Goal: Task Accomplishment & Management: Manage account settings

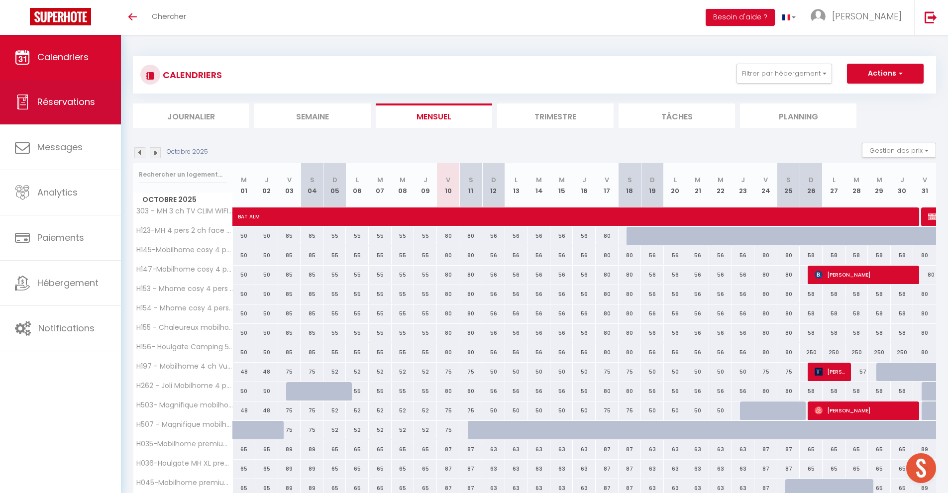
click at [96, 99] on link "Réservations" at bounding box center [60, 102] width 121 height 45
select select "not_cancelled"
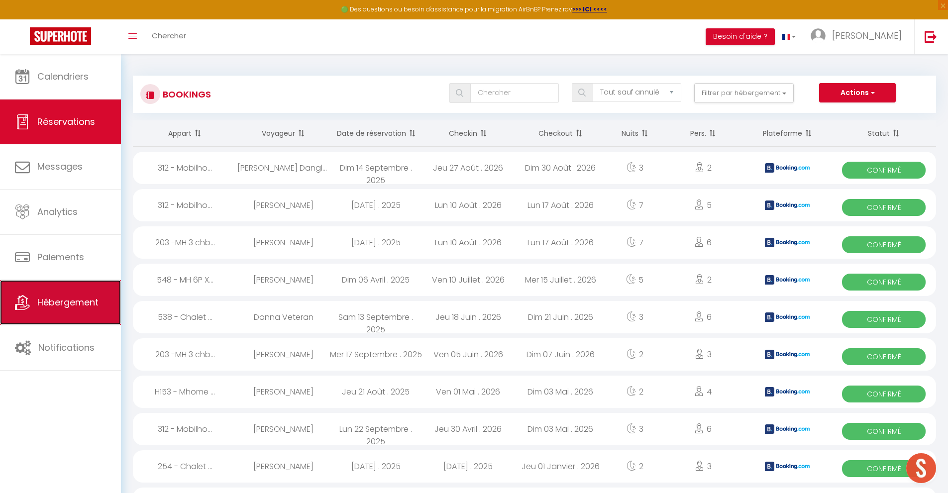
click at [63, 310] on link "Hébergement" at bounding box center [60, 302] width 121 height 45
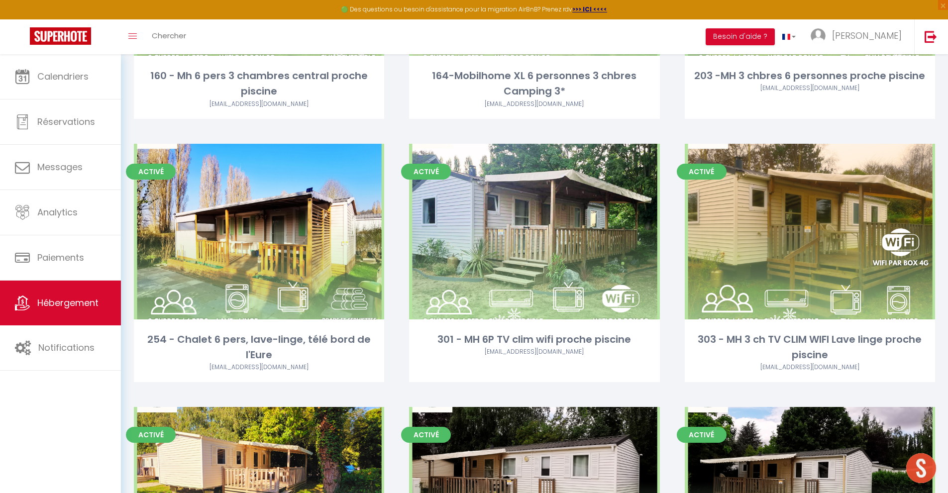
scroll to position [1556, 0]
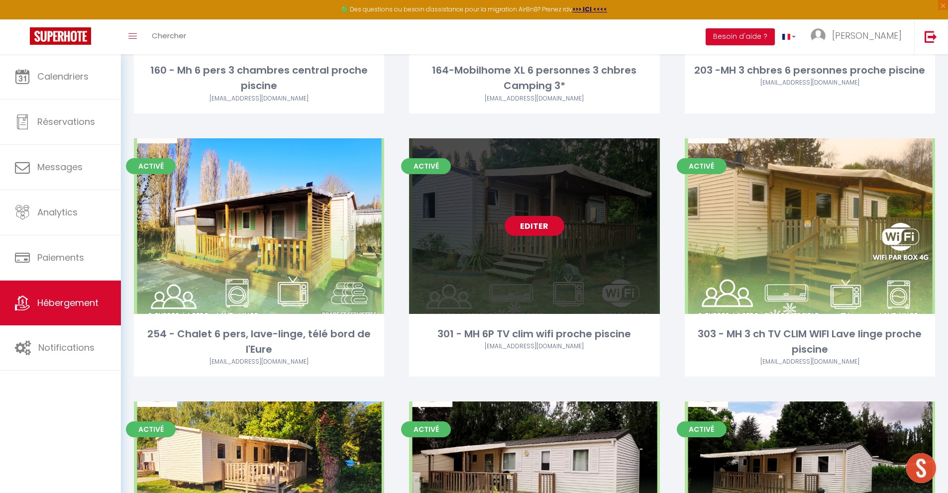
click at [514, 227] on link "Editer" at bounding box center [535, 226] width 60 height 20
click at [529, 223] on link "Editer" at bounding box center [535, 226] width 60 height 20
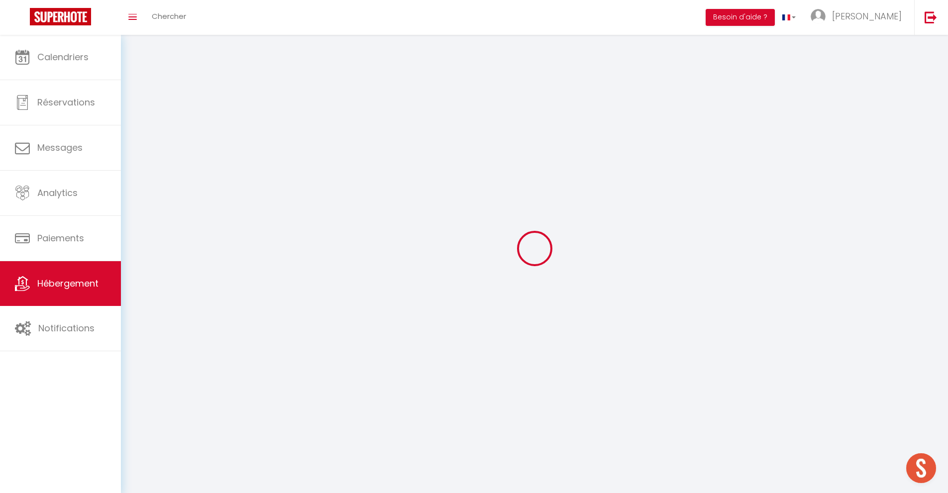
select select "1"
select select "28"
select select
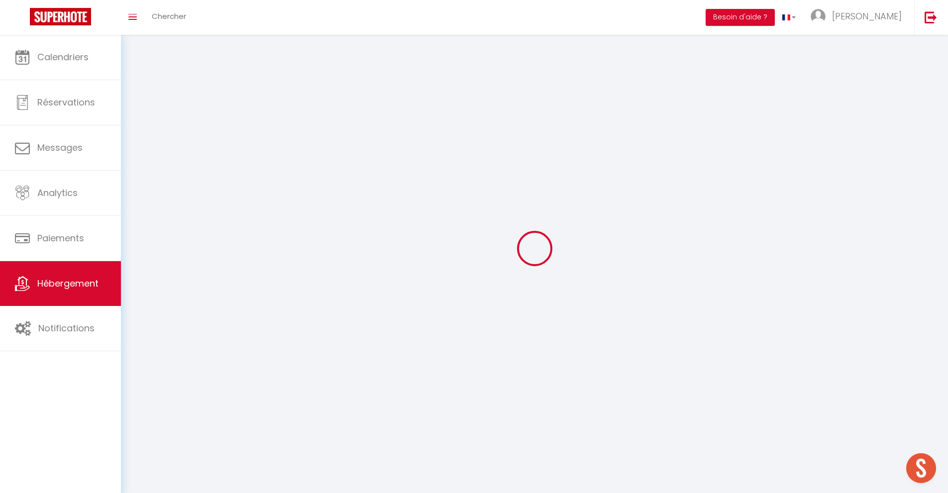
select select
checkbox input "false"
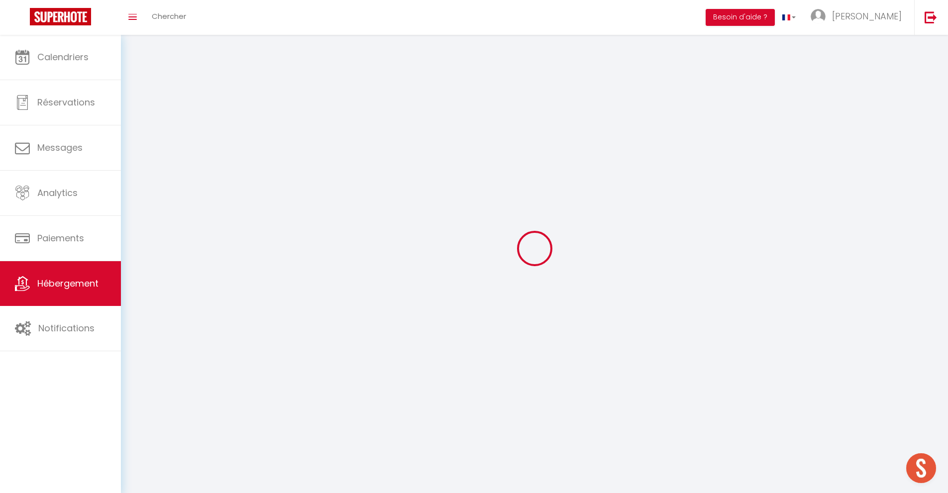
checkbox input "false"
select select
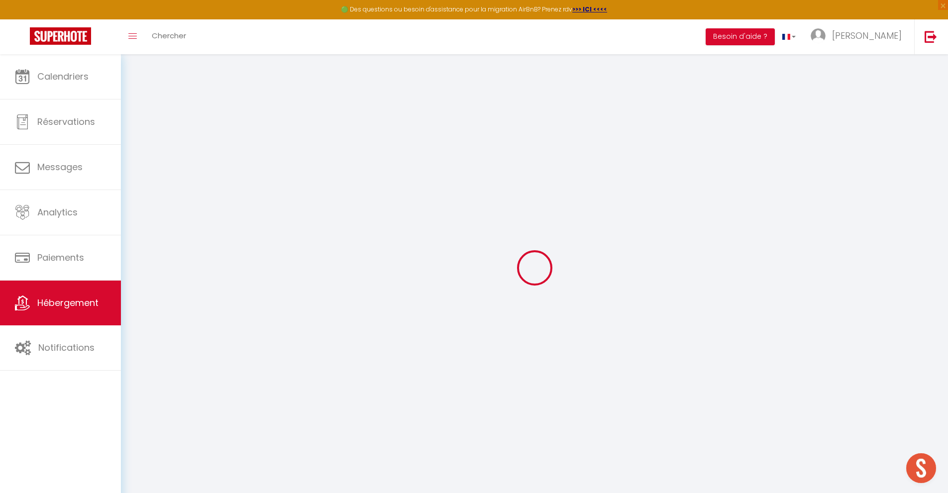
select select
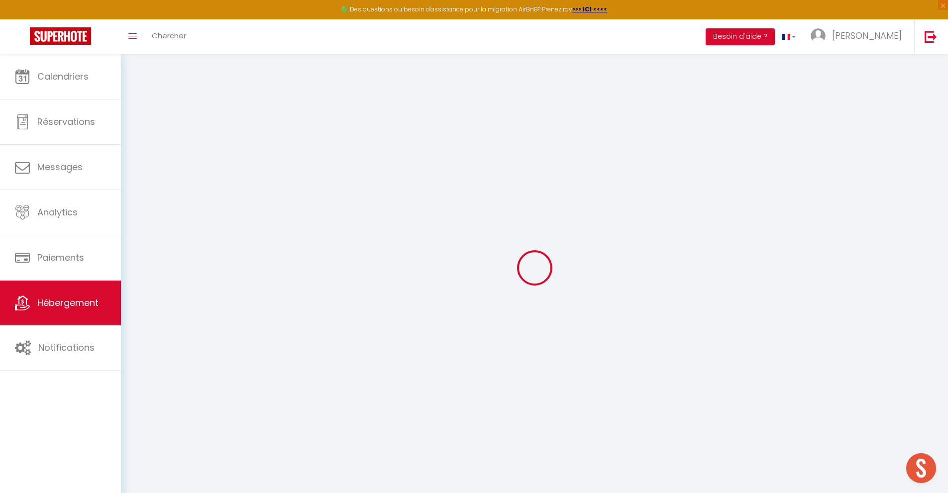
select select
checkbox input "false"
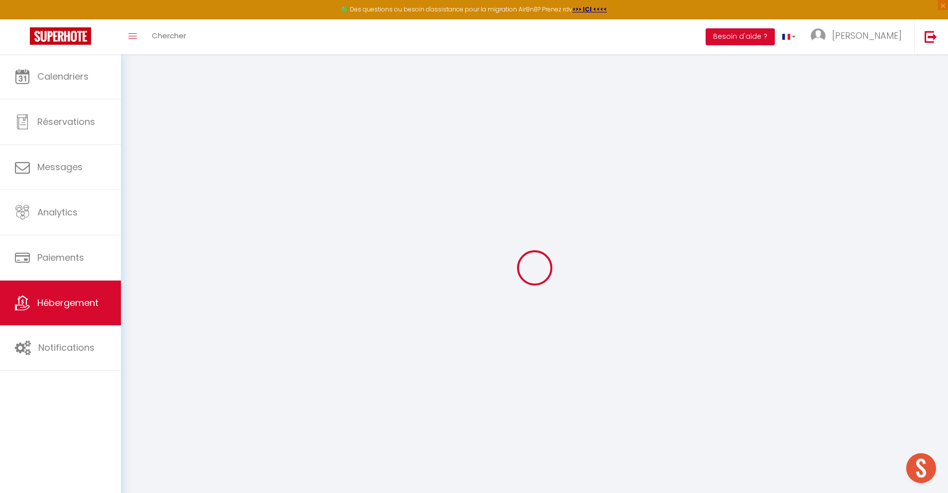
select select
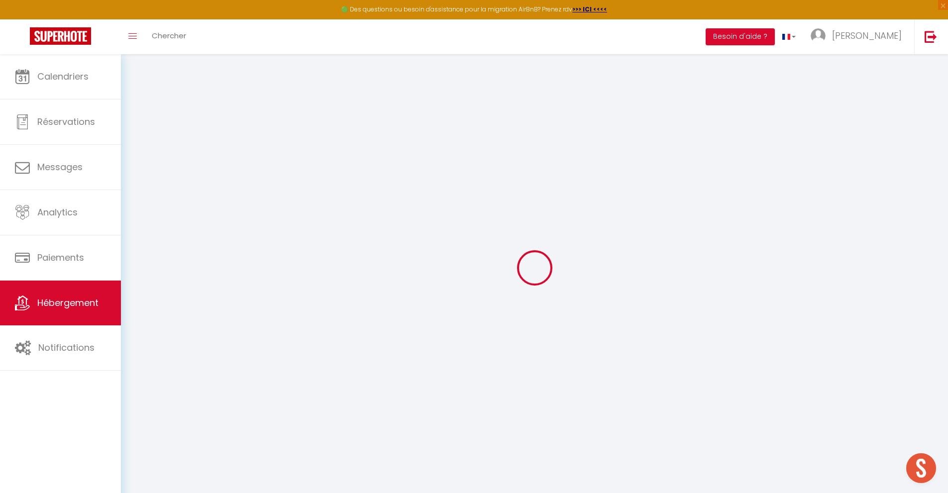
select select
checkbox input "false"
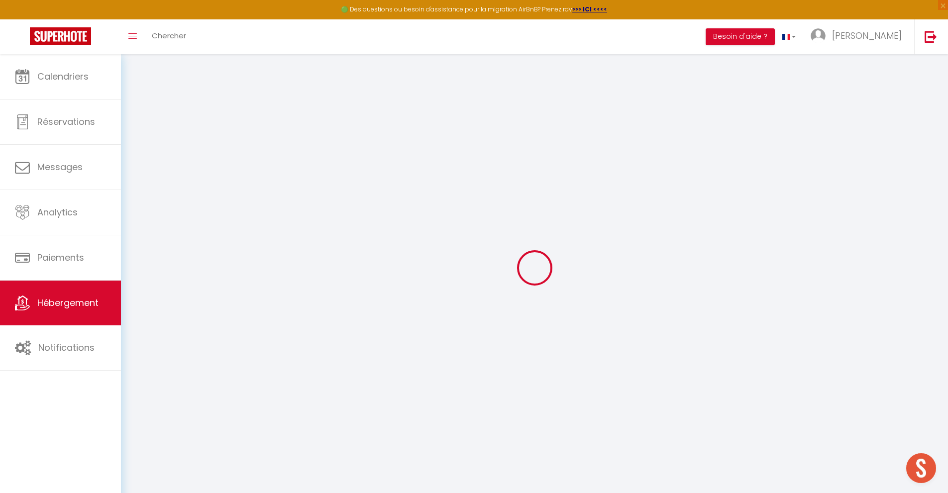
checkbox input "false"
select select
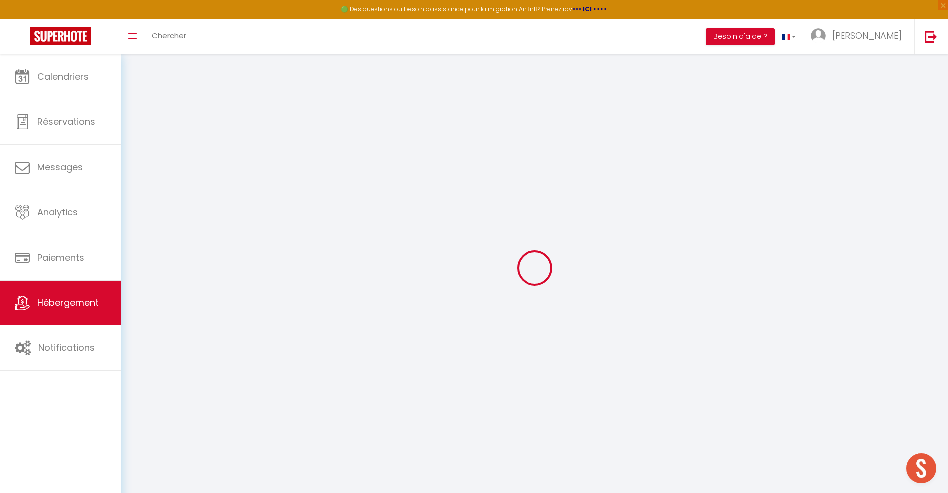
select select
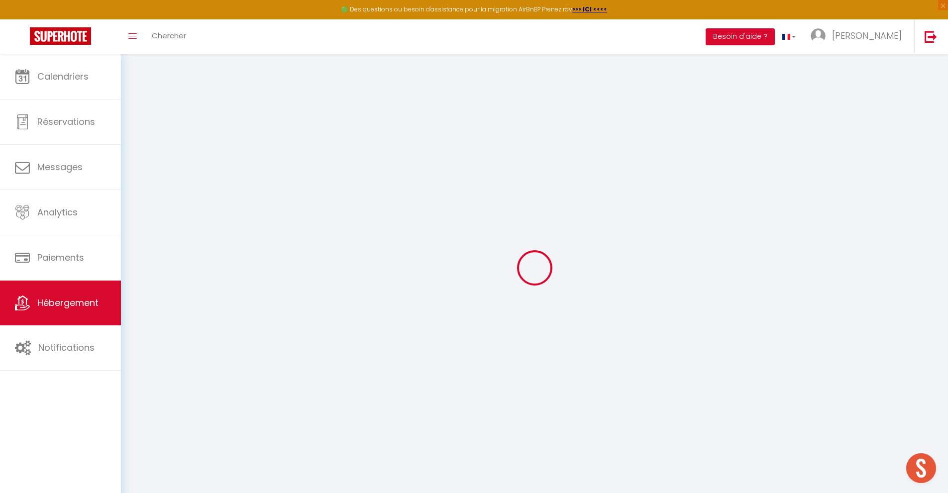
checkbox input "false"
select select
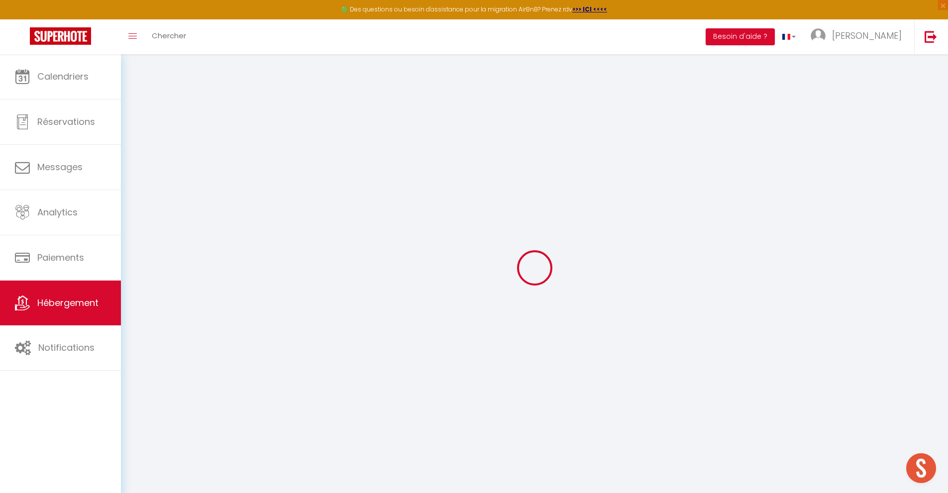
select select
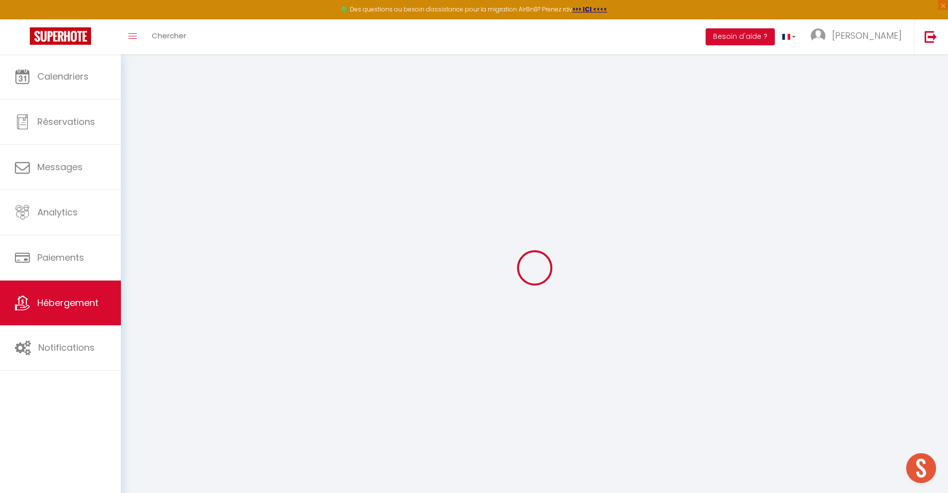
select select
checkbox input "false"
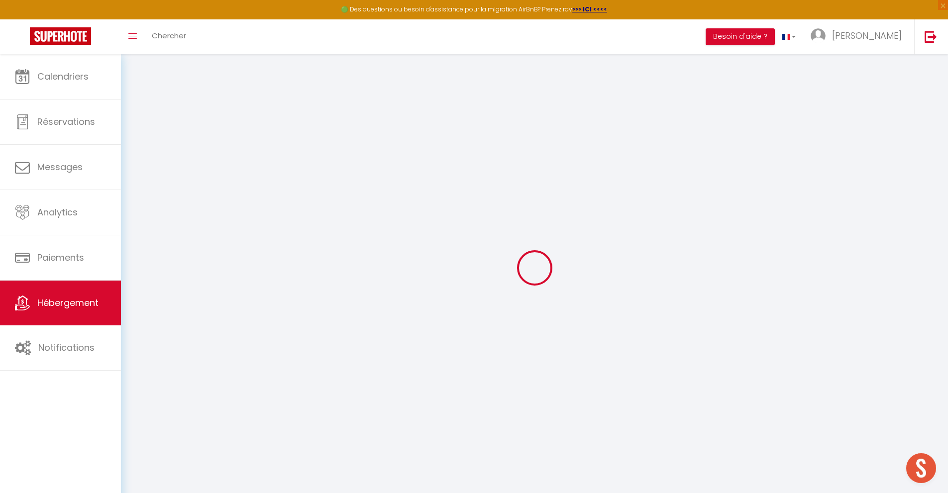
checkbox input "false"
select select
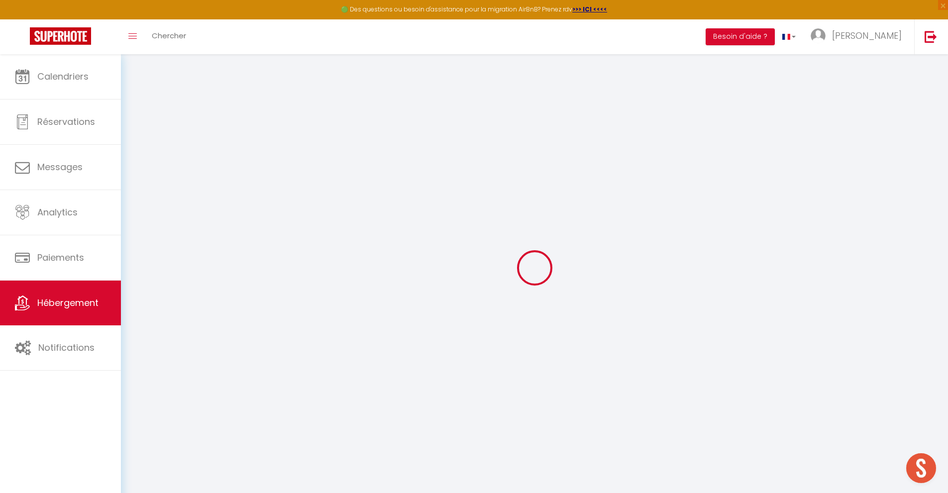
select select
checkbox input "false"
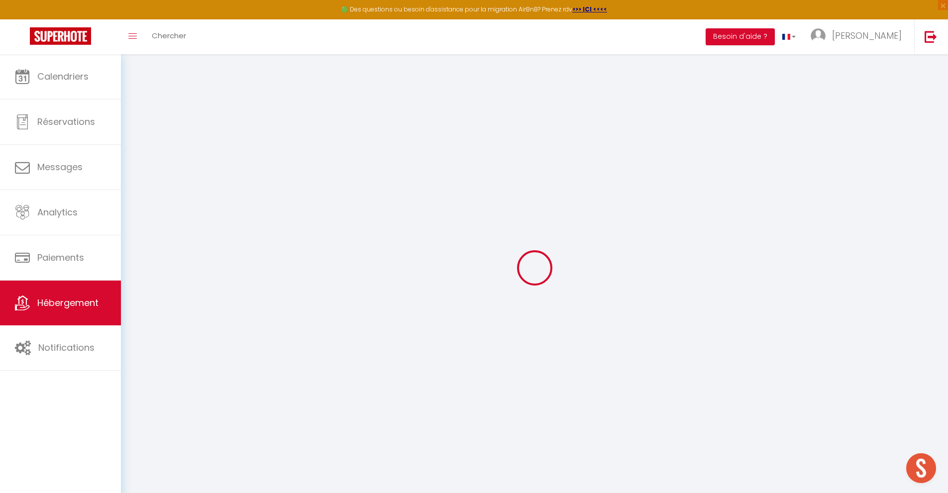
checkbox input "false"
select select
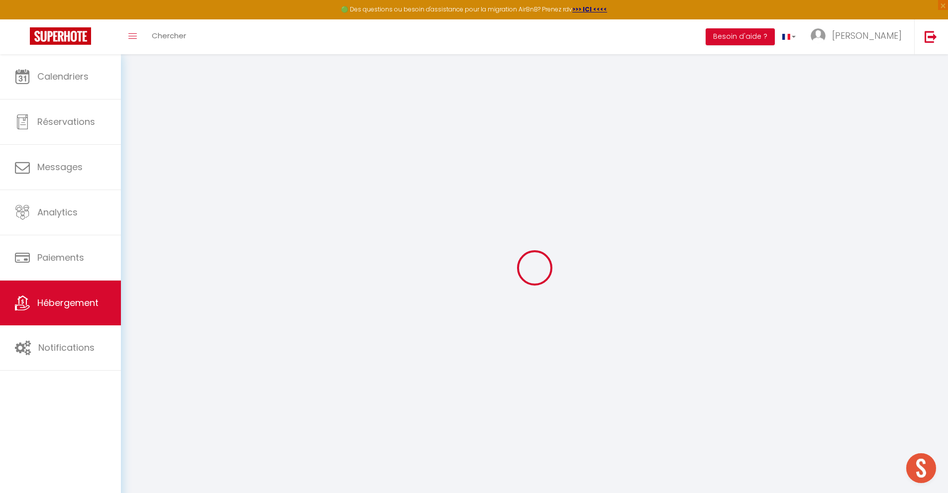
type input "301 - MH 6P TV clim wifi proche piscine"
type input "Yohann"
type input "Zambrana"
type input "Camping Les Fontaines, rue d'Ezy"
type input "27540"
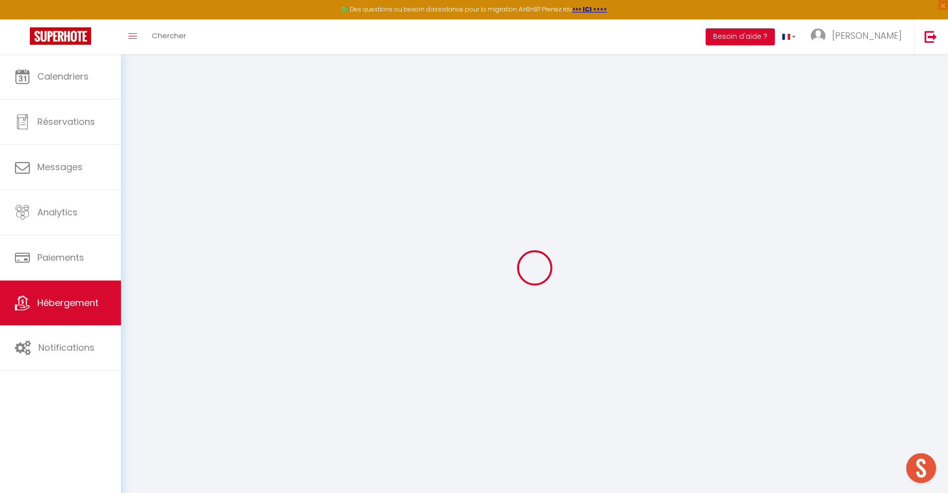
type input "Ivry la Bataille"
select select "houses"
select select "6"
select select "3"
type input "80"
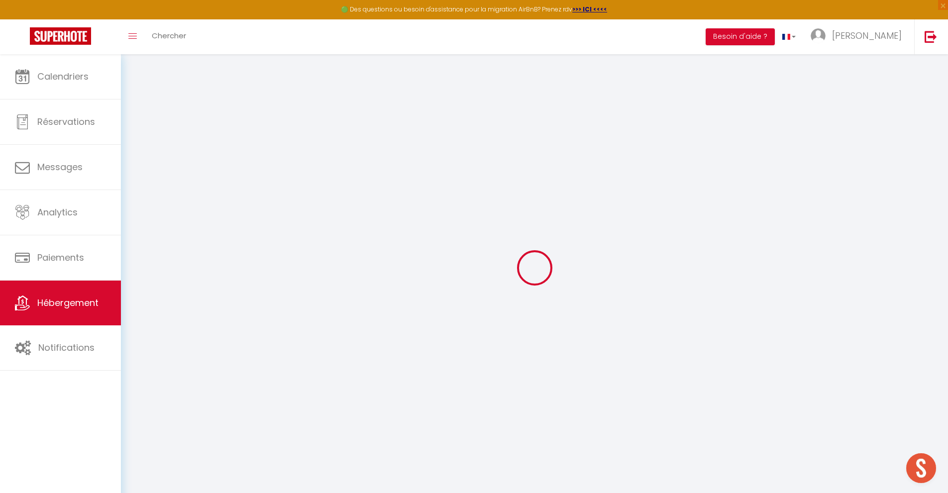
type input "0.60"
type input "500"
type input "10"
select select
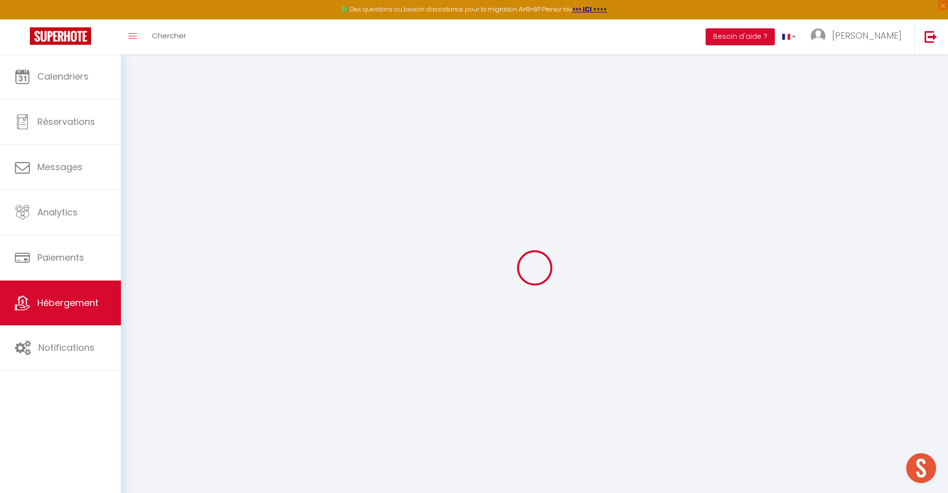
select select
type input "Camping Les Fontaines, rue d'Ezy"
type input "27540"
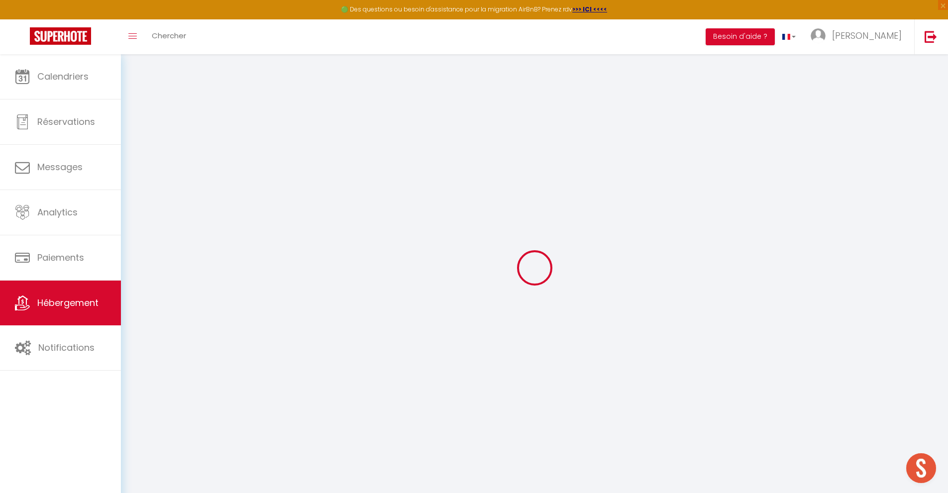
type input "Ivry-la-Bataille"
type input "pariseuregestion@gmail.com"
select select "13180"
checkbox input "false"
checkbox input "true"
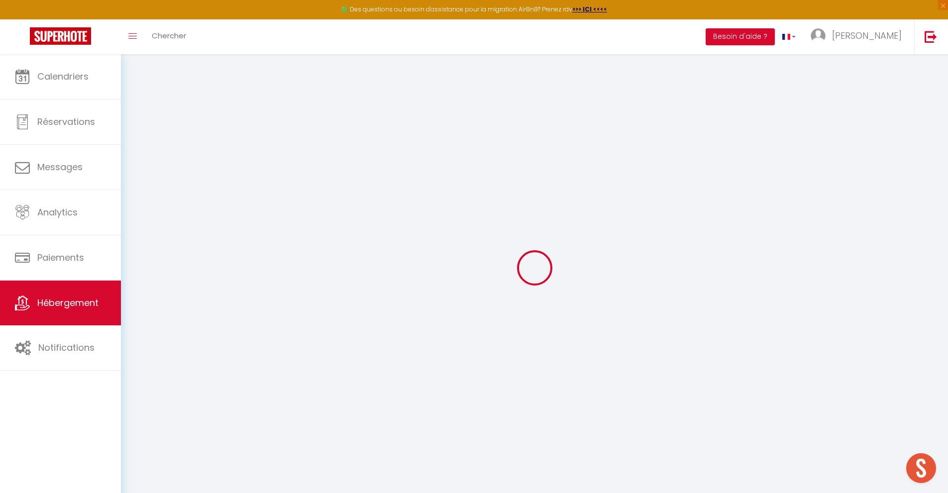
checkbox input "true"
type input "17"
type input "0"
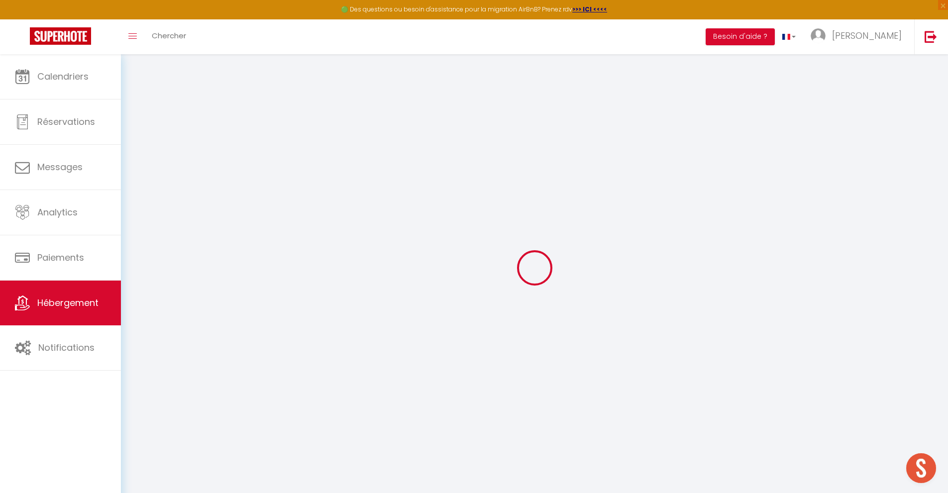
type input "0"
select select "bungalow"
select select
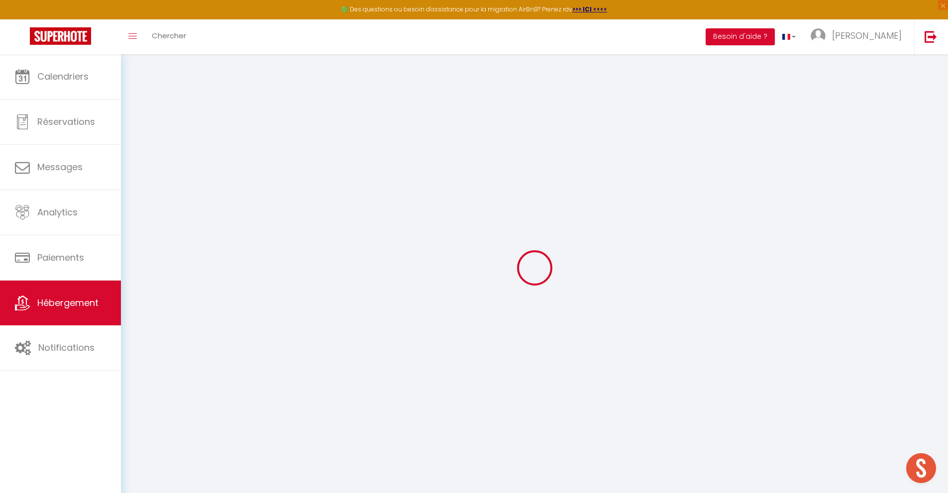
select select
checkbox input "false"
checkbox input "true"
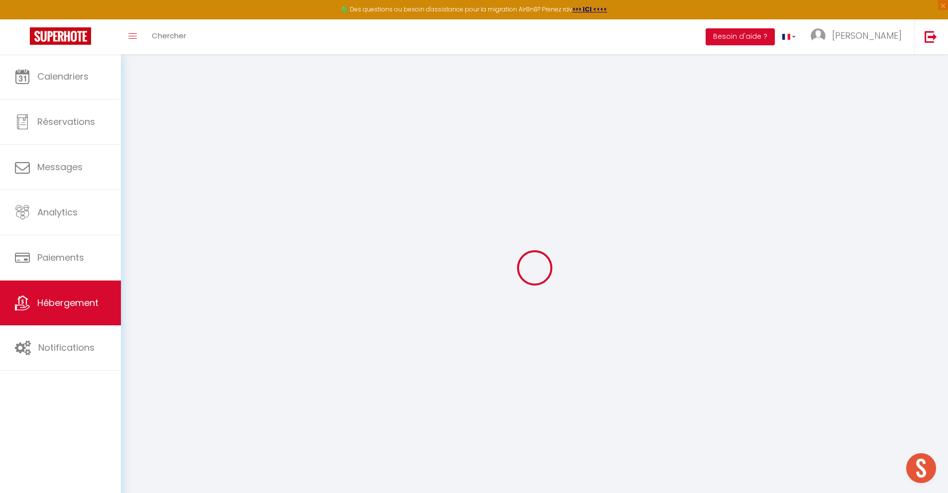
checkbox input "true"
select select
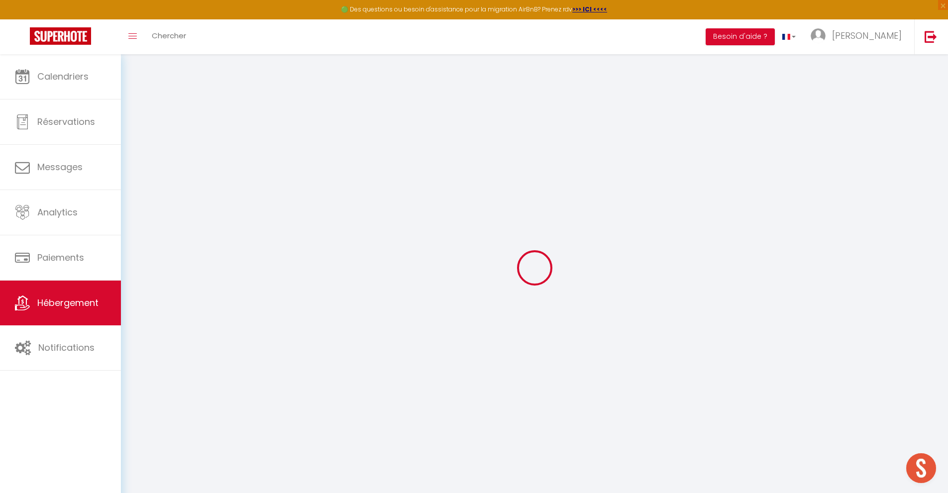
select select
checkbox input "false"
checkbox input "true"
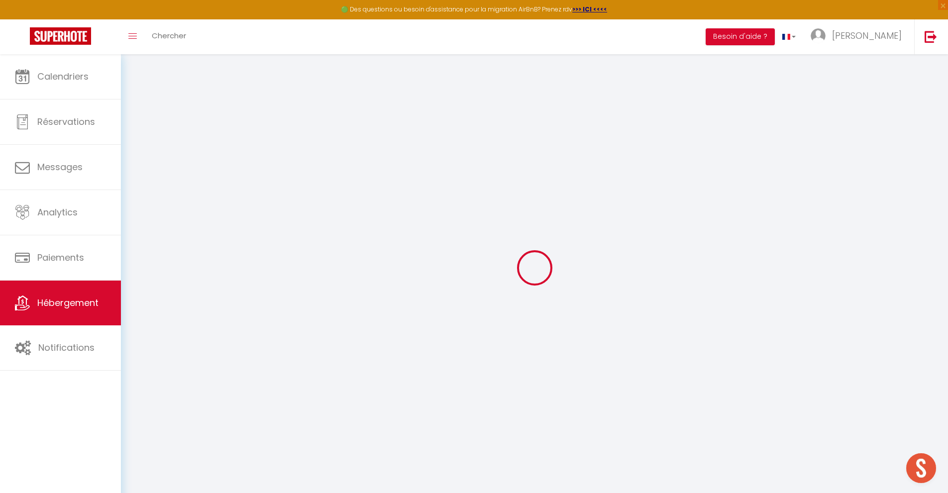
checkbox input "false"
checkbox input "true"
select select "15:00"
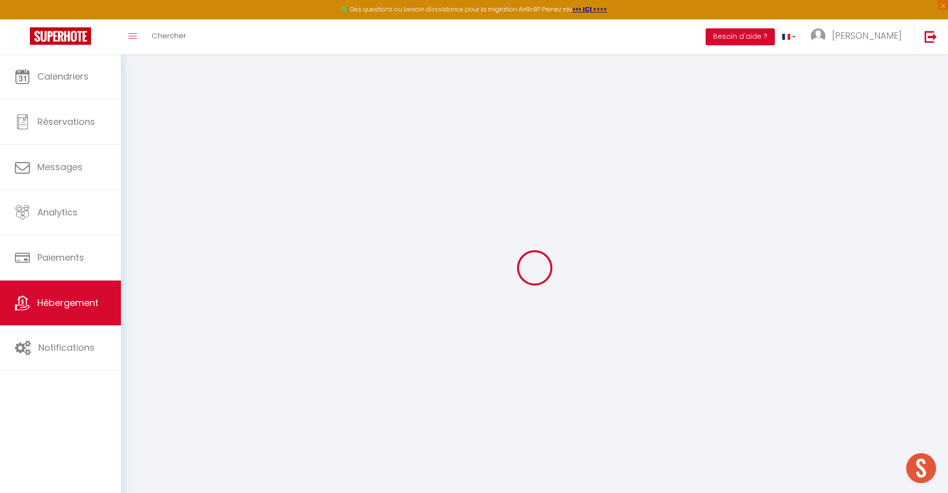
select select "19:00"
select select "10:00"
select select "30"
select select "120"
checkbox input "false"
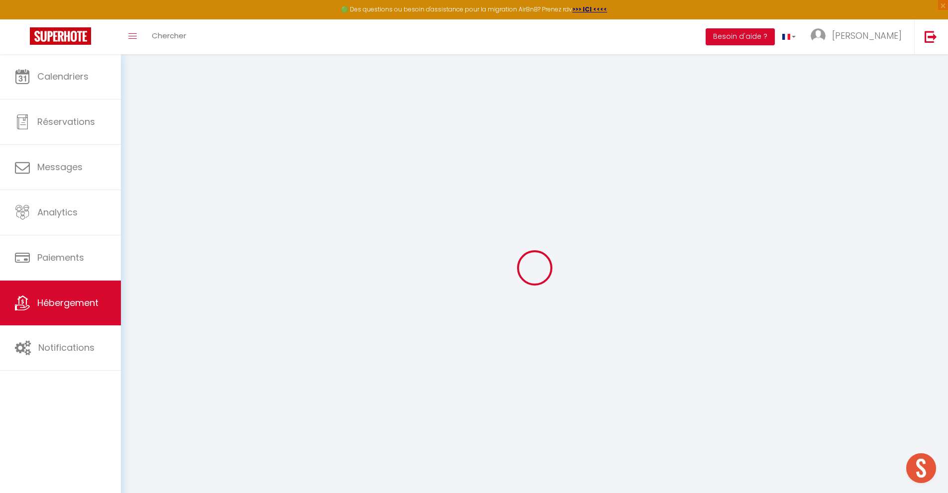
checkbox input "true"
checkbox input "false"
checkbox input "true"
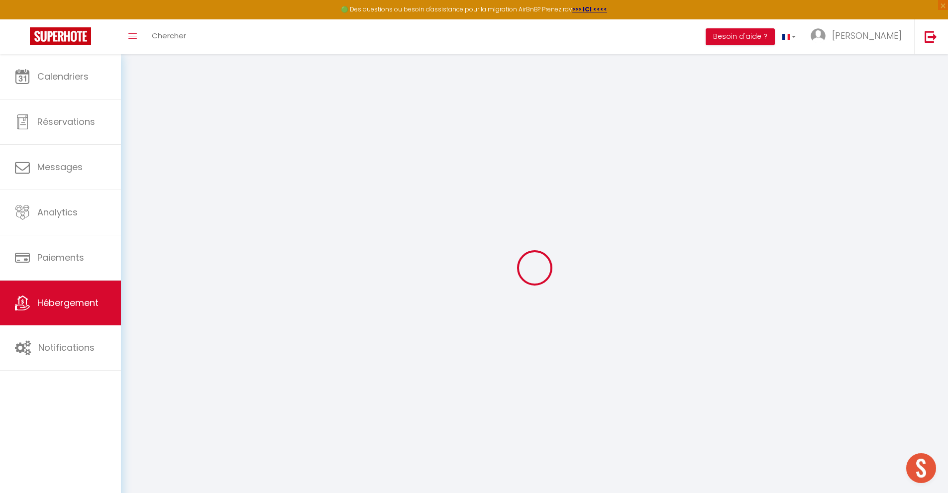
checkbox input "true"
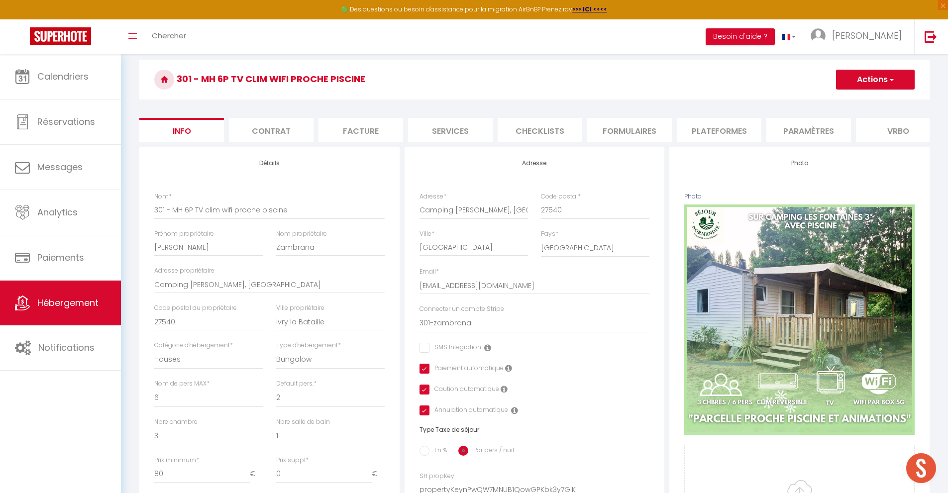
scroll to position [29, 0]
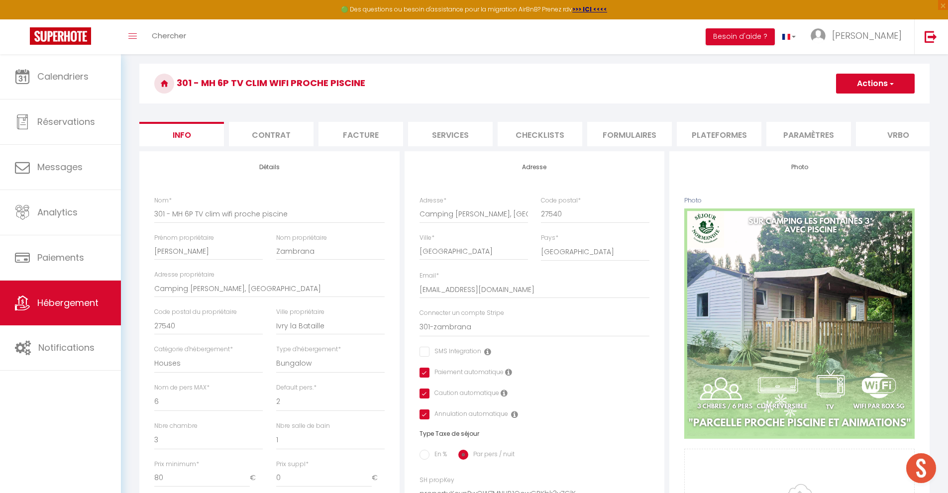
click at [717, 134] on li "Plateformes" at bounding box center [719, 134] width 85 height 24
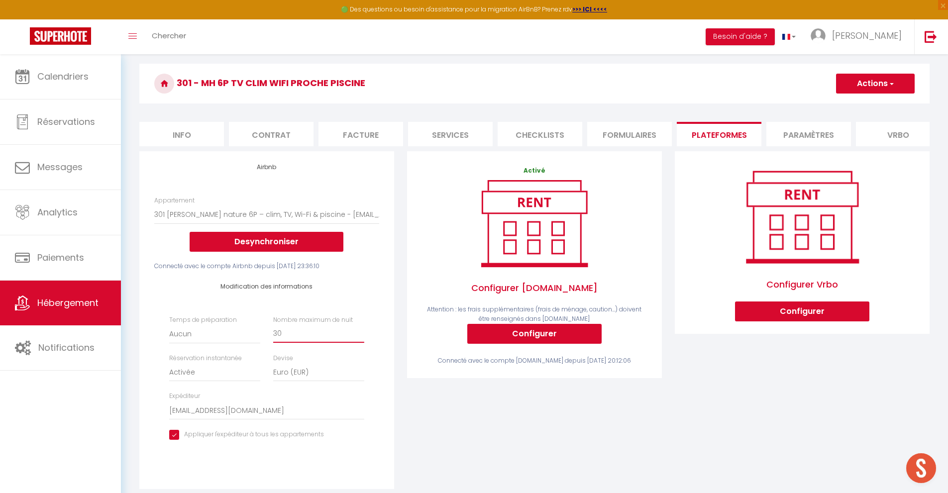
click at [297, 343] on input "30" at bounding box center [318, 334] width 91 height 18
drag, startPoint x: 286, startPoint y: 342, endPoint x: 268, endPoint y: 342, distance: 17.9
click at [268, 342] on div "Nombre maximum de nuit 30" at bounding box center [319, 330] width 104 height 28
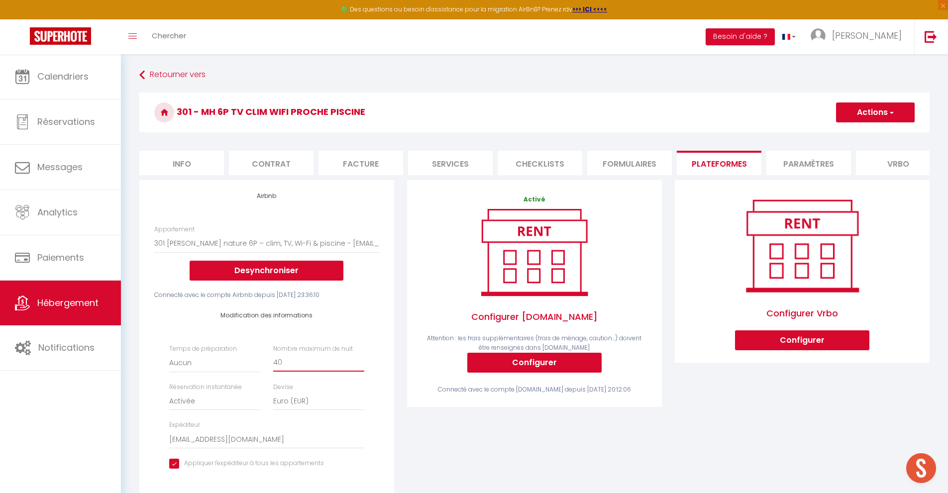
type input "40"
click at [891, 120] on button "Actions" at bounding box center [875, 113] width 79 height 20
click at [869, 136] on link "Enregistrer" at bounding box center [875, 134] width 79 height 13
select select "EUR"
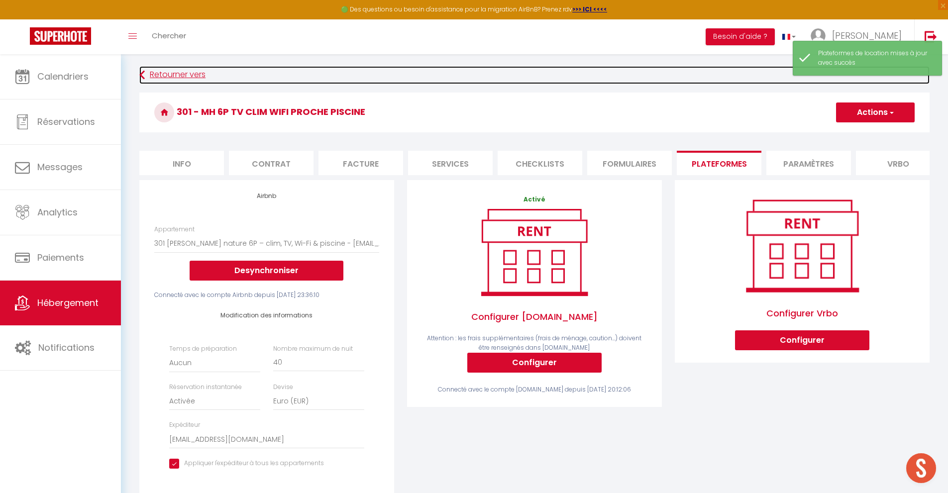
click at [195, 78] on link "Retourner vers" at bounding box center [534, 75] width 791 height 18
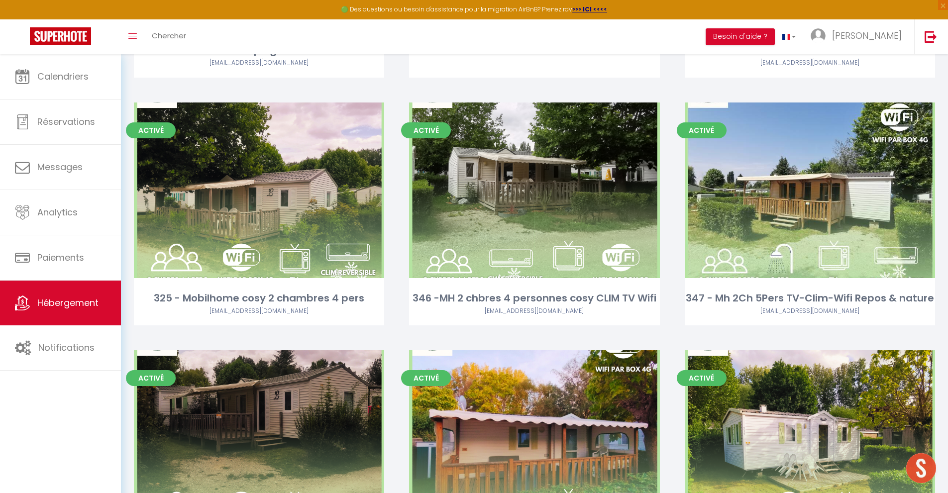
scroll to position [558, 0]
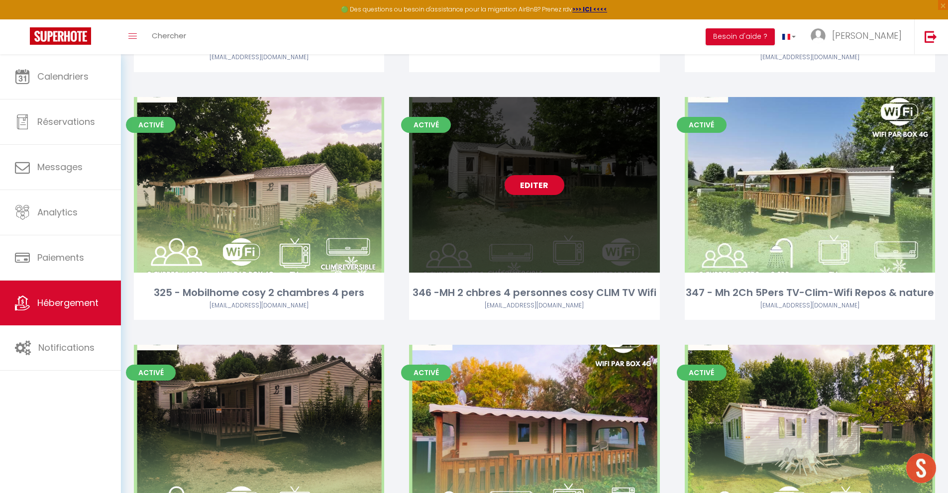
click at [524, 190] on link "Editer" at bounding box center [535, 185] width 60 height 20
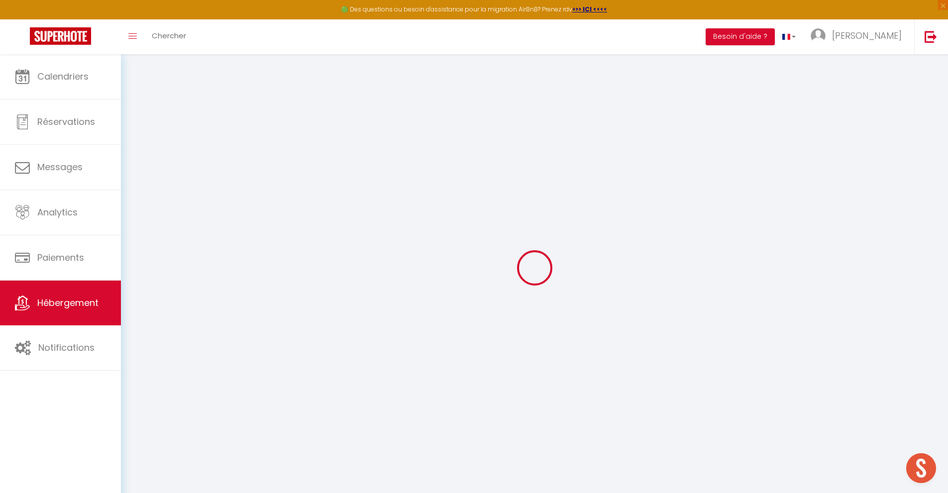
select select "bungalow"
select select
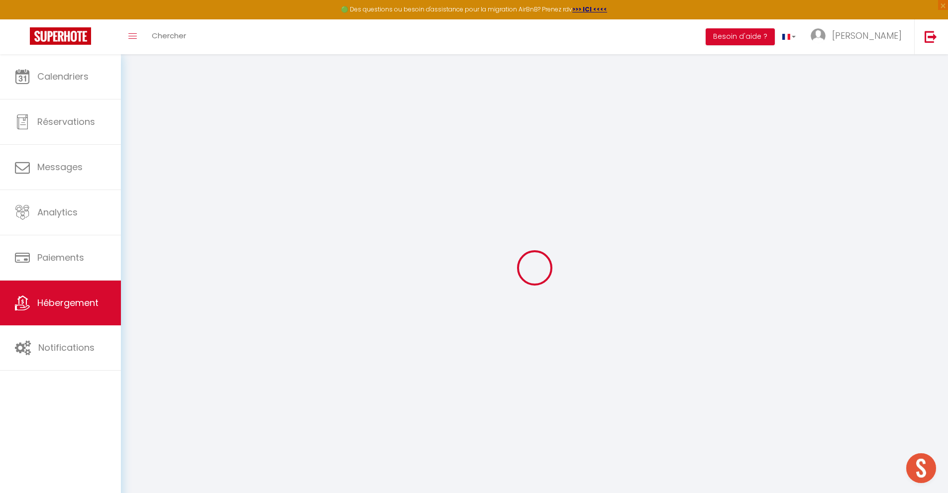
select select
checkbox input "false"
checkbox input "true"
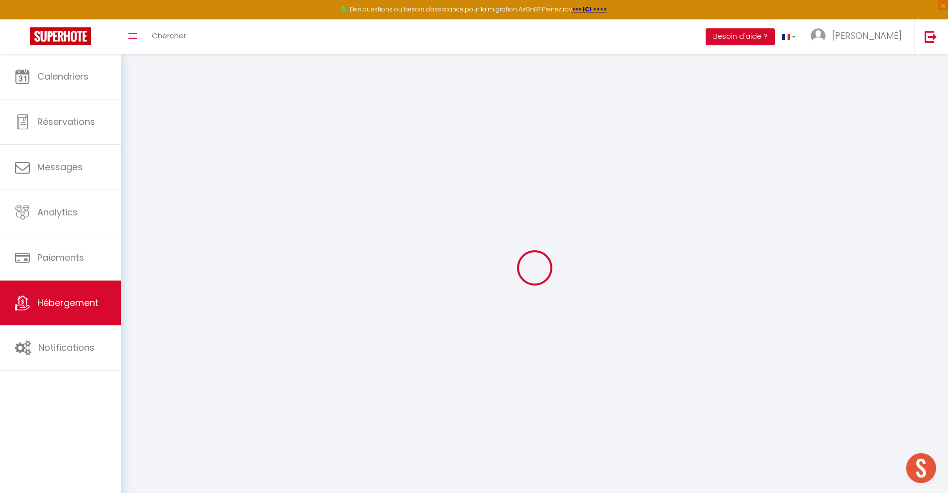
select select
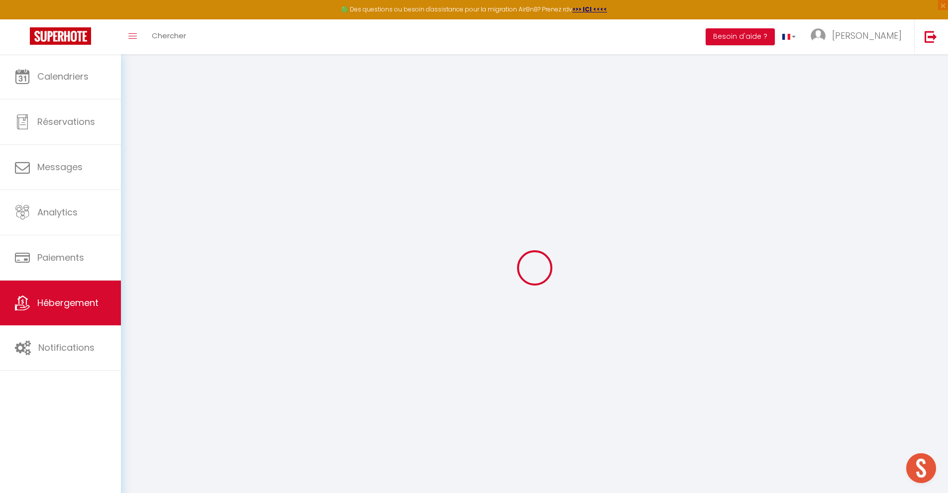
checkbox input "false"
checkbox input "true"
checkbox input "false"
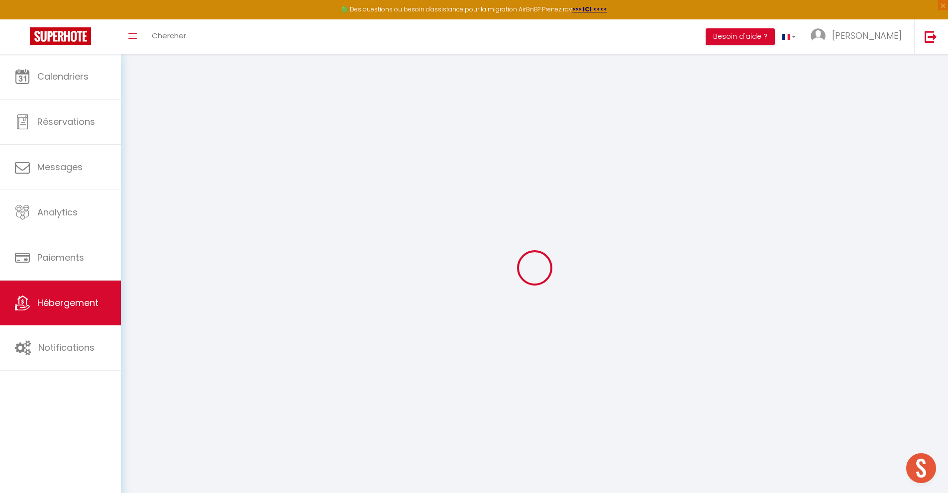
checkbox input "true"
select select "15:00"
select select "19:00"
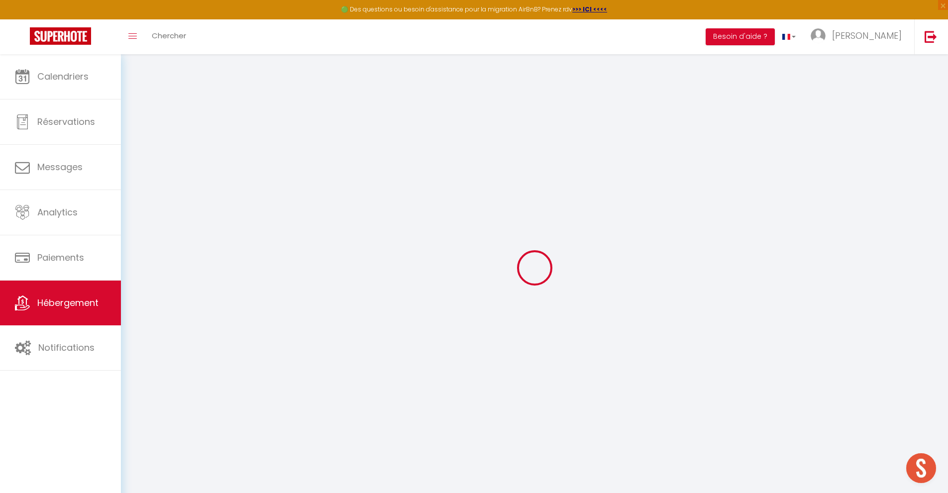
select select "10:00"
select select "30"
select select "120"
checkbox input "false"
checkbox input "true"
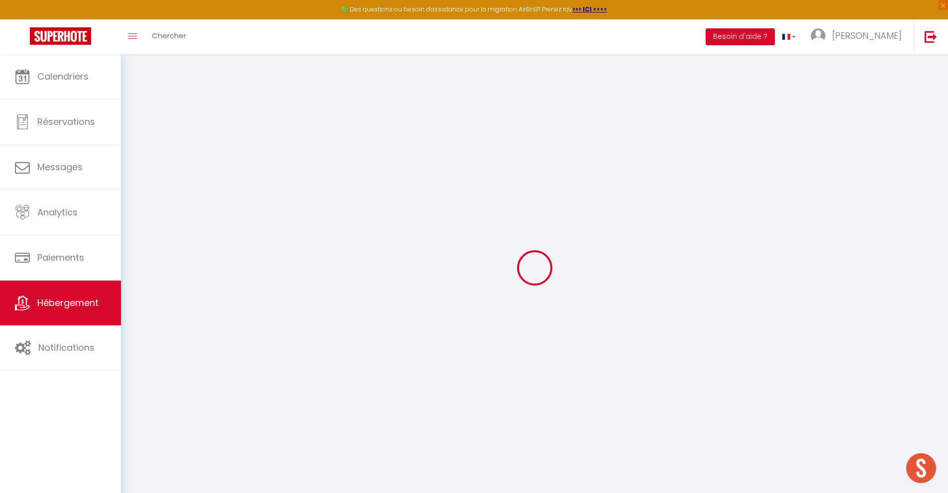
checkbox input "true"
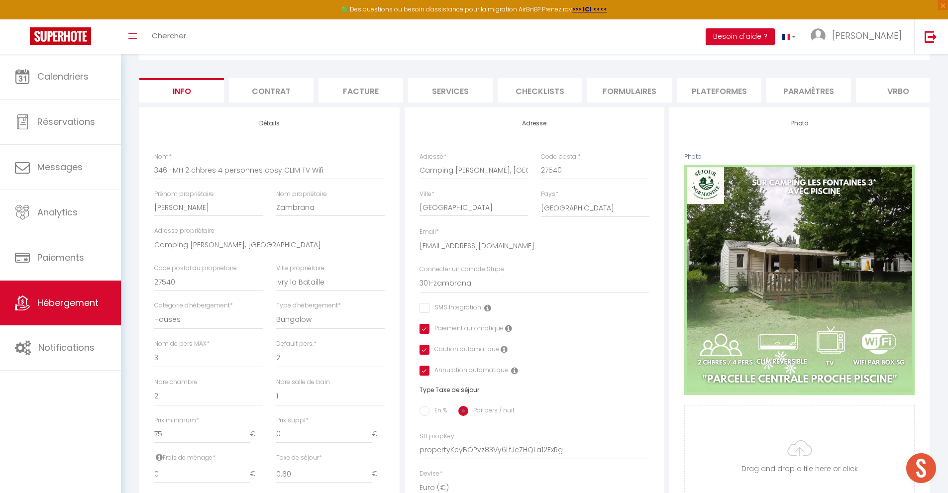
scroll to position [70, 0]
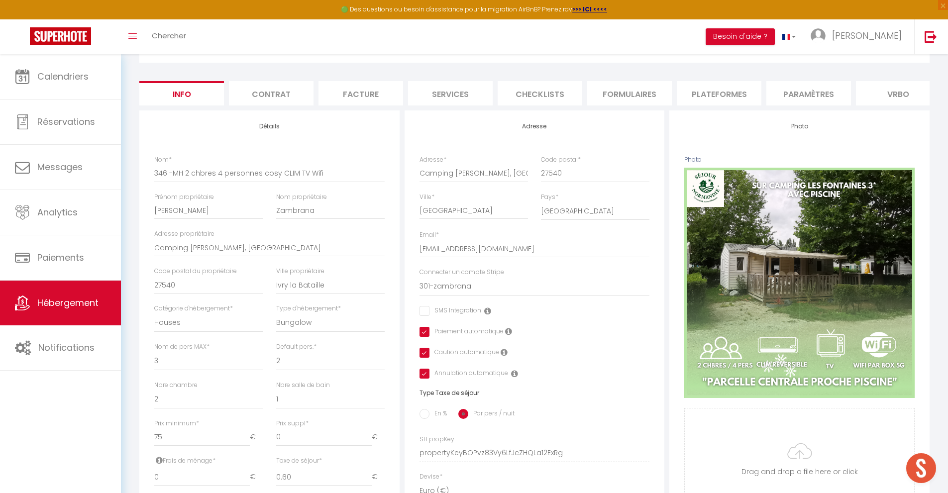
click at [721, 93] on li "Plateformes" at bounding box center [719, 93] width 85 height 24
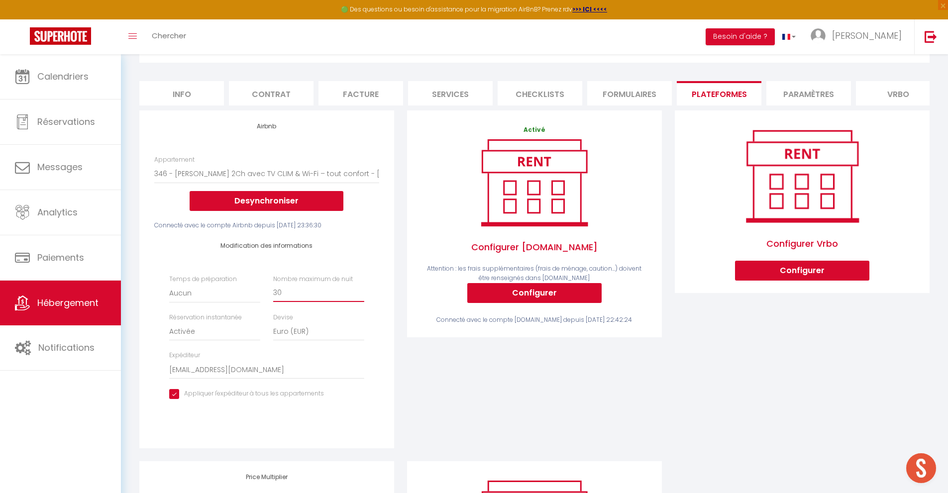
drag, startPoint x: 281, startPoint y: 298, endPoint x: 262, endPoint y: 297, distance: 18.9
click at [267, 292] on div "Nombre maximum de nuit 30" at bounding box center [319, 289] width 104 height 28
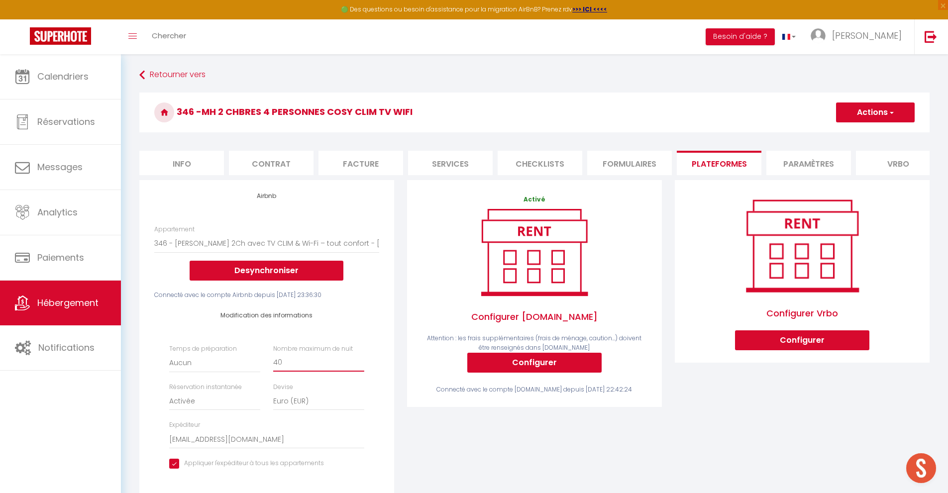
type input "40"
click at [873, 114] on button "Actions" at bounding box center [875, 113] width 79 height 20
click at [864, 137] on link "Enregistrer" at bounding box center [875, 134] width 79 height 13
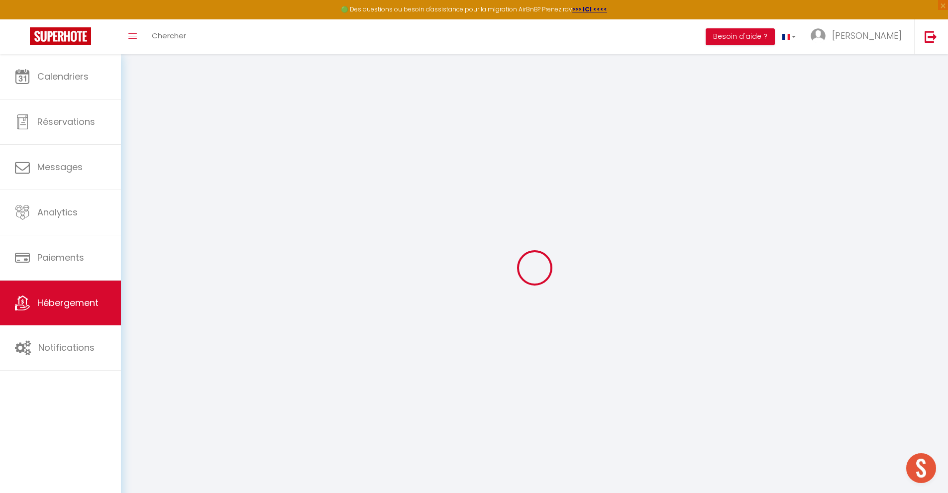
select select "EUR"
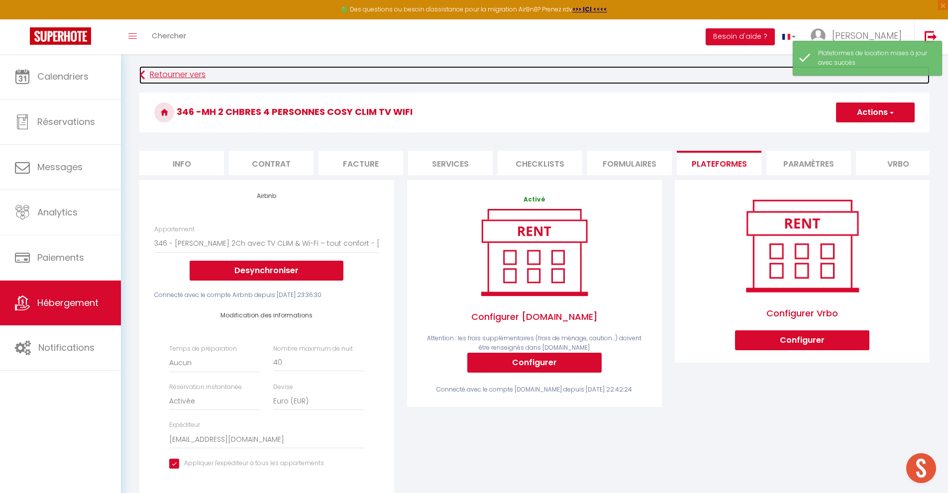
click at [193, 74] on link "Retourner vers" at bounding box center [534, 75] width 791 height 18
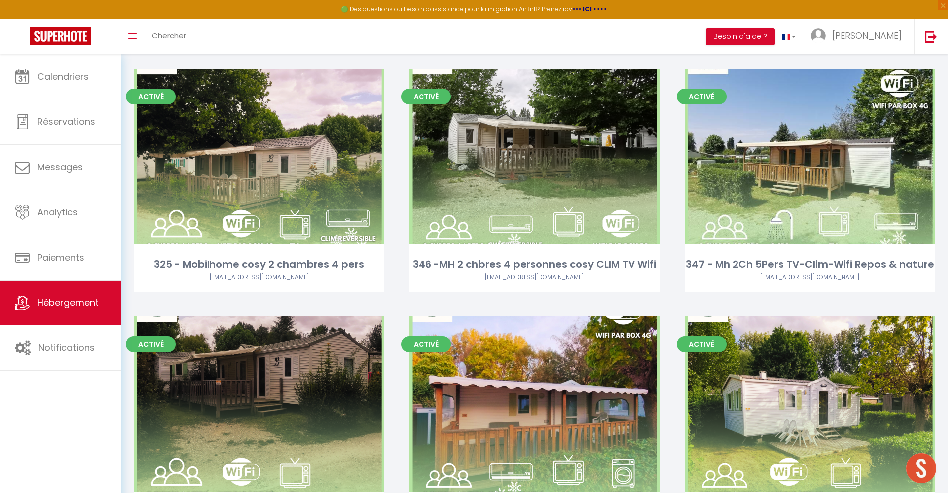
scroll to position [547, 0]
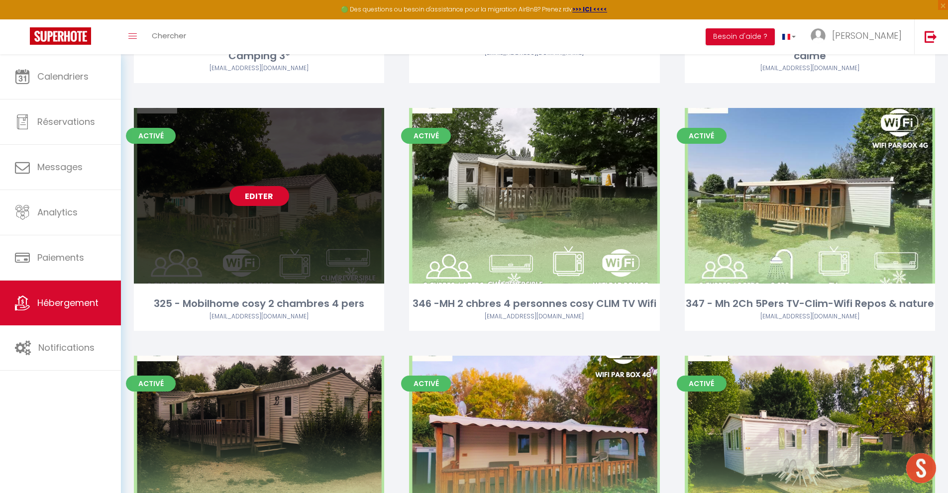
click at [276, 198] on link "Editer" at bounding box center [260, 196] width 60 height 20
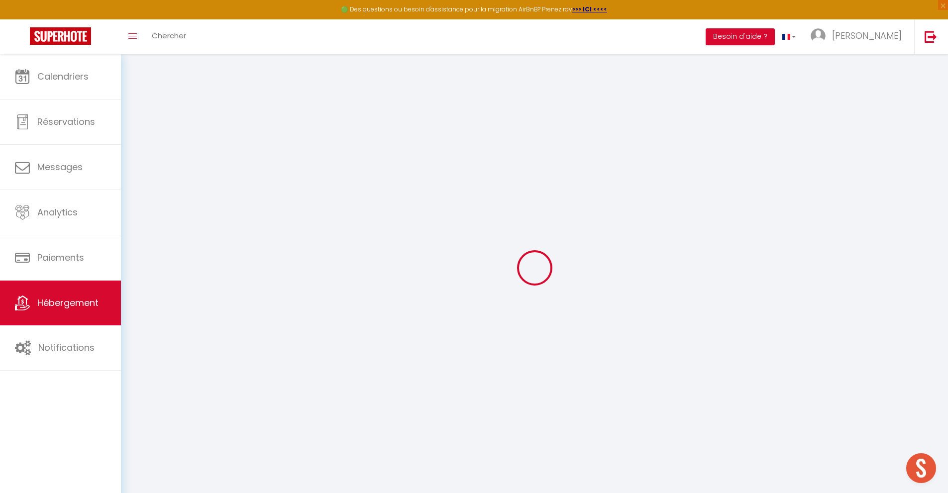
select select "+ 23 %"
select select "+ 35 %"
select select "+ 5 %"
select select "+ 23 %"
select select "7038-1391134783708003596"
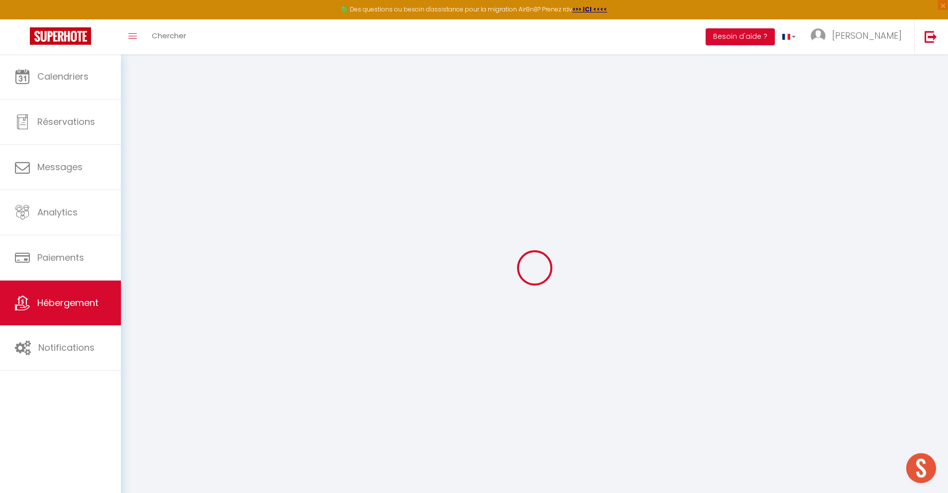
checkbox input "false"
checkbox input "true"
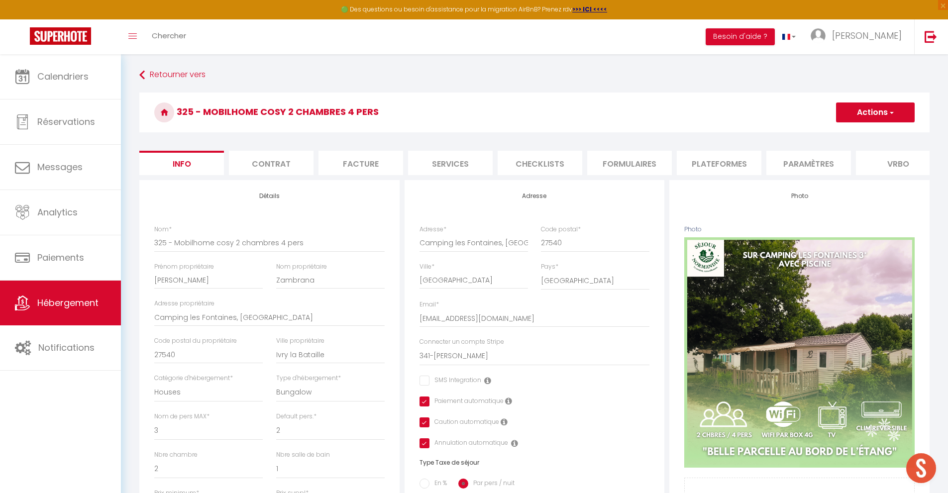
click at [720, 167] on li "Plateformes" at bounding box center [719, 163] width 85 height 24
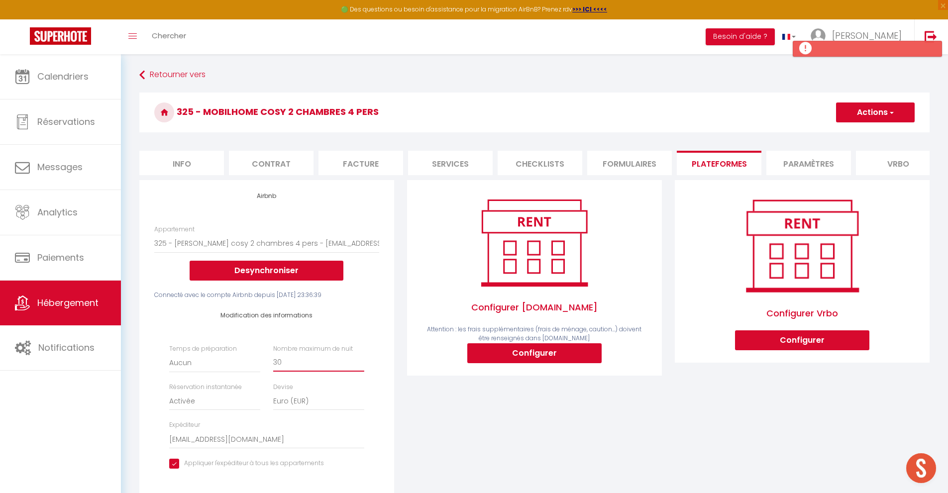
drag, startPoint x: 284, startPoint y: 373, endPoint x: 249, endPoint y: 383, distance: 36.1
click at [248, 383] on div "Temps de préparation Aucun 1 nuit avant et après chaque réservation 2 nuits ava…" at bounding box center [267, 413] width 208 height 136
type input "40"
click at [880, 108] on button "Actions" at bounding box center [875, 113] width 79 height 20
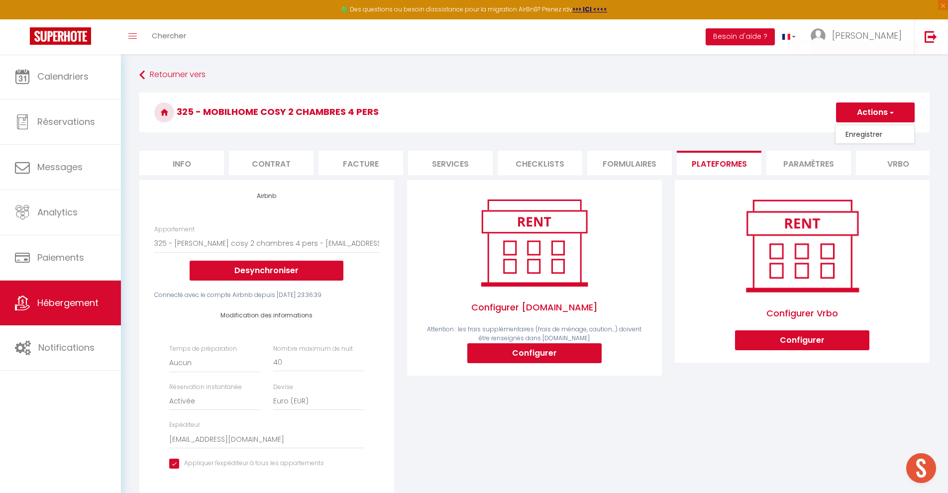
click at [857, 135] on link "Enregistrer" at bounding box center [875, 134] width 79 height 13
select select "EUR"
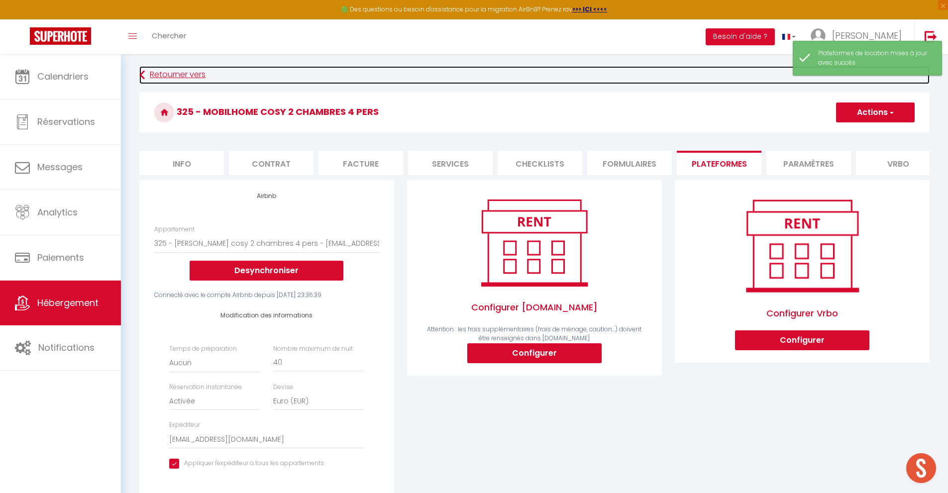
click at [190, 79] on link "Retourner vers" at bounding box center [534, 75] width 791 height 18
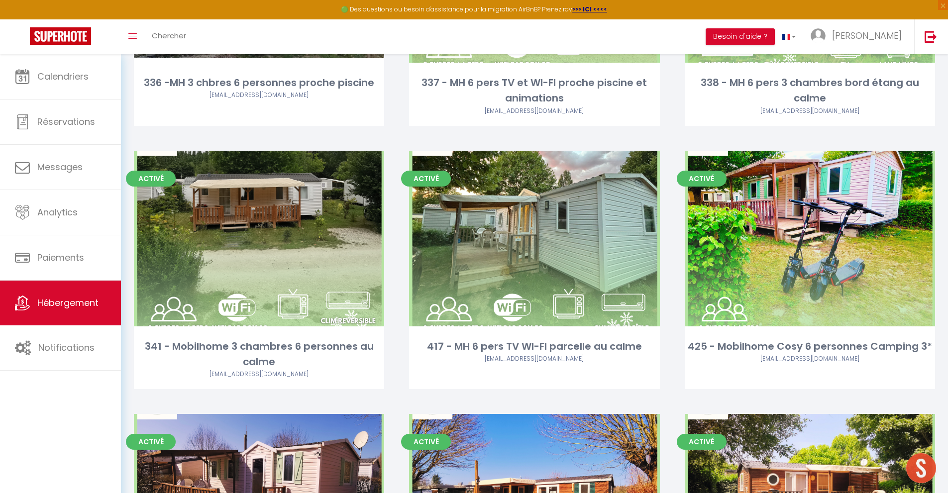
scroll to position [2346, 0]
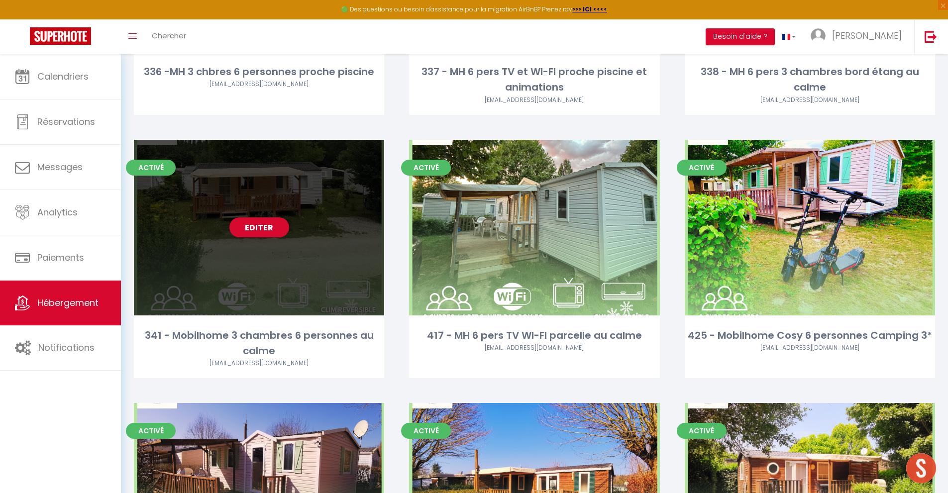
click at [249, 232] on link "Editer" at bounding box center [260, 228] width 60 height 20
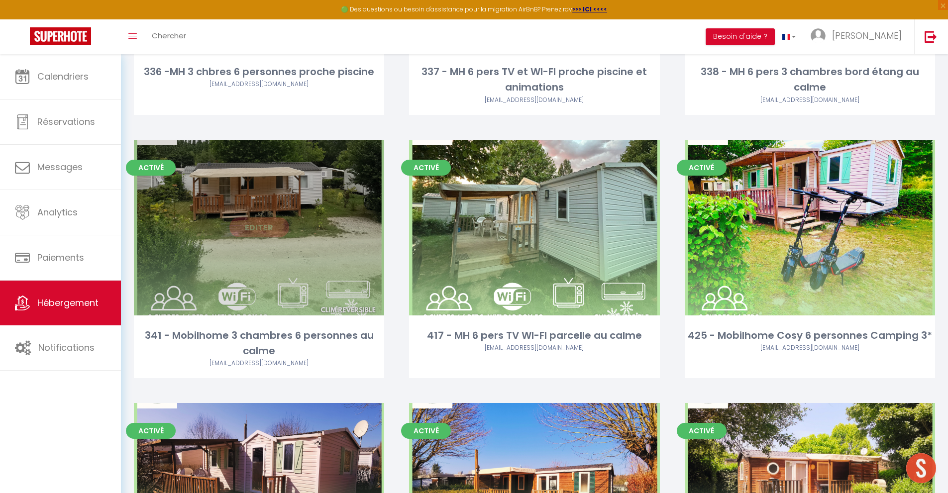
click at [258, 229] on link "Editer" at bounding box center [260, 228] width 60 height 20
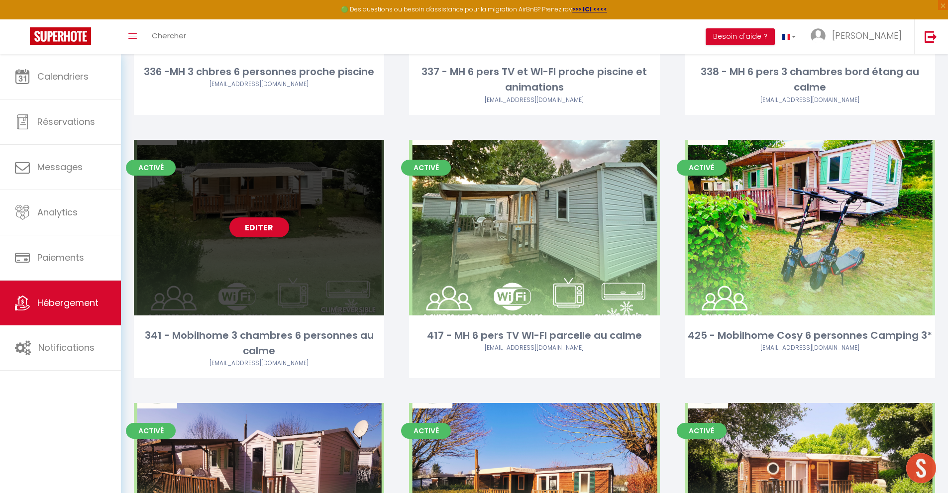
click at [268, 230] on link "Editer" at bounding box center [260, 228] width 60 height 20
click at [335, 237] on div "Editer" at bounding box center [259, 228] width 250 height 176
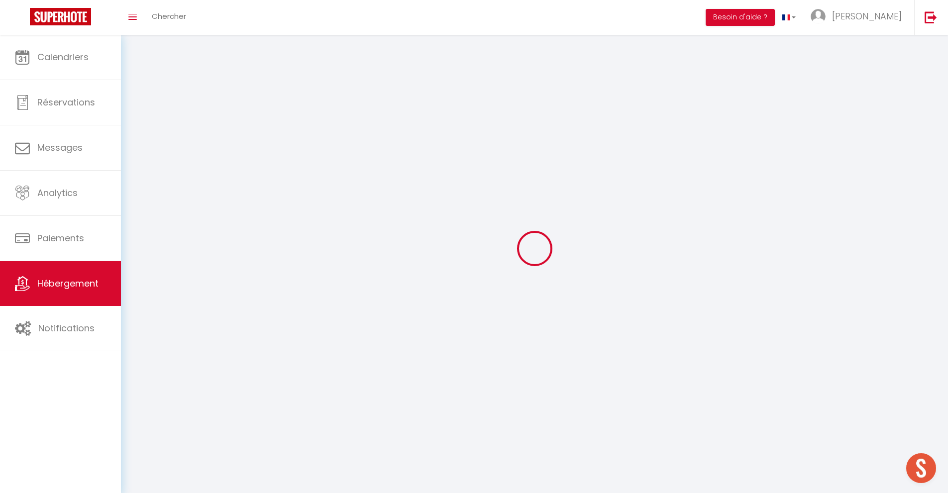
select select "1"
select select
select select "28"
select select
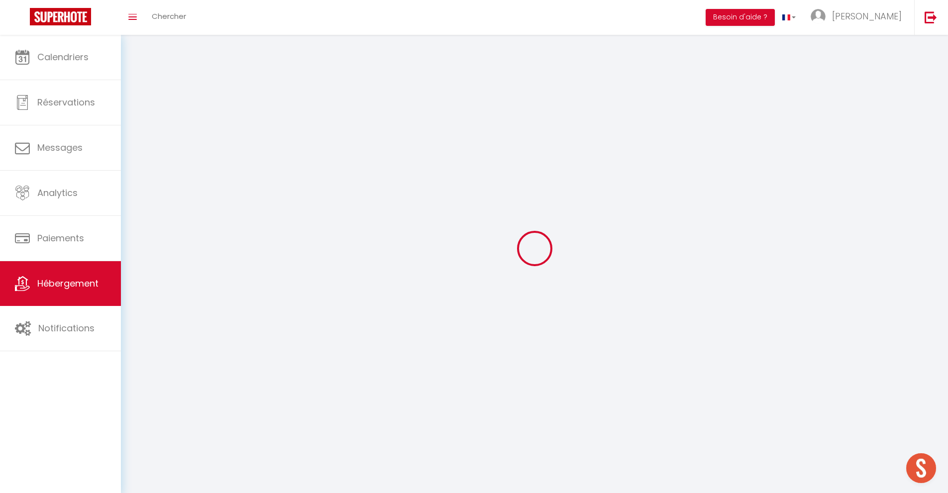
select select
checkbox input "false"
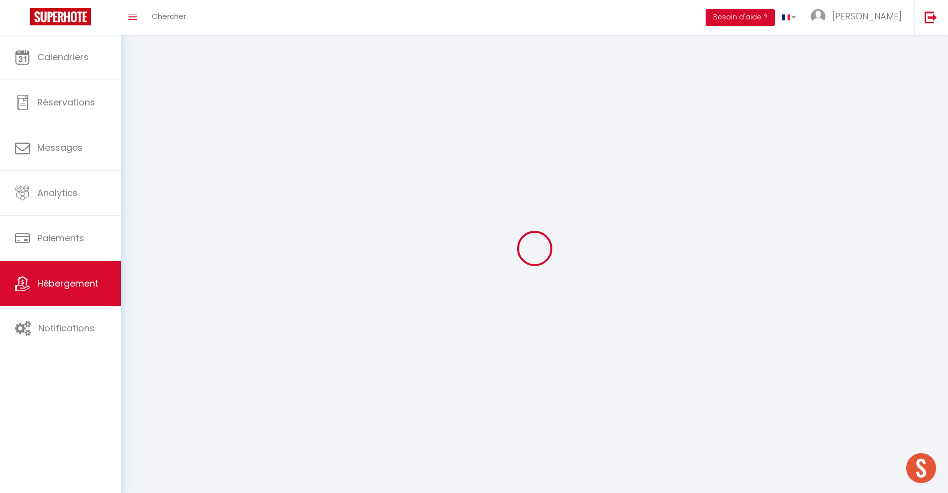
checkbox input "false"
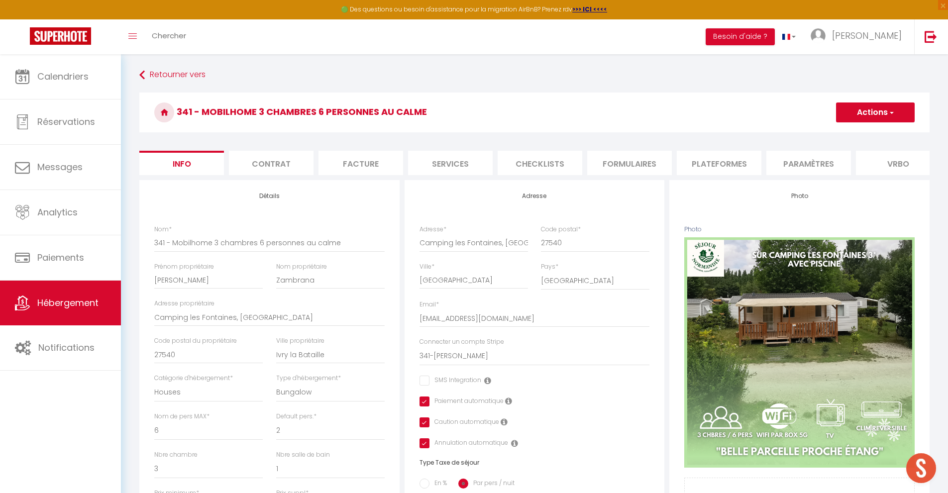
click at [639, 164] on li "Formulaires" at bounding box center [629, 163] width 85 height 24
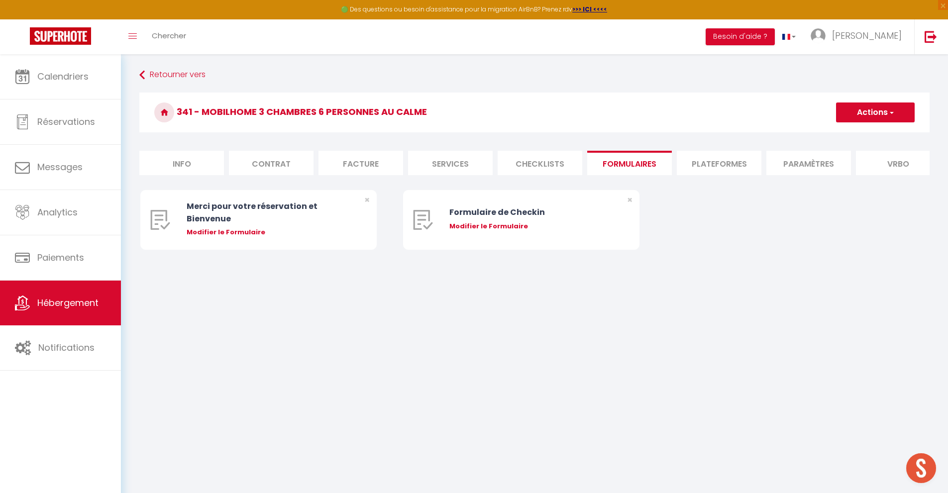
click at [713, 161] on li "Plateformes" at bounding box center [719, 163] width 85 height 24
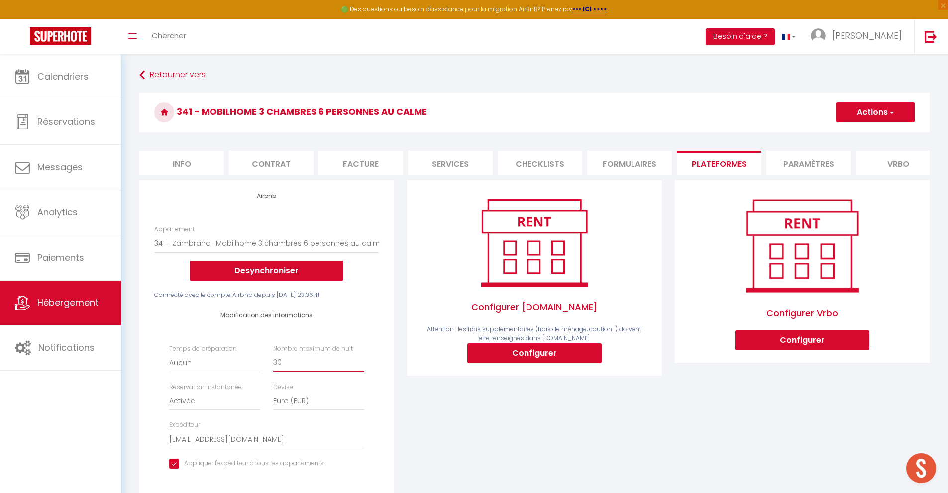
drag, startPoint x: 288, startPoint y: 370, endPoint x: 247, endPoint y: 372, distance: 40.9
click at [248, 370] on div "Temps de préparation Aucun 1 nuit avant et après chaque réservation 2 nuits ava…" at bounding box center [267, 413] width 208 height 136
click at [892, 115] on span "button" at bounding box center [891, 113] width 6 height 10
click at [866, 137] on link "Enregistrer" at bounding box center [875, 134] width 79 height 13
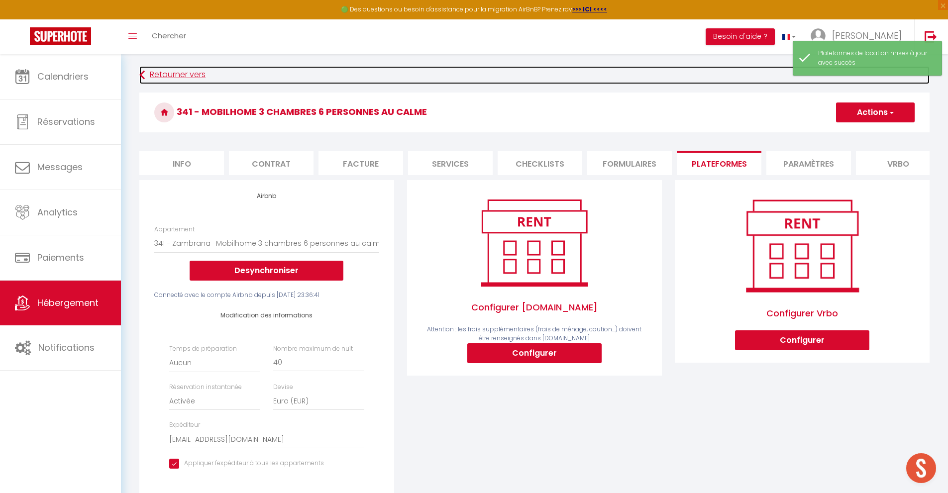
click at [161, 73] on link "Retourner vers" at bounding box center [534, 75] width 791 height 18
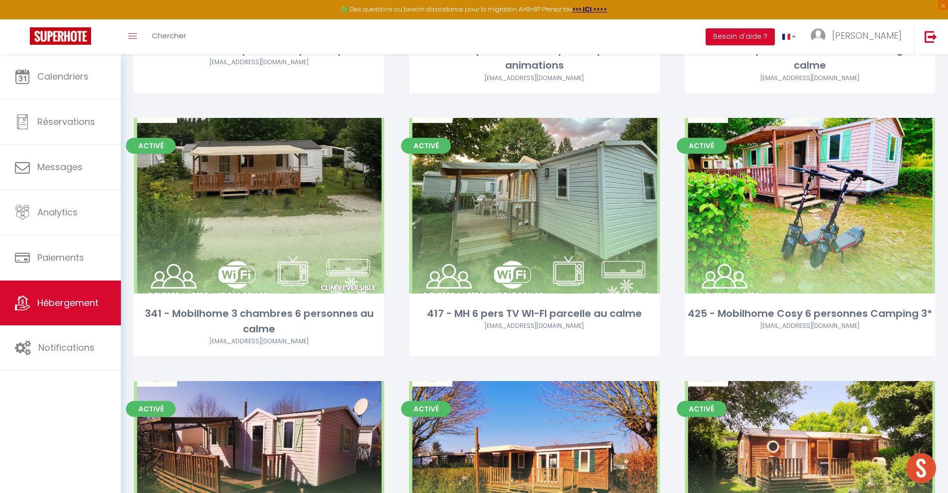
scroll to position [2362, 0]
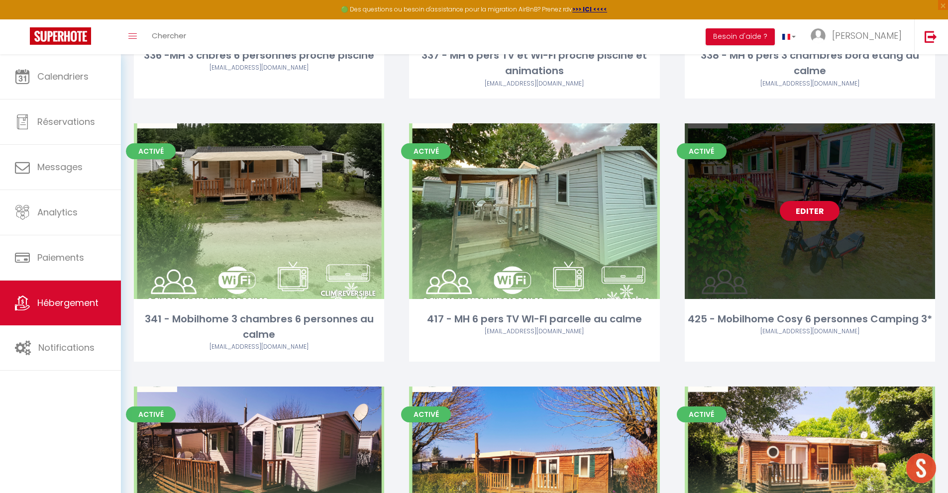
click at [808, 213] on link "Editer" at bounding box center [810, 211] width 60 height 20
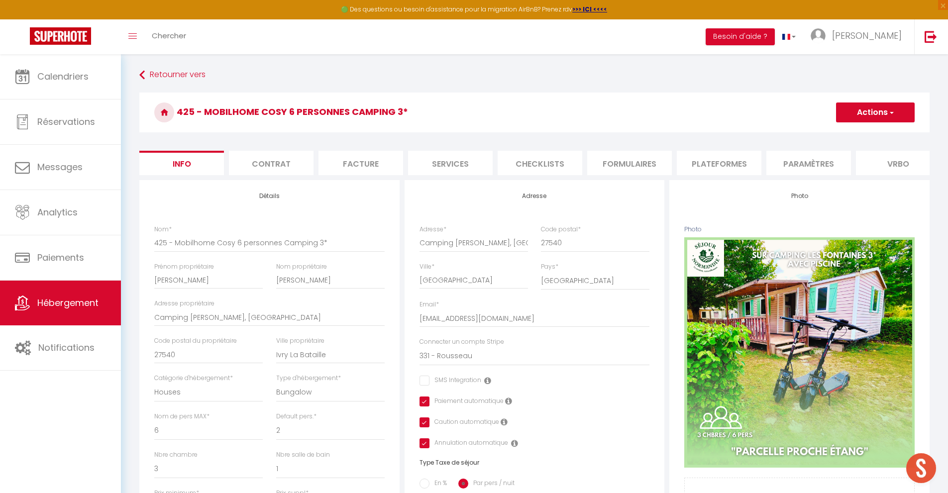
click at [619, 156] on li "Formulaires" at bounding box center [629, 163] width 85 height 24
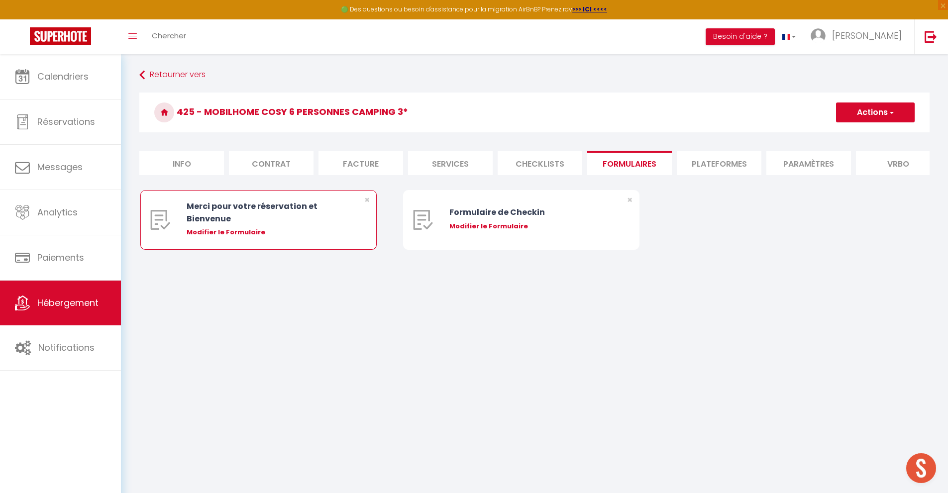
click at [216, 237] on div "Modifier le Formulaire" at bounding box center [269, 233] width 164 height 10
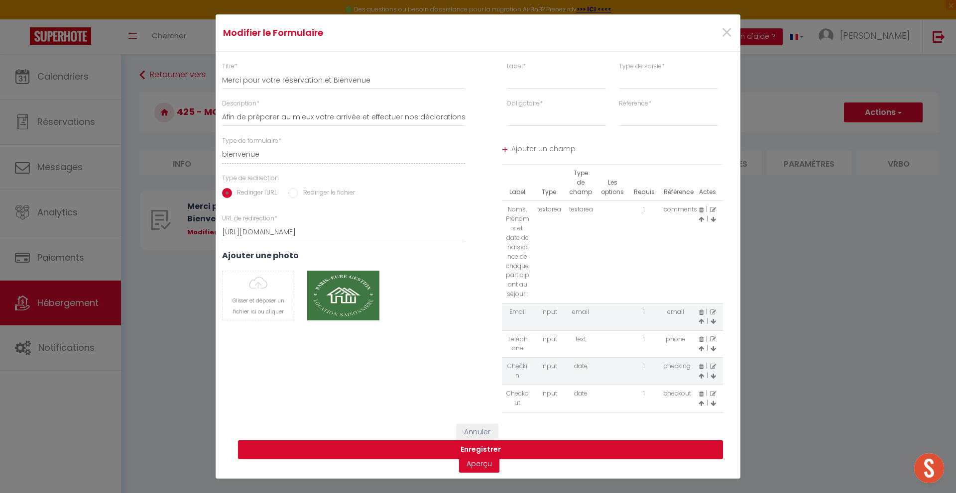
click at [155, 335] on div "Modifier le Formulaire × Titre * Merci pour votre réservation et Bienvenue Desc…" at bounding box center [478, 246] width 956 height 493
click at [471, 428] on button "Annuler" at bounding box center [477, 432] width 41 height 17
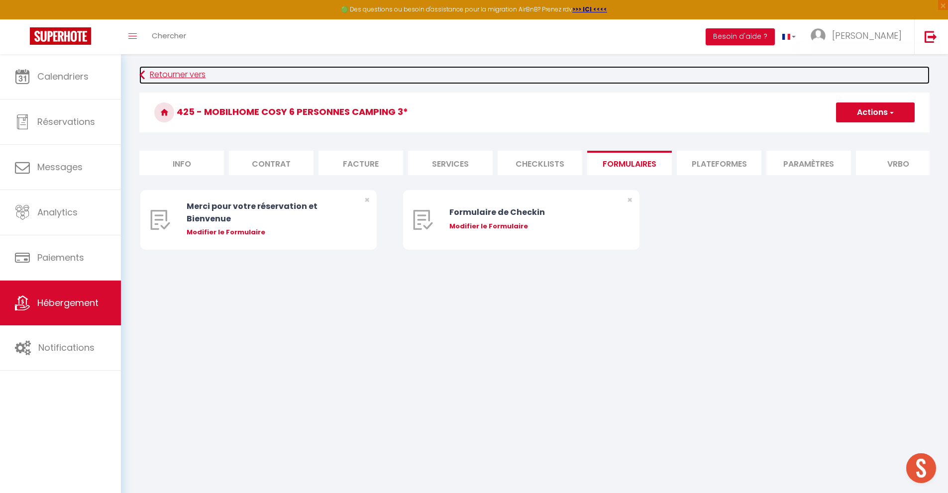
click at [190, 76] on link "Retourner vers" at bounding box center [534, 75] width 791 height 18
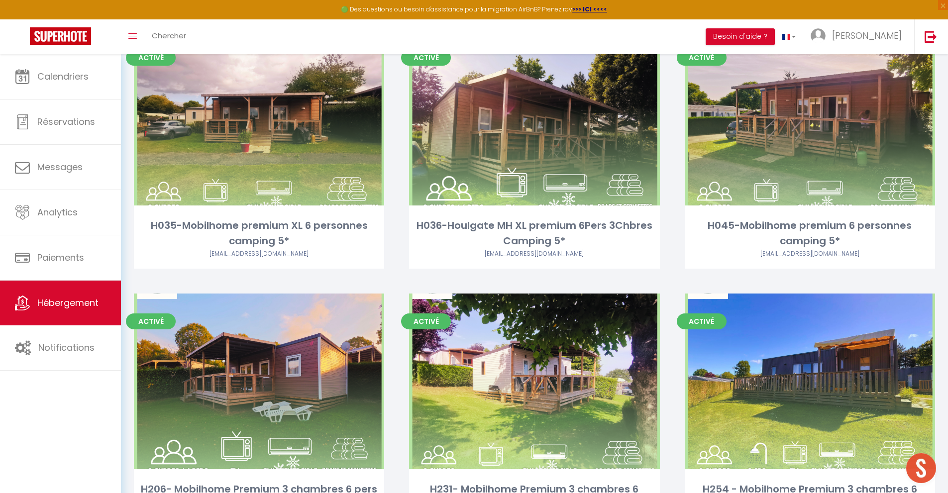
scroll to position [4302, 0]
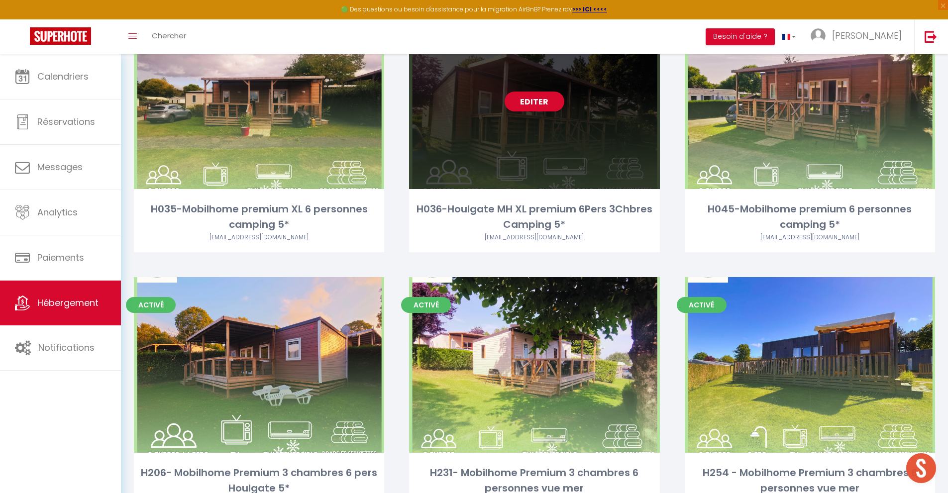
click at [535, 102] on link "Editer" at bounding box center [535, 102] width 60 height 20
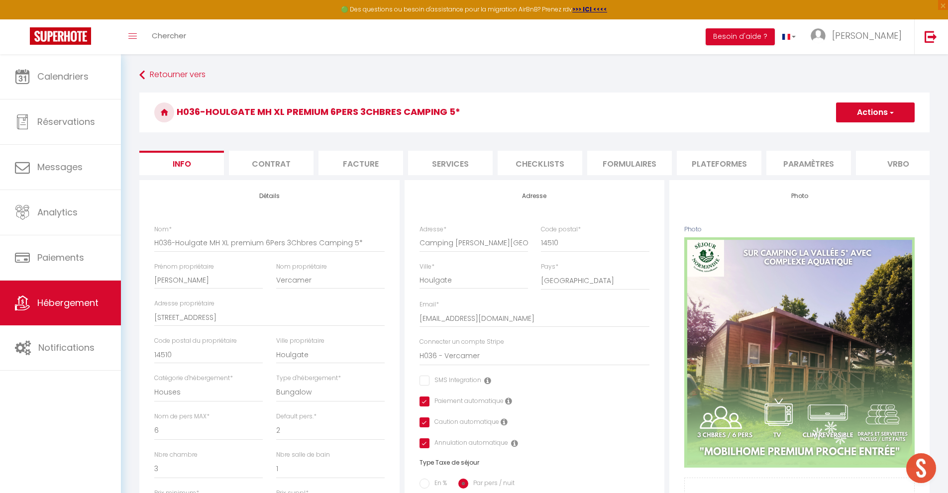
click at [629, 166] on li "Formulaires" at bounding box center [629, 163] width 85 height 24
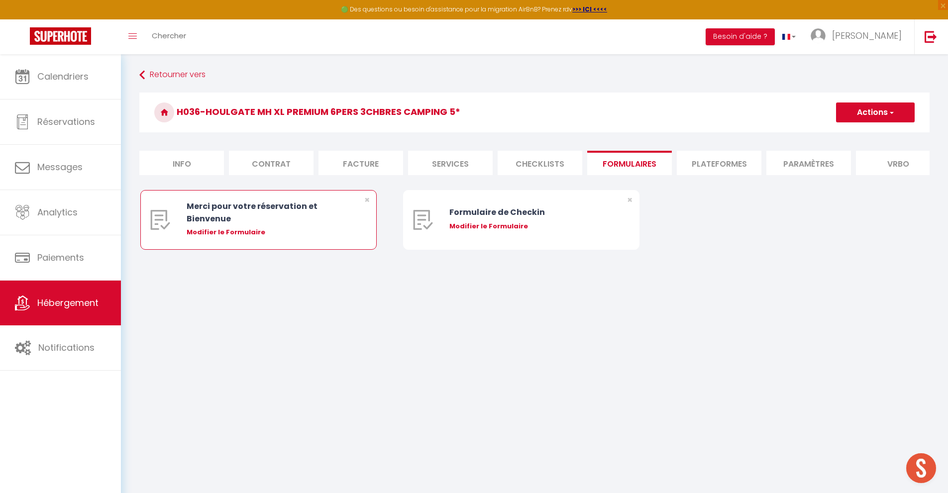
click at [219, 237] on div "Modifier le Formulaire" at bounding box center [269, 233] width 164 height 10
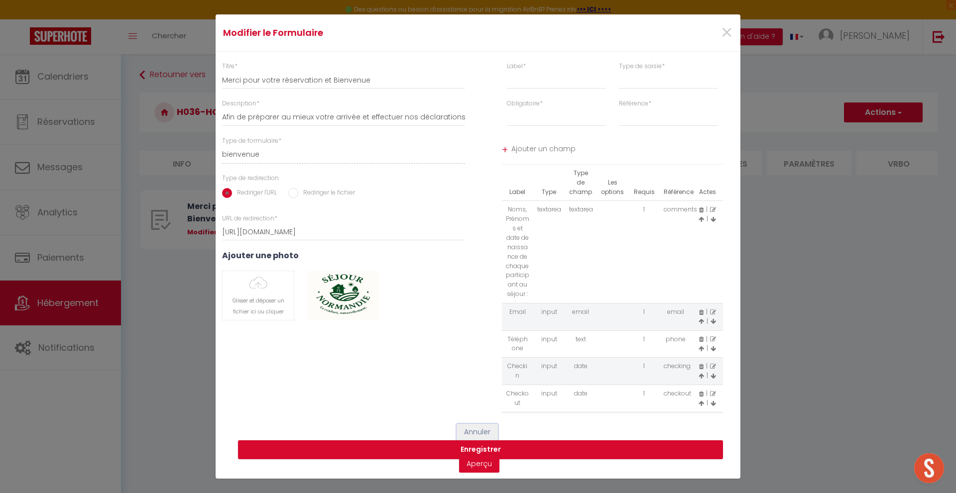
click at [481, 433] on button "Annuler" at bounding box center [477, 432] width 41 height 17
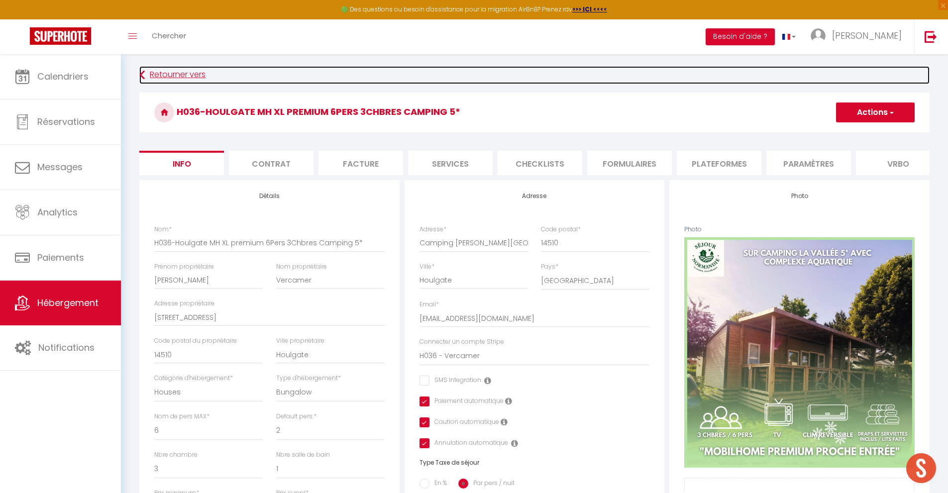
click at [160, 73] on link "Retourner vers" at bounding box center [534, 75] width 791 height 18
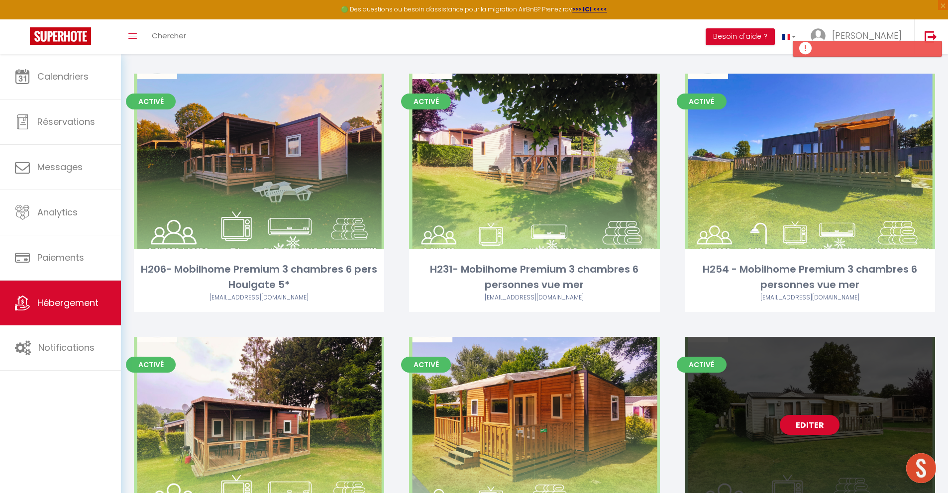
scroll to position [4489, 0]
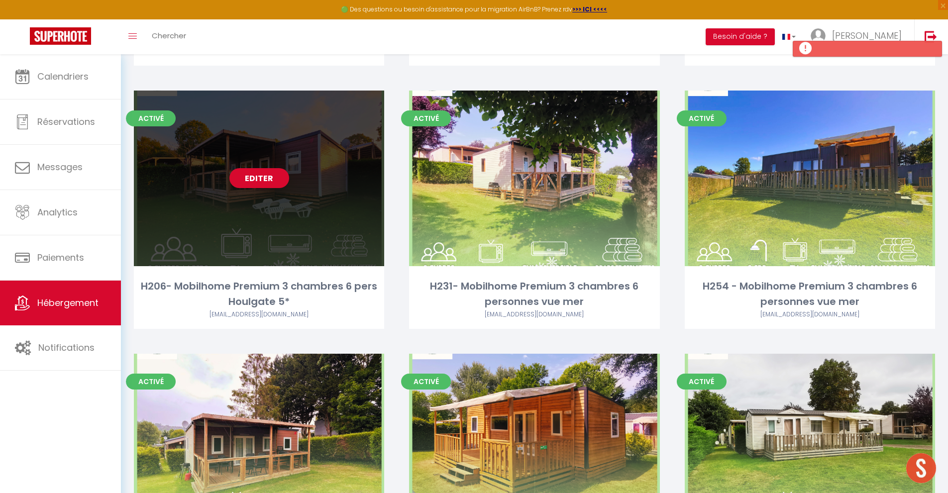
click at [256, 174] on link "Editer" at bounding box center [260, 178] width 60 height 20
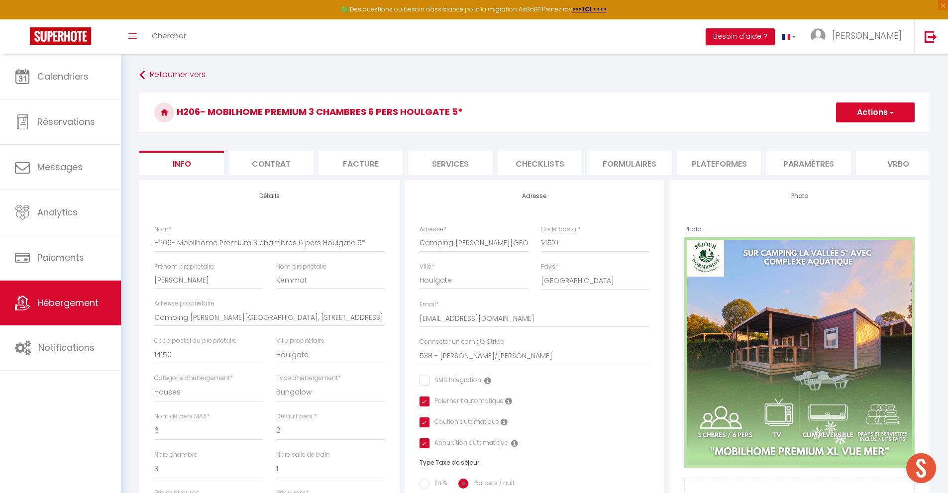
click at [632, 159] on li "Formulaires" at bounding box center [629, 163] width 85 height 24
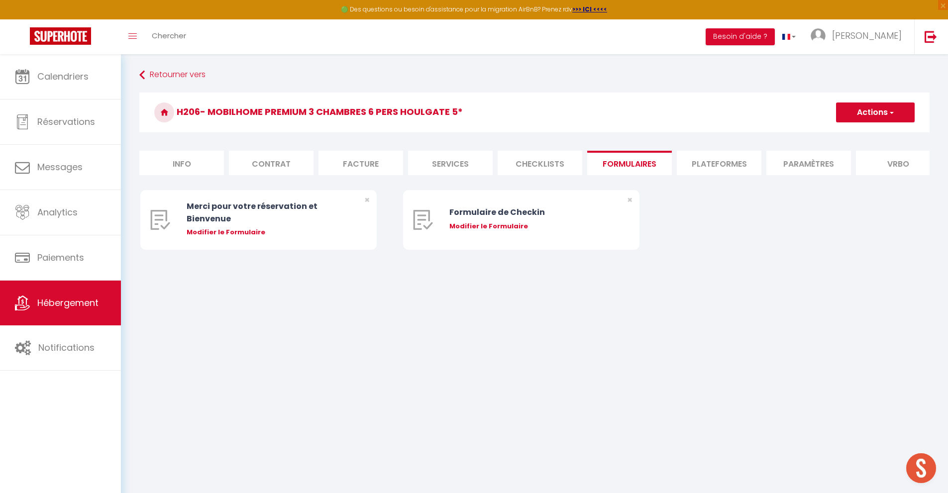
click at [205, 237] on div "Modifier le Formulaire" at bounding box center [269, 233] width 164 height 10
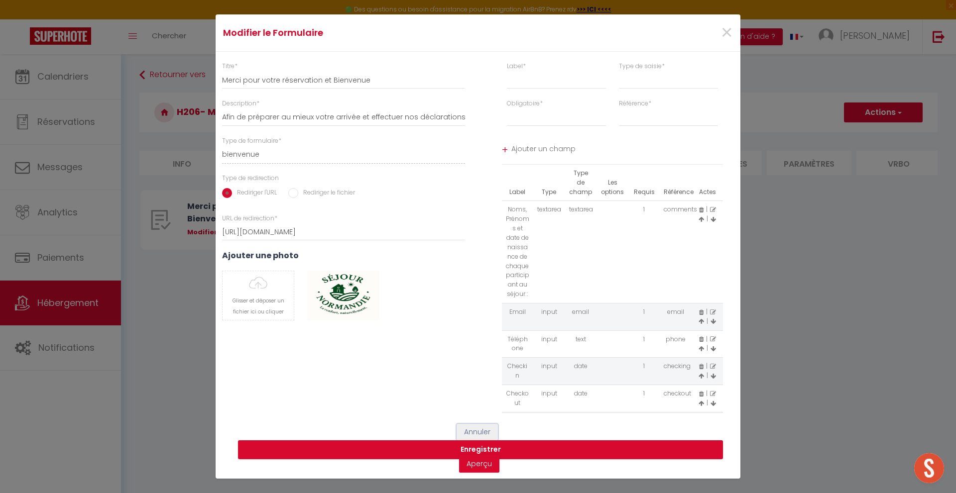
click at [475, 431] on button "Annuler" at bounding box center [477, 432] width 41 height 17
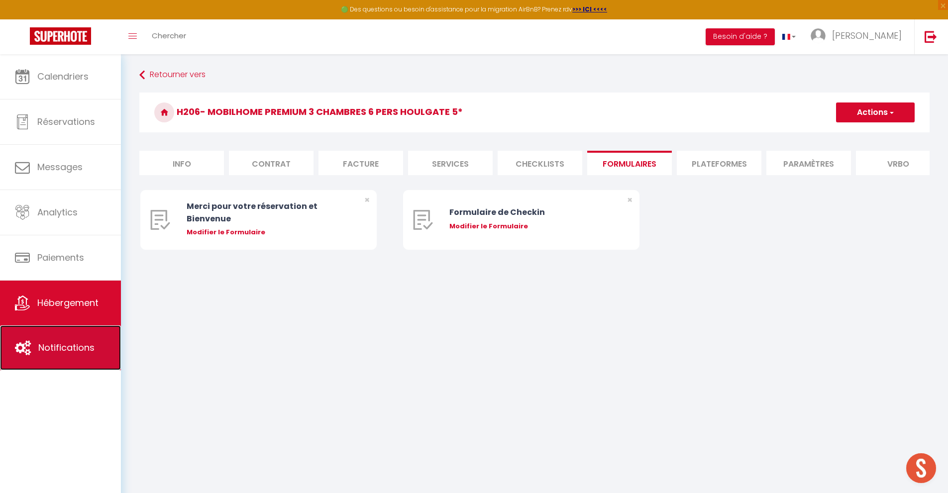
click at [94, 350] on link "Notifications" at bounding box center [60, 348] width 121 height 45
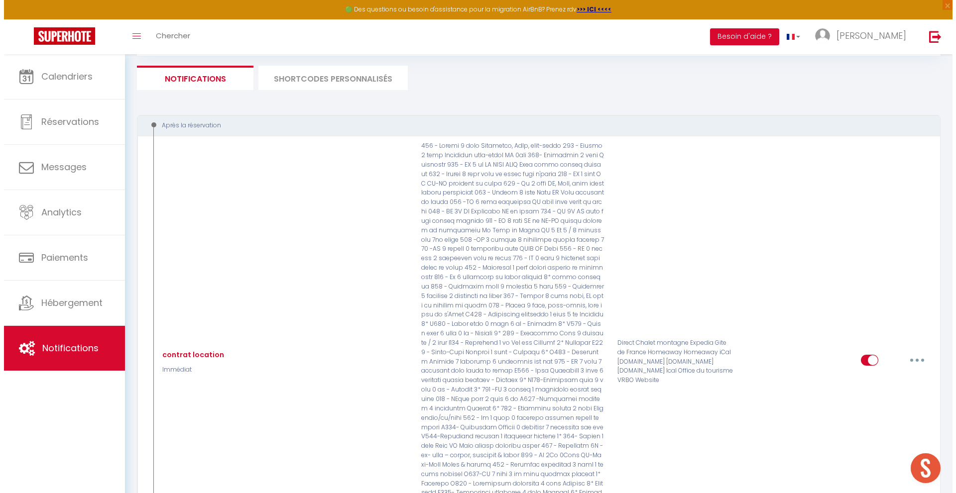
scroll to position [137, 0]
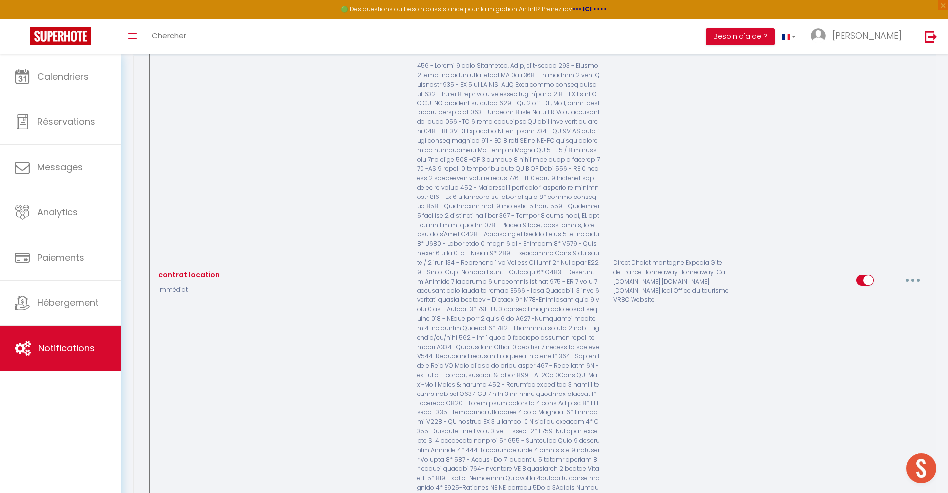
click at [914, 282] on icon "button" at bounding box center [913, 280] width 3 height 3
click at [881, 306] on link "Editer" at bounding box center [887, 303] width 74 height 17
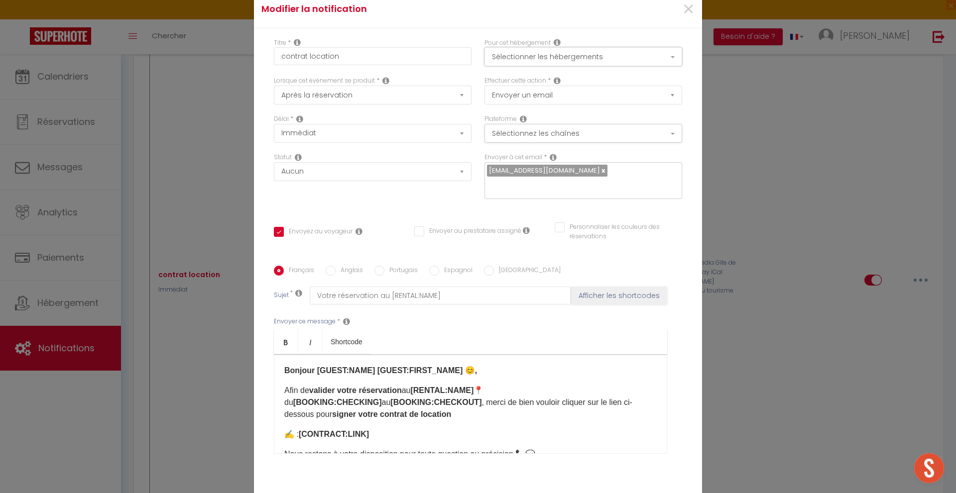
click at [566, 56] on button "Sélectionner les hébergements" at bounding box center [583, 56] width 198 height 19
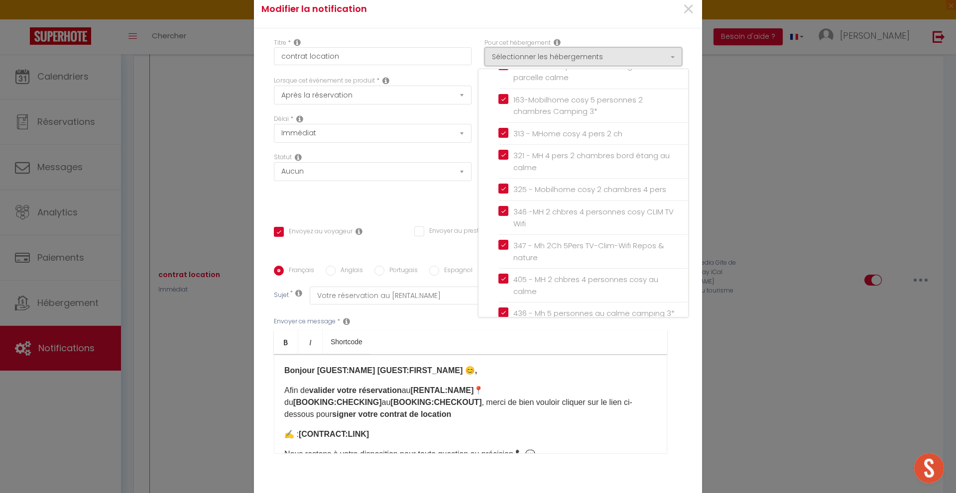
scroll to position [0, 0]
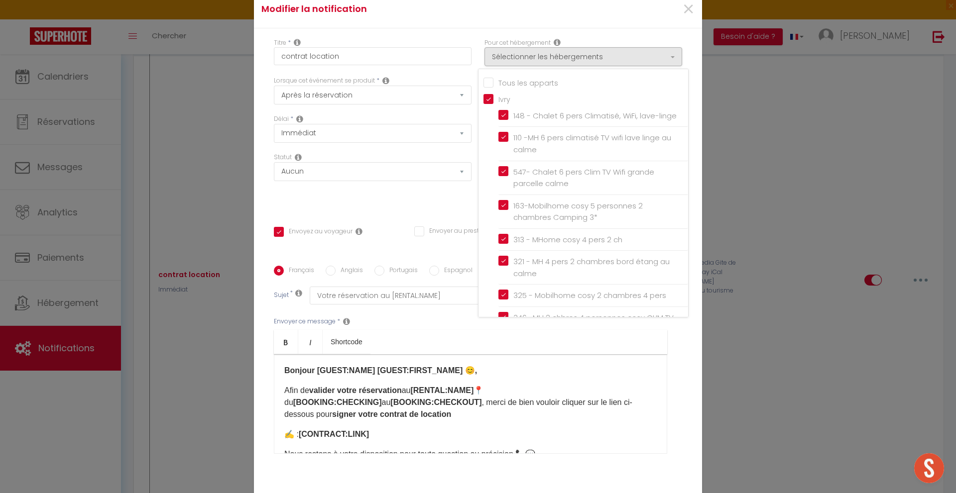
click at [484, 82] on input "Tous les apparts" at bounding box center [585, 82] width 205 height 10
click at [452, 323] on div "Envoyer ce message * Bold Italic Shortcode Rich text editor Bonjour [GUEST:NAME…" at bounding box center [478, 386] width 408 height 162
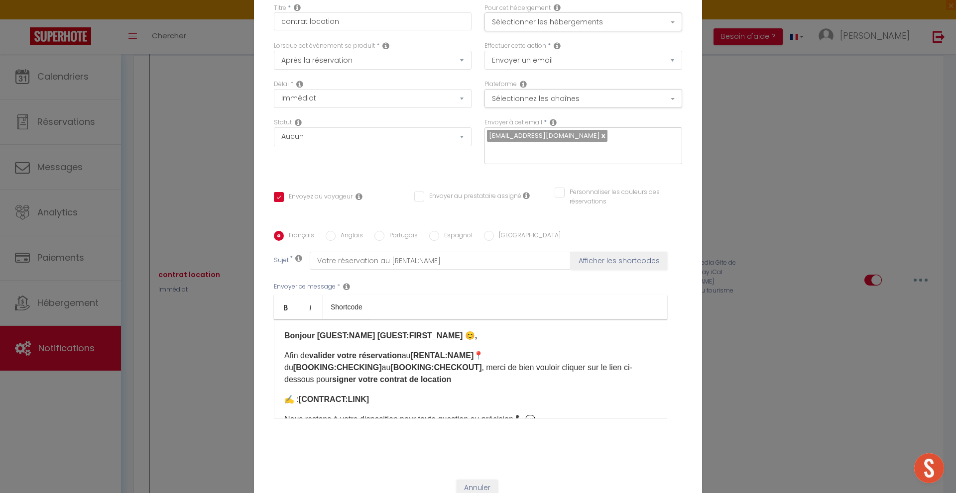
scroll to position [66, 0]
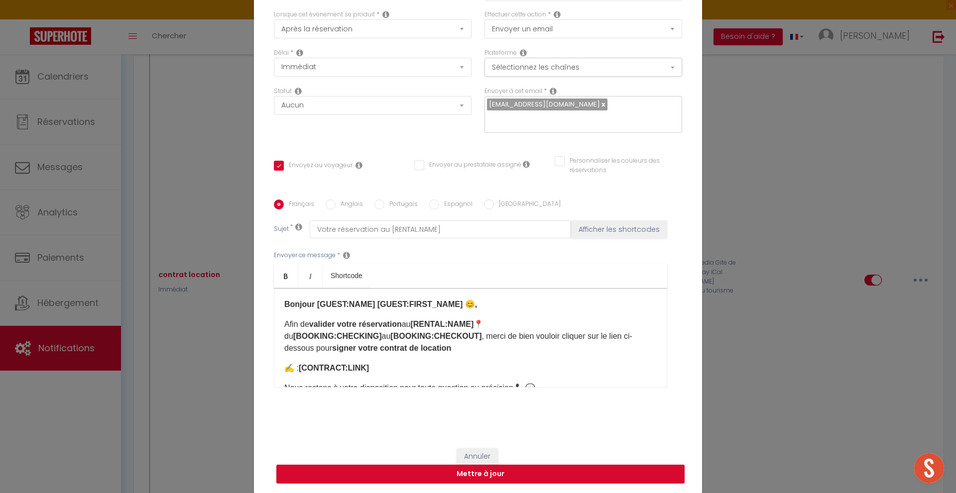
click at [517, 473] on button "Mettre à jour" at bounding box center [480, 474] width 408 height 19
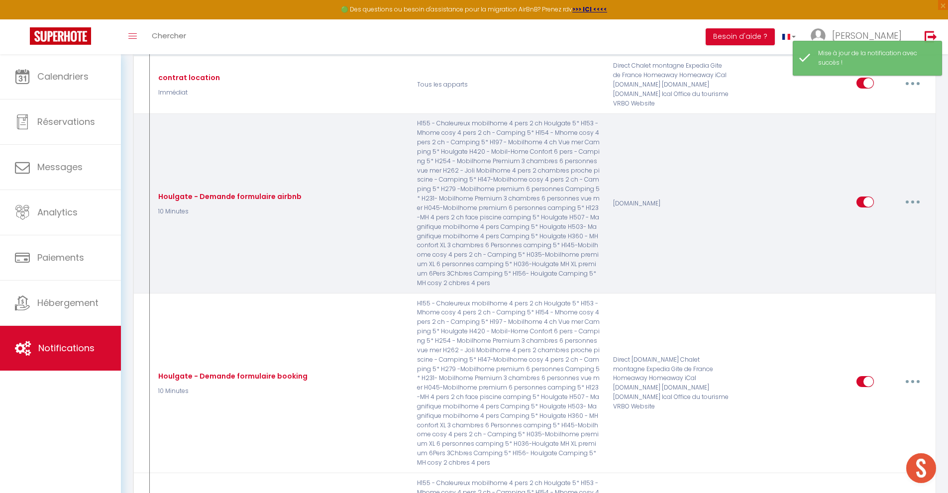
click at [909, 200] on button "button" at bounding box center [913, 202] width 28 height 16
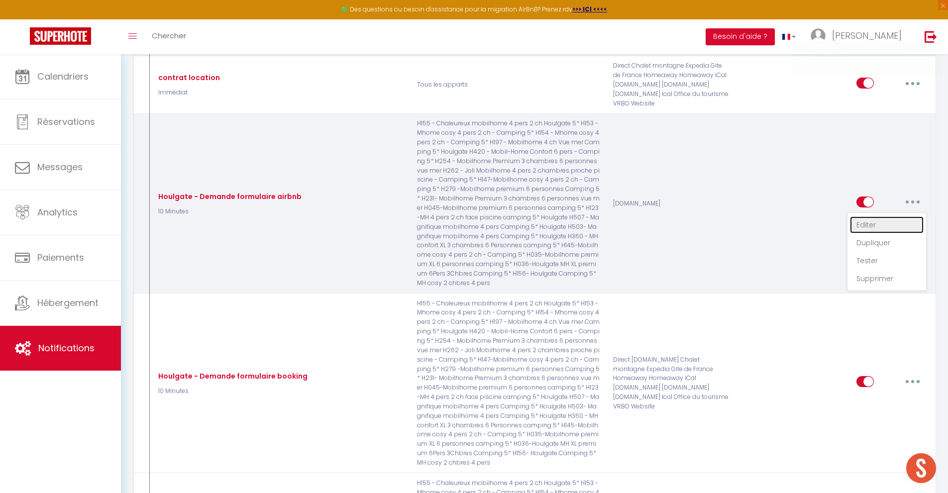
click at [881, 223] on link "Editer" at bounding box center [887, 225] width 74 height 17
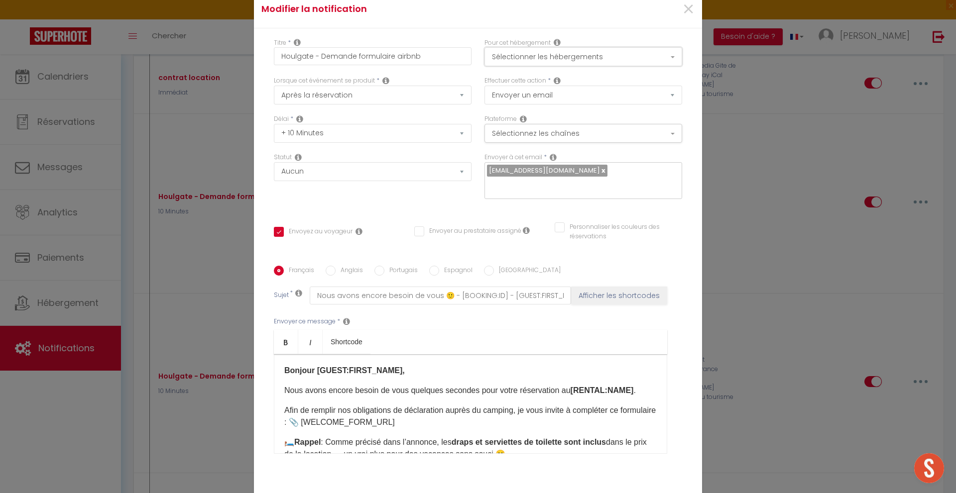
click at [569, 47] on button "Sélectionner les hébergements" at bounding box center [583, 56] width 198 height 19
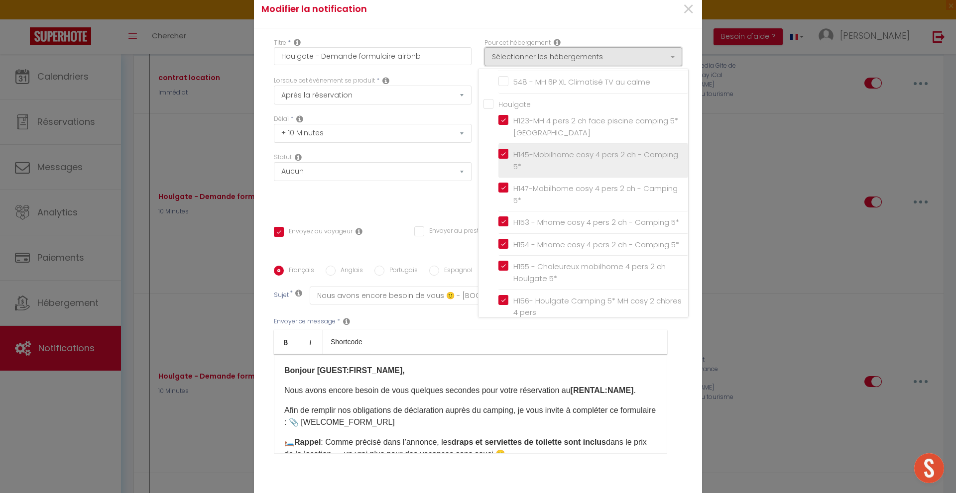
scroll to position [1145, 0]
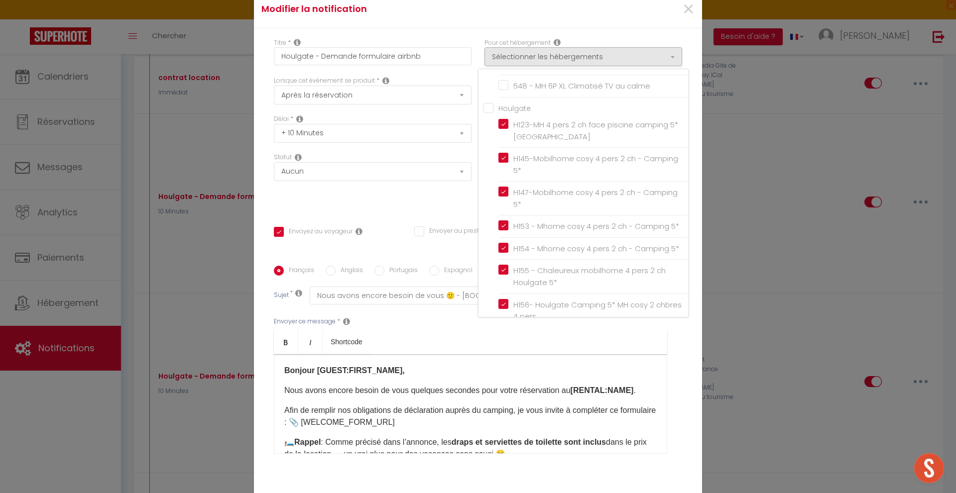
click at [485, 103] on input "Houlgate" at bounding box center [585, 108] width 205 height 10
click at [456, 153] on div "Statut Aucun Si la réservation est payée Si réservation non payée Si la caution…" at bounding box center [372, 181] width 211 height 56
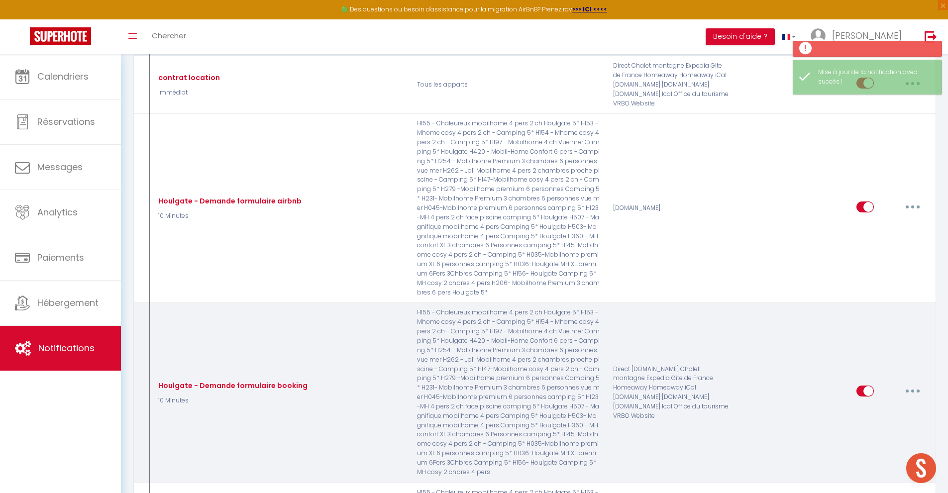
click at [914, 393] on button "button" at bounding box center [913, 391] width 28 height 16
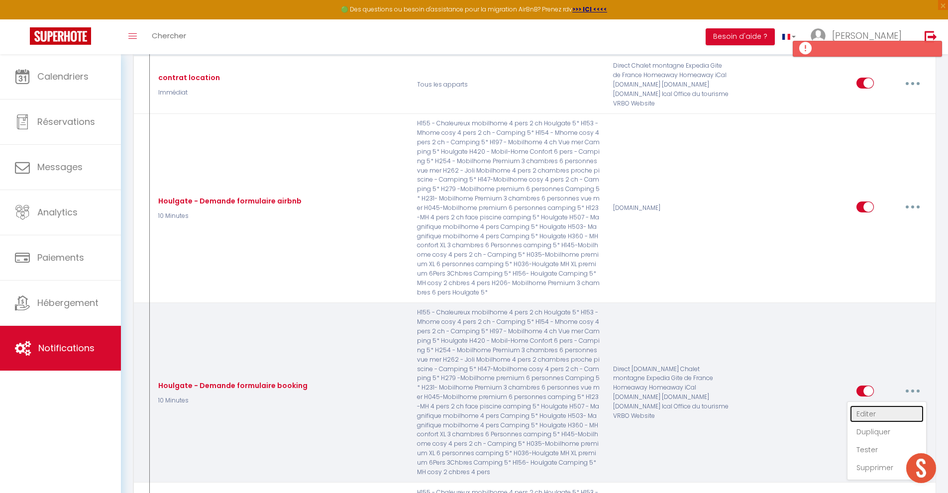
click at [872, 419] on link "Editer" at bounding box center [887, 414] width 74 height 17
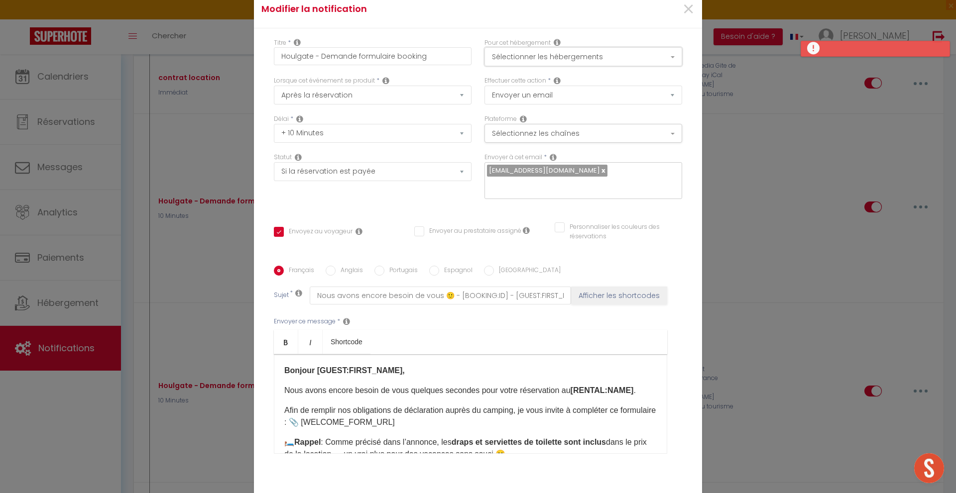
click at [590, 47] on button "Sélectionner les hébergements" at bounding box center [583, 56] width 198 height 19
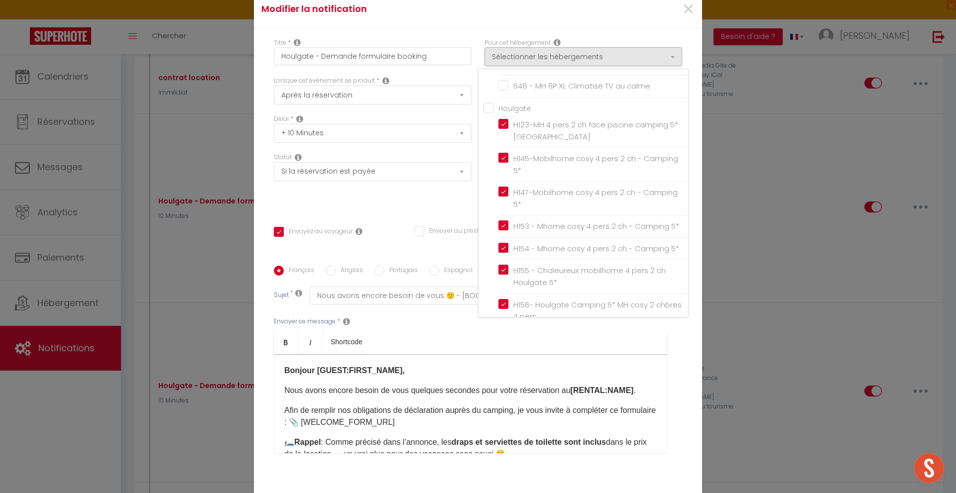
click at [486, 103] on input "Houlgate" at bounding box center [585, 108] width 205 height 10
click at [447, 153] on div "Statut Aucun Si la réservation est payée Si réservation non payée Si la caution…" at bounding box center [372, 181] width 211 height 56
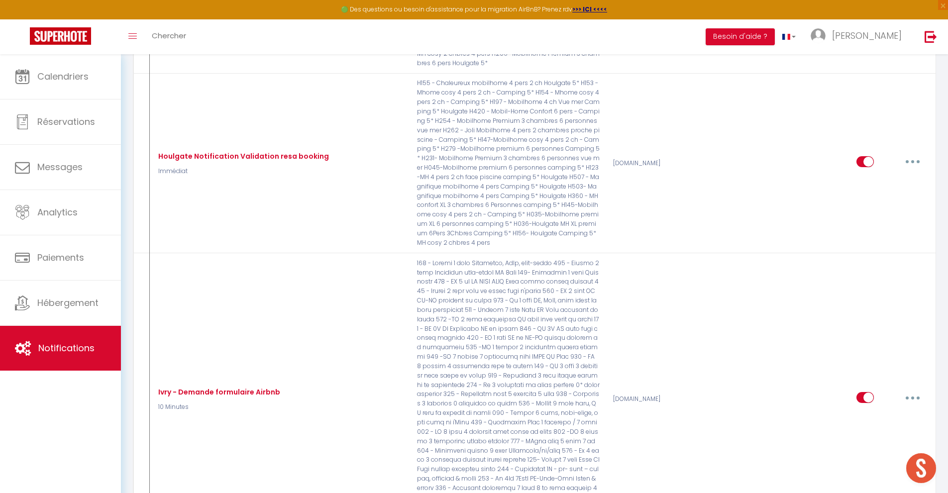
scroll to position [567, 0]
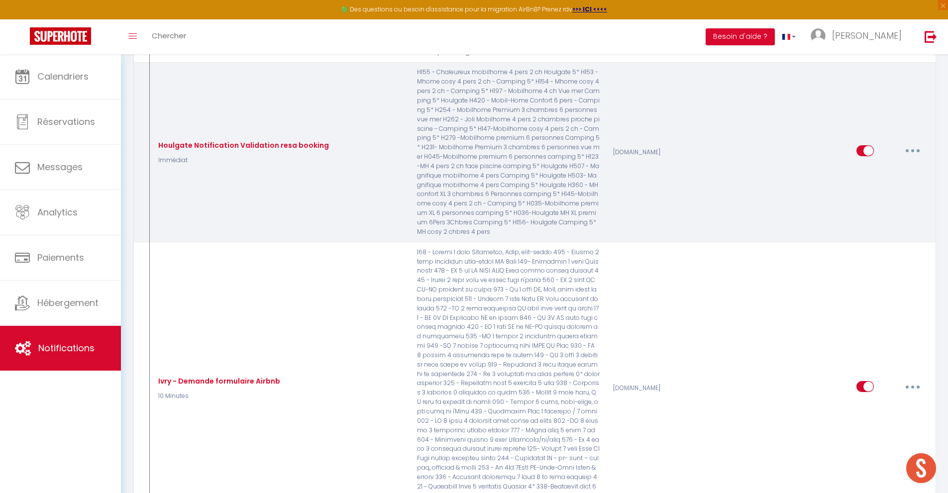
click at [915, 150] on button "button" at bounding box center [913, 151] width 28 height 16
click at [878, 174] on link "Editer" at bounding box center [887, 173] width 74 height 17
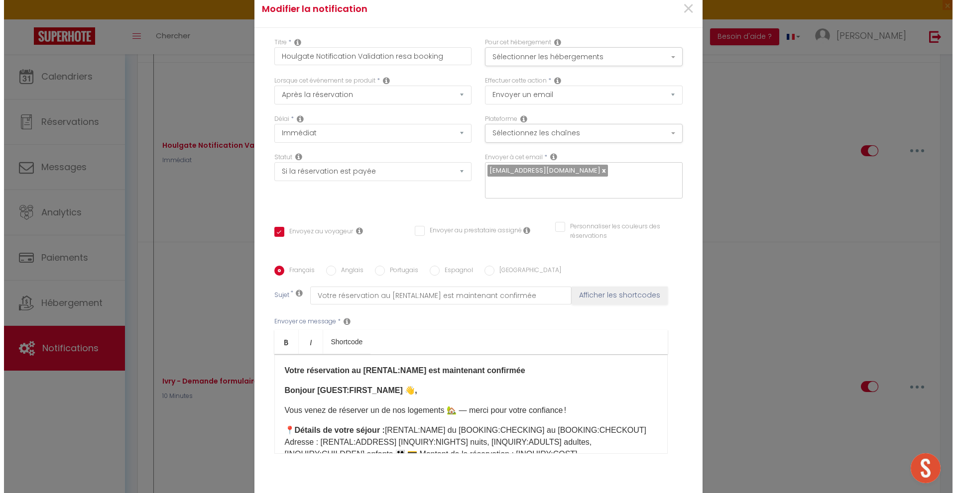
scroll to position [558, 0]
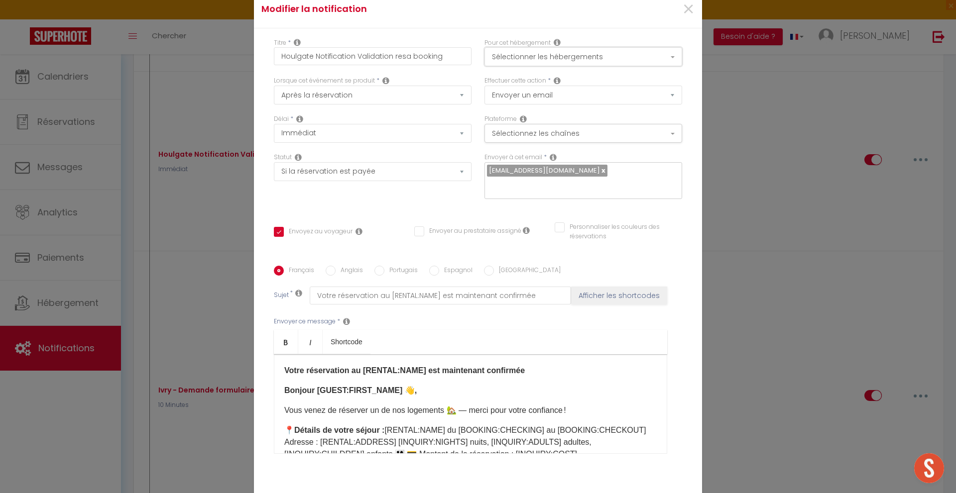
click at [613, 47] on button "Sélectionner les hébergements" at bounding box center [583, 56] width 198 height 19
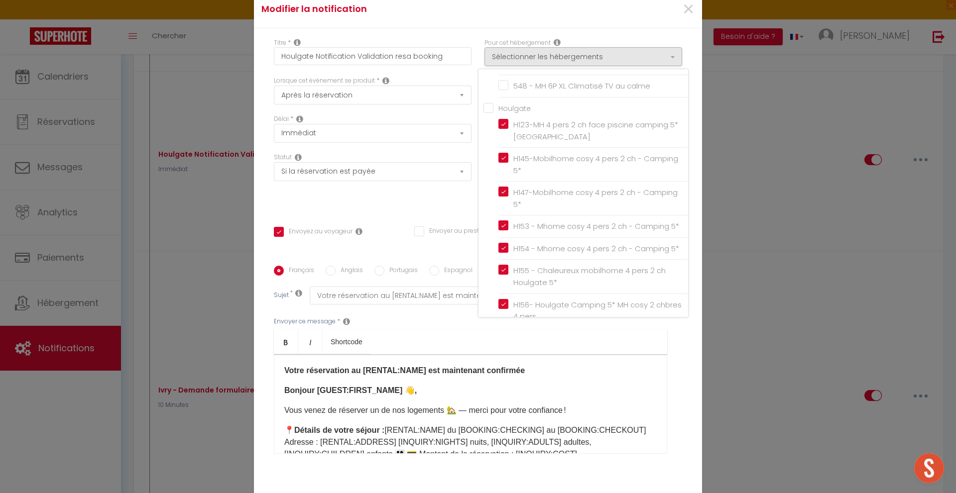
click at [484, 103] on input "Houlgate" at bounding box center [585, 108] width 205 height 10
click at [456, 153] on div "Statut Aucun Si la réservation est payée Si réservation non payée Si la caution…" at bounding box center [372, 181] width 211 height 56
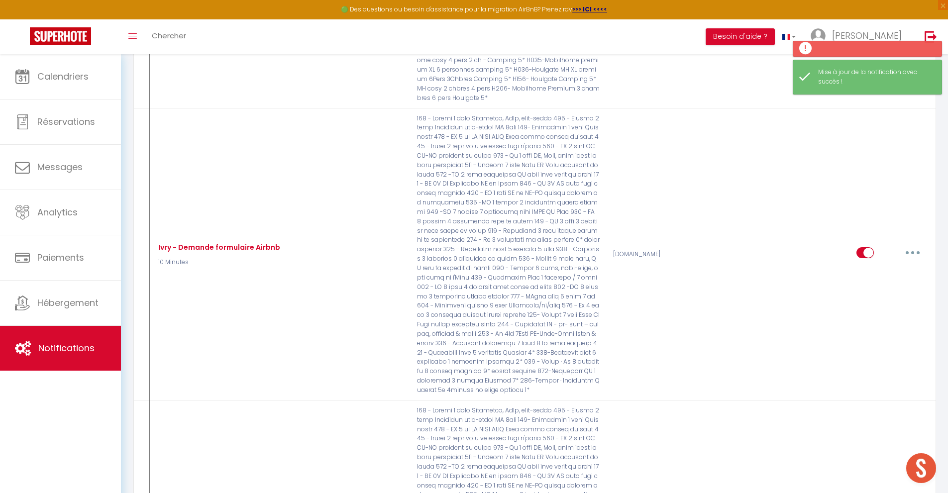
scroll to position [721, 0]
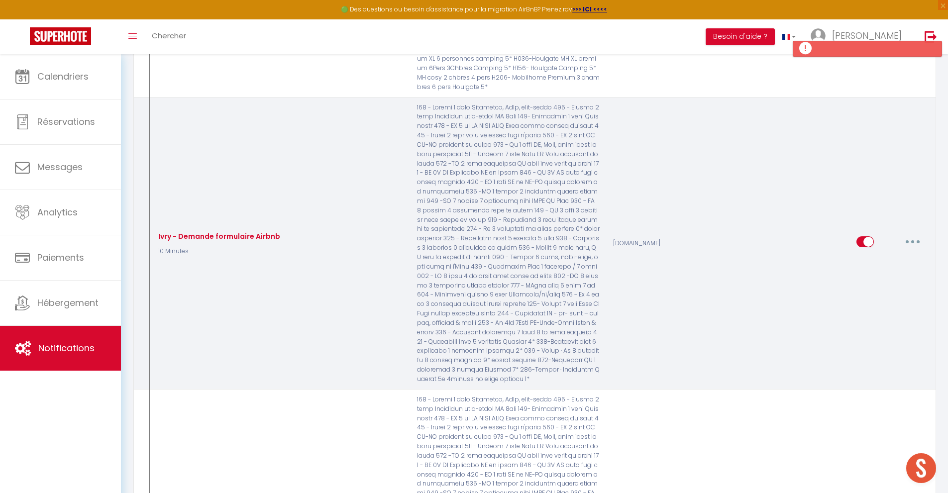
click at [917, 241] on button "button" at bounding box center [913, 242] width 28 height 16
click at [874, 267] on link "Editer" at bounding box center [887, 264] width 74 height 17
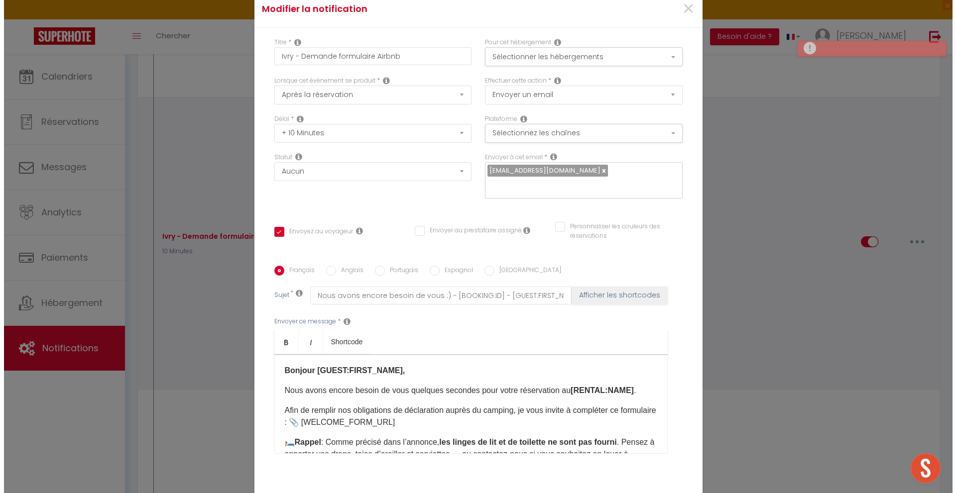
scroll to position [698, 0]
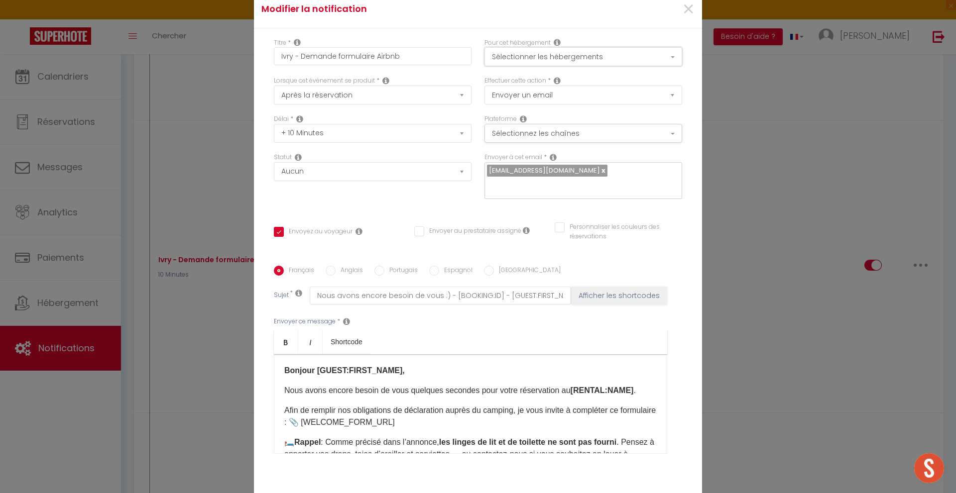
click at [579, 47] on button "Sélectionner les hébergements" at bounding box center [583, 56] width 198 height 19
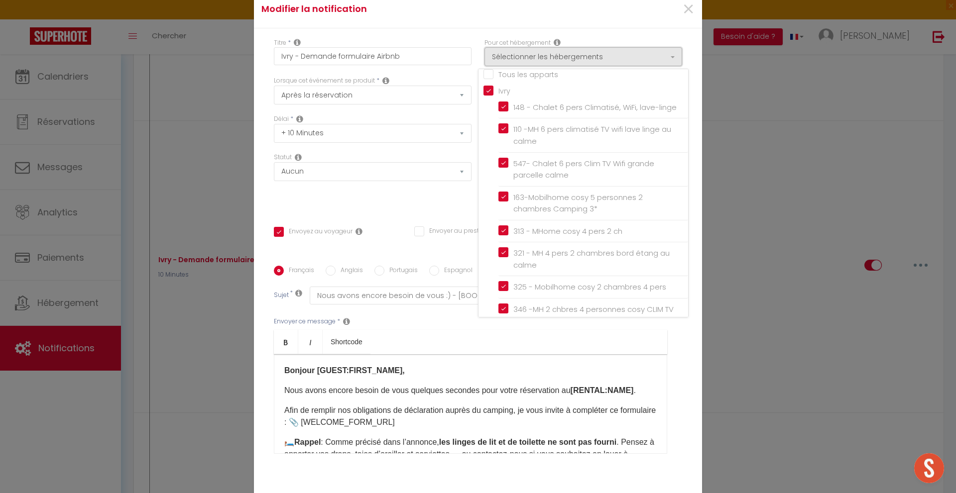
scroll to position [0, 0]
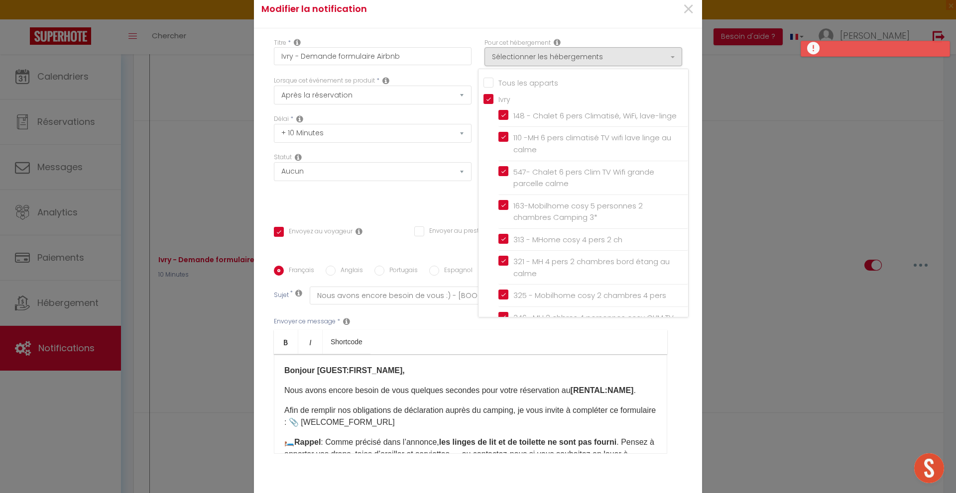
click at [452, 153] on div "Statut Aucun Si la réservation est payée Si réservation non payée Si la caution…" at bounding box center [372, 181] width 211 height 56
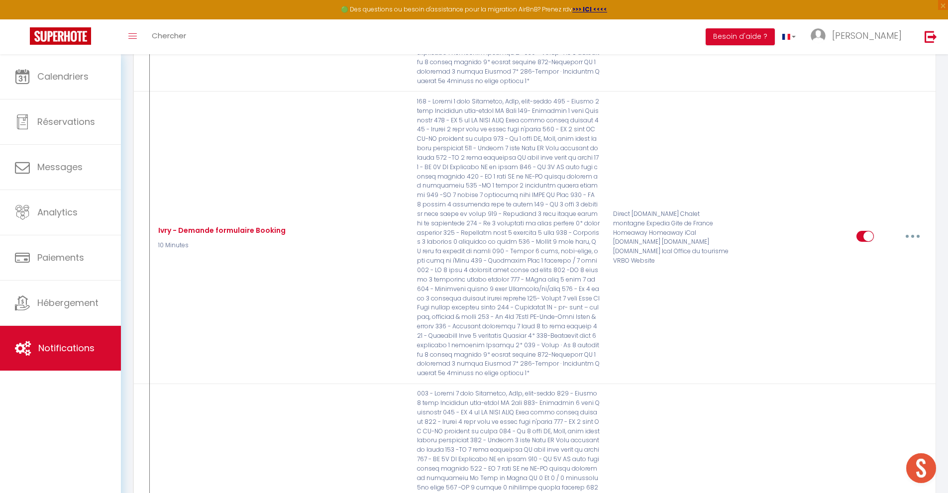
scroll to position [1031, 0]
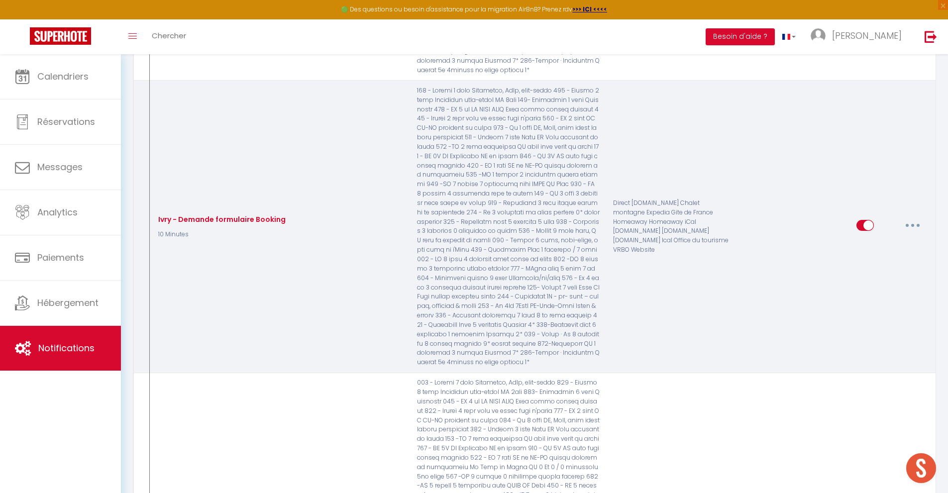
click at [913, 226] on icon "button" at bounding box center [913, 225] width 3 height 3
click at [884, 247] on link "Editer" at bounding box center [887, 247] width 74 height 17
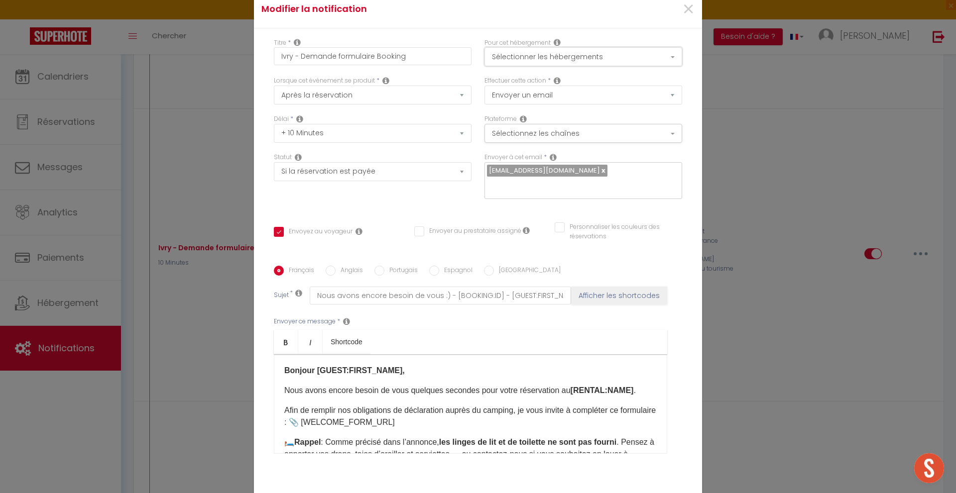
click at [593, 47] on button "Sélectionner les hébergements" at bounding box center [583, 56] width 198 height 19
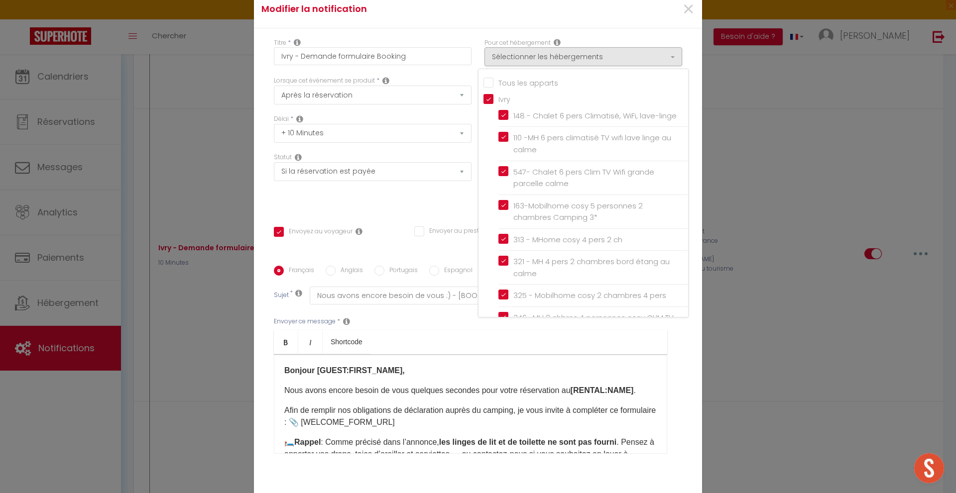
click at [416, 153] on div "Statut Aucun Si la réservation est payée Si réservation non payée Si la caution…" at bounding box center [372, 181] width 211 height 56
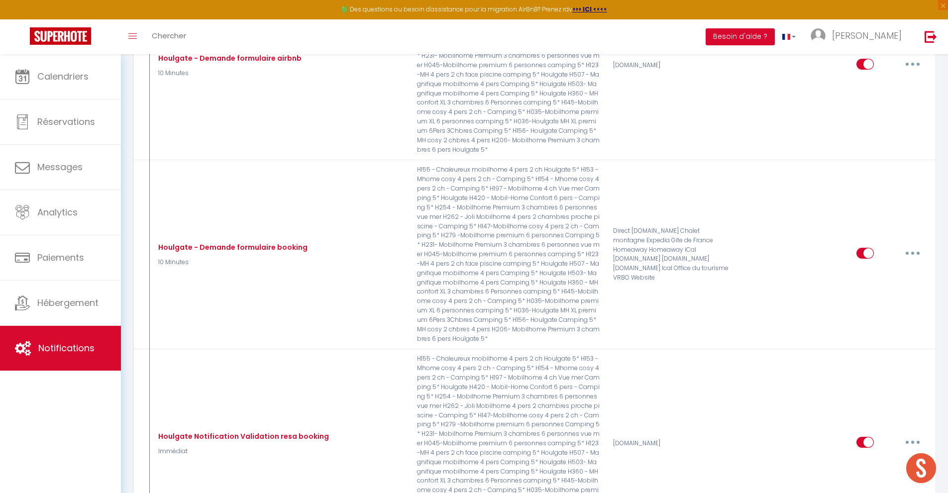
scroll to position [269, 0]
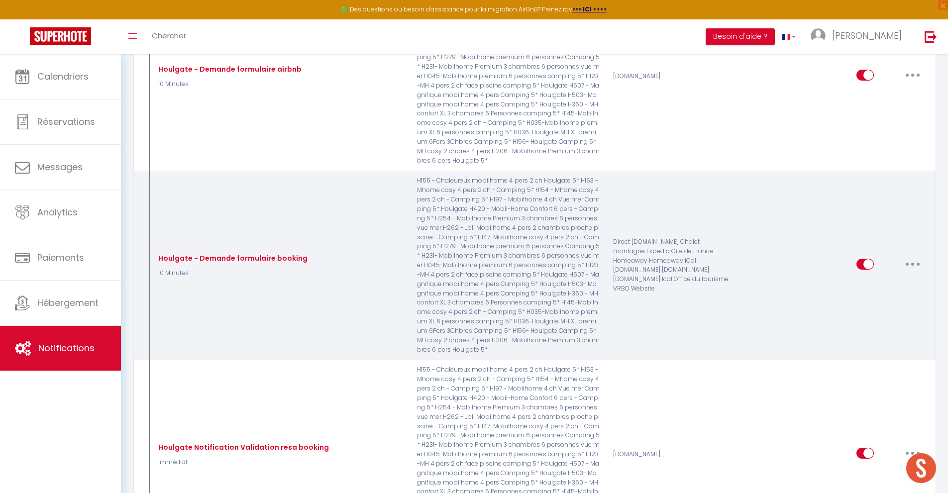
click at [862, 263] on input "checkbox" at bounding box center [865, 266] width 17 height 15
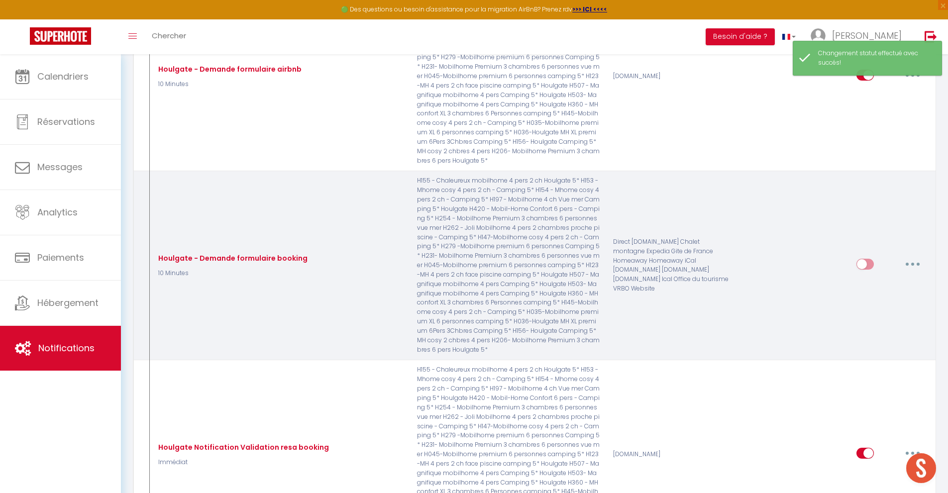
click at [916, 263] on button "button" at bounding box center [913, 264] width 28 height 16
click at [874, 286] on link "Editer" at bounding box center [887, 286] width 74 height 17
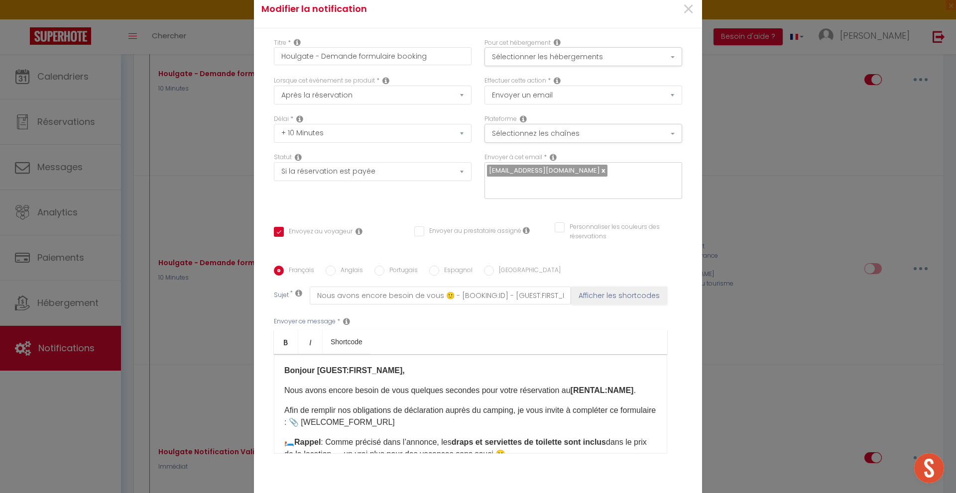
scroll to position [0, 0]
click at [605, 54] on button "Sélectionner les hébergements" at bounding box center [583, 56] width 198 height 19
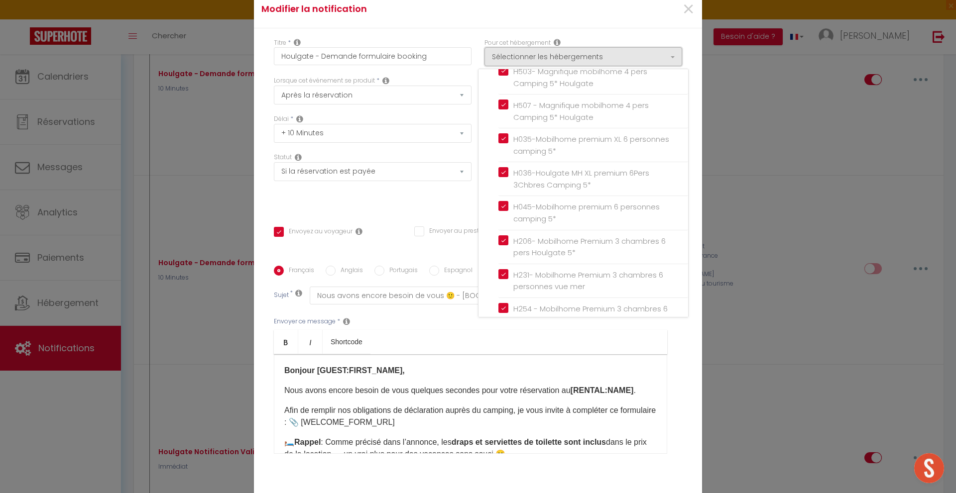
scroll to position [1522, 0]
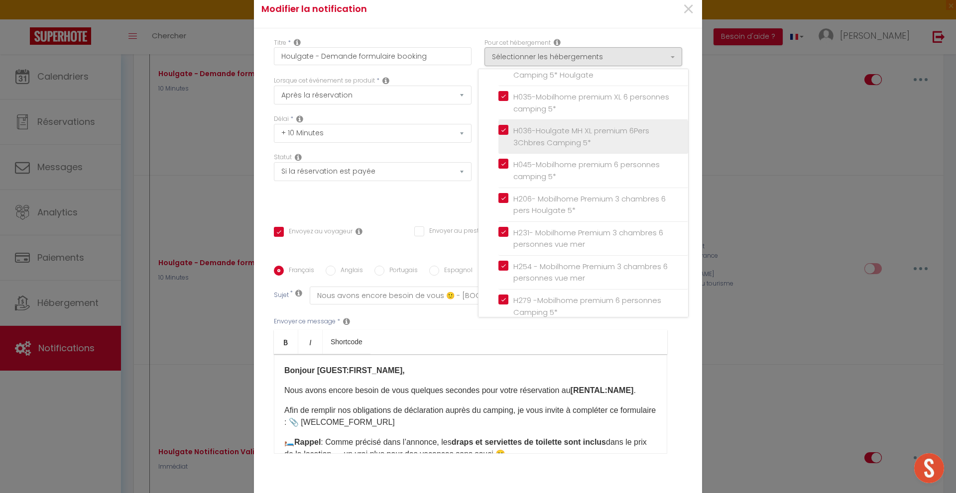
click at [572, 142] on input "H036-Houlgate MH XL premium 6Pers 3Chbres Camping 5*" at bounding box center [593, 137] width 190 height 10
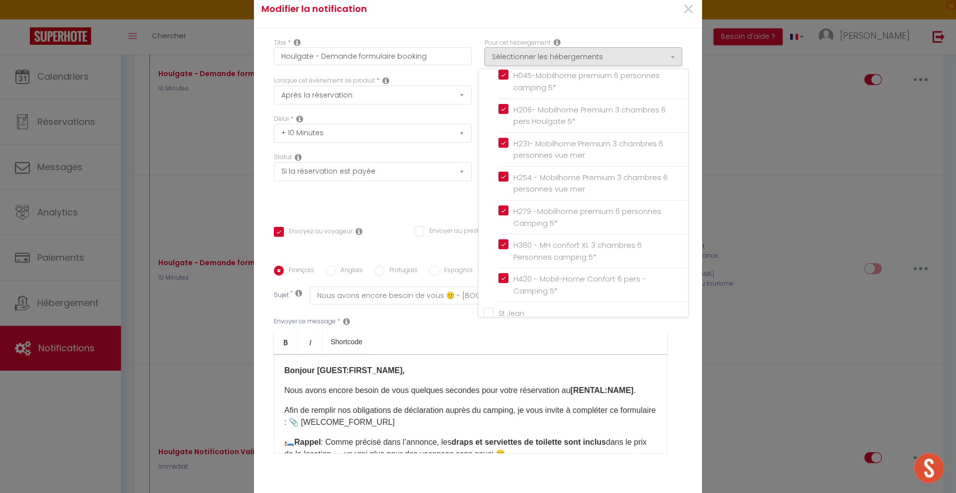
scroll to position [1615, 0]
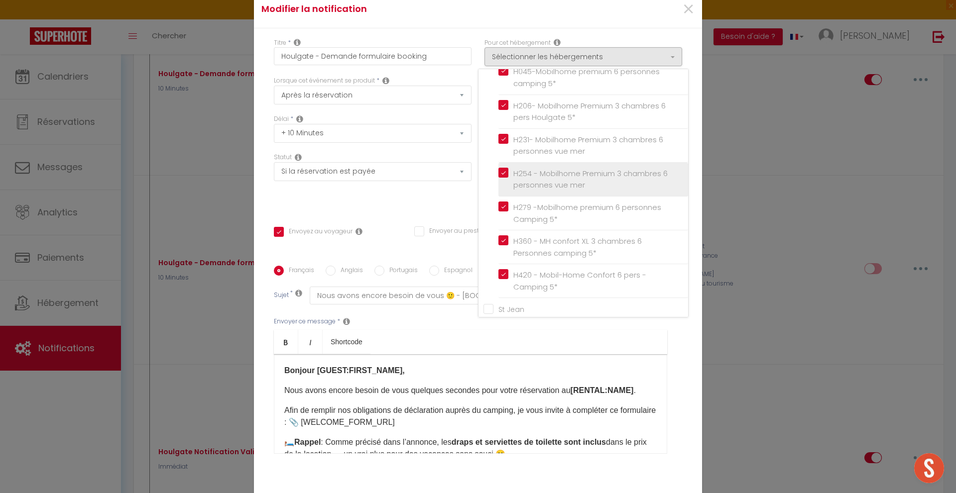
click at [575, 184] on input "H254 - Mobilhome Premium 3 chambres 6 personnes vue mer" at bounding box center [593, 179] width 190 height 10
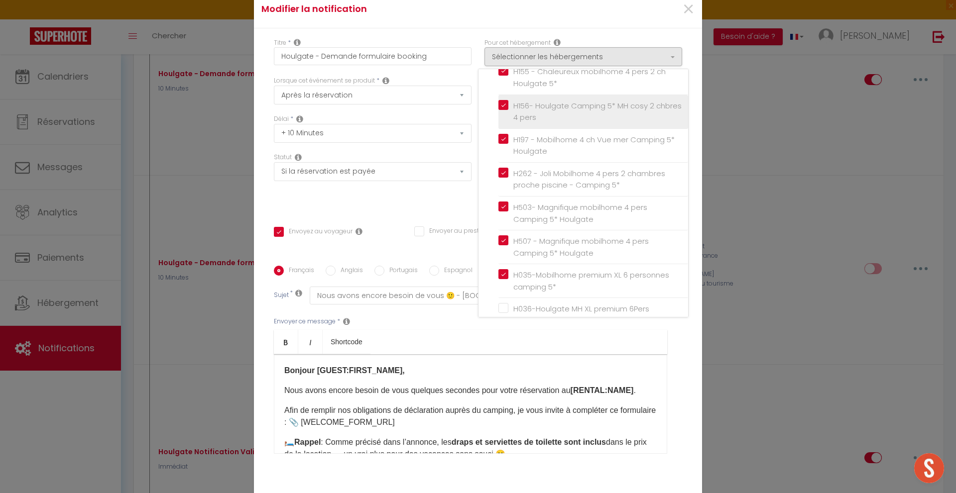
click at [569, 116] on input "H156- Houlgate Camping 5* MH cosy 2 chbres 4 pers" at bounding box center [593, 112] width 190 height 10
click at [676, 342] on div "Envoyer ce message * Bold Italic Shortcode Rich text editor Bonjour [GUEST:FIRS…" at bounding box center [478, 386] width 408 height 162
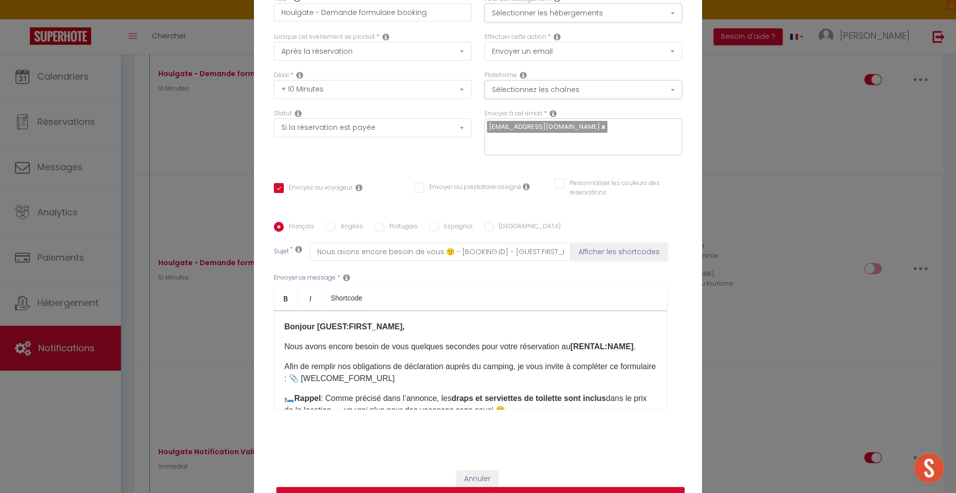
scroll to position [66, 0]
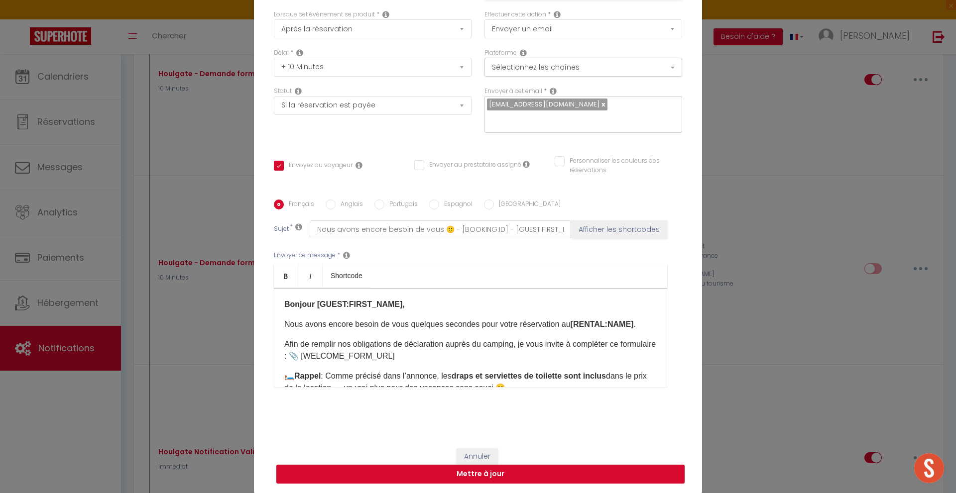
click at [518, 474] on button "Mettre à jour" at bounding box center [480, 474] width 408 height 19
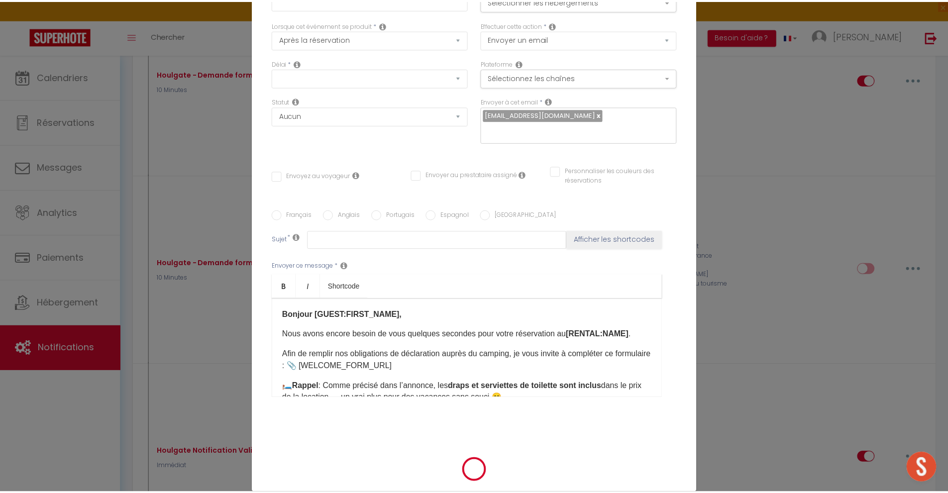
scroll to position [0, 0]
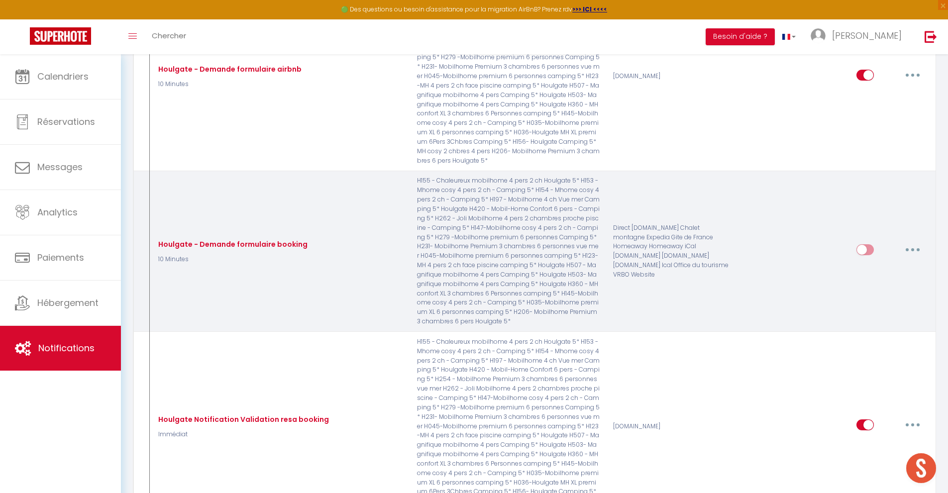
click at [871, 252] on input "checkbox" at bounding box center [865, 251] width 17 height 15
click at [914, 249] on icon "button" at bounding box center [913, 249] width 3 height 3
click at [870, 274] on link "Editer" at bounding box center [887, 272] width 74 height 17
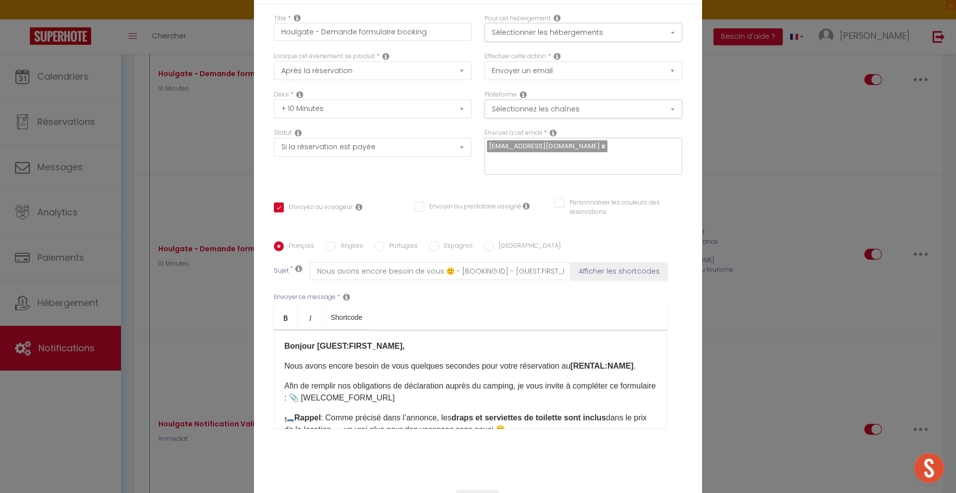
scroll to position [19, 0]
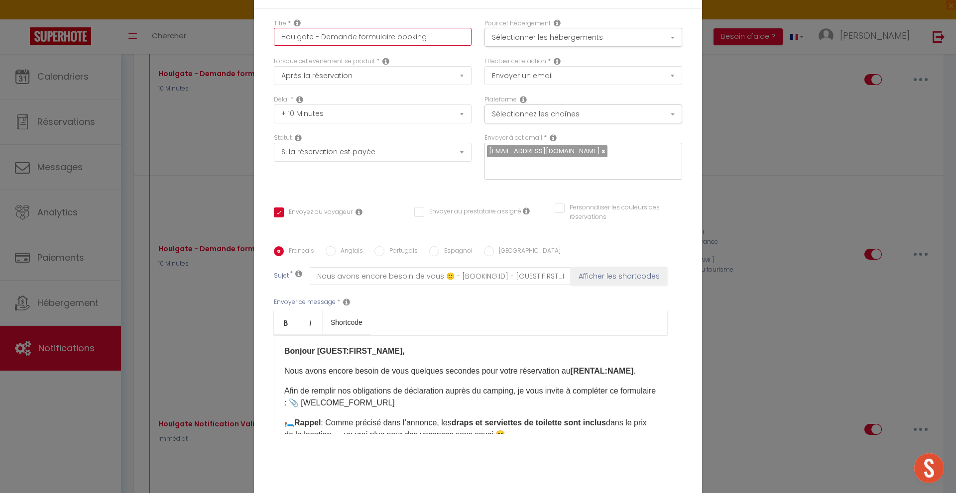
drag, startPoint x: 425, startPoint y: 38, endPoint x: 240, endPoint y: 37, distance: 184.7
click at [240, 37] on div "Modifier la notification × Titre * Houlgate - Demande formulaire booking Pour c…" at bounding box center [478, 246] width 956 height 493
click at [316, 36] on input "Formulaire AVEC linge de lit" at bounding box center [373, 37] width 198 height 18
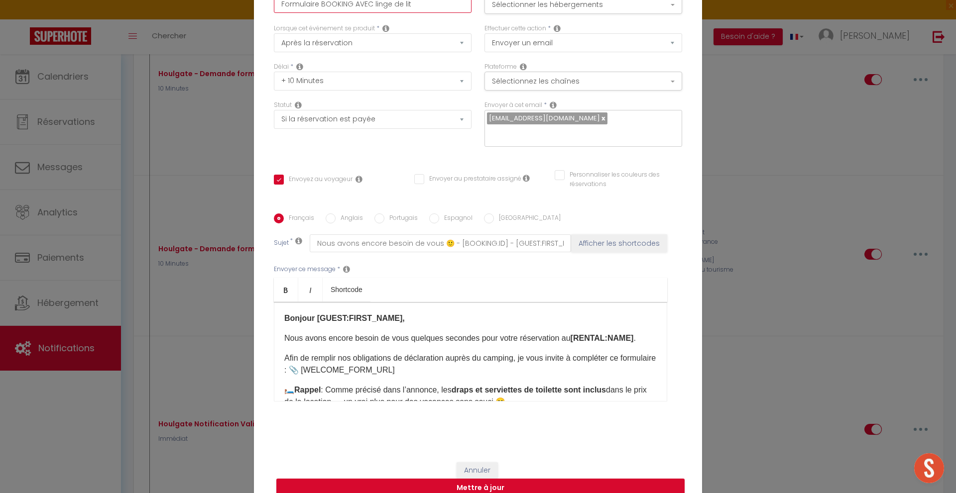
scroll to position [66, 0]
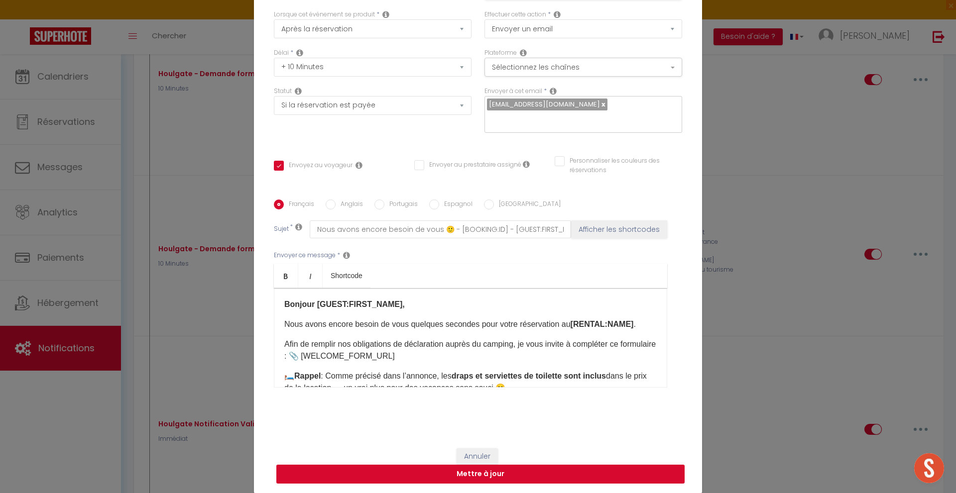
click at [501, 474] on button "Mettre à jour" at bounding box center [480, 474] width 408 height 19
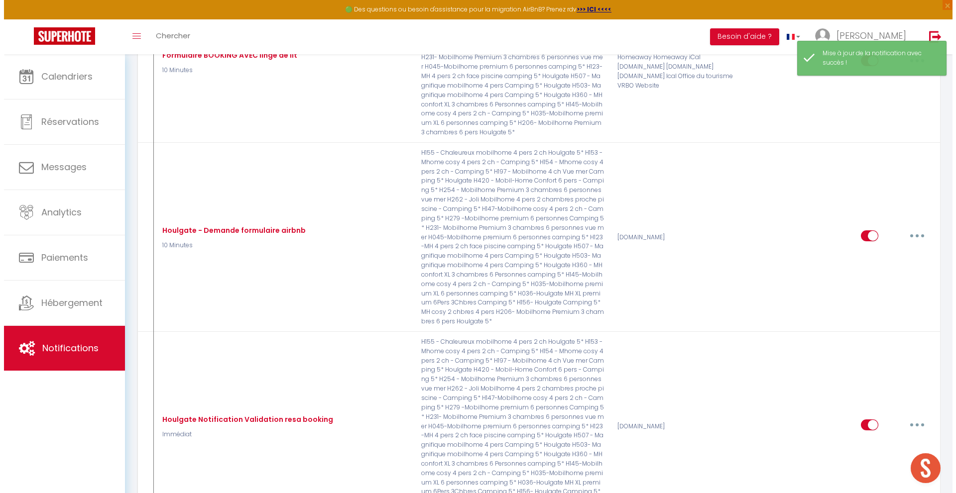
scroll to position [255, 0]
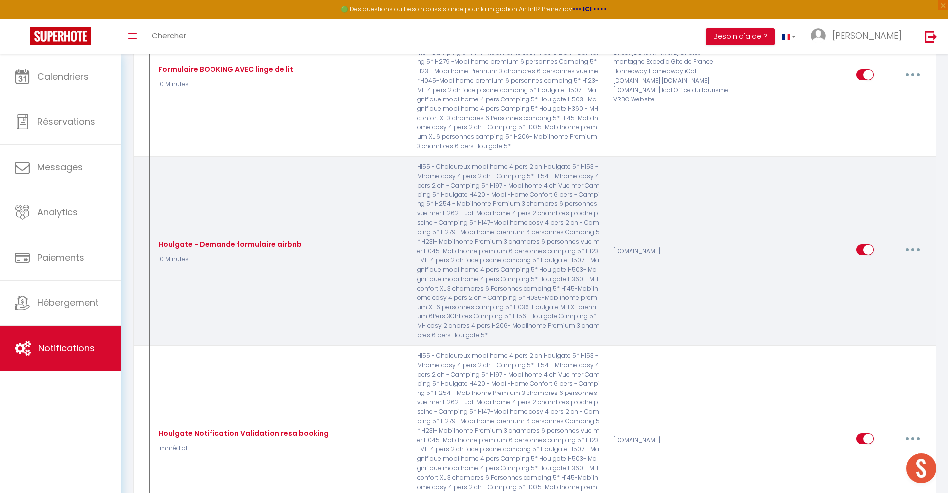
click at [909, 251] on button "button" at bounding box center [913, 250] width 28 height 16
click at [879, 271] on link "Editer" at bounding box center [887, 272] width 74 height 17
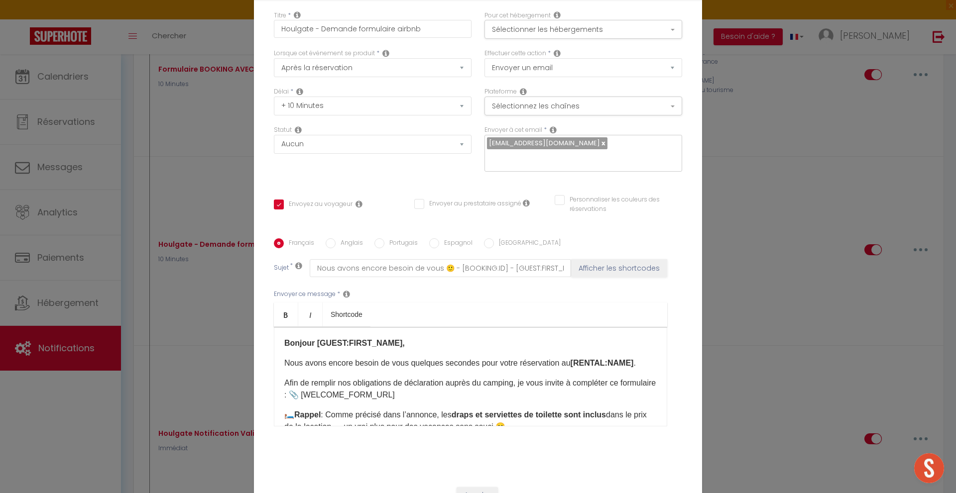
scroll to position [0, 0]
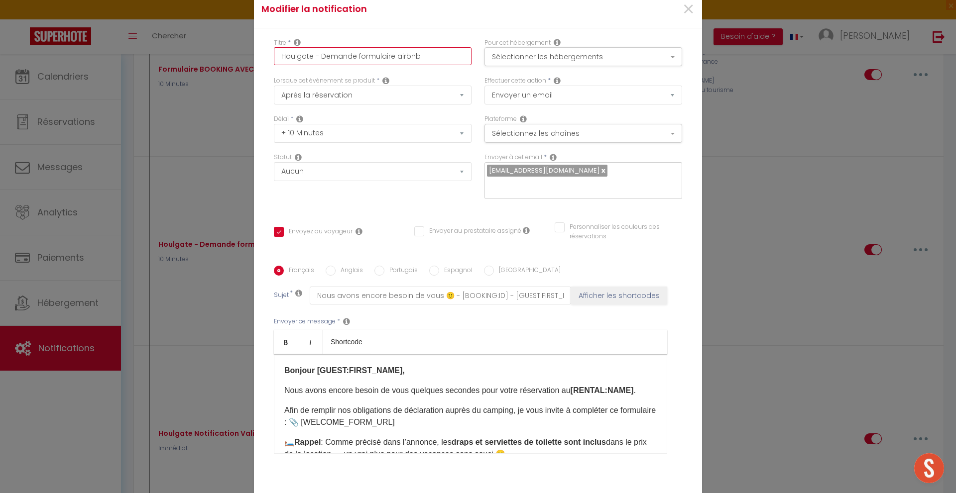
drag, startPoint x: 352, startPoint y: 57, endPoint x: 256, endPoint y: 69, distance: 96.3
click at [256, 68] on div "Titre * Houlgate - Demande formulaire airbnb Pour cet hébergement Sélectionner …" at bounding box center [478, 266] width 448 height 476
click at [344, 58] on input "formulaire airbnb" at bounding box center [373, 56] width 198 height 18
click at [521, 57] on button "Sélectionner les hébergements" at bounding box center [583, 56] width 198 height 19
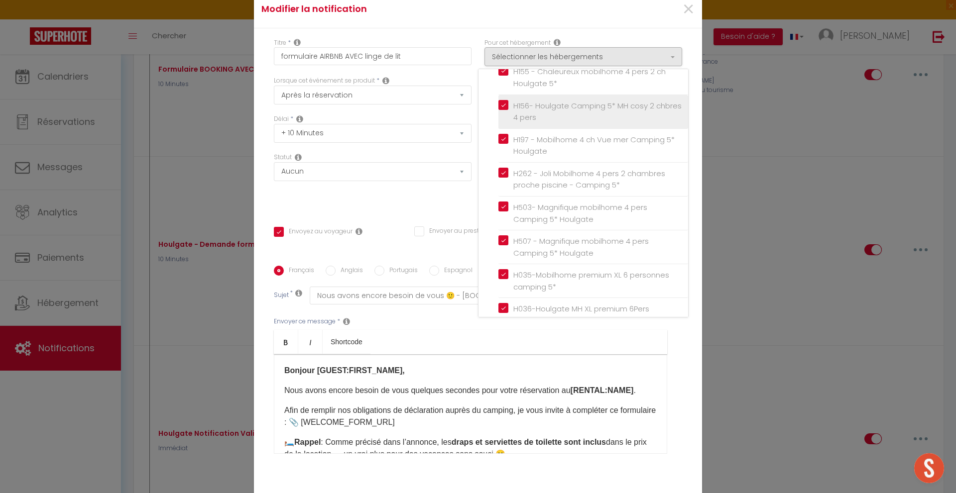
click at [565, 116] on input "H156- Houlgate Camping 5* MH cosy 2 chbres 4 pers" at bounding box center [593, 112] width 190 height 10
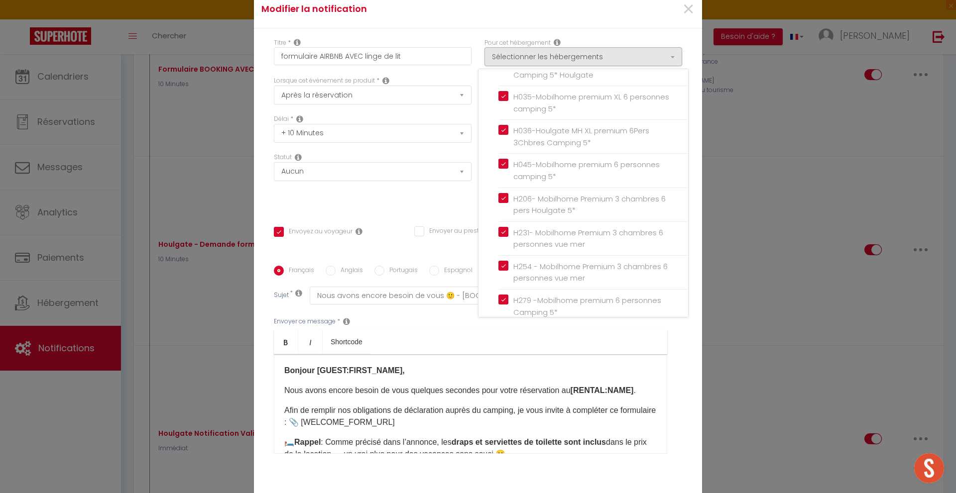
scroll to position [1514, 0]
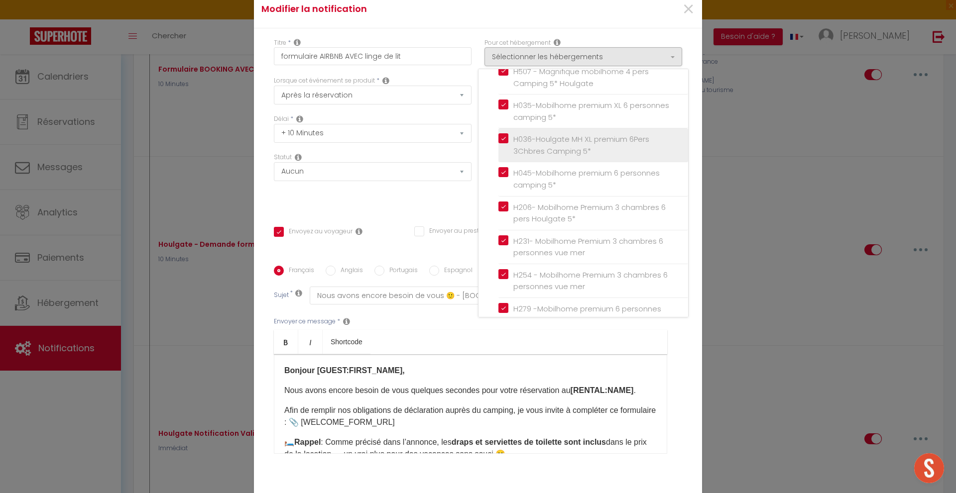
click at [591, 150] on input "H036-Houlgate MH XL premium 6Pers 3Chbres Camping 5*" at bounding box center [593, 145] width 190 height 10
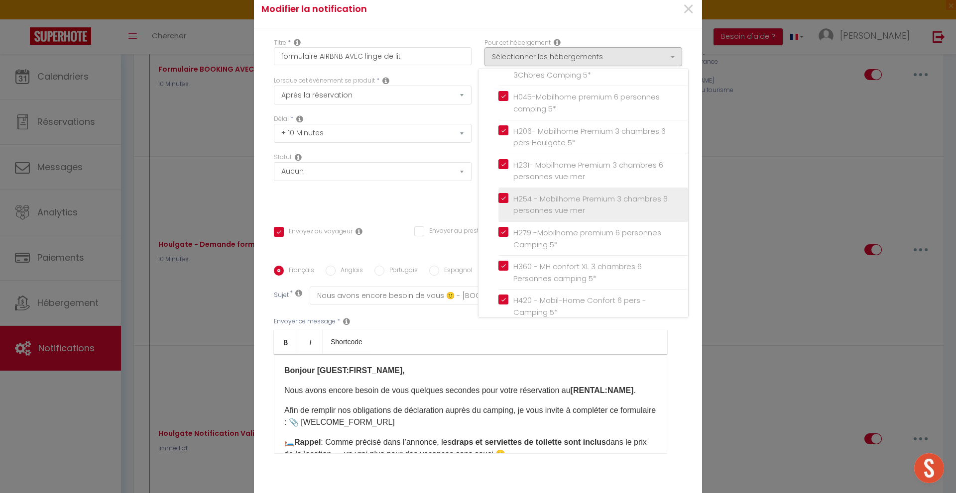
click at [631, 217] on label "H254 - Mobilhome Premium 3 chambres 6 personnes vue mer" at bounding box center [594, 204] width 173 height 23
click at [631, 210] on input "H254 - Mobilhome Premium 3 chambres 6 personnes vue mer" at bounding box center [593, 205] width 190 height 10
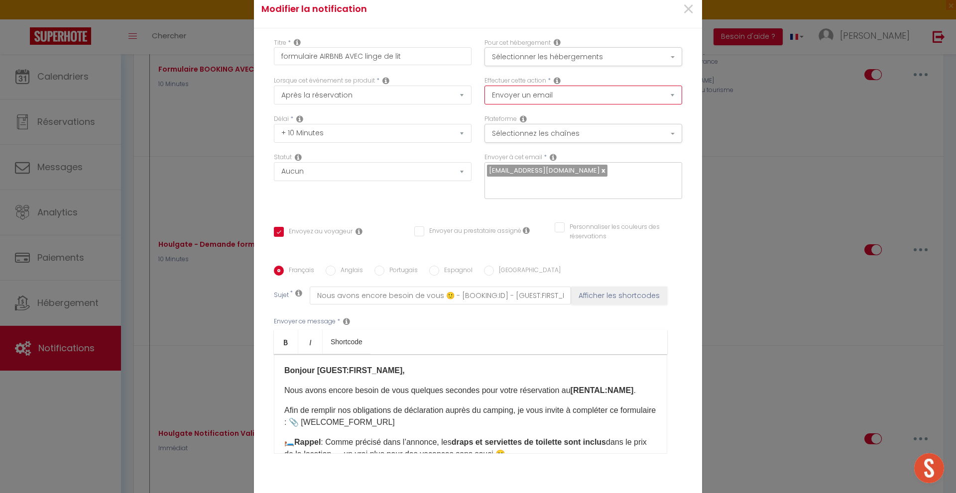
click at [529, 96] on select "Envoyer un email Envoyer un SMS Envoyer une notification push" at bounding box center [583, 95] width 198 height 19
click at [522, 97] on select "Envoyer un email Envoyer un SMS Envoyer une notification push" at bounding box center [583, 95] width 198 height 19
click at [526, 52] on button "Sélectionner les hébergements" at bounding box center [583, 56] width 198 height 19
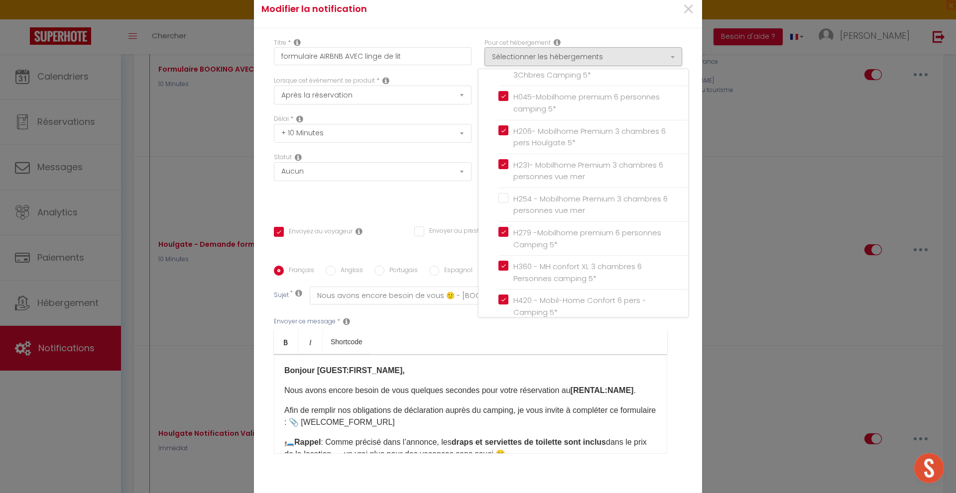
click at [454, 248] on div "Envoyez au voyageur Envoyer au prestataire assigné Personnaliser les couleurs d…" at bounding box center [477, 237] width 421 height 29
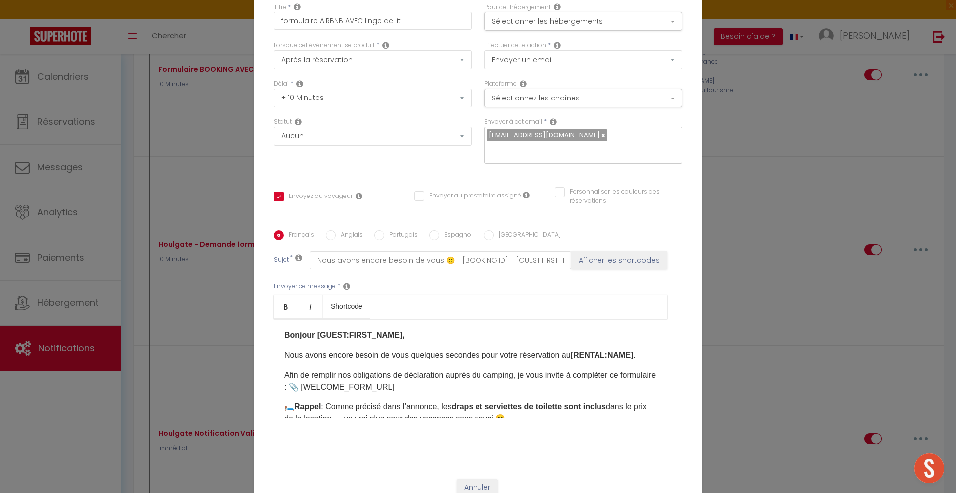
scroll to position [66, 0]
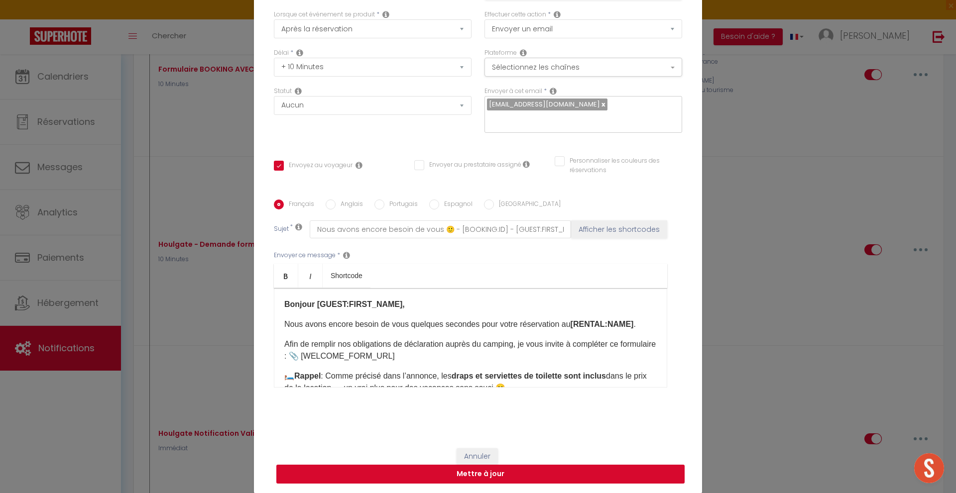
click at [536, 471] on button "Mettre à jour" at bounding box center [480, 474] width 408 height 19
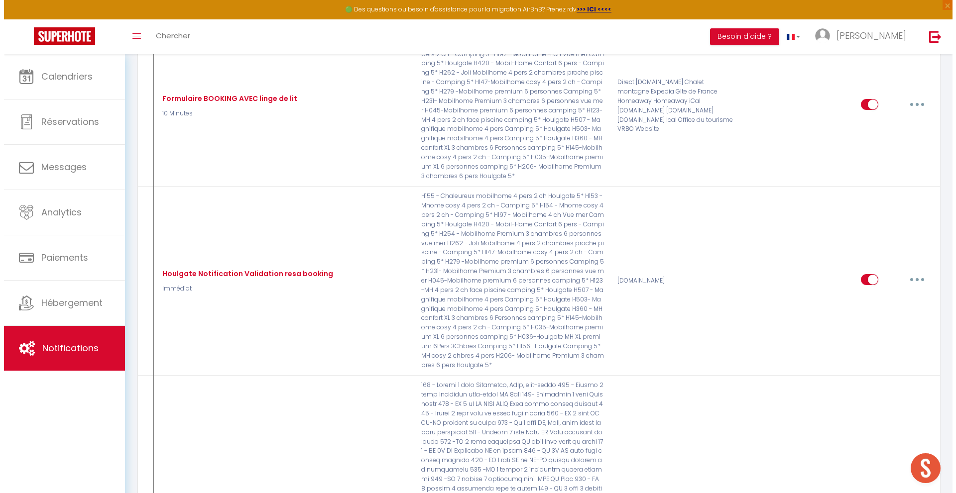
scroll to position [420, 0]
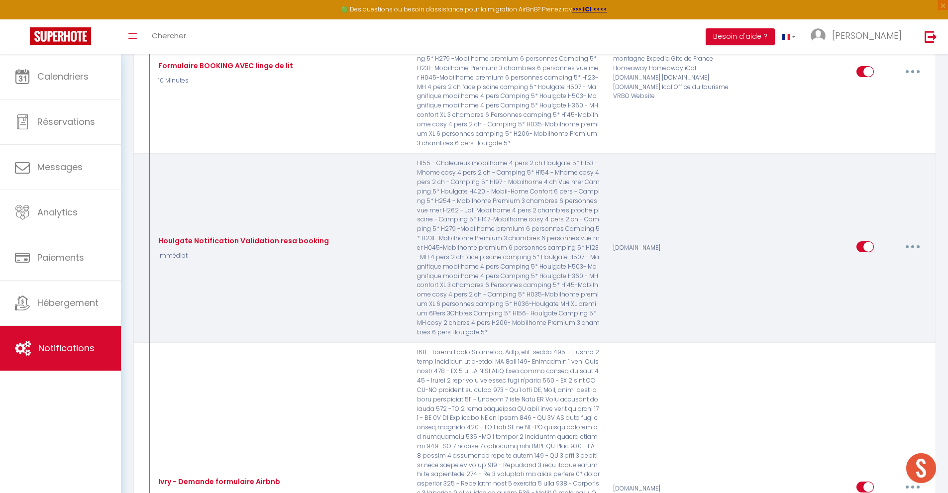
click at [913, 246] on icon "button" at bounding box center [913, 246] width 3 height 3
click at [873, 266] on link "Editer" at bounding box center [887, 269] width 74 height 17
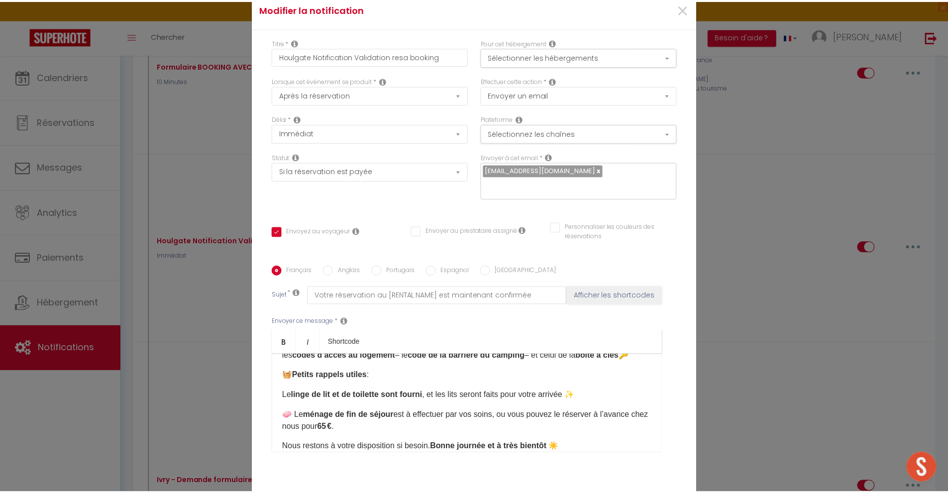
scroll to position [266, 0]
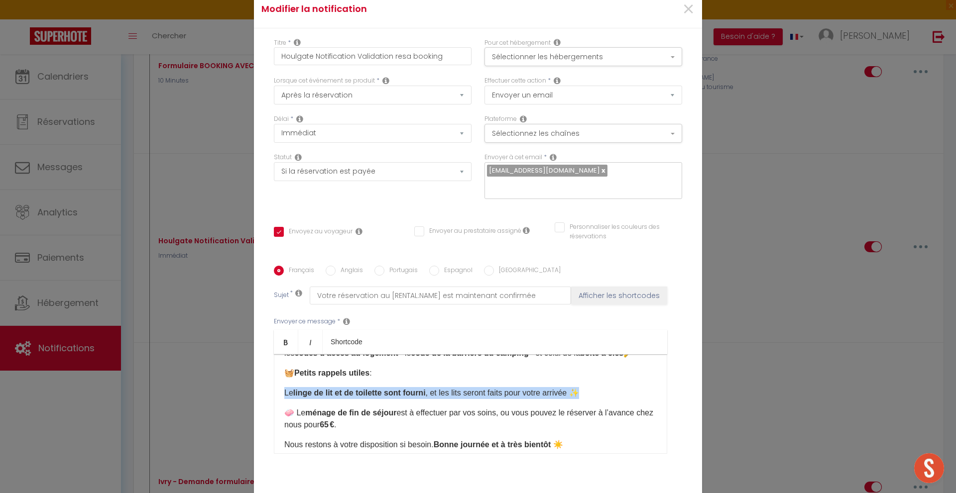
drag, startPoint x: 592, startPoint y: 328, endPoint x: 280, endPoint y: 332, distance: 312.7
click at [280, 354] on div "Votre réservation au [RENTAL:NAME] est maintenant confirmée​ Bonjour [GUEST:FIR…" at bounding box center [470, 404] width 393 height 100
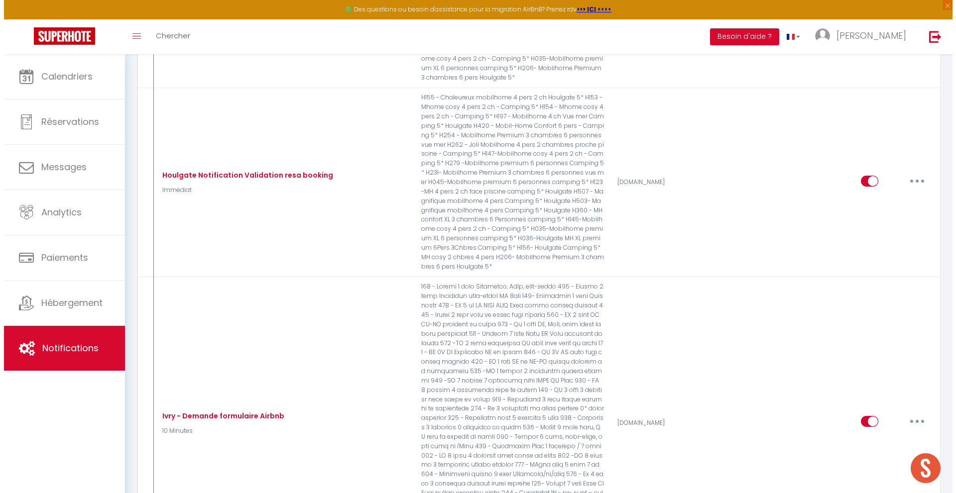
scroll to position [507, 0]
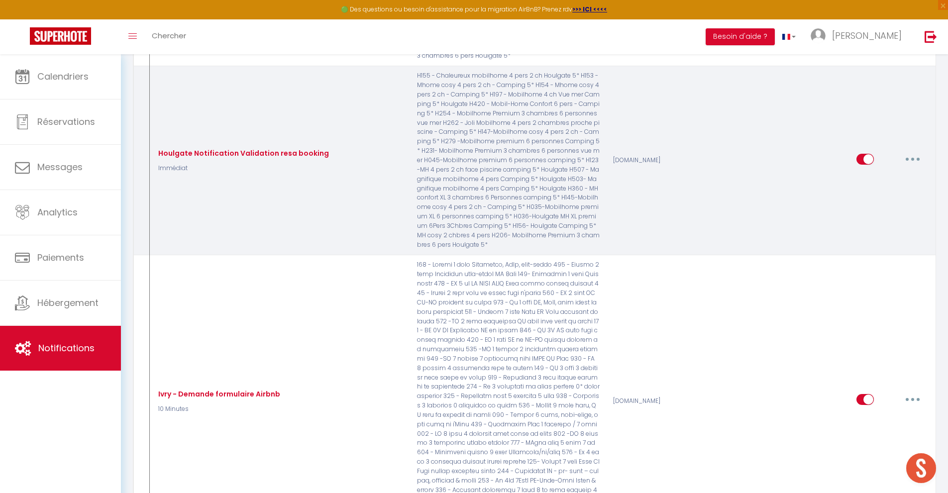
click at [918, 161] on button "button" at bounding box center [913, 159] width 28 height 16
click at [866, 183] on link "Editer" at bounding box center [887, 181] width 74 height 17
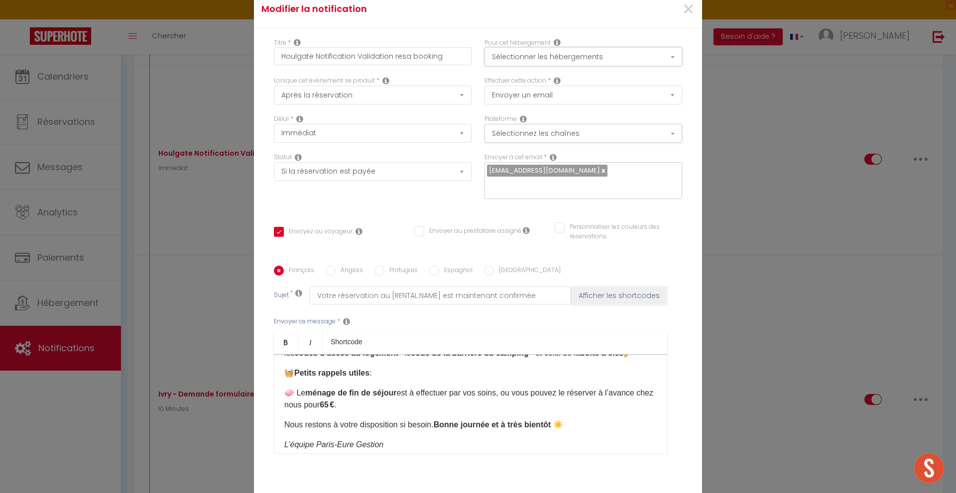
click at [585, 47] on button "Sélectionner les hébergements" at bounding box center [583, 56] width 198 height 19
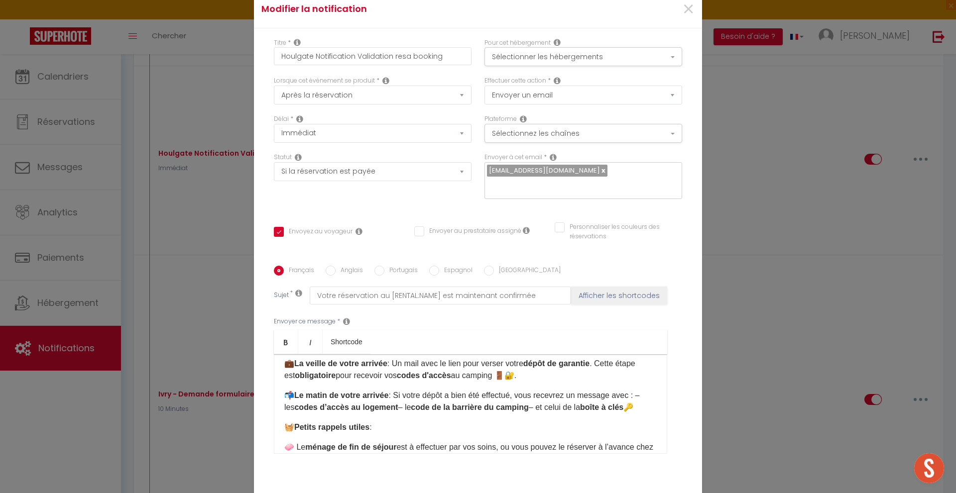
scroll to position [215, 0]
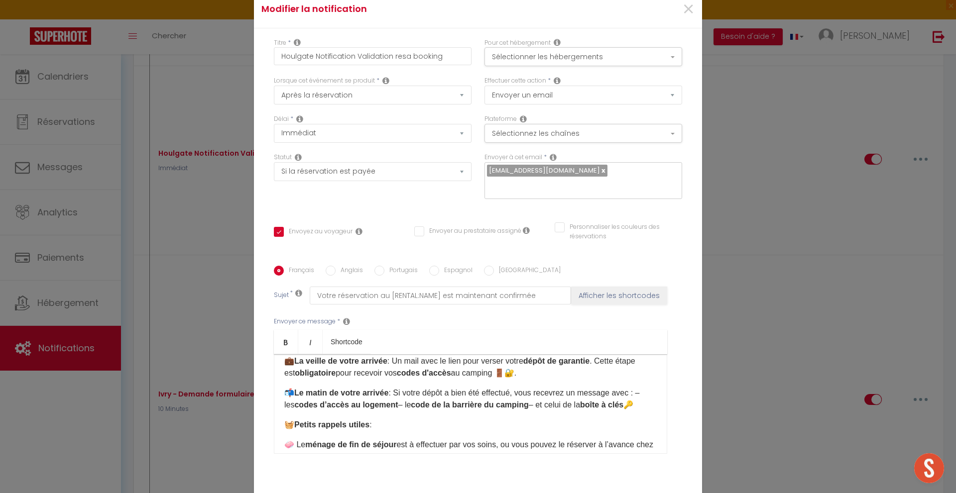
click at [397, 419] on p "🧺 Petits rappels utiles :" at bounding box center [470, 425] width 372 height 12
click at [442, 153] on div "Statut Aucun Si la réservation est payée Si réservation non payée Si la caution…" at bounding box center [372, 181] width 211 height 56
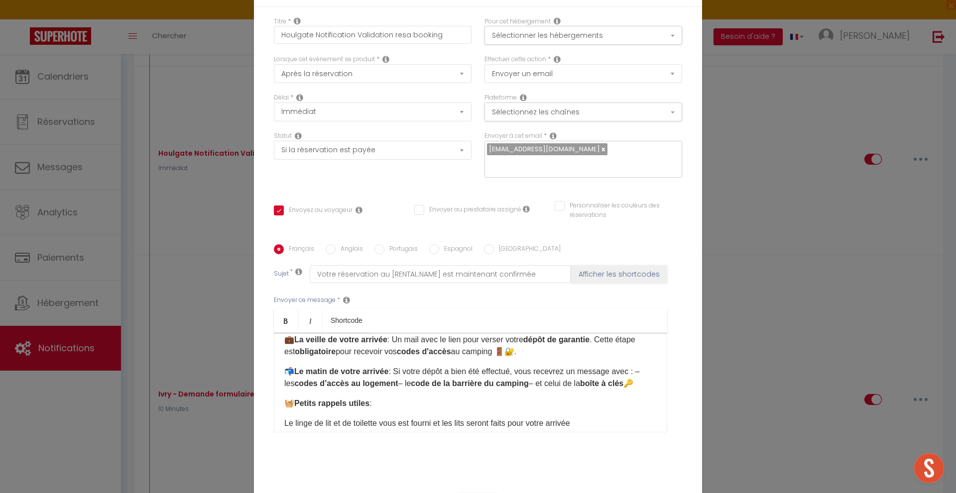
scroll to position [0, 0]
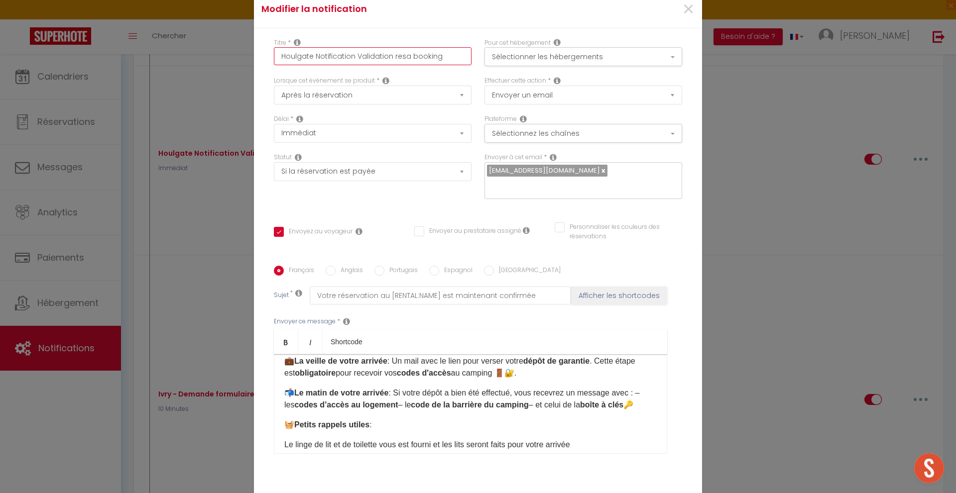
drag, startPoint x: 436, startPoint y: 59, endPoint x: 264, endPoint y: 54, distance: 171.8
click at [267, 54] on div "Titre * Houlgate Notification Validation resa booking" at bounding box center [372, 57] width 211 height 38
click at [312, 55] on input "Validation booking AVEC linge de lit" at bounding box center [373, 56] width 198 height 18
drag, startPoint x: 367, startPoint y: 55, endPoint x: 322, endPoint y: 203, distance: 154.8
click at [322, 203] on div "Statut Aucun Si la réservation est payée Si réservation non payée Si la caution…" at bounding box center [372, 181] width 211 height 56
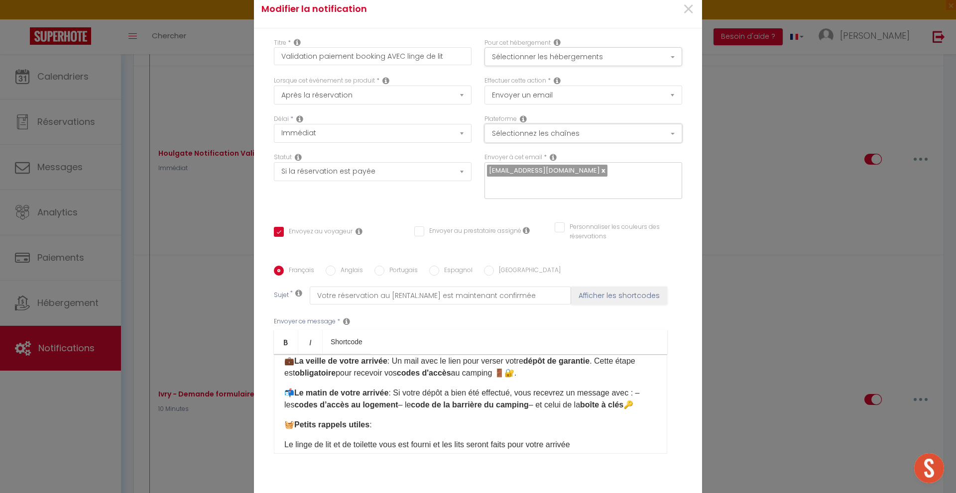
click at [586, 135] on button "Sélectionnez les chaînes" at bounding box center [583, 133] width 198 height 19
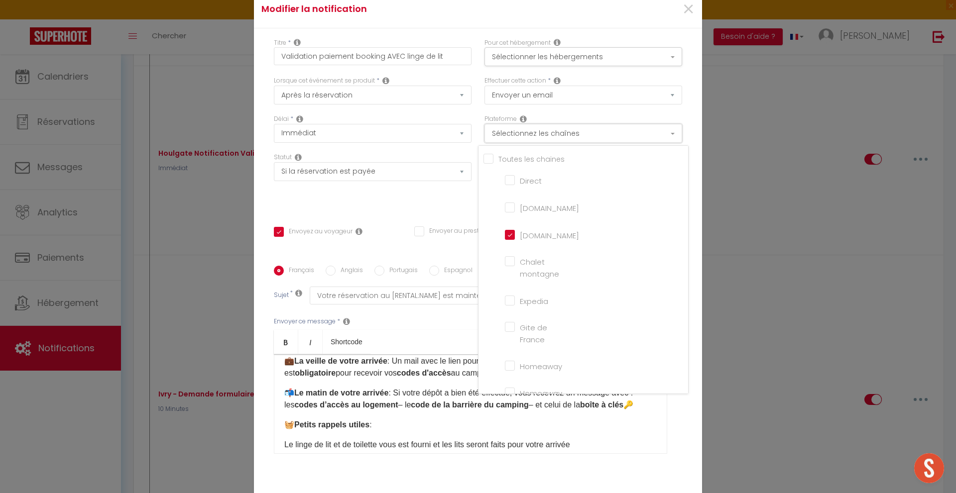
click at [586, 136] on button "Sélectionnez les chaînes" at bounding box center [583, 133] width 198 height 19
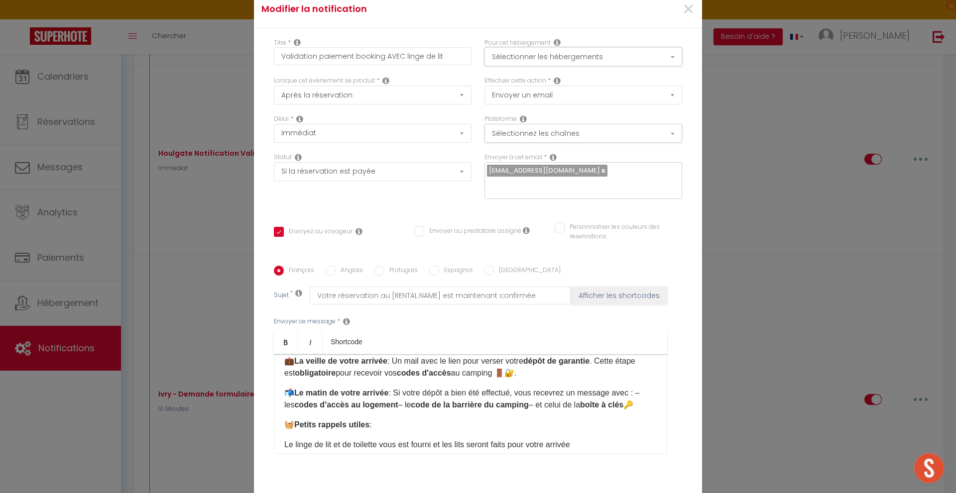
click at [572, 55] on button "Sélectionner les hébergements" at bounding box center [583, 56] width 198 height 19
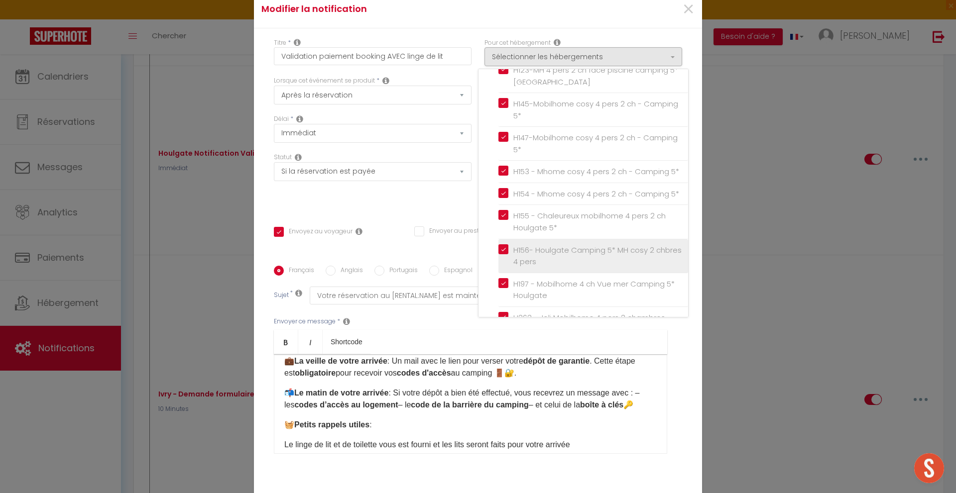
click at [612, 261] on input "H156- Houlgate Camping 5* MH cosy 2 chbres 4 pers" at bounding box center [593, 256] width 190 height 10
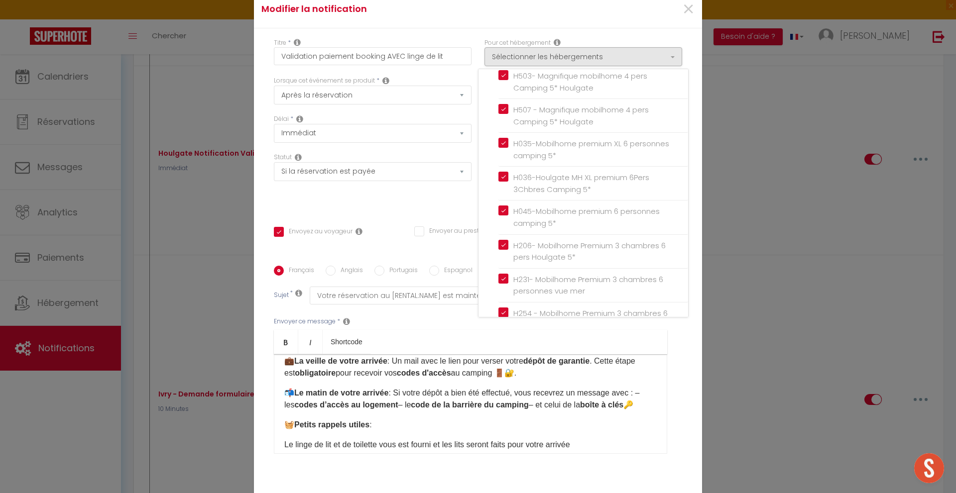
scroll to position [1505, 0]
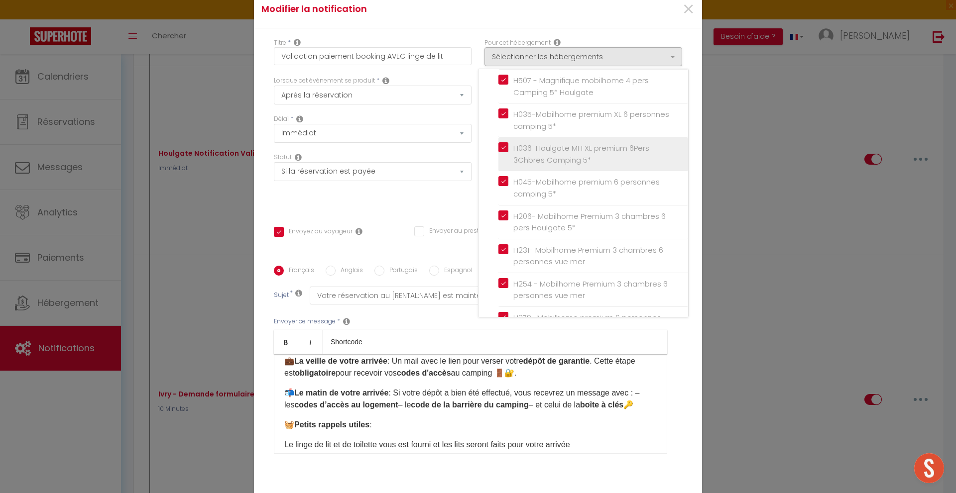
click at [626, 159] on input "H036-Houlgate MH XL premium 6Pers 3Chbres Camping 5*" at bounding box center [593, 154] width 190 height 10
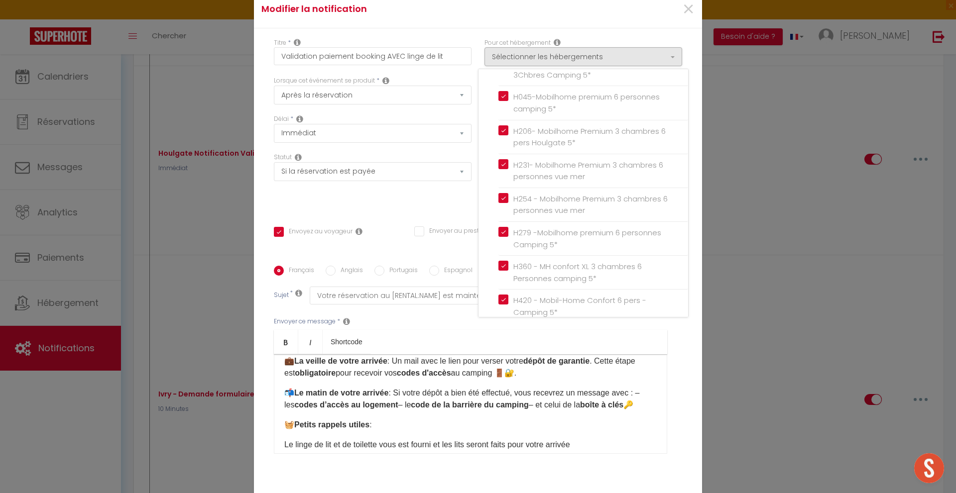
drag, startPoint x: 501, startPoint y: 256, endPoint x: 505, endPoint y: 264, distance: 8.9
click at [508, 217] on label "H254 - Mobilhome Premium 3 chambres 6 personnes vue mer" at bounding box center [594, 204] width 173 height 23
click at [502, 210] on input "H254 - Mobilhome Premium 3 chambres 6 personnes vue mer" at bounding box center [593, 205] width 190 height 10
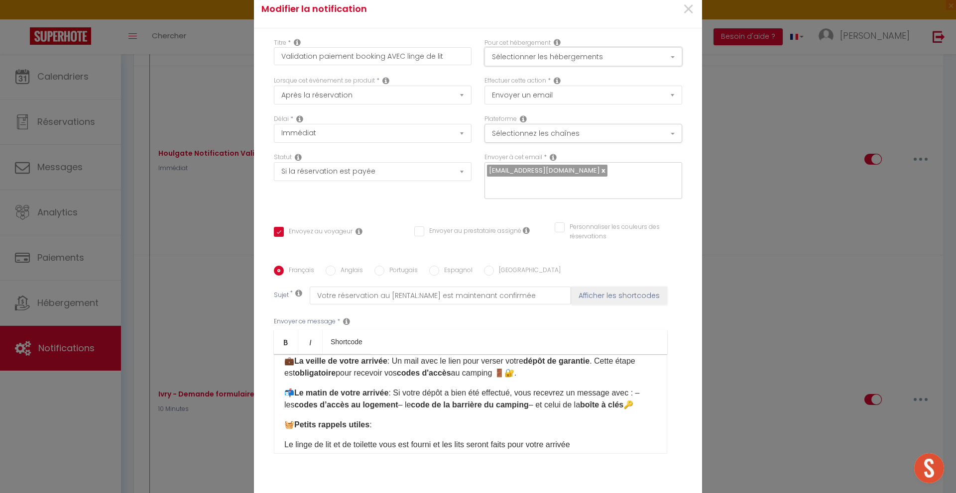
click at [546, 59] on button "Sélectionner les hébergements" at bounding box center [583, 56] width 198 height 19
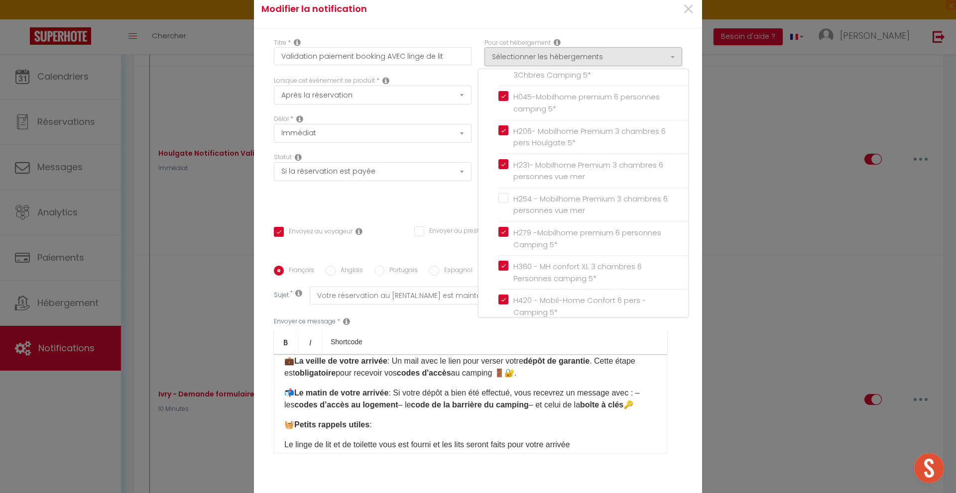
click at [457, 205] on div "Statut Aucun Si la réservation est payée Si réservation non payée Si la caution…" at bounding box center [372, 181] width 211 height 56
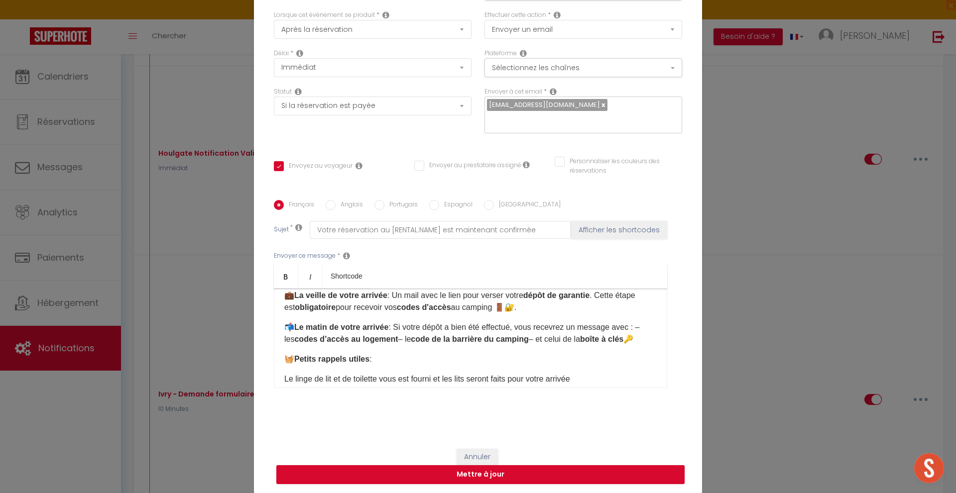
scroll to position [66, 0]
click at [513, 469] on button "Mettre à jour" at bounding box center [480, 474] width 408 height 19
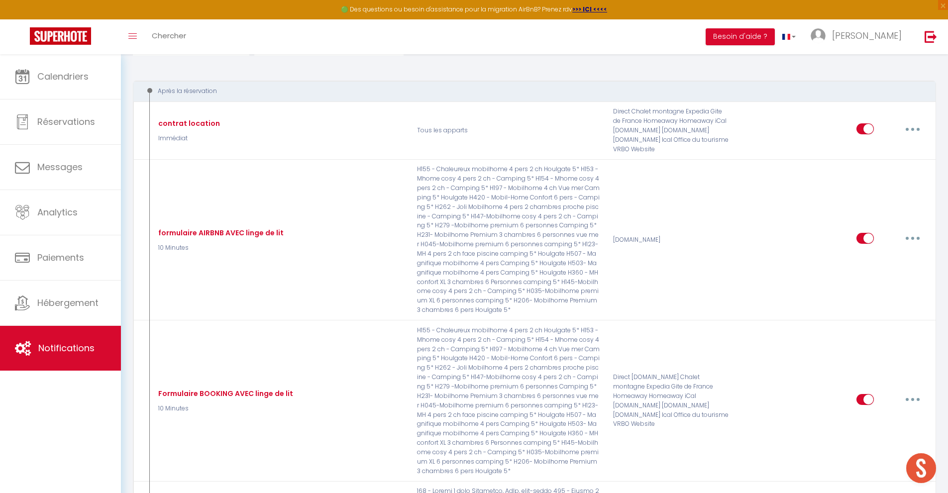
scroll to position [81, 0]
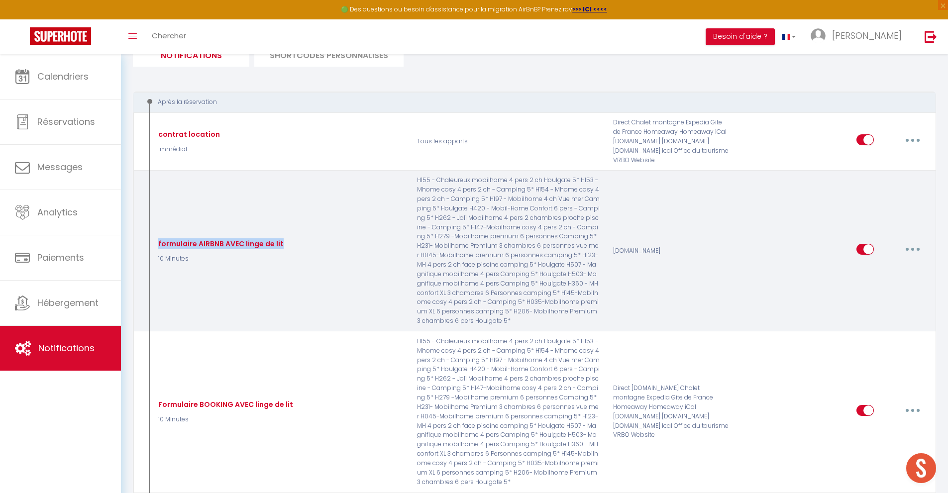
drag, startPoint x: 282, startPoint y: 243, endPoint x: 155, endPoint y: 247, distance: 127.0
click at [155, 247] on div "formulaire AIRBNB AVEC linge de lit 10 Minutes" at bounding box center [279, 251] width 261 height 150
copy div "formulaire AIRBNB AVEC linge de lit"
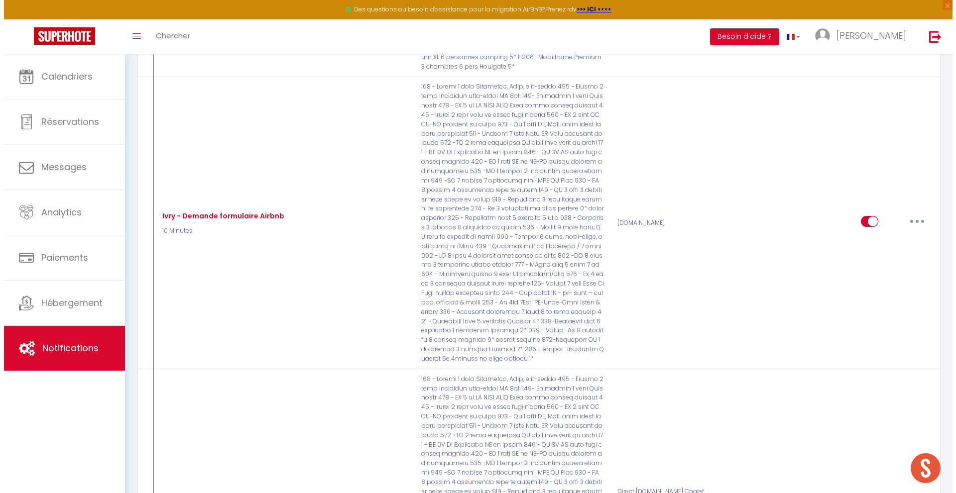
scroll to position [475, 0]
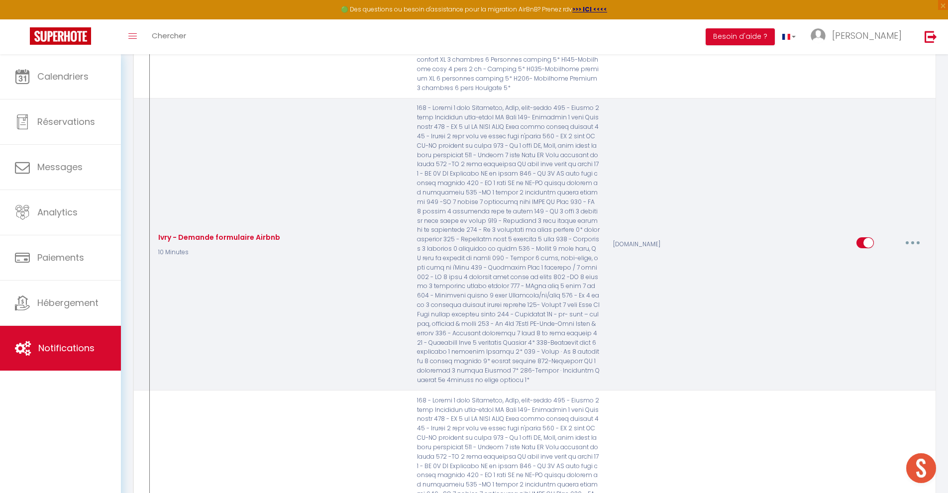
click at [912, 246] on button "button" at bounding box center [913, 243] width 28 height 16
click at [874, 266] on link "Editer" at bounding box center [887, 265] width 74 height 17
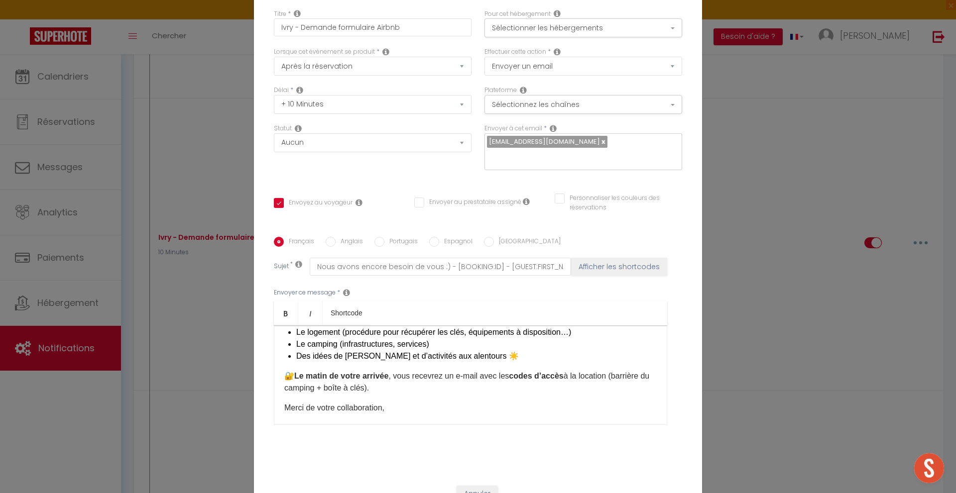
scroll to position [0, 0]
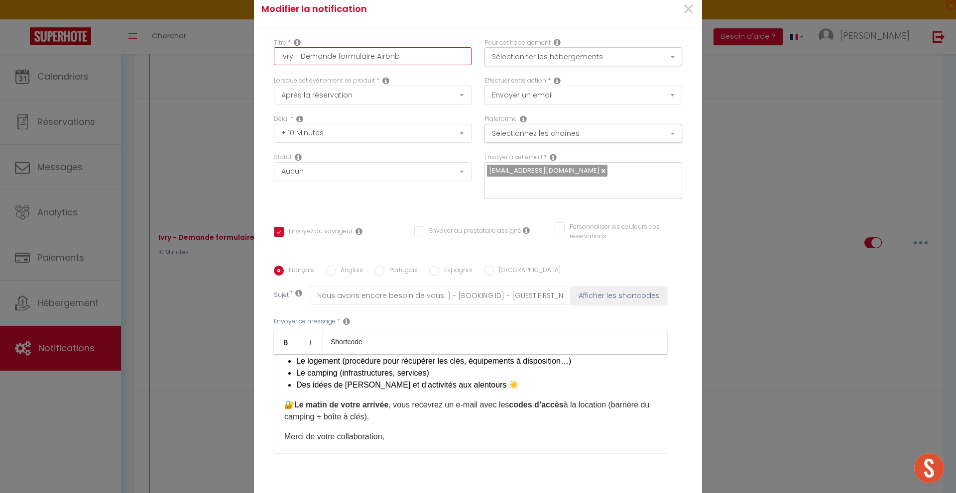
drag, startPoint x: 416, startPoint y: 54, endPoint x: 222, endPoint y: 65, distance: 194.4
click at [222, 65] on div "Modifier la notification × Titre * Ivry - Demande formulaire Airbnb Pour cet hé…" at bounding box center [478, 246] width 956 height 493
paste input "formulaire AIRBNB AVEC linge de lit"
drag, startPoint x: 356, startPoint y: 56, endPoint x: 364, endPoint y: 63, distance: 10.3
click at [356, 56] on input "formulaire AIRBNB AVEC linge de lit" at bounding box center [373, 56] width 198 height 18
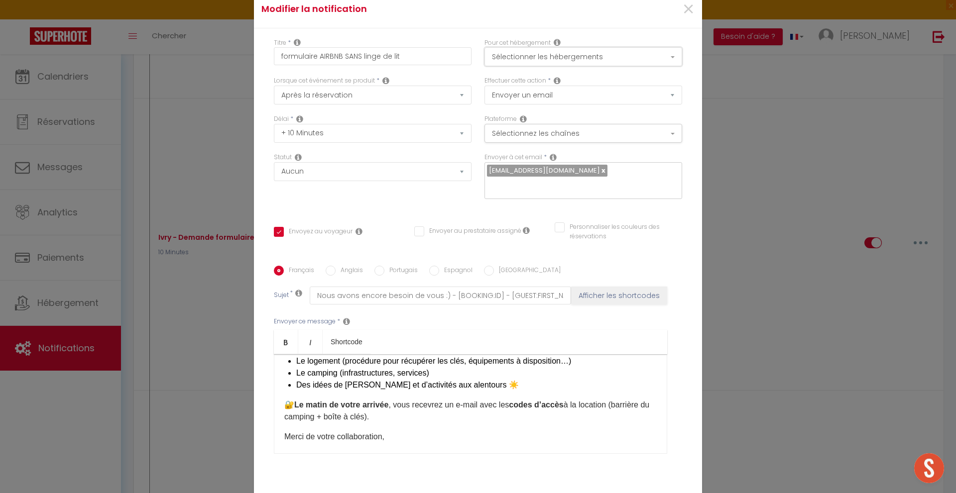
click at [568, 54] on button "Sélectionner les hébergements" at bounding box center [583, 56] width 198 height 19
drag, startPoint x: 397, startPoint y: 55, endPoint x: 231, endPoint y: 57, distance: 165.8
click at [231, 57] on div "Modifier la notification × Titre * formulaire AIRBNB SANS linge de lit Pour cet…" at bounding box center [478, 246] width 956 height 493
click at [542, 54] on button "Sélectionner les hébergements" at bounding box center [583, 56] width 198 height 19
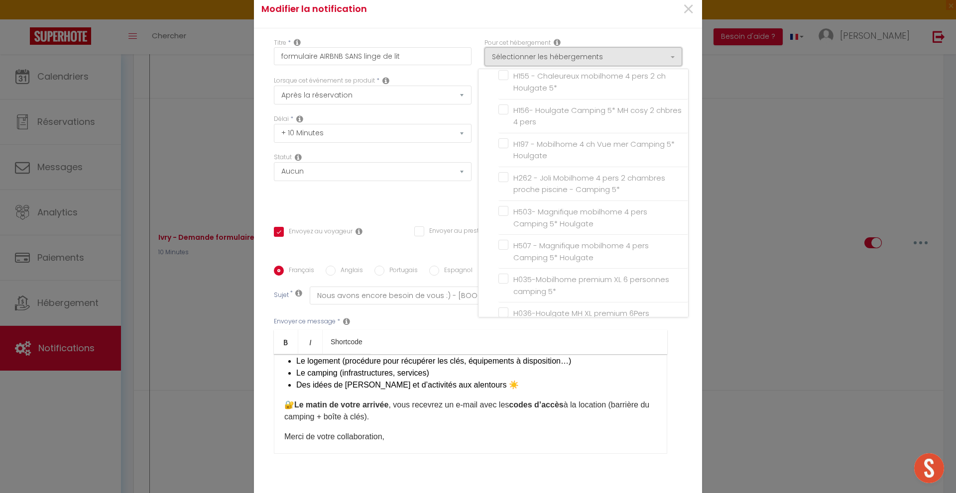
scroll to position [1344, 0]
click at [563, 116] on input "H156- Houlgate Camping 5* MH cosy 2 chbres 4 pers" at bounding box center [593, 112] width 190 height 10
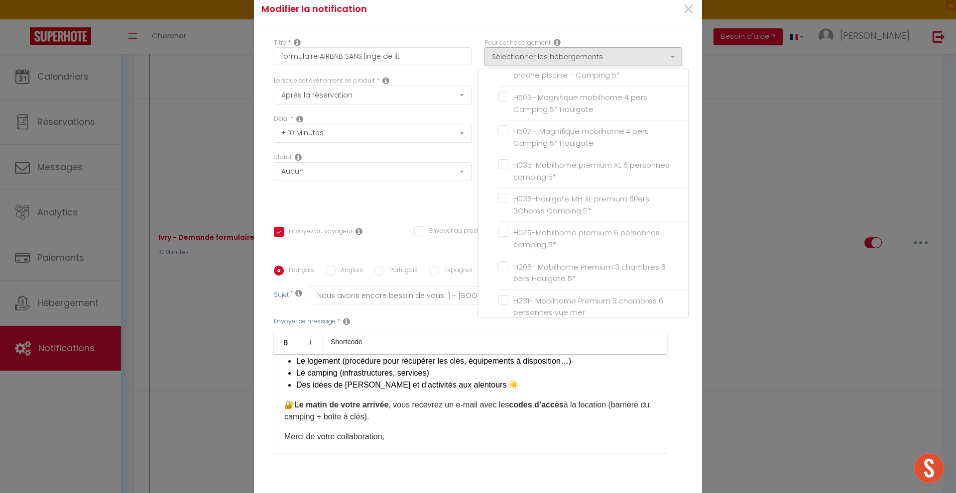
scroll to position [1463, 0]
click at [582, 208] on span "H036-Houlgate MH XL premium 6Pers 3Chbres Camping 5*" at bounding box center [581, 196] width 136 height 22
click at [582, 202] on input "H036-Houlgate MH XL premium 6Pers 3Chbres Camping 5*" at bounding box center [593, 197] width 190 height 10
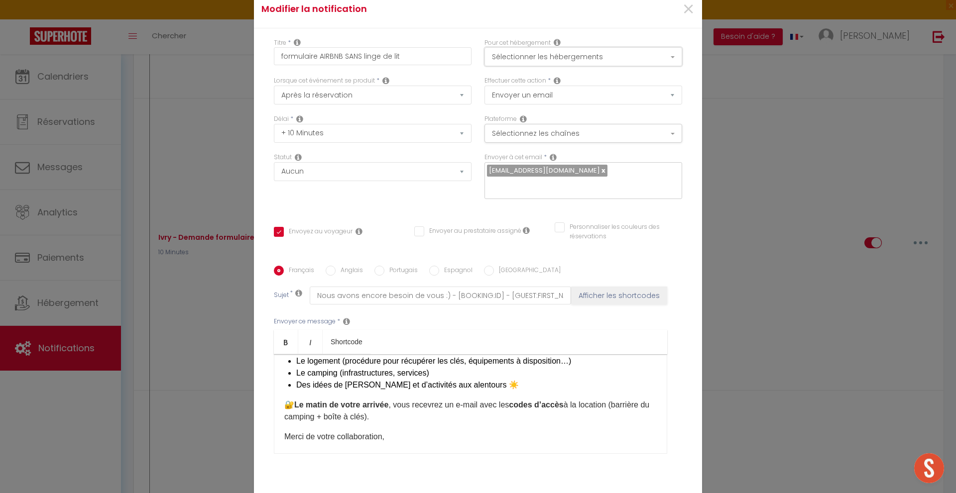
click at [514, 54] on button "Sélectionner les hébergements" at bounding box center [583, 56] width 198 height 19
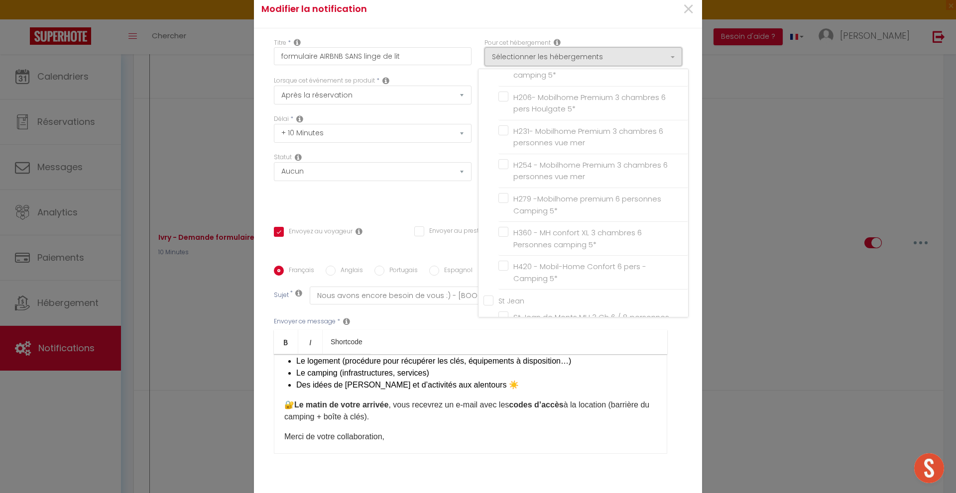
scroll to position [1649, 0]
click at [508, 157] on label "H254 - Mobilhome Premium 3 chambres 6 personnes vue mer" at bounding box center [594, 145] width 173 height 23
click at [504, 150] on input "H254 - Mobilhome Premium 3 chambres 6 personnes vue mer" at bounding box center [593, 145] width 190 height 10
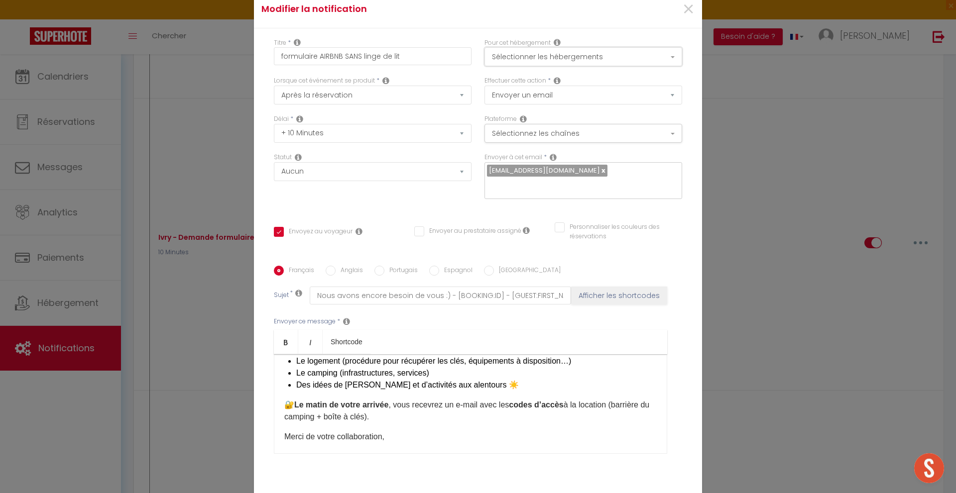
click at [507, 54] on button "Sélectionner les hébergements" at bounding box center [583, 56] width 198 height 19
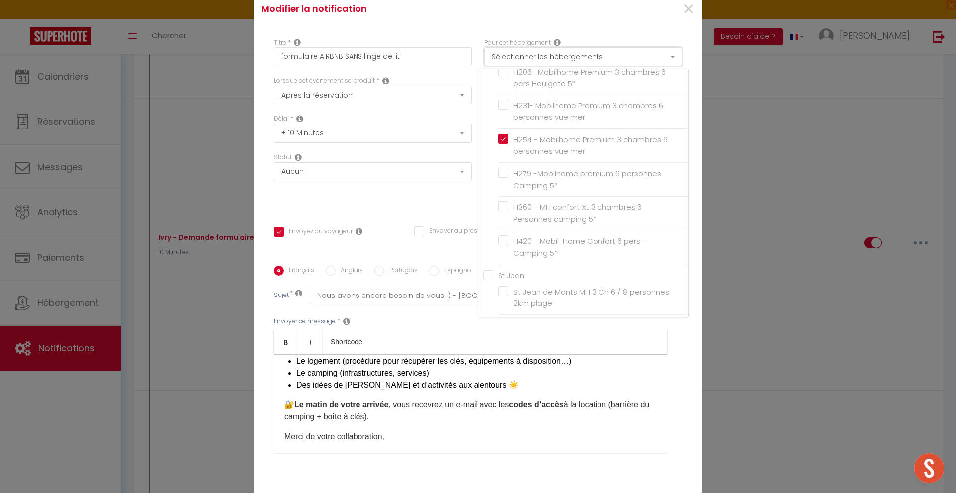
click at [507, 54] on button "Sélectionner les hébergements" at bounding box center [583, 56] width 198 height 19
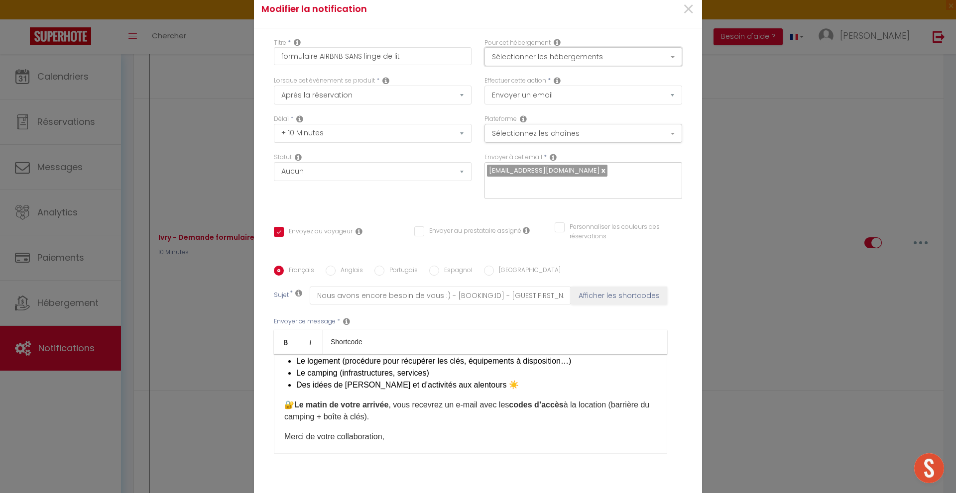
scroll to position [66, 0]
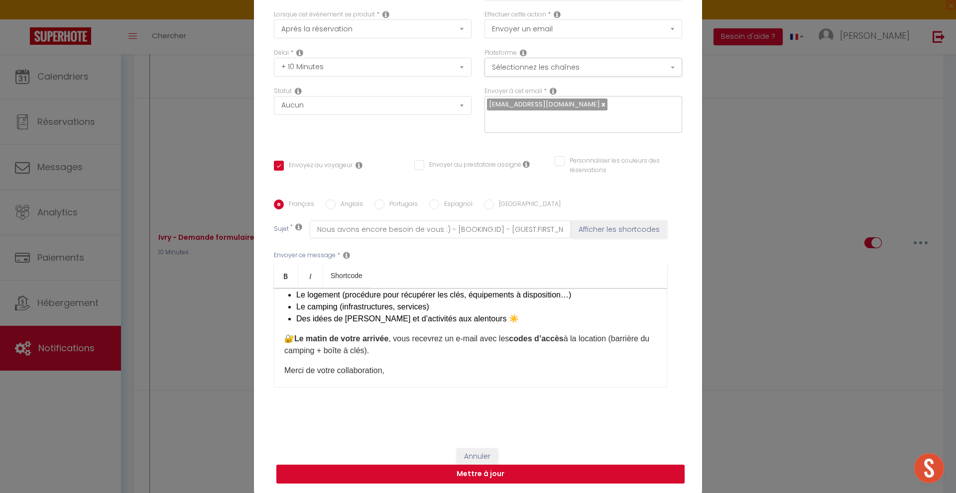
click at [489, 475] on button "Mettre à jour" at bounding box center [480, 474] width 408 height 19
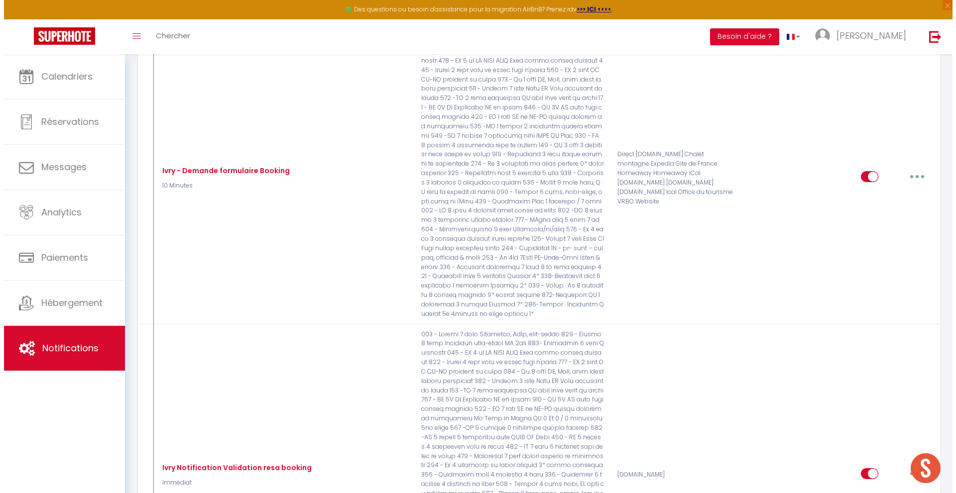
scroll to position [851, 0]
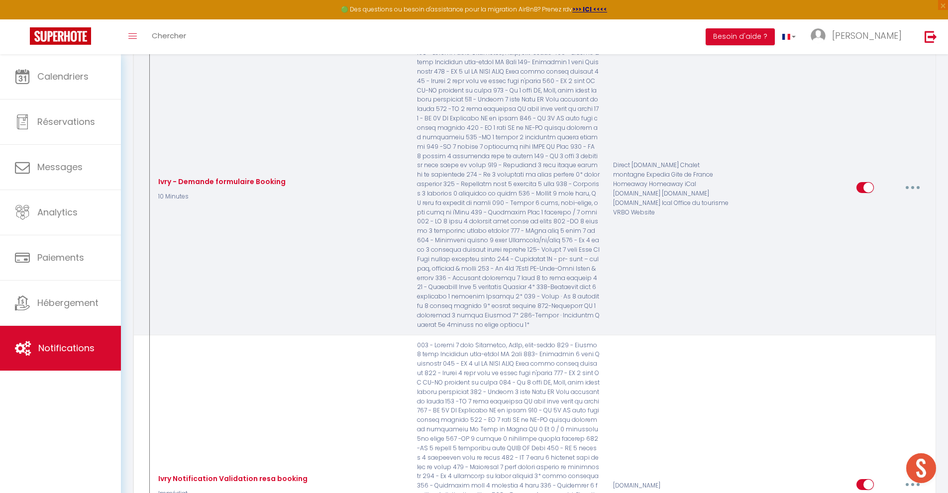
click at [916, 186] on button "button" at bounding box center [913, 188] width 28 height 16
click at [874, 209] on link "Editer" at bounding box center [887, 210] width 74 height 17
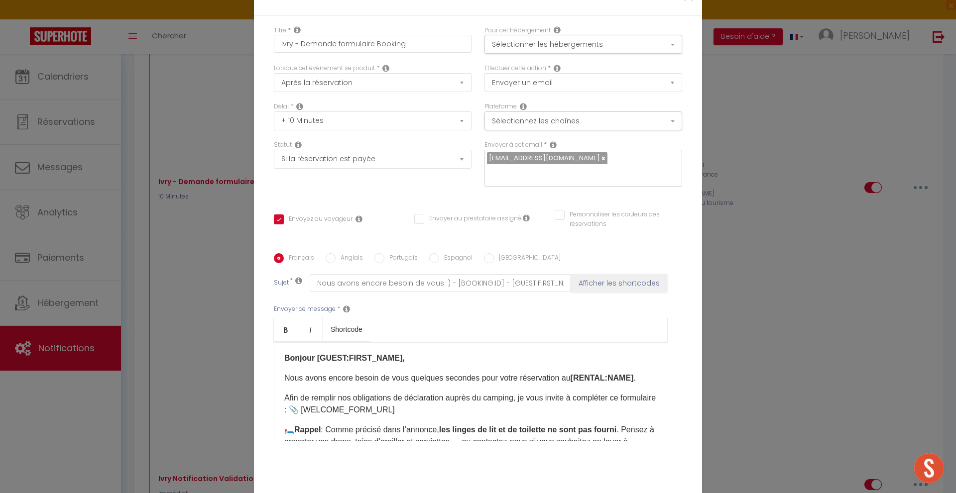
scroll to position [0, 0]
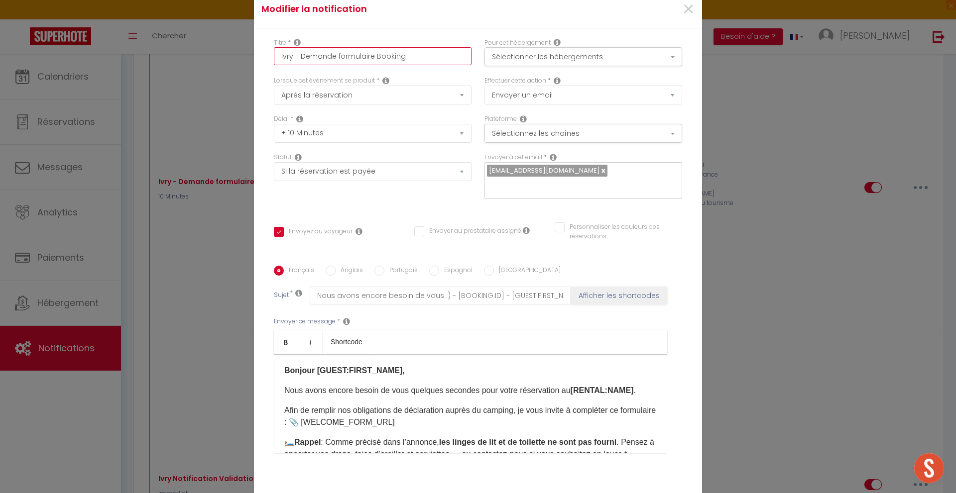
drag, startPoint x: 406, startPoint y: 56, endPoint x: 230, endPoint y: 55, distance: 175.2
click at [230, 55] on div "Modifier la notification × Titre * Ivry - Demande formulaire Booking Pour cet h…" at bounding box center [478, 246] width 956 height 493
paste input "formulaire AIRBNB SANS linge de lit"
click at [338, 58] on input "formulaire AIRBNB SANS linge de lit" at bounding box center [373, 56] width 198 height 18
click at [546, 54] on button "Sélectionner les hébergements" at bounding box center [583, 56] width 198 height 19
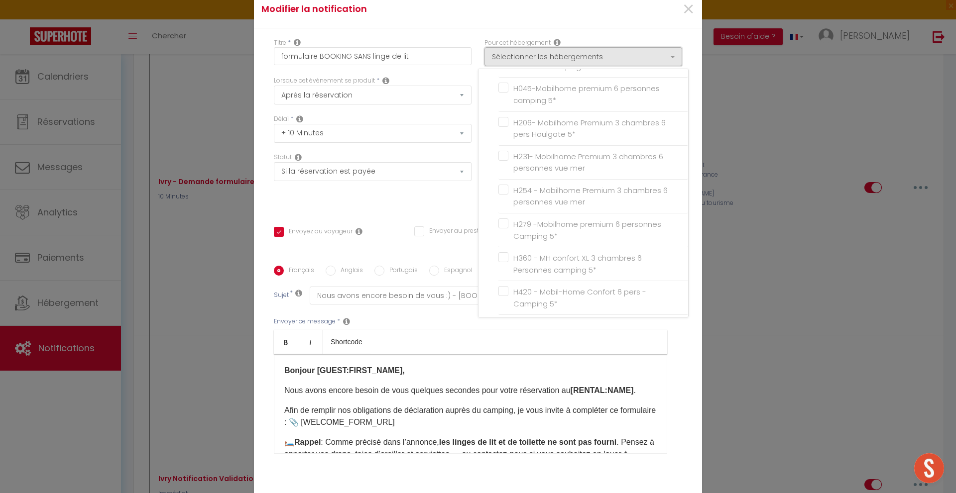
scroll to position [1607, 0]
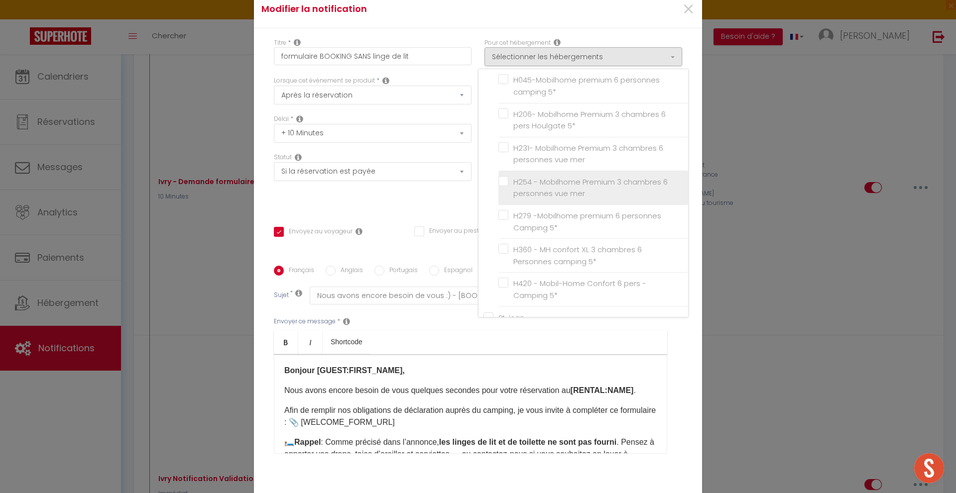
click at [508, 200] on label "H254 - Mobilhome Premium 3 chambres 6 personnes vue mer" at bounding box center [594, 187] width 173 height 23
click at [500, 193] on input "H254 - Mobilhome Premium 3 chambres 6 personnes vue mer" at bounding box center [593, 188] width 190 height 10
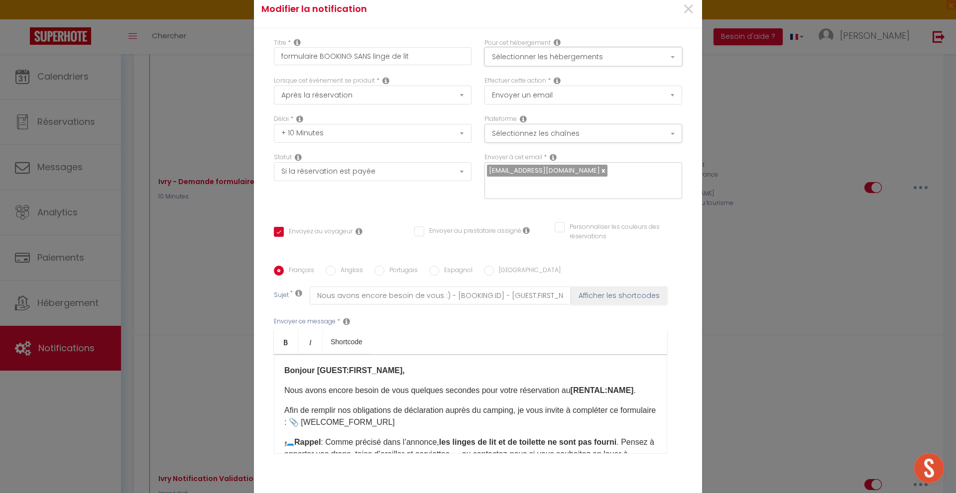
click at [532, 55] on button "Sélectionner les hébergements" at bounding box center [583, 56] width 198 height 19
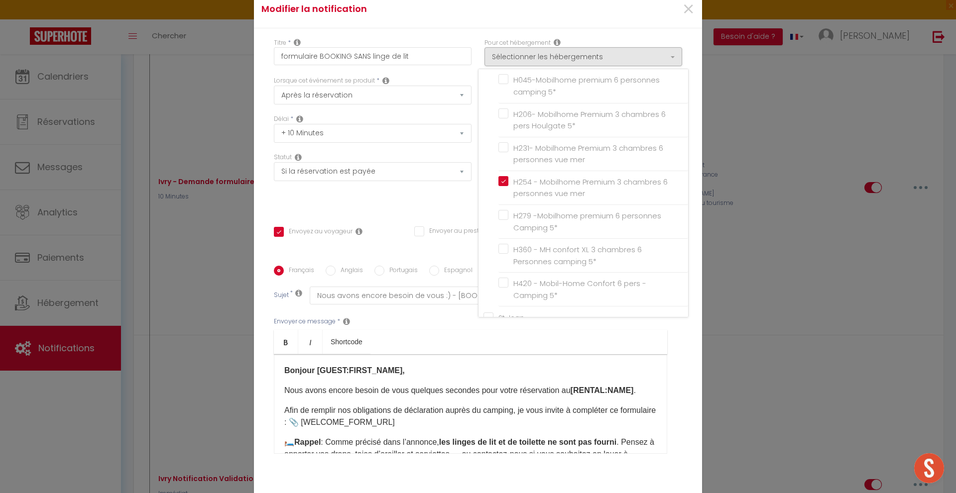
click at [508, 64] on label "H036-Houlgate MH XL premium 6Pers 3Chbres Camping 5*" at bounding box center [594, 51] width 173 height 23
click at [501, 57] on input "H036-Houlgate MH XL premium 6Pers 3Chbres Camping 5*" at bounding box center [593, 52] width 190 height 10
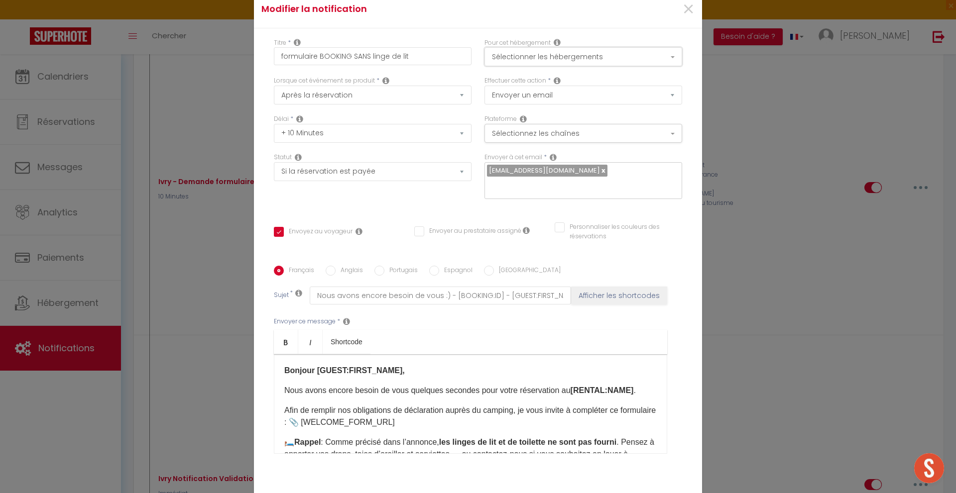
click at [519, 56] on button "Sélectionner les hébergements" at bounding box center [583, 56] width 198 height 19
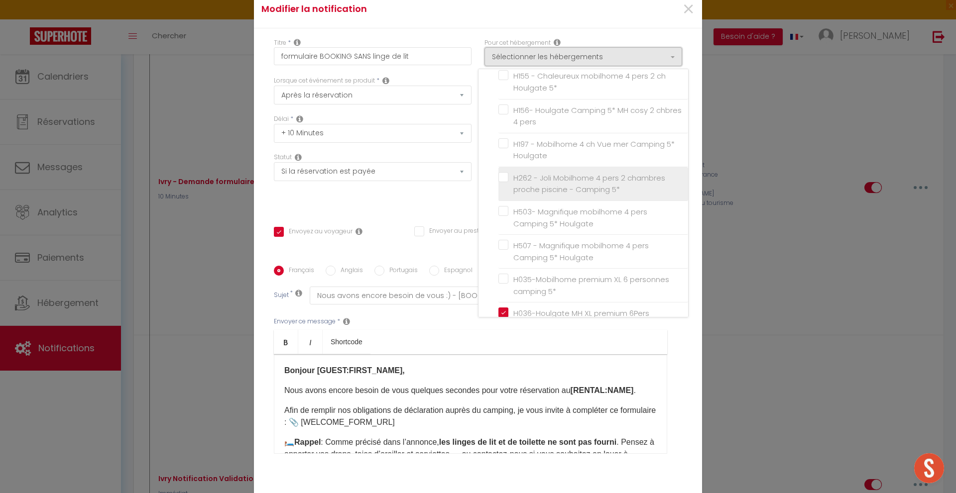
scroll to position [1323, 0]
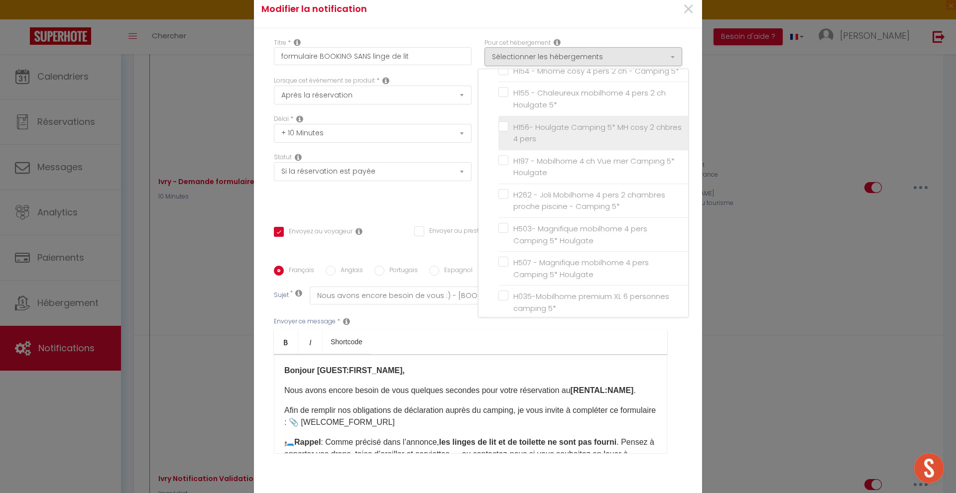
click at [508, 145] on label "H156- Houlgate Camping 5* MH cosy 2 chbres 4 pers" at bounding box center [594, 132] width 173 height 23
click at [500, 138] on input "H156- Houlgate Camping 5* MH cosy 2 chbres 4 pers" at bounding box center [593, 133] width 190 height 10
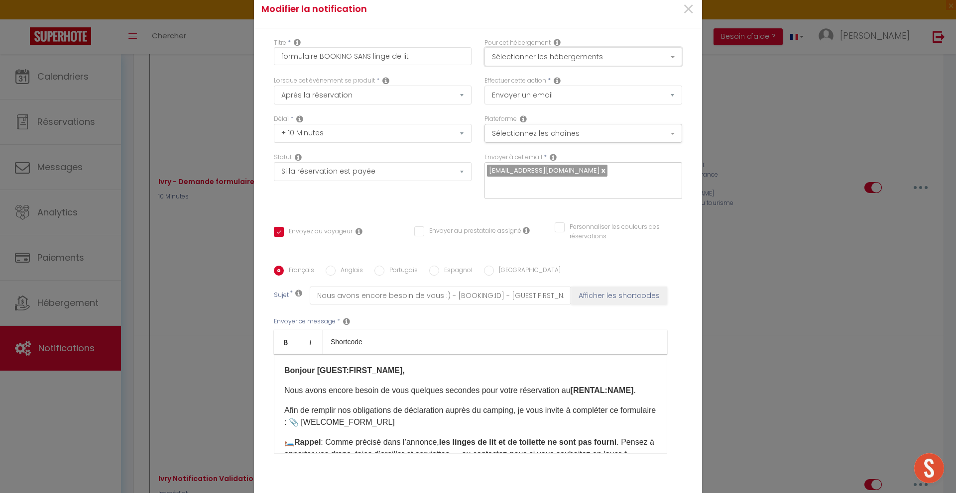
click at [608, 61] on button "Sélectionner les hébergements" at bounding box center [583, 56] width 198 height 19
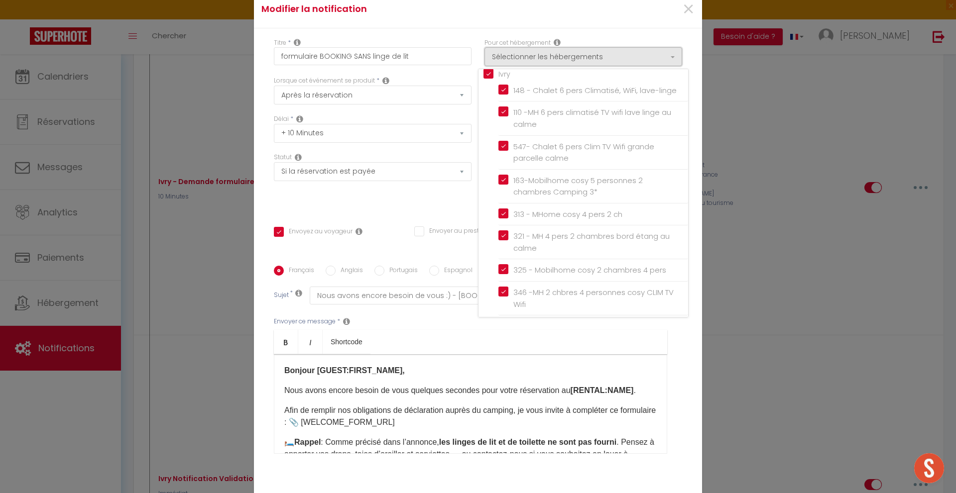
scroll to position [0, 0]
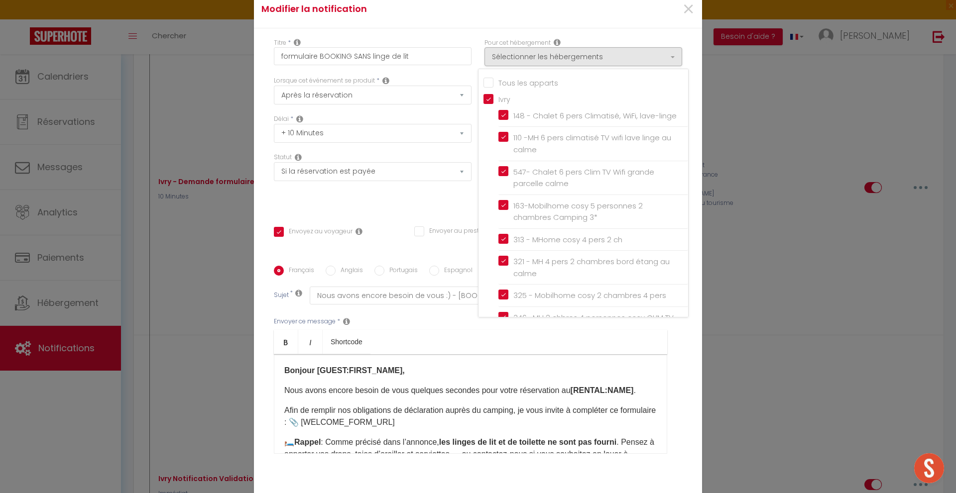
click at [389, 209] on div "Titre * formulaire BOOKING SANS linge de lit Pour cet hébergement Sélectionner …" at bounding box center [478, 266] width 448 height 476
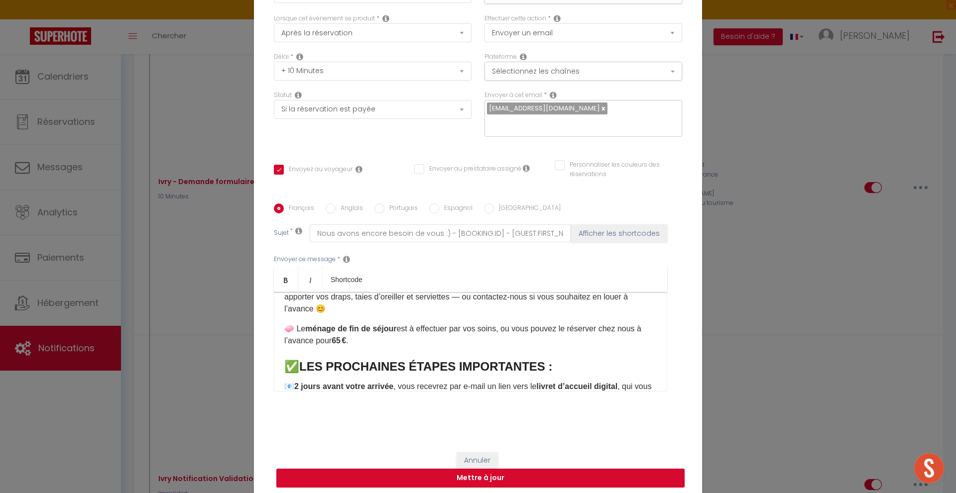
scroll to position [66, 0]
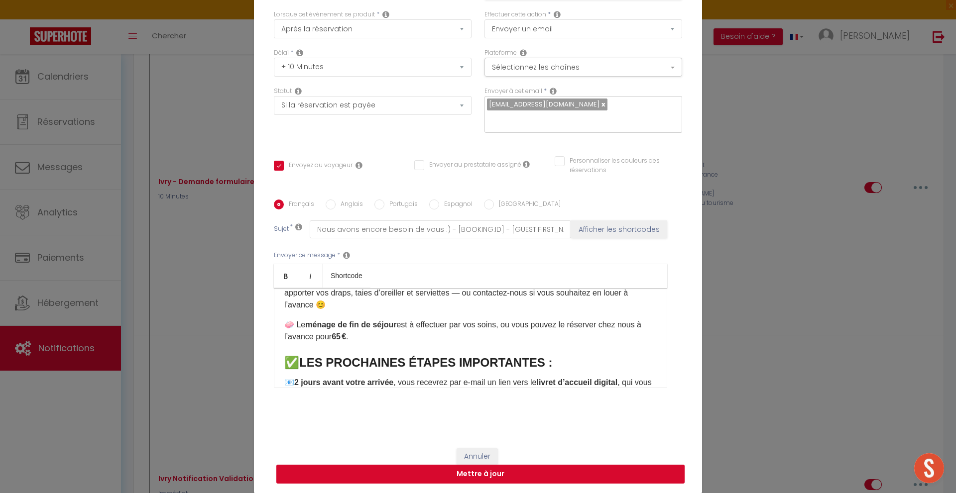
click at [513, 471] on button "Mettre à jour" at bounding box center [480, 474] width 408 height 19
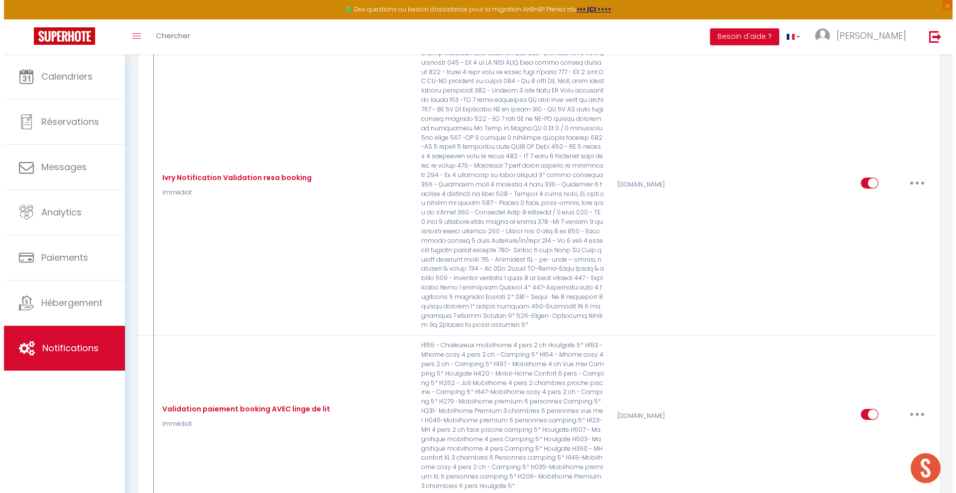
scroll to position [1169, 0]
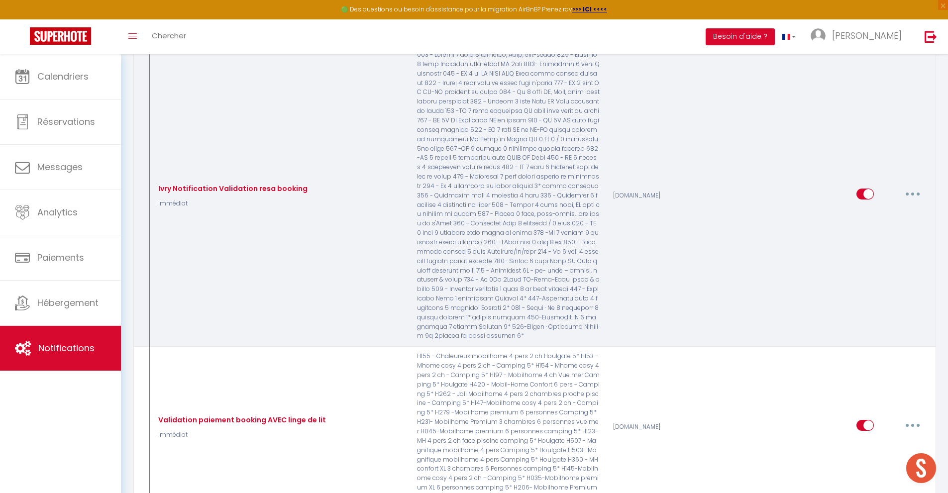
click at [915, 194] on icon "button" at bounding box center [913, 194] width 3 height 3
click at [869, 219] on link "Editer" at bounding box center [887, 217] width 74 height 17
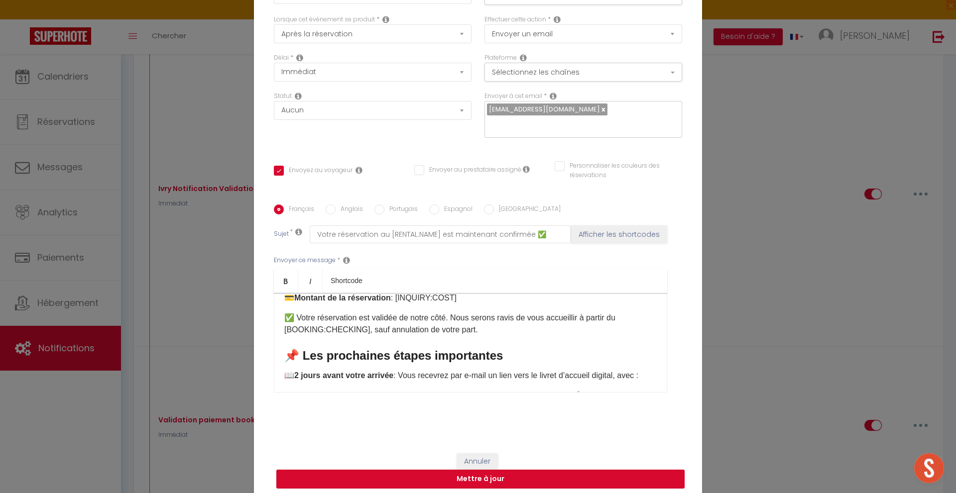
click at [766, 96] on div "Modifier la notification × Titre * Ivry Notification Validation resa booking Po…" at bounding box center [478, 246] width 956 height 493
click at [482, 460] on button "Annuler" at bounding box center [477, 462] width 41 height 17
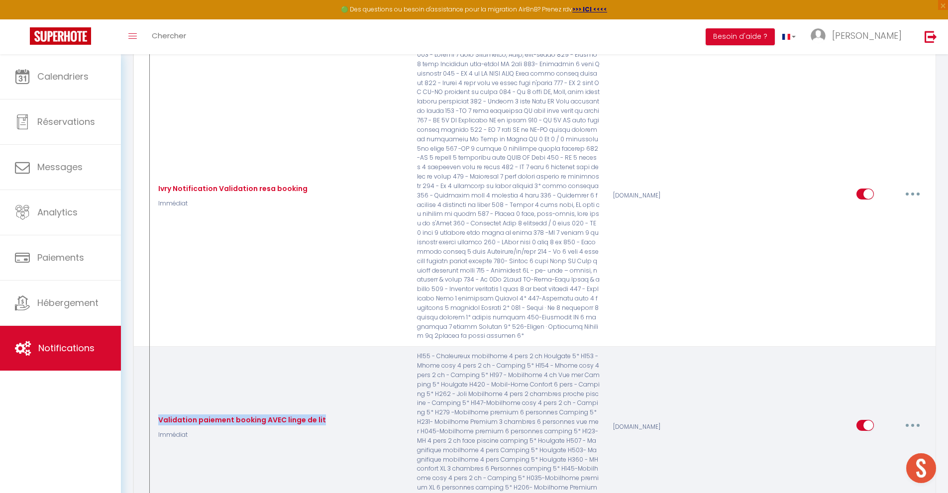
drag, startPoint x: 321, startPoint y: 422, endPoint x: 159, endPoint y: 418, distance: 161.4
click at [159, 418] on div "Validation paiement booking AVEC linge de lit Immédiat" at bounding box center [279, 427] width 261 height 150
copy div "Validation paiement booking AVEC linge de lit"
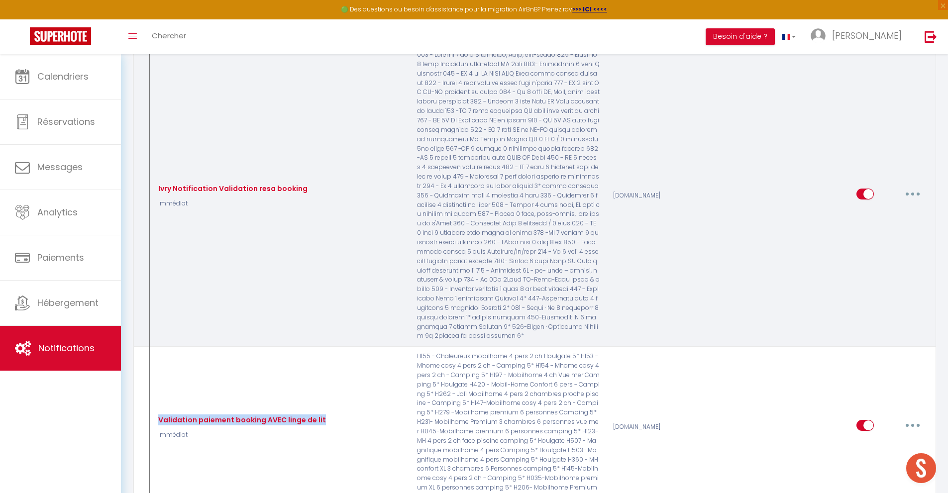
click at [917, 198] on button "button" at bounding box center [913, 194] width 28 height 16
click at [873, 211] on link "Editer" at bounding box center [887, 217] width 74 height 17
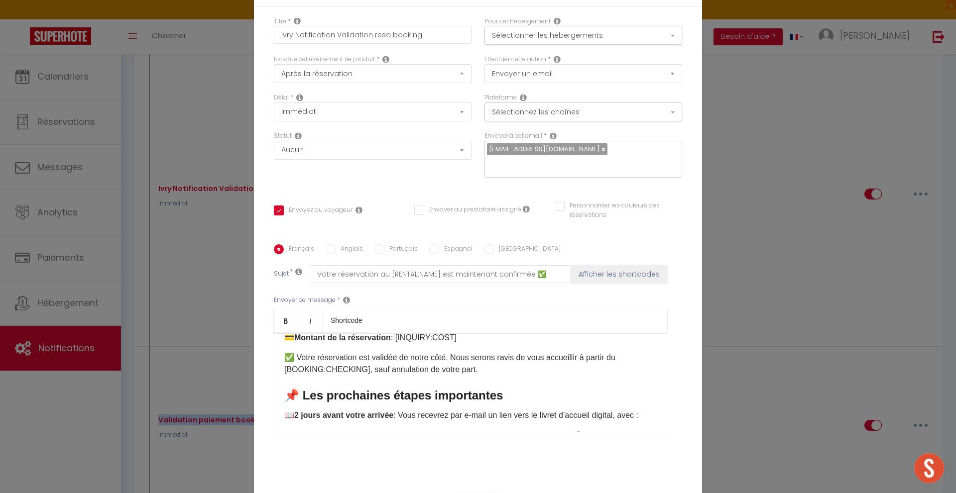
scroll to position [0, 0]
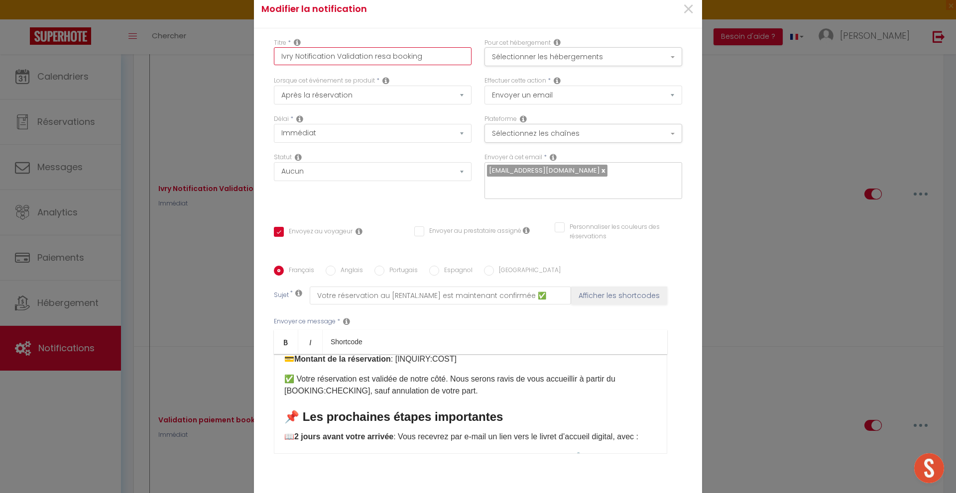
drag, startPoint x: 431, startPoint y: 52, endPoint x: 179, endPoint y: 56, distance: 251.9
click at [179, 56] on div "Modifier la notification × Titre * Ivry Notification Validation resa booking Po…" at bounding box center [478, 246] width 956 height 493
paste input "Validation paiement booking AVEC linge de lit"
click at [398, 57] on input "Validation paiement booking AVEC linge de lit" at bounding box center [373, 56] width 198 height 18
click at [553, 55] on button "Sélectionner les hébergements" at bounding box center [583, 56] width 198 height 19
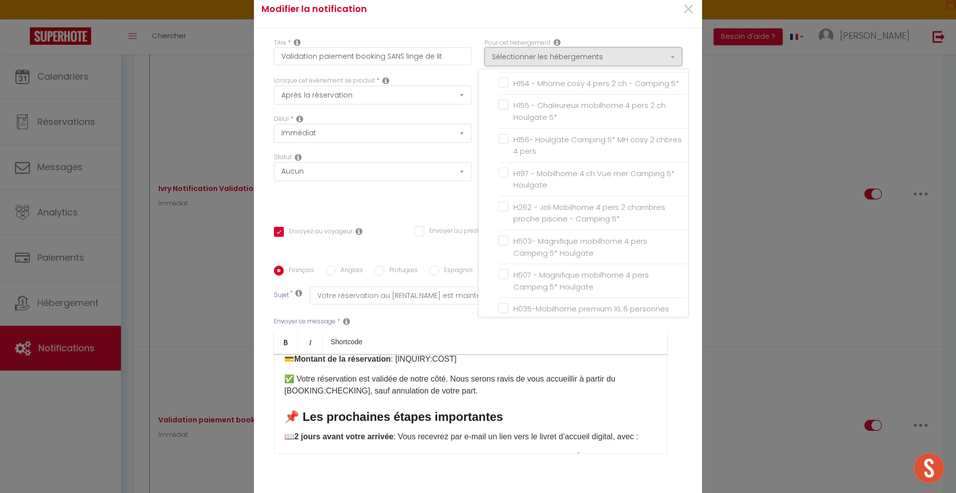
scroll to position [1340, 0]
click at [546, 121] on input "H156- Houlgate Camping 5* MH cosy 2 chbres 4 pers" at bounding box center [593, 116] width 190 height 10
click at [508, 98] on label "H036-Houlgate MH XL premium 6Pers 3Chbres Camping 5*" at bounding box center [594, 85] width 173 height 23
click at [501, 91] on input "H036-Houlgate MH XL premium 6Pers 3Chbres Camping 5*" at bounding box center [593, 86] width 190 height 10
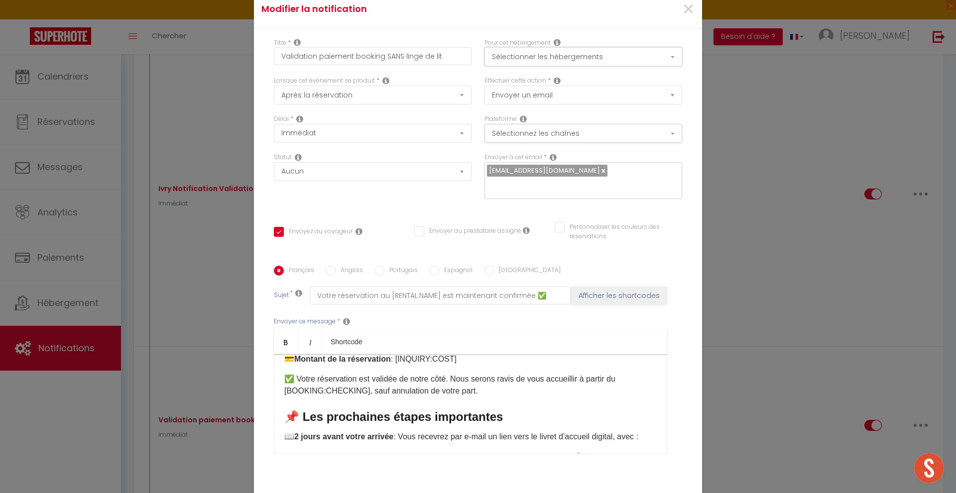
click at [513, 60] on button "Sélectionner les hébergements" at bounding box center [583, 56] width 198 height 19
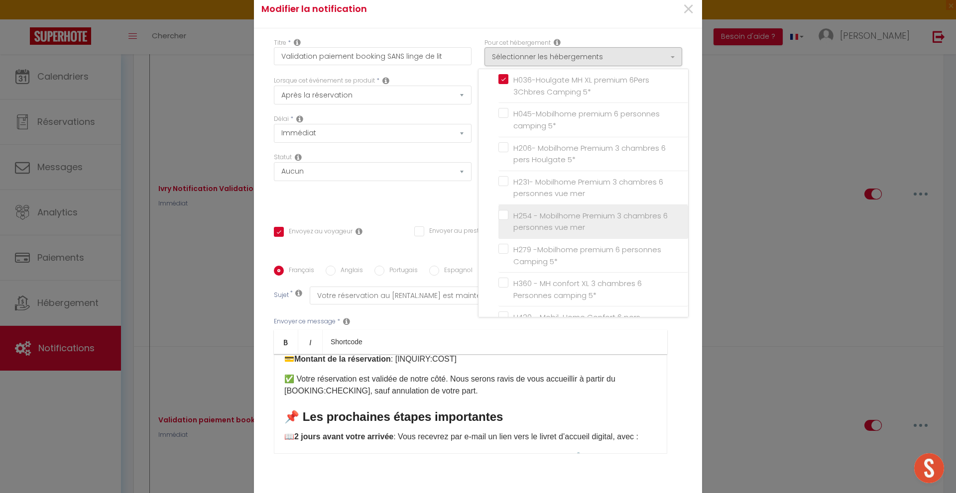
click at [548, 227] on input "H254 - Mobilhome Premium 3 chambres 6 personnes vue mer" at bounding box center [593, 222] width 190 height 10
click at [442, 211] on div "Titre * Validation paiement booking SANS linge de lit Pour cet hébergement Séle…" at bounding box center [478, 266] width 448 height 476
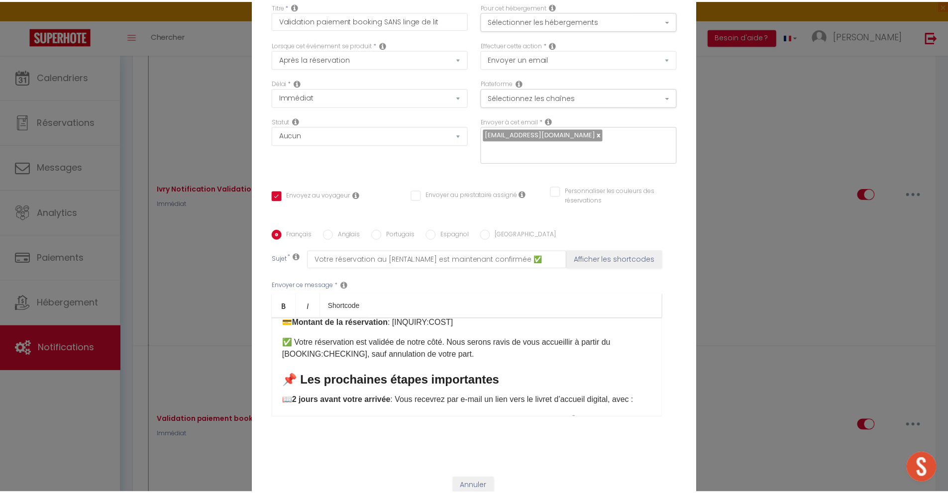
scroll to position [66, 0]
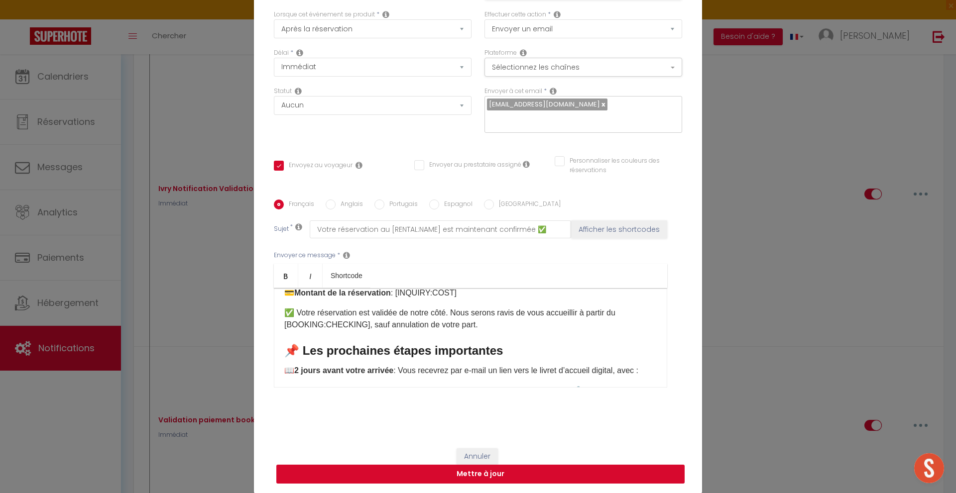
click at [544, 472] on button "Mettre à jour" at bounding box center [480, 474] width 408 height 19
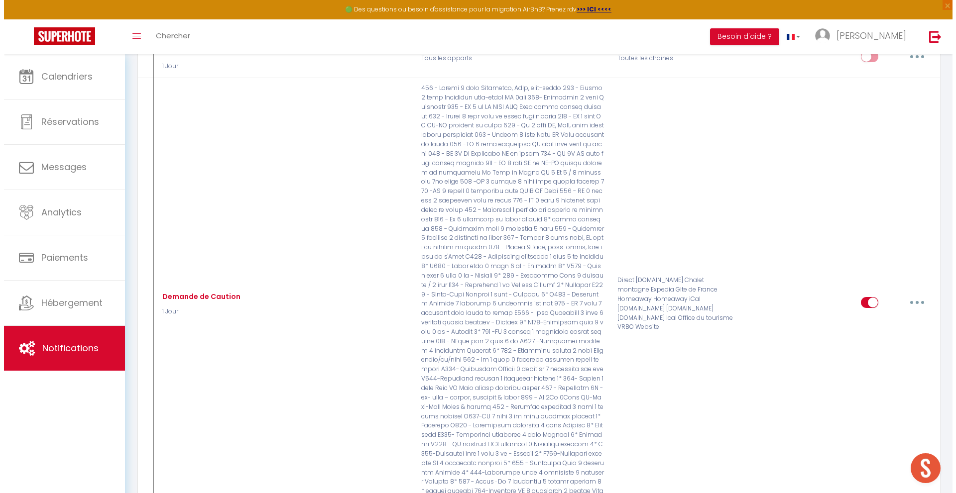
scroll to position [1710, 0]
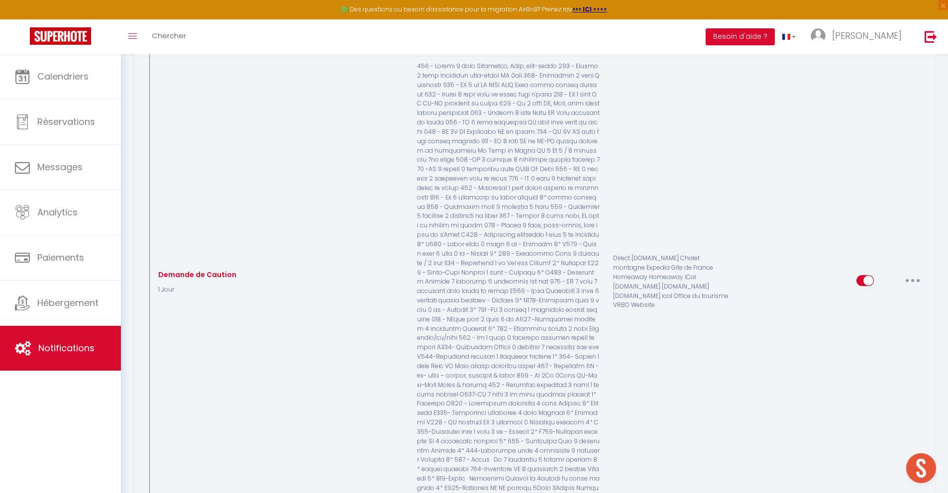
click at [914, 283] on button "button" at bounding box center [913, 281] width 28 height 16
click at [871, 309] on link "Editer" at bounding box center [887, 303] width 74 height 17
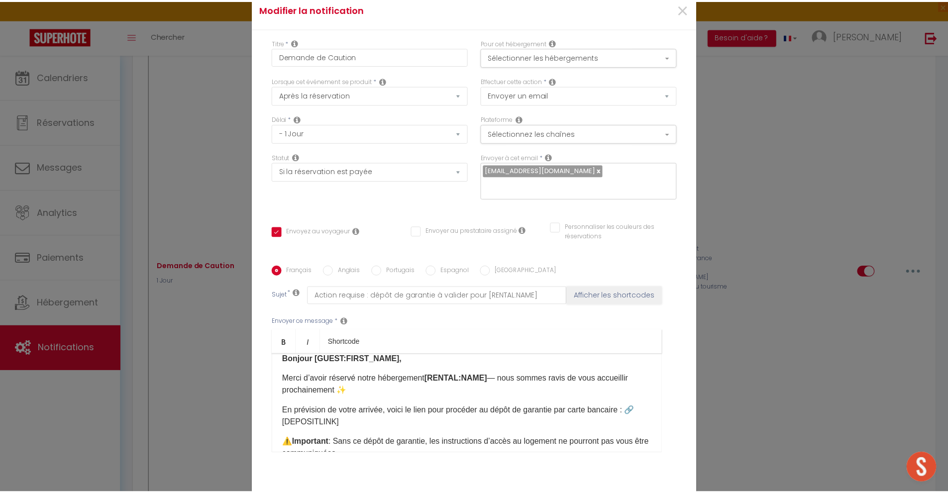
scroll to position [0, 0]
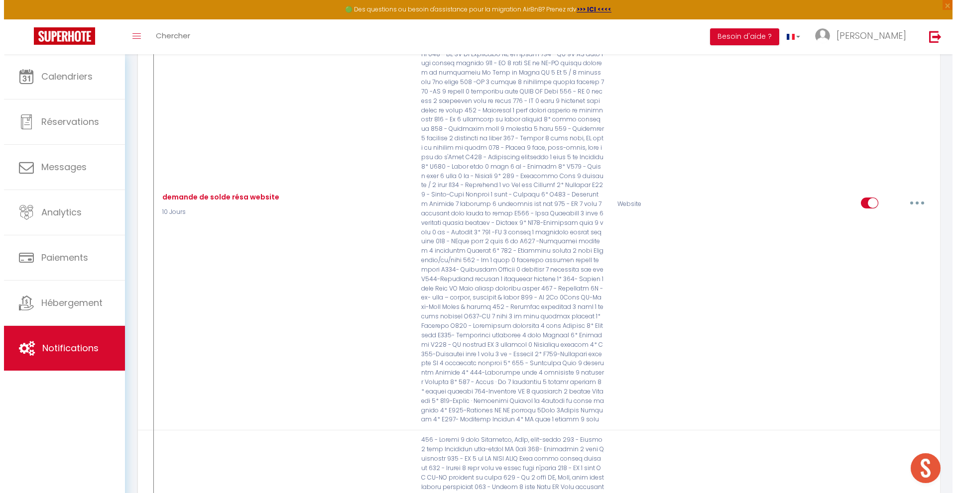
scroll to position [2206, 0]
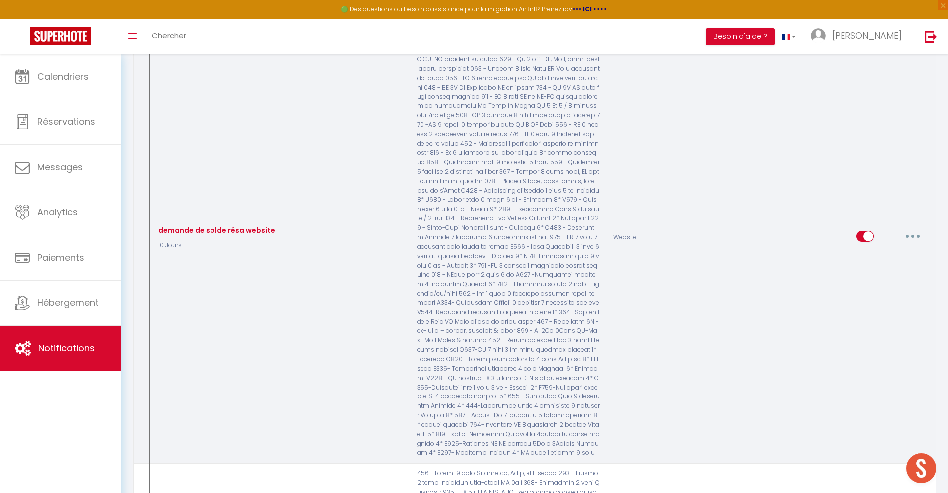
click at [913, 238] on icon "button" at bounding box center [913, 236] width 3 height 3
click at [864, 267] on link "Editer" at bounding box center [887, 258] width 74 height 17
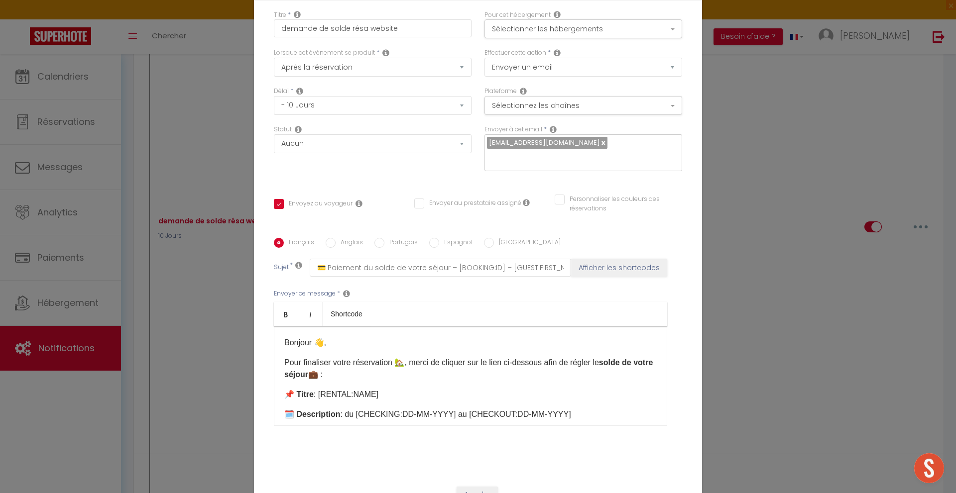
scroll to position [0, 0]
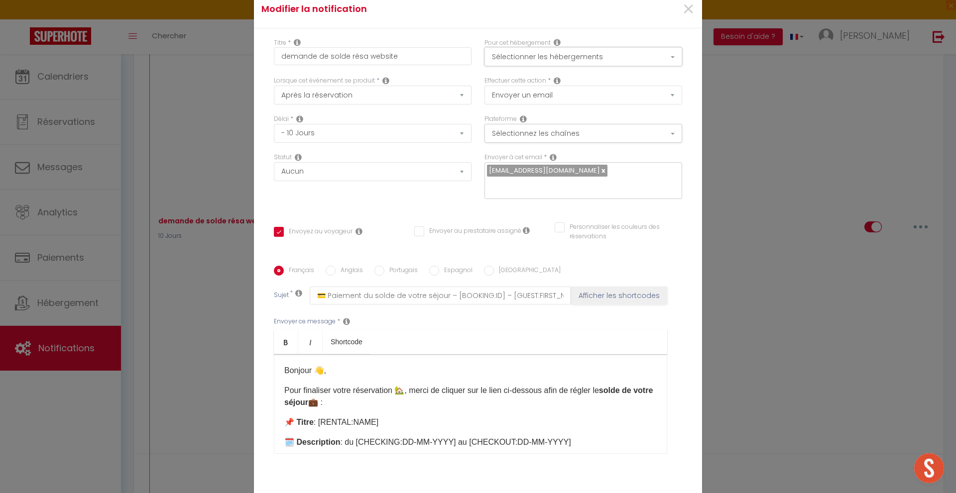
click at [609, 58] on button "Sélectionner les hébergements" at bounding box center [583, 56] width 198 height 19
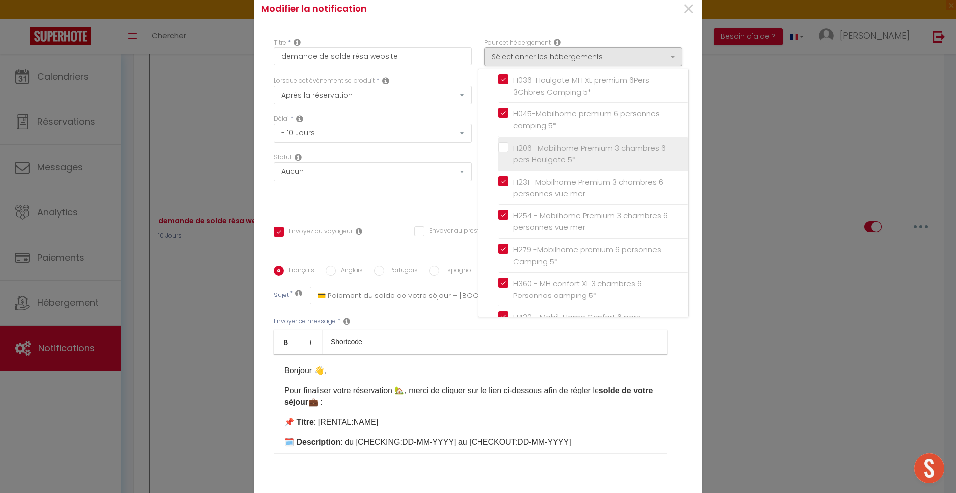
click at [508, 166] on label "H206- Mobilhome Premium 3 chambres 6 pers Houlgate 5*" at bounding box center [594, 153] width 173 height 23
click at [503, 159] on input "H206- Mobilhome Premium 3 chambres 6 pers Houlgate 5*" at bounding box center [593, 154] width 190 height 10
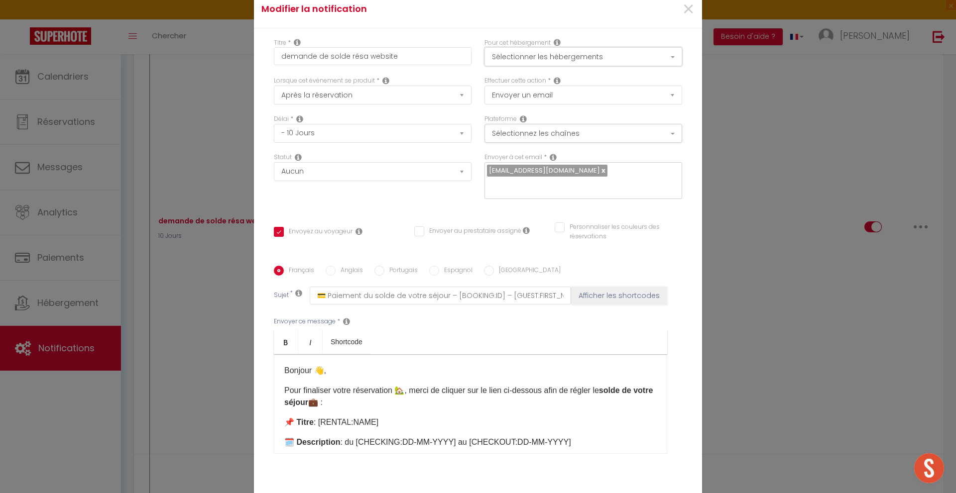
click at [550, 54] on button "Sélectionner les hébergements" at bounding box center [583, 56] width 198 height 19
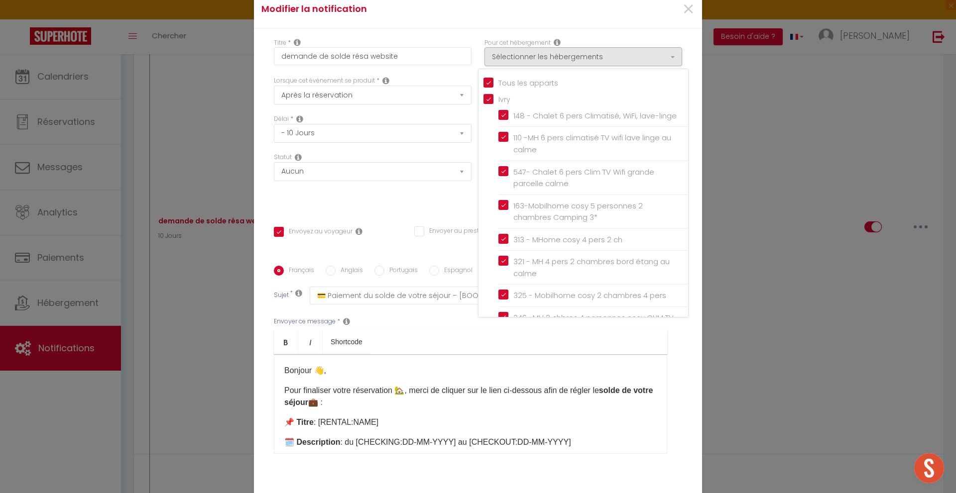
click at [390, 205] on div "Statut Aucun Si la réservation est payée Si réservation non payée Si la caution…" at bounding box center [372, 181] width 211 height 56
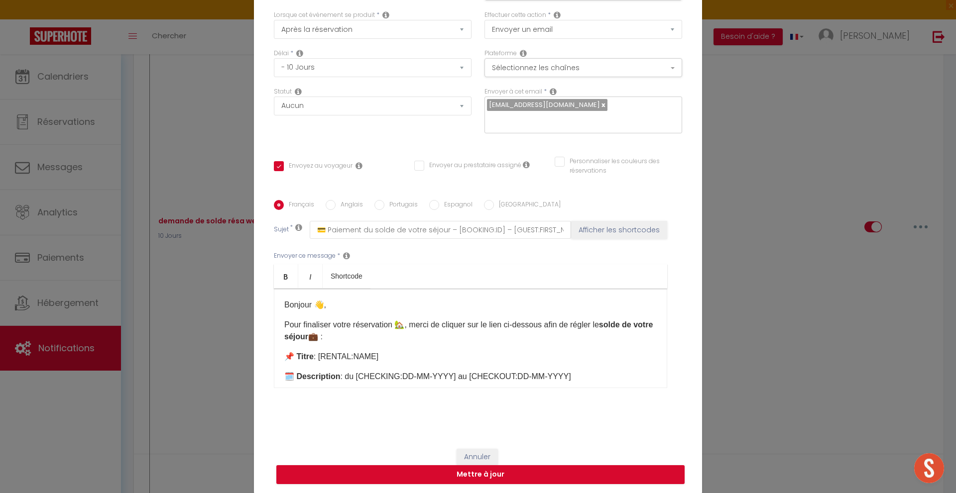
scroll to position [66, 0]
click at [482, 475] on button "Mettre à jour" at bounding box center [480, 474] width 408 height 19
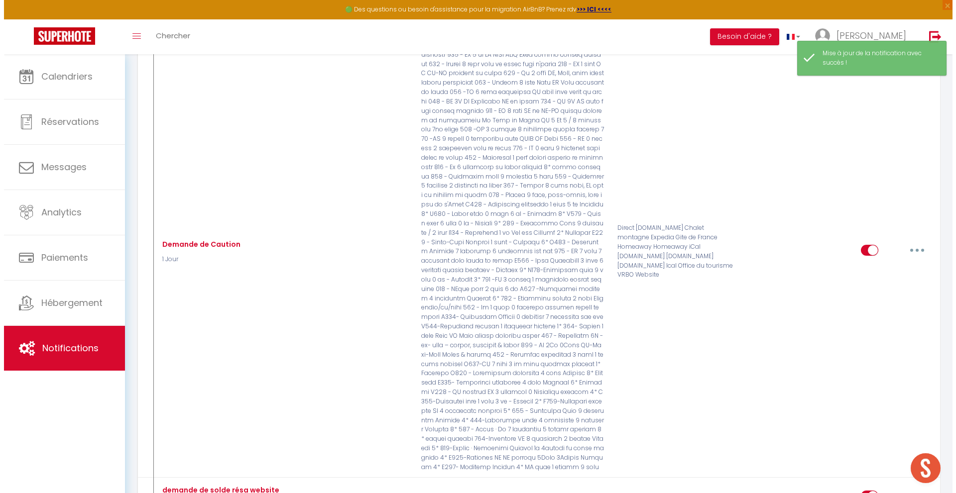
scroll to position [1698, 0]
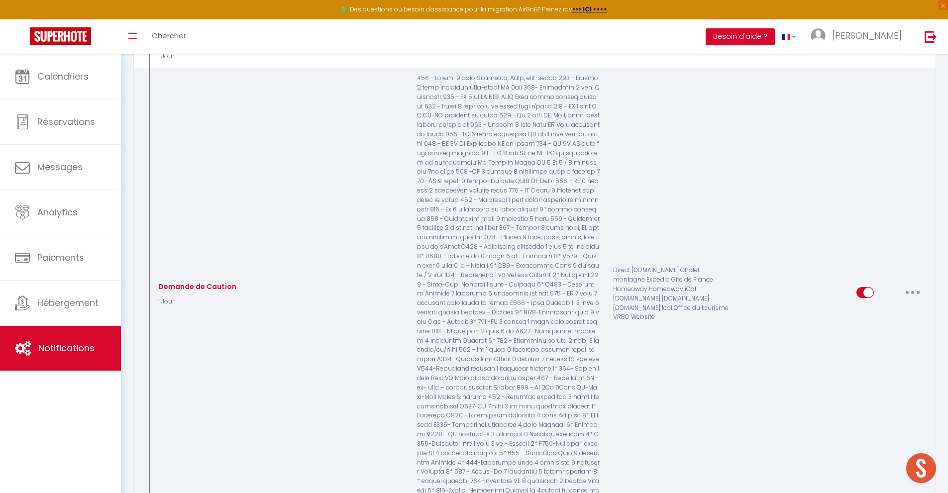
click at [914, 294] on icon "button" at bounding box center [913, 292] width 3 height 3
click at [861, 317] on link "Editer" at bounding box center [887, 315] width 74 height 17
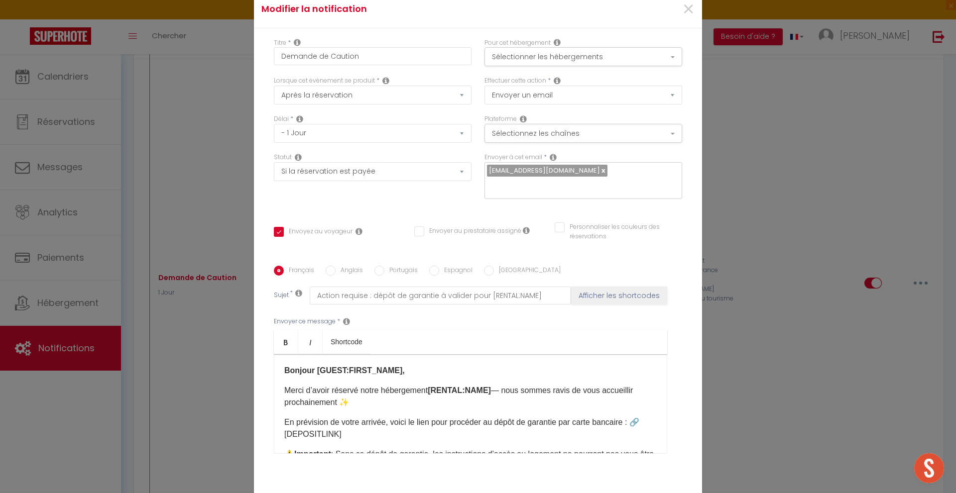
scroll to position [0, 0]
click at [573, 54] on button "Sélectionner les hébergements" at bounding box center [583, 56] width 198 height 19
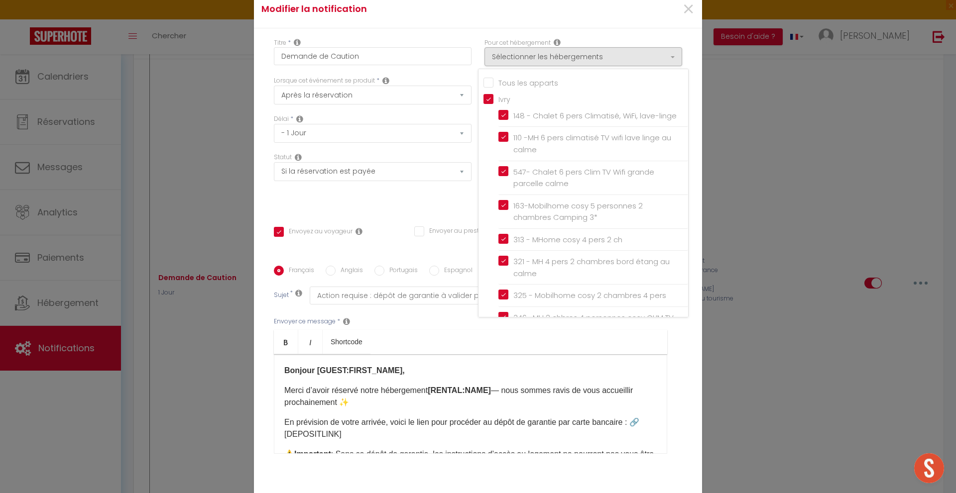
click at [487, 82] on input "Tous les apparts" at bounding box center [585, 82] width 205 height 10
click at [444, 206] on div "Statut Aucun Si la réservation est payée Si réservation non payée Si la caution…" at bounding box center [372, 181] width 211 height 56
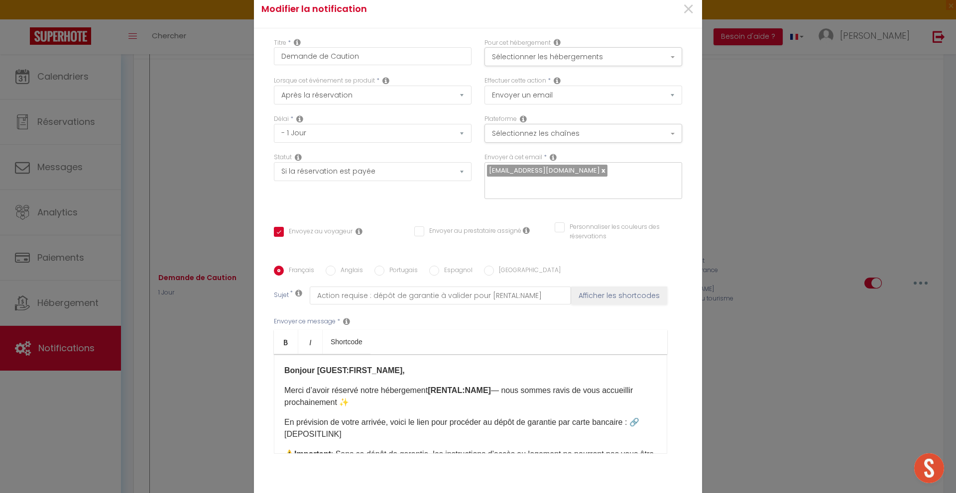
scroll to position [66, 0]
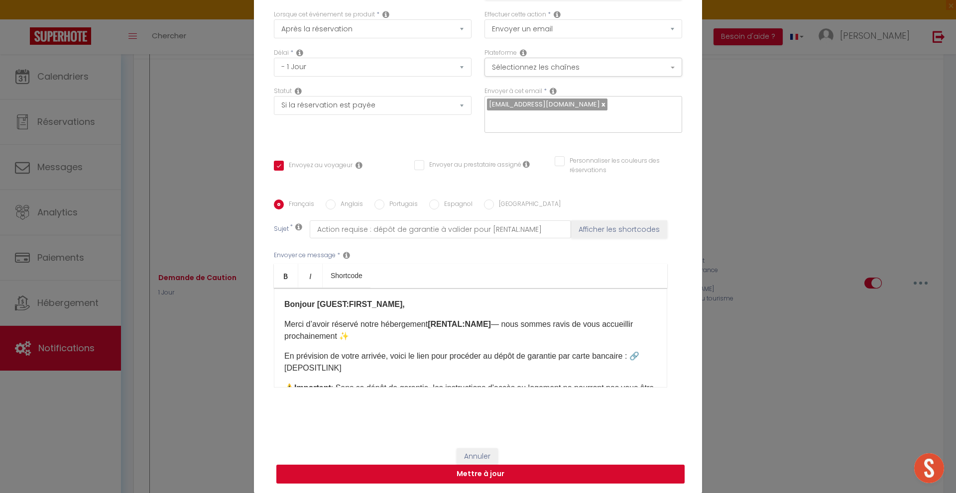
click at [493, 478] on button "Mettre à jour" at bounding box center [480, 474] width 408 height 19
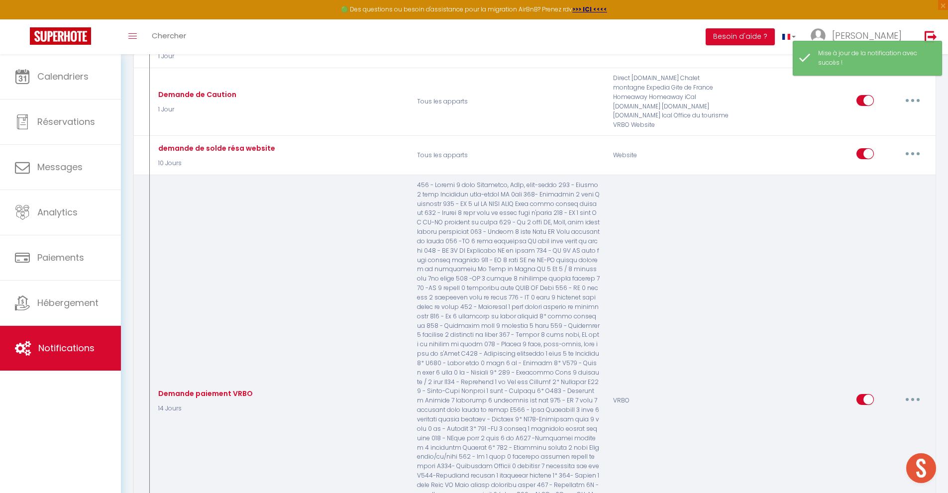
click at [908, 395] on button "button" at bounding box center [913, 400] width 28 height 16
click at [871, 420] on link "Editer" at bounding box center [887, 422] width 74 height 17
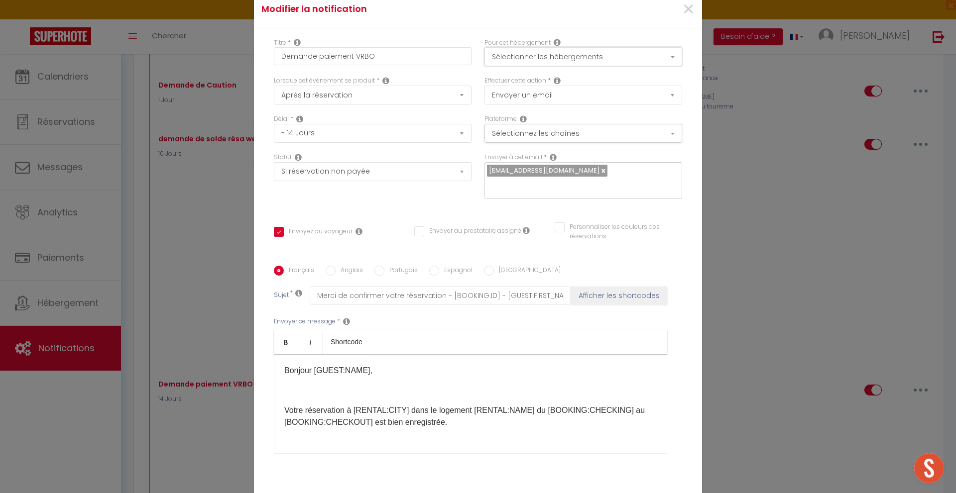
click at [582, 58] on button "Sélectionner les hébergements" at bounding box center [583, 56] width 198 height 19
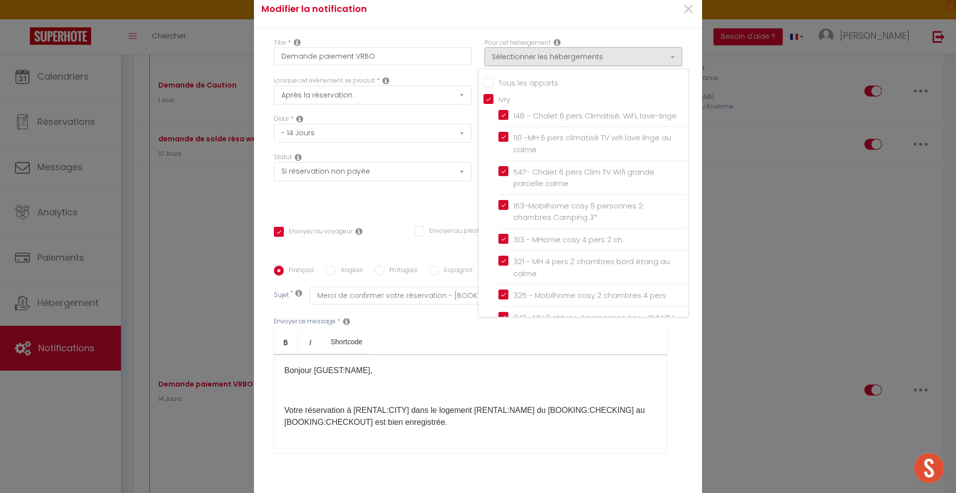
click at [539, 79] on input "Tous les apparts" at bounding box center [585, 82] width 205 height 10
click at [455, 197] on div "Statut Aucun Si la réservation est payée Si réservation non payée Si la caution…" at bounding box center [372, 181] width 211 height 56
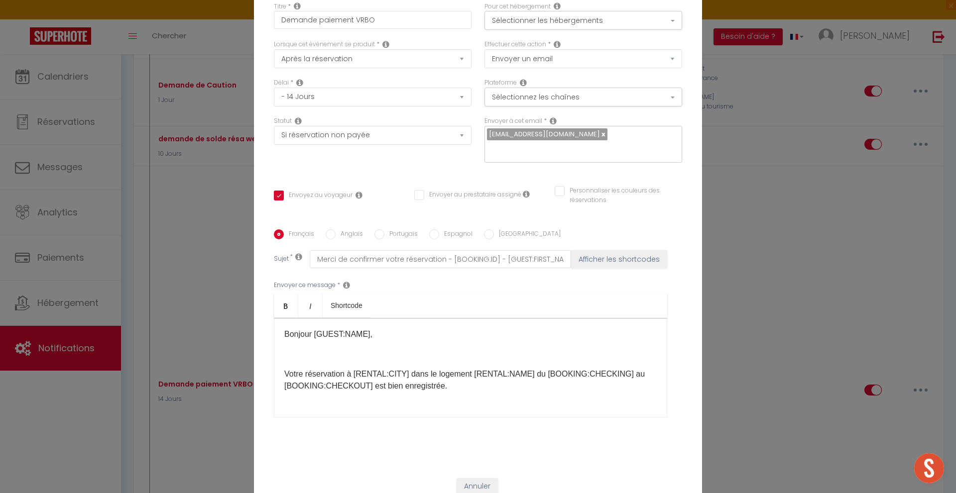
scroll to position [66, 0]
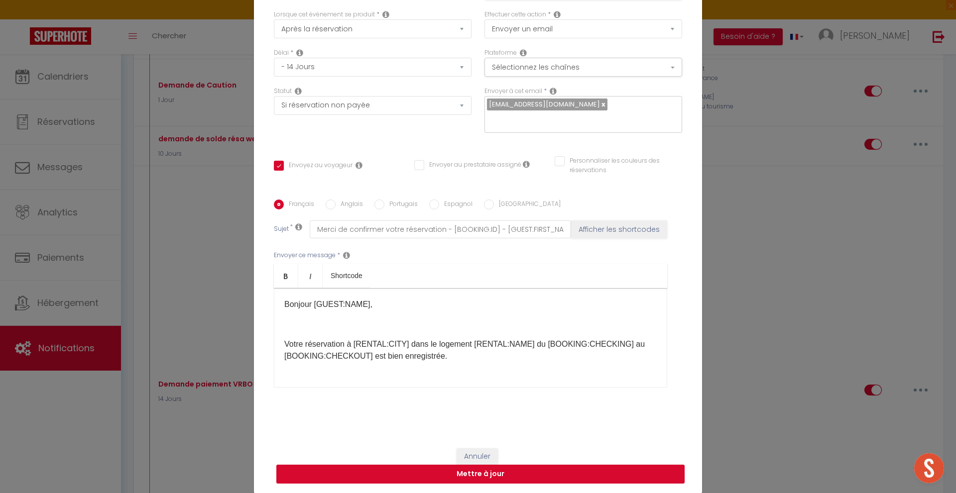
click at [536, 472] on button "Mettre à jour" at bounding box center [480, 474] width 408 height 19
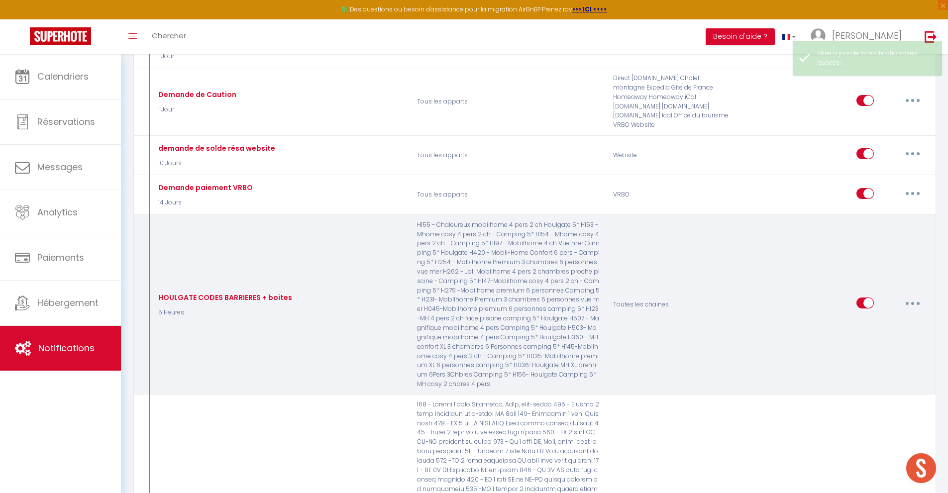
click at [916, 295] on button "button" at bounding box center [913, 303] width 28 height 16
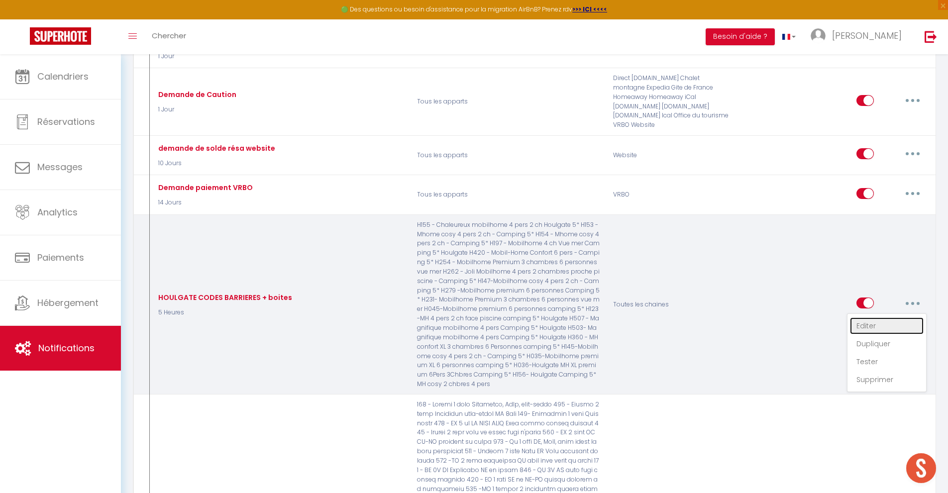
click at [875, 318] on link "Editer" at bounding box center [887, 326] width 74 height 17
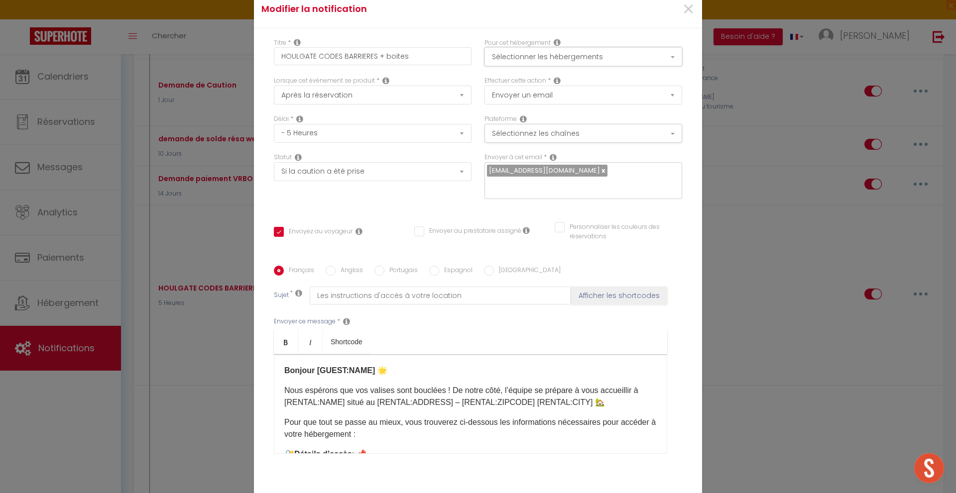
click at [581, 47] on button "Sélectionner les hébergements" at bounding box center [583, 56] width 198 height 19
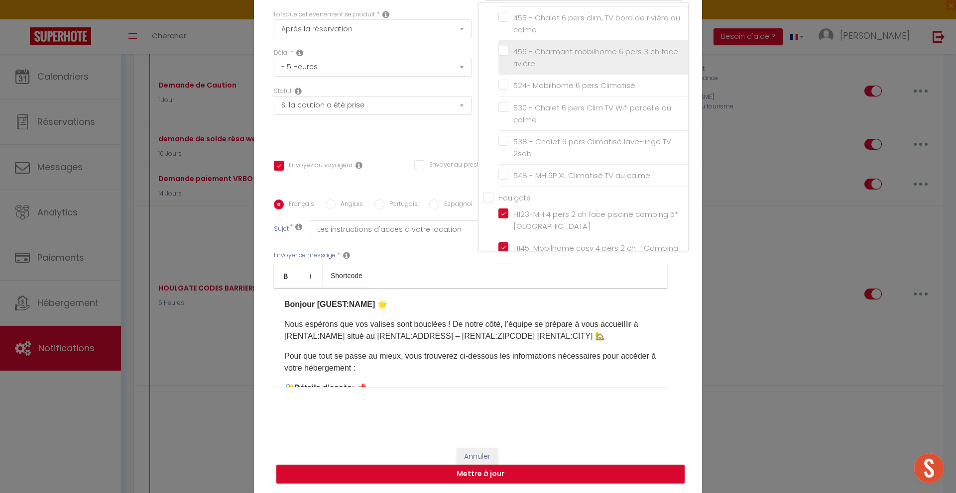
scroll to position [1195, 0]
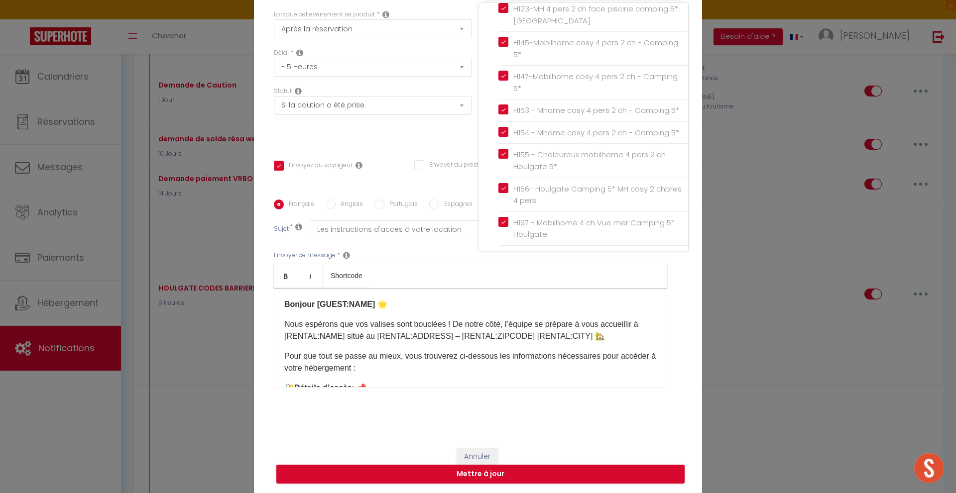
click at [448, 127] on div "Statut Aucun Si la réservation est payée Si réservation non payée Si la caution…" at bounding box center [372, 115] width 211 height 56
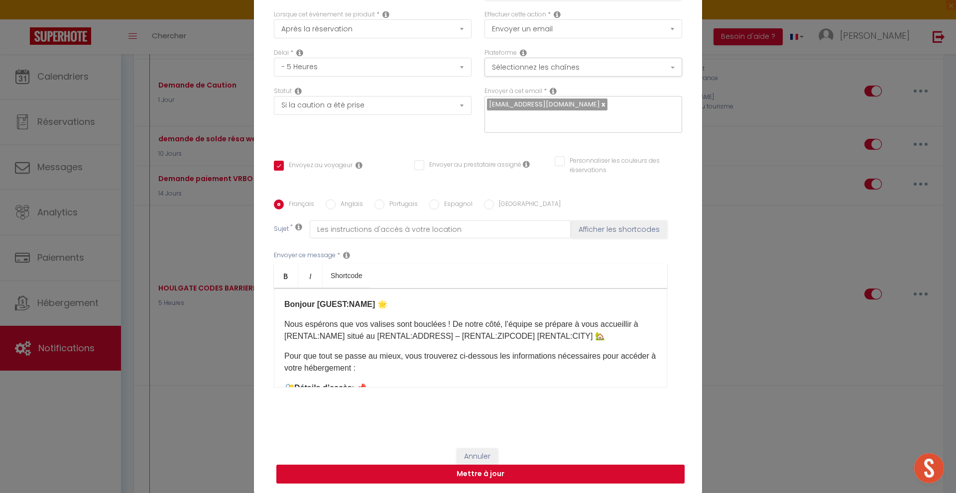
click at [485, 478] on button "Mettre à jour" at bounding box center [480, 474] width 408 height 19
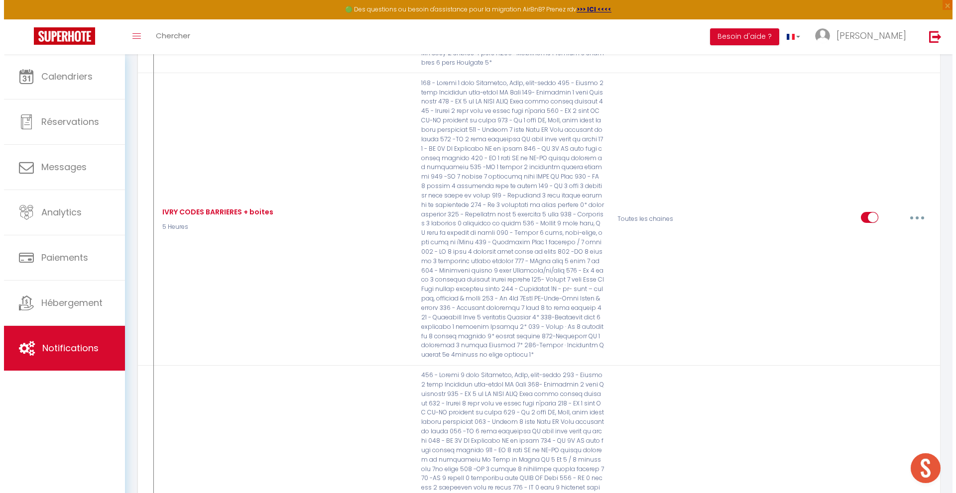
scroll to position [2039, 0]
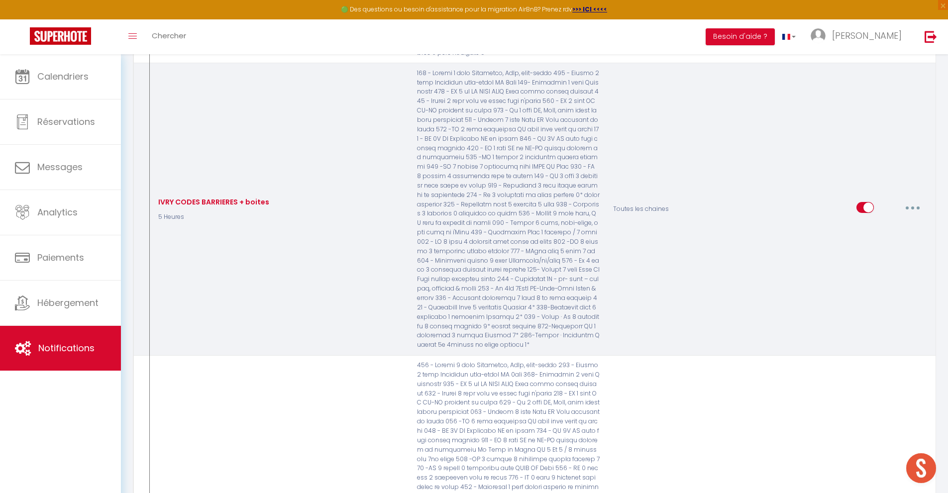
click at [913, 207] on icon "button" at bounding box center [913, 208] width 3 height 3
click at [868, 223] on link "Editer" at bounding box center [887, 230] width 74 height 17
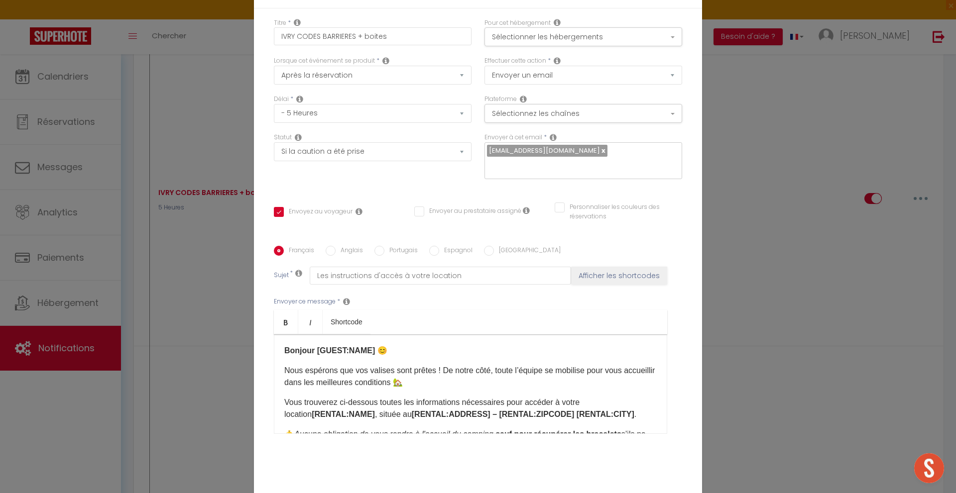
scroll to position [0, 0]
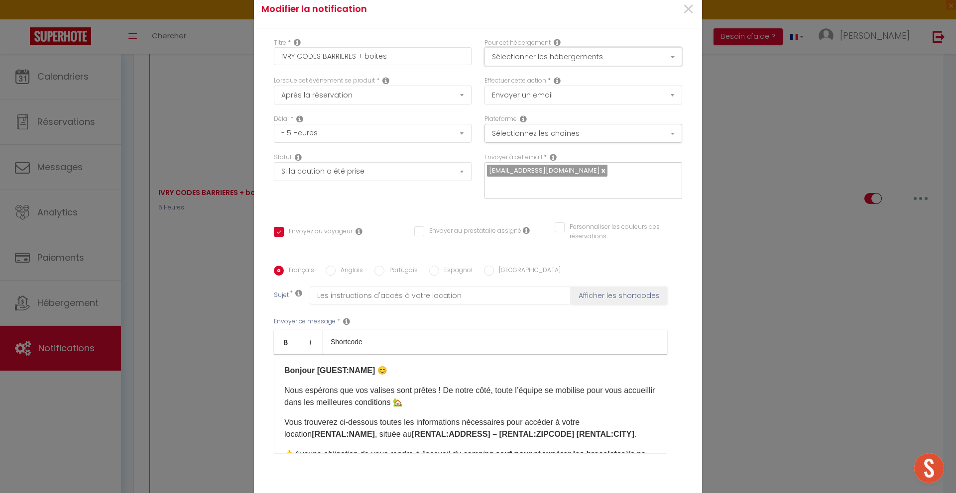
click at [549, 56] on button "Sélectionner les hébergements" at bounding box center [583, 56] width 198 height 19
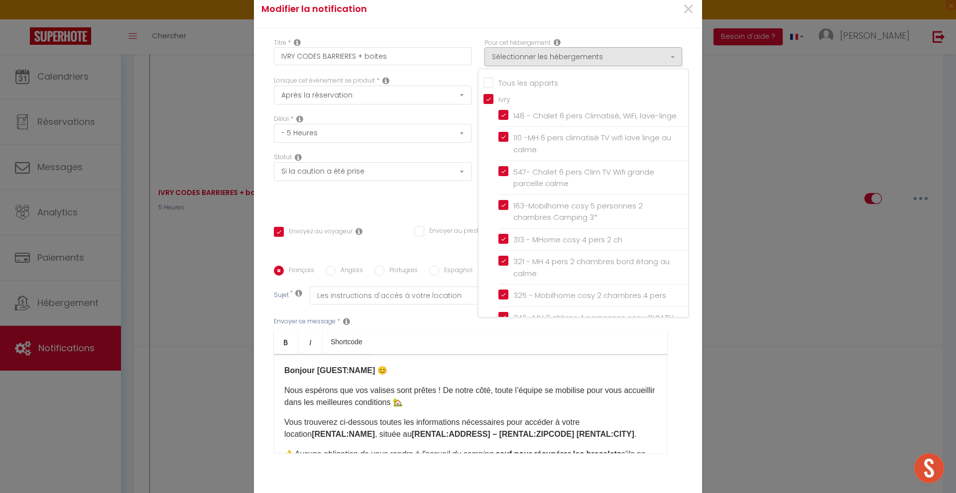
click at [418, 208] on div "Statut Aucun Si la réservation est payée Si réservation non payée Si la caution…" at bounding box center [372, 181] width 211 height 56
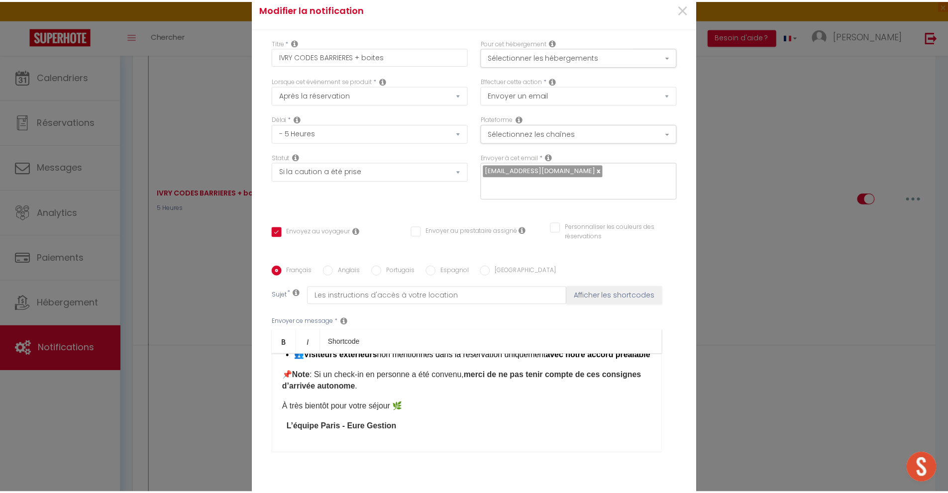
scroll to position [66, 0]
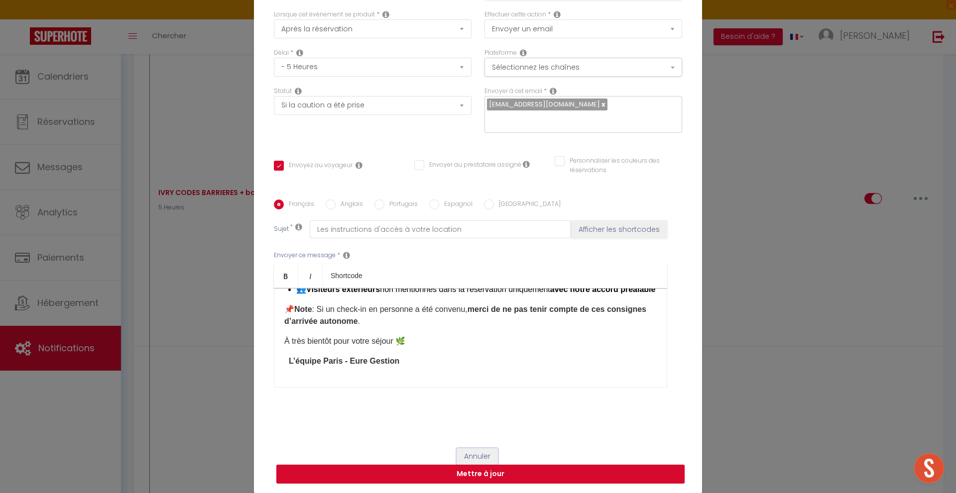
click at [482, 455] on button "Annuler" at bounding box center [477, 457] width 41 height 17
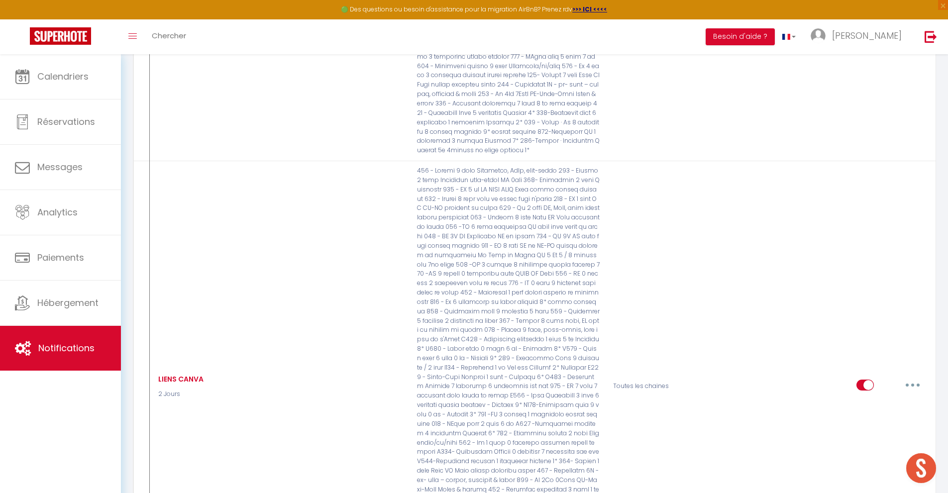
scroll to position [2243, 0]
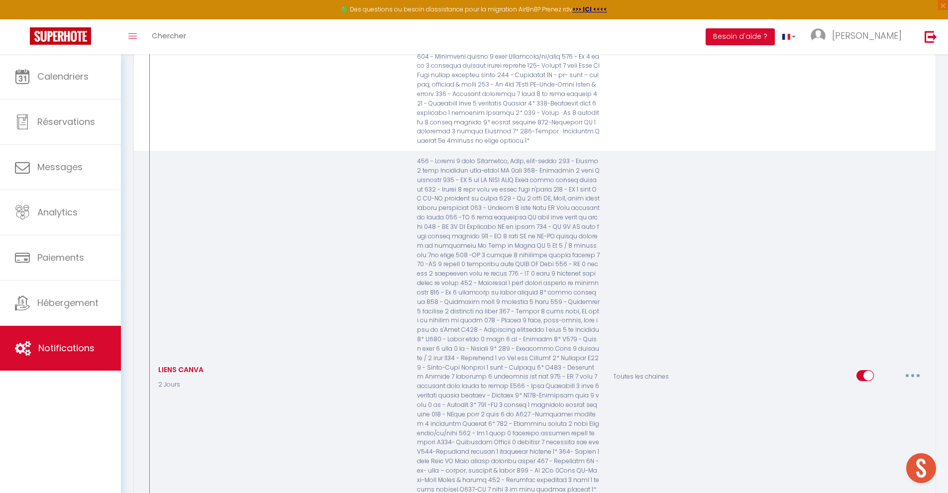
click at [913, 374] on icon "button" at bounding box center [913, 375] width 3 height 3
click at [872, 394] on link "Editer" at bounding box center [887, 398] width 74 height 17
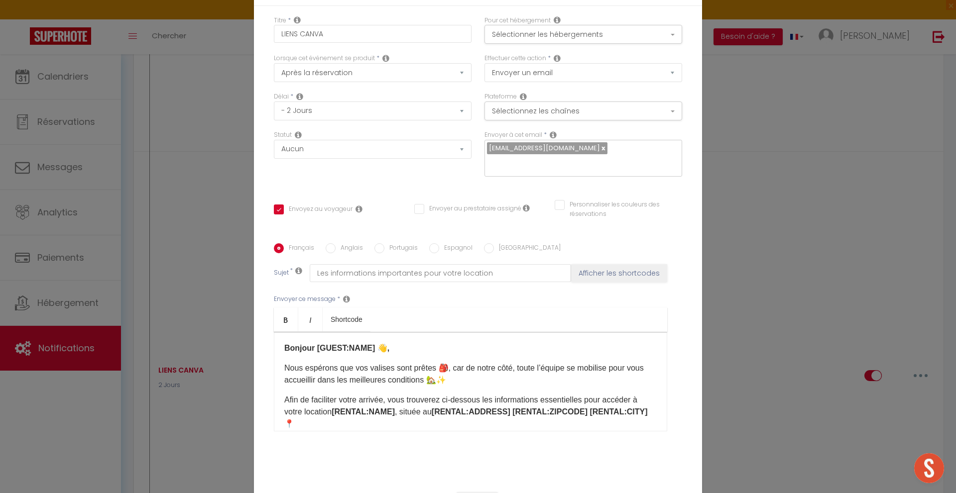
scroll to position [0, 0]
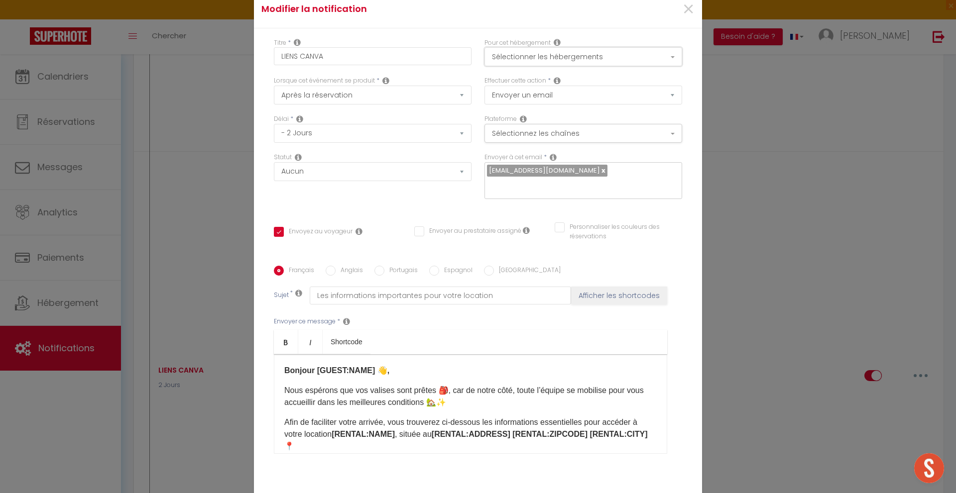
click at [599, 61] on button "Sélectionner les hébergements" at bounding box center [583, 56] width 198 height 19
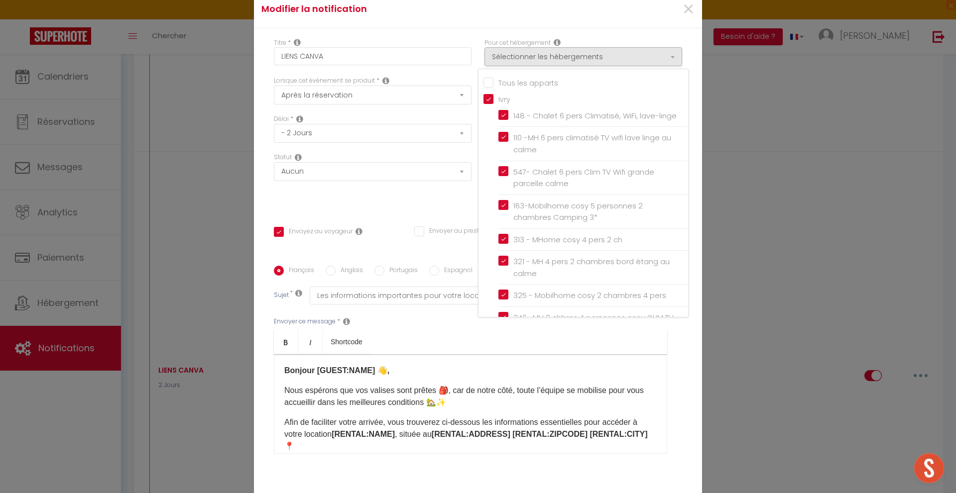
click at [498, 84] on input "Tous les apparts" at bounding box center [585, 82] width 205 height 10
click at [429, 199] on div "Statut Aucun Si la réservation est payée Si réservation non payée Si la caution…" at bounding box center [372, 181] width 211 height 56
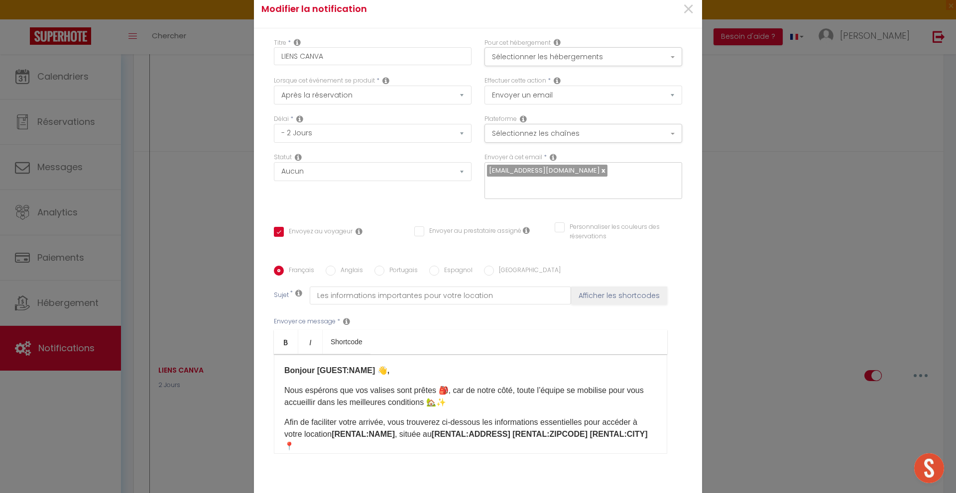
scroll to position [66, 0]
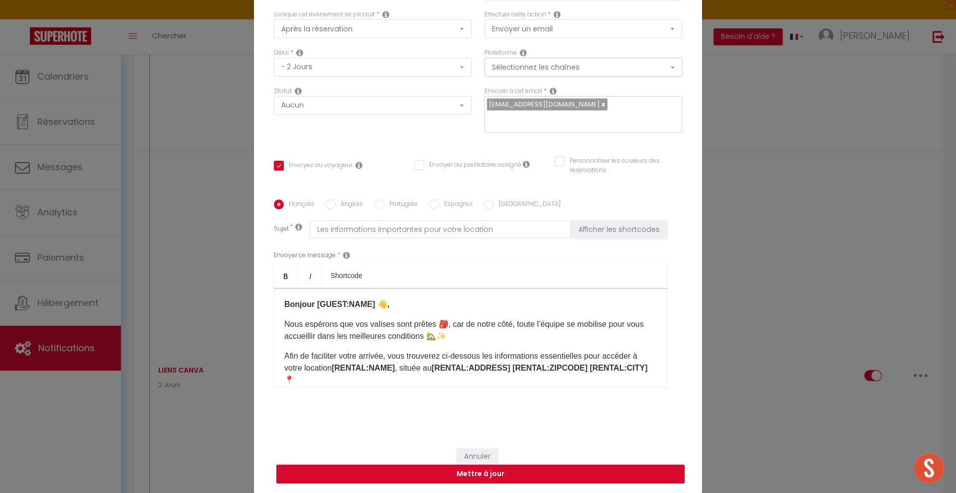
click at [501, 474] on button "Mettre à jour" at bounding box center [480, 474] width 408 height 19
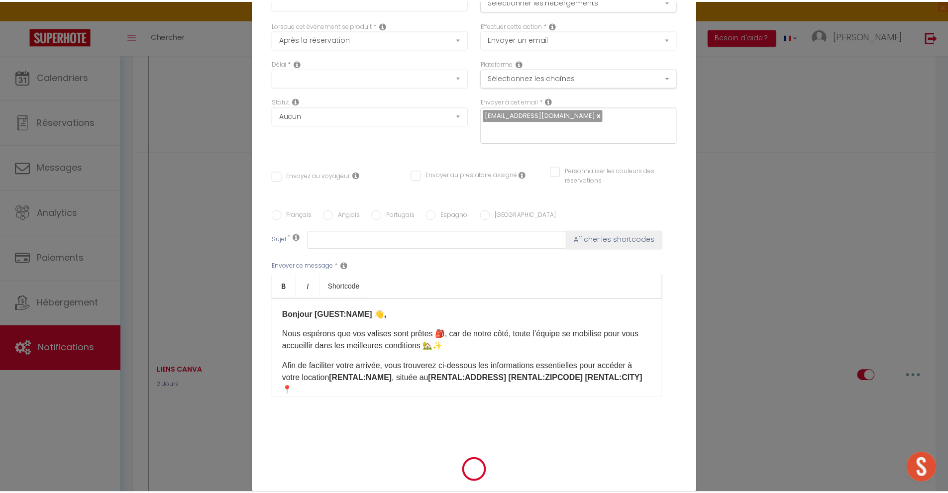
scroll to position [2243, 0]
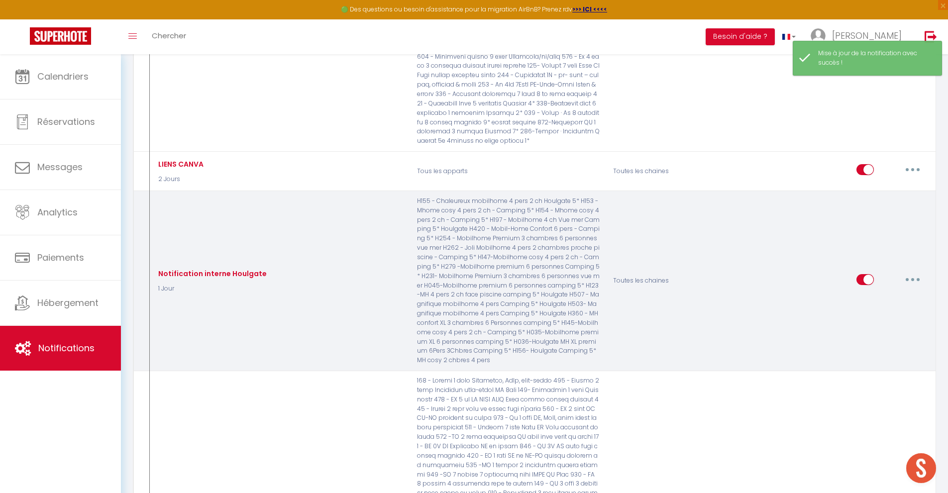
click at [911, 272] on button "button" at bounding box center [913, 280] width 28 height 16
click at [876, 294] on link "Editer" at bounding box center [887, 302] width 74 height 17
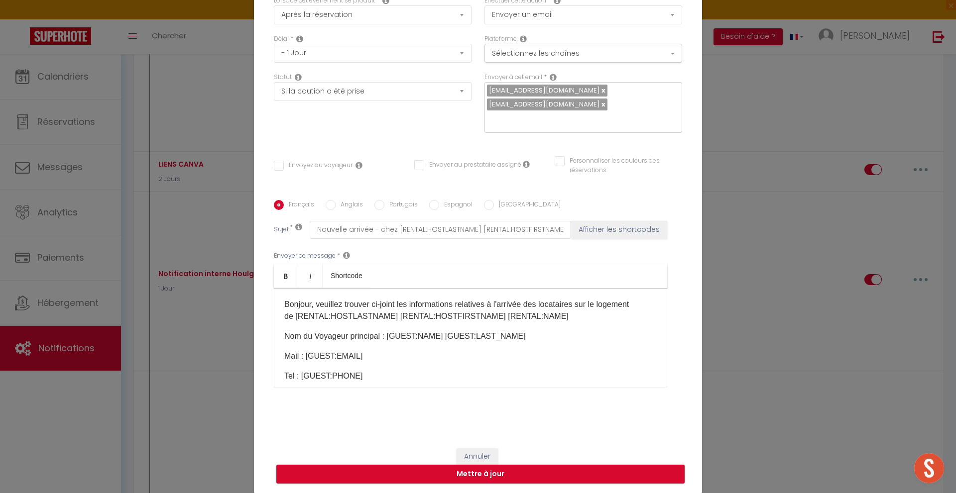
scroll to position [0, 0]
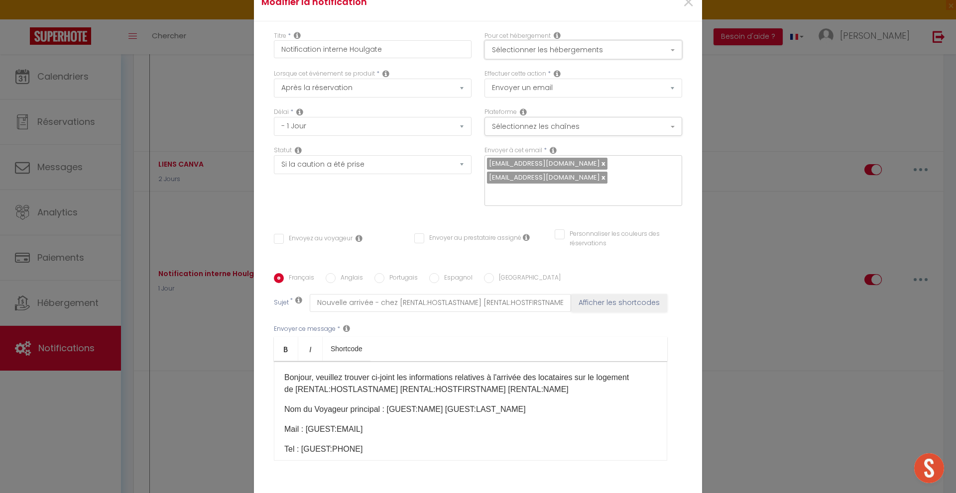
click at [575, 52] on button "Sélectionner les hébergements" at bounding box center [583, 49] width 198 height 19
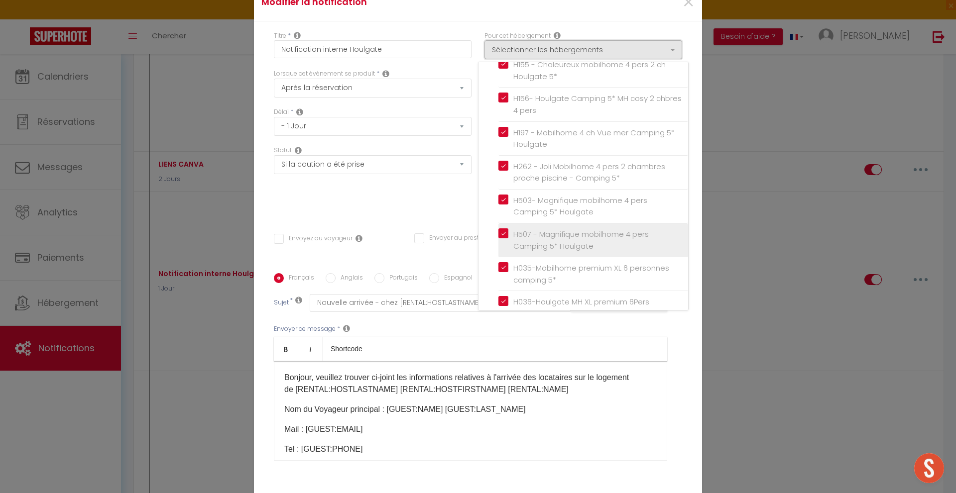
scroll to position [1045, 0]
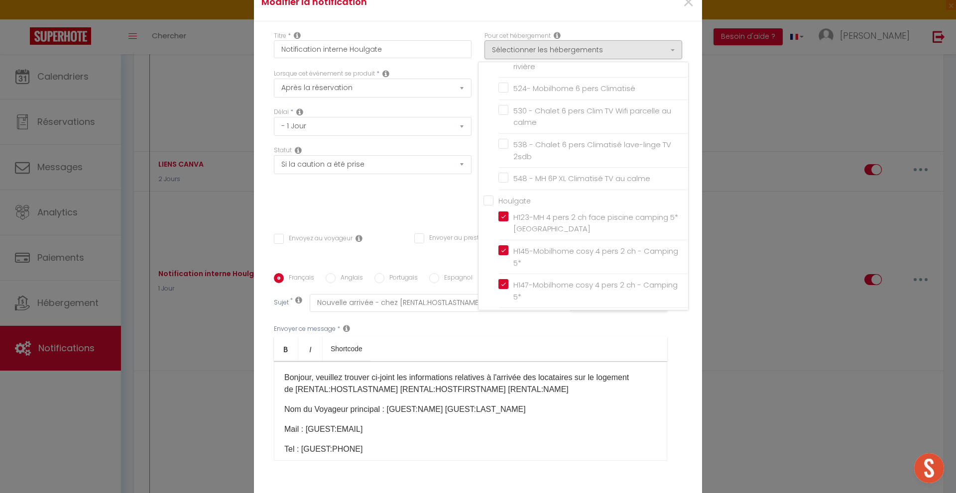
drag, startPoint x: 484, startPoint y: 232, endPoint x: 491, endPoint y: 237, distance: 9.0
click at [485, 205] on input "Houlgate" at bounding box center [585, 200] width 205 height 10
click at [426, 190] on div "Statut Aucun Si la réservation est payée Si réservation non payée Si la caution…" at bounding box center [372, 181] width 211 height 70
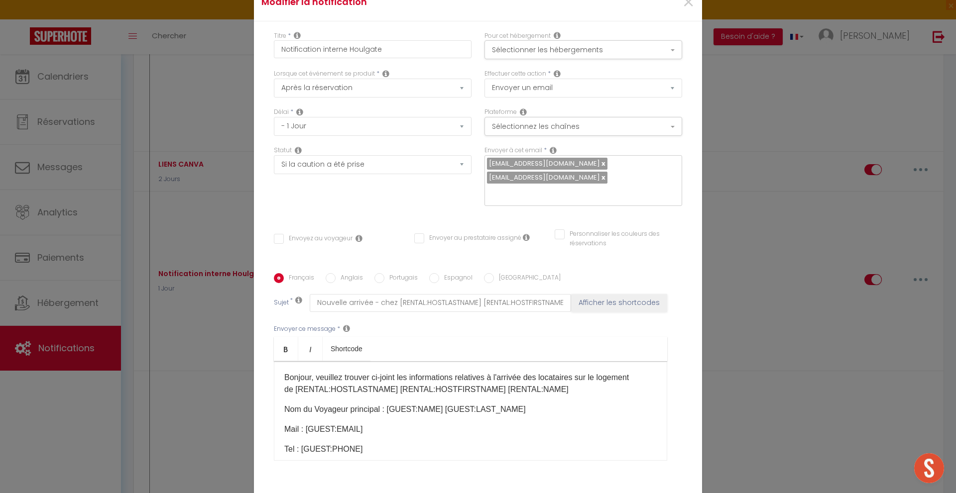
scroll to position [73, 0]
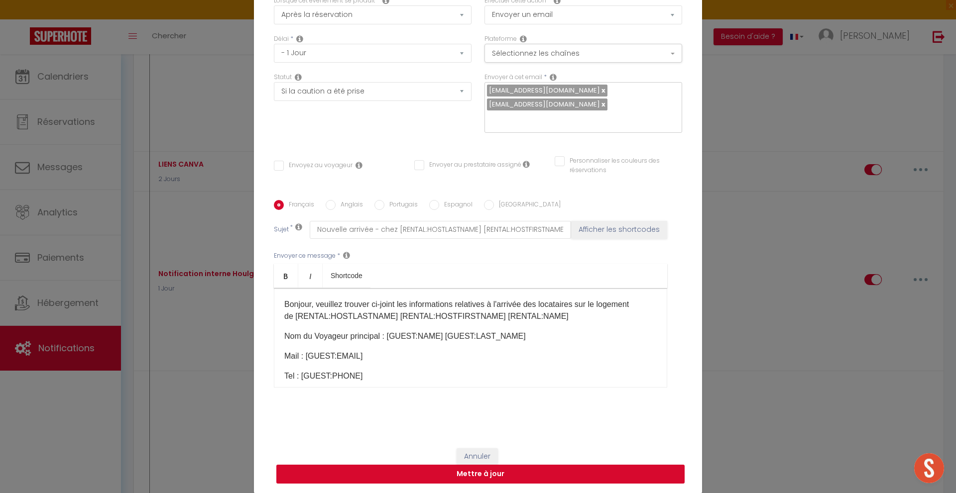
click at [527, 470] on button "Mettre à jour" at bounding box center [480, 474] width 408 height 19
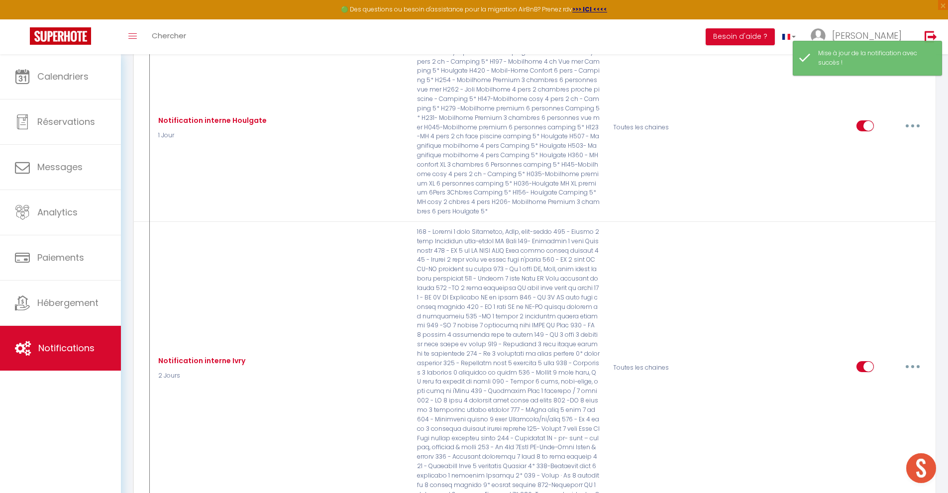
scroll to position [2457, 0]
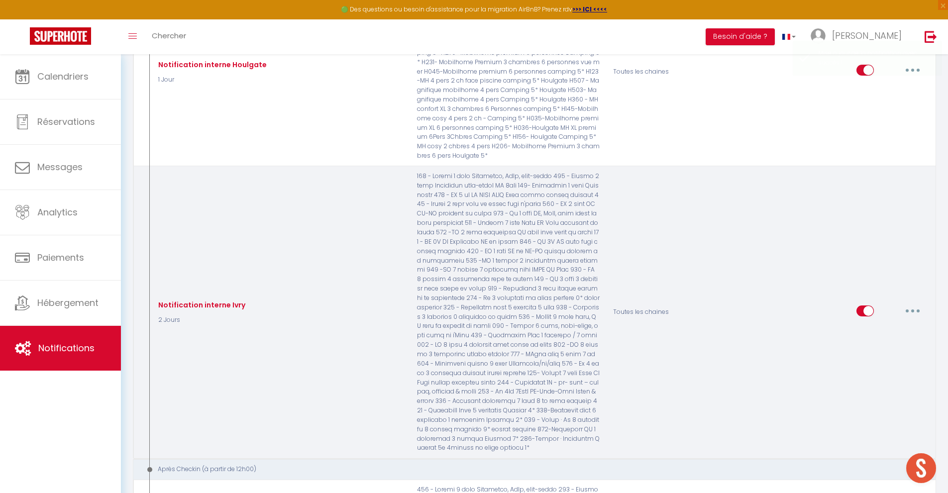
click at [918, 303] on button "button" at bounding box center [913, 311] width 28 height 16
click at [874, 327] on link "Editer" at bounding box center [887, 333] width 74 height 17
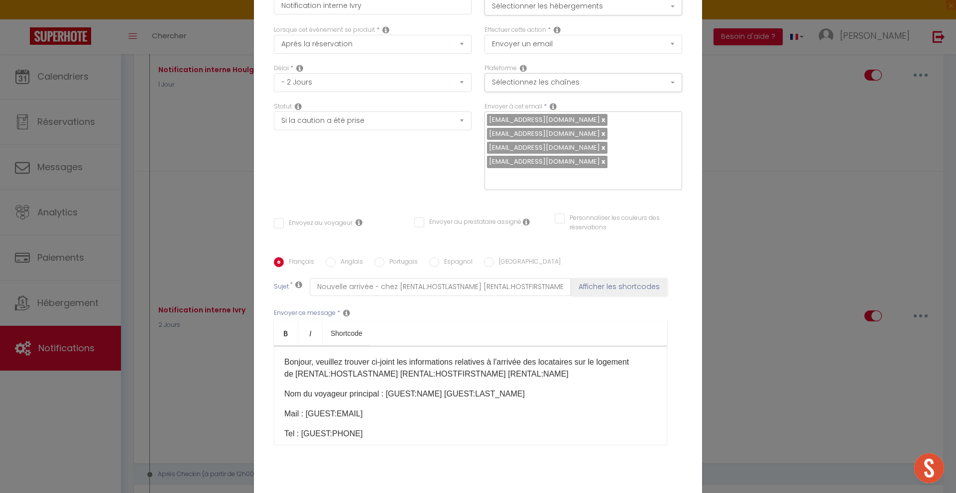
scroll to position [0, 0]
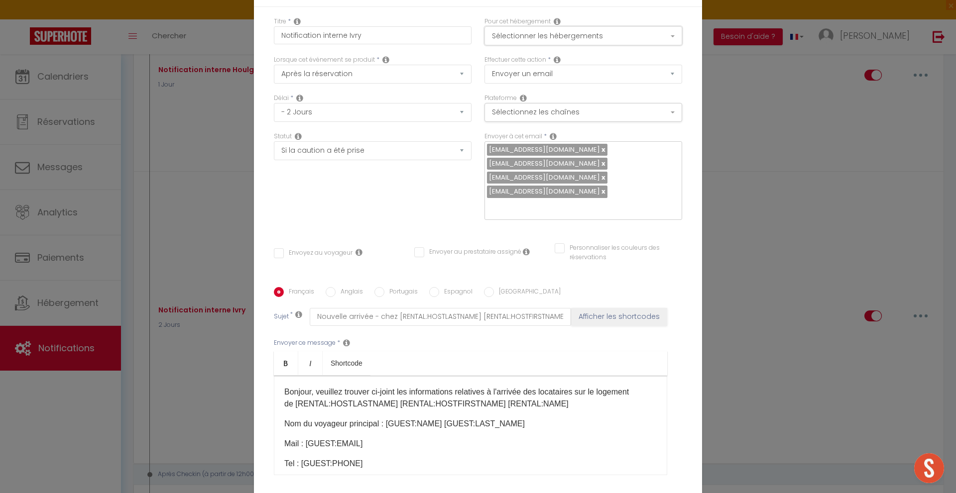
click at [544, 39] on button "Sélectionner les hébergements" at bounding box center [583, 35] width 198 height 19
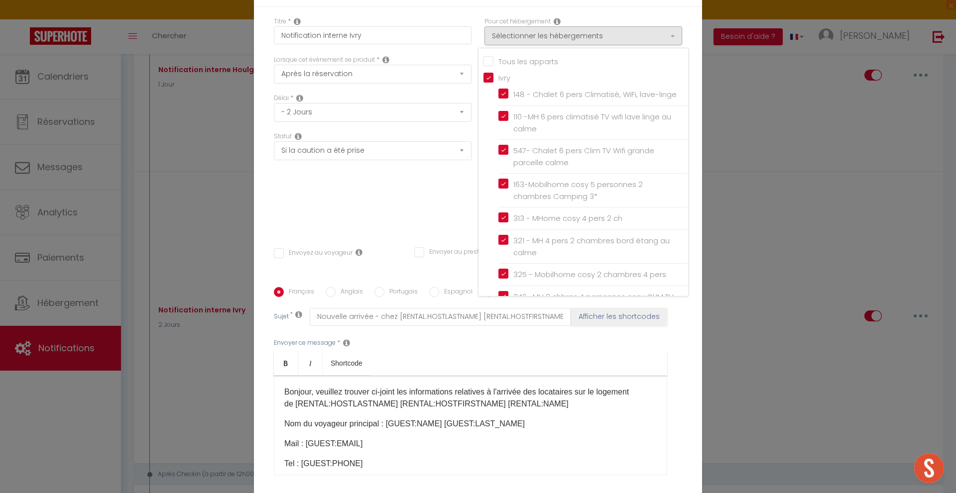
click at [381, 213] on div "Statut Aucun Si la réservation est payée Si réservation non payée Si la caution…" at bounding box center [372, 181] width 211 height 98
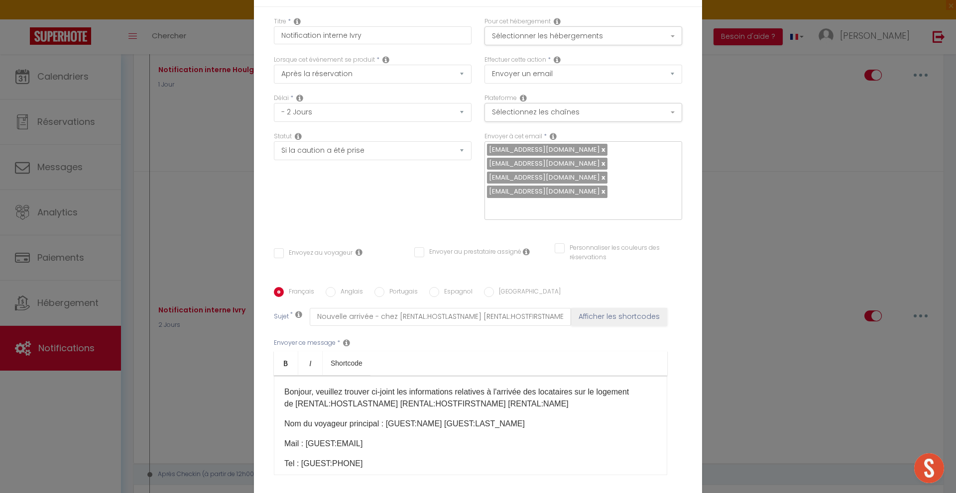
scroll to position [88, 0]
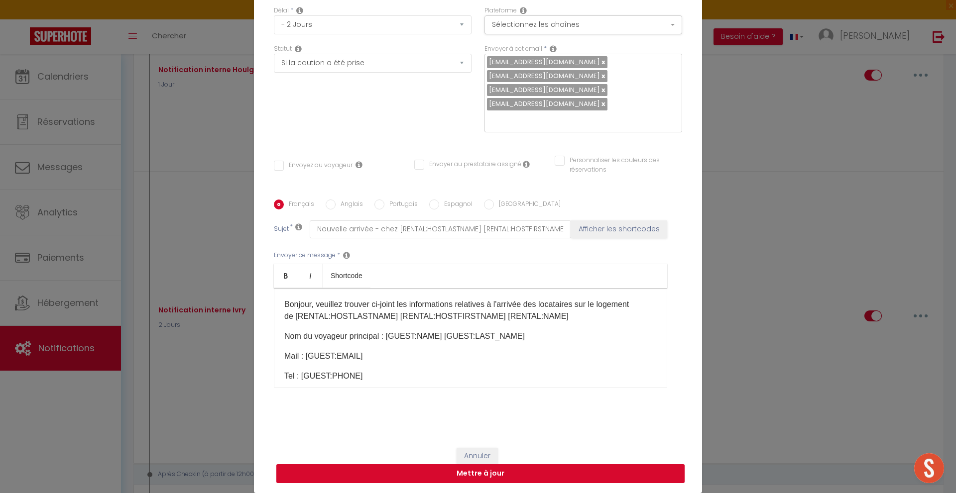
click at [518, 472] on button "Mettre à jour" at bounding box center [480, 473] width 408 height 19
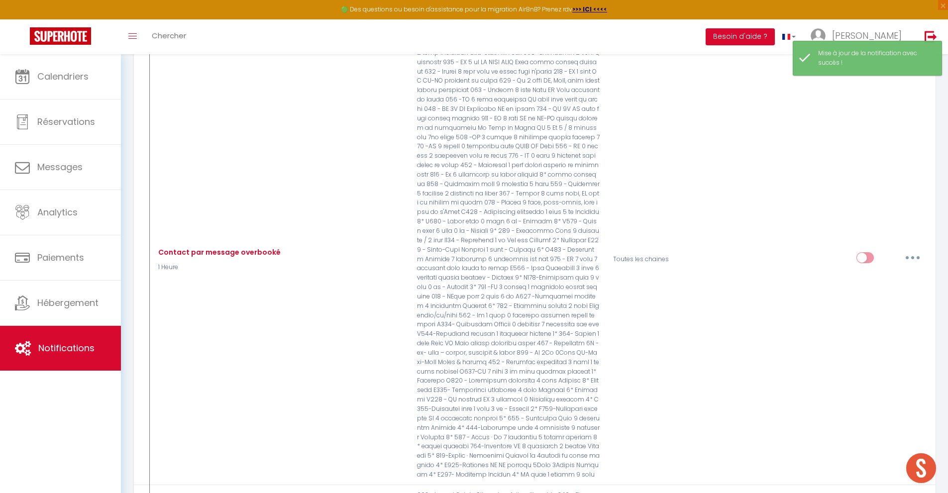
scroll to position [0, 0]
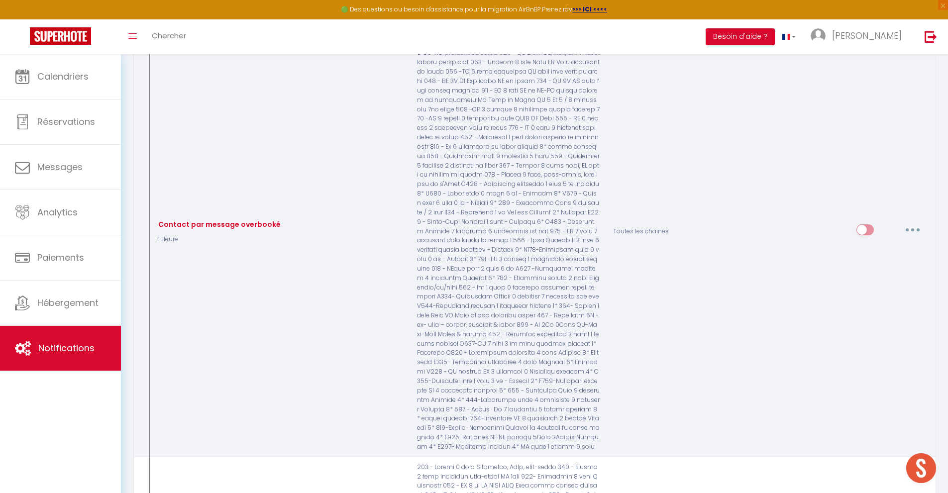
click at [917, 223] on button "button" at bounding box center [913, 230] width 28 height 16
click at [870, 246] on link "Editer" at bounding box center [887, 252] width 74 height 17
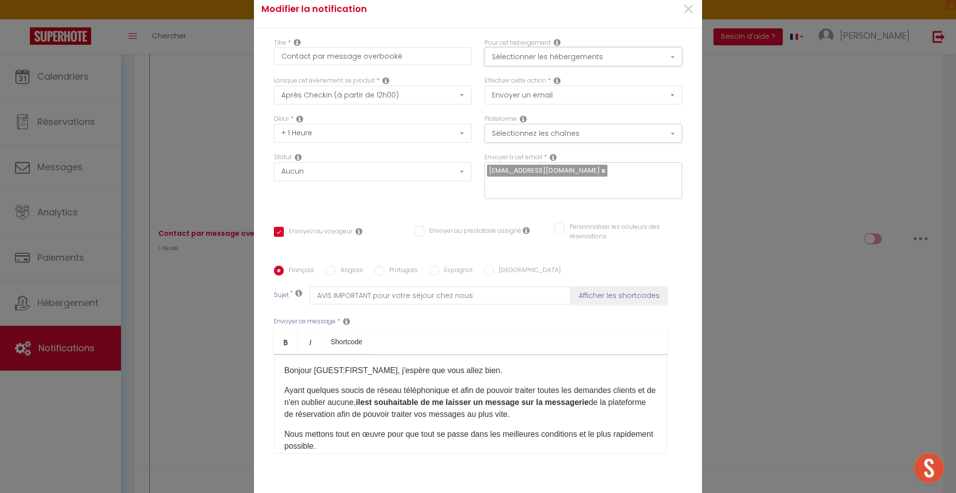
click at [560, 57] on button "Sélectionner les hébergements" at bounding box center [583, 56] width 198 height 19
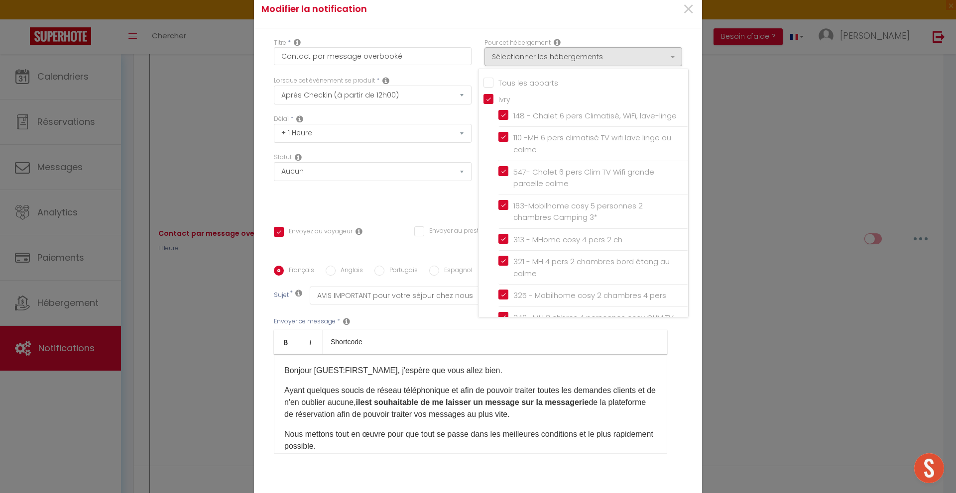
click at [487, 84] on input "Tous les apparts" at bounding box center [585, 82] width 205 height 10
click at [452, 200] on div "Statut Aucun Si la réservation est payée Si réservation non payée Si la caution…" at bounding box center [372, 181] width 211 height 56
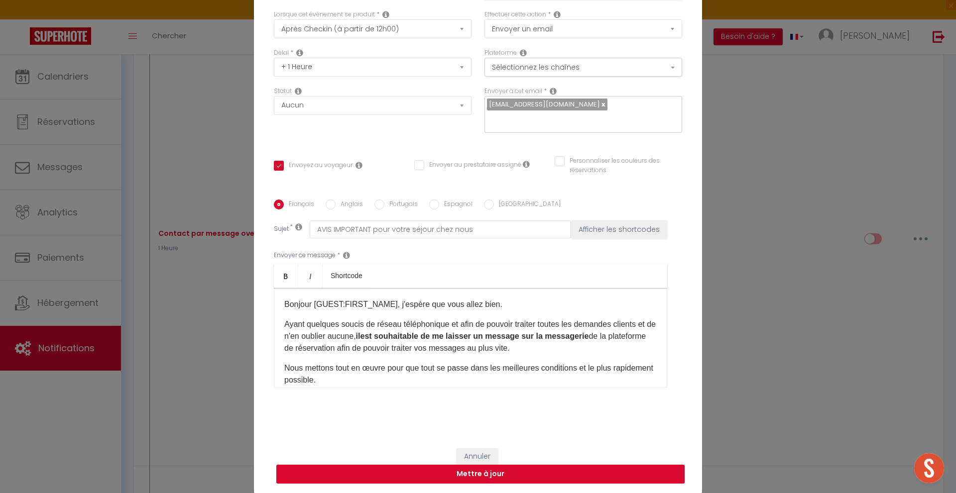
click at [531, 477] on button "Mettre à jour" at bounding box center [480, 474] width 408 height 19
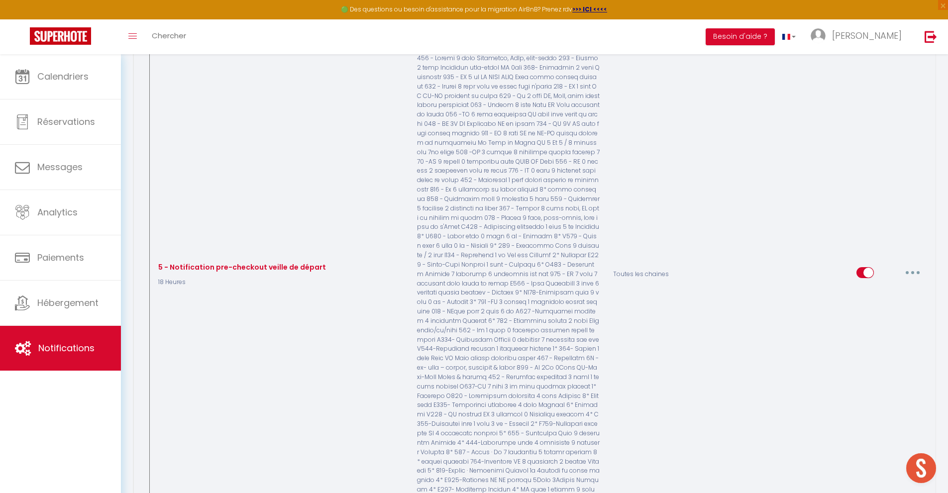
click at [918, 267] on button "button" at bounding box center [913, 273] width 28 height 16
click at [872, 291] on link "Editer" at bounding box center [887, 295] width 74 height 17
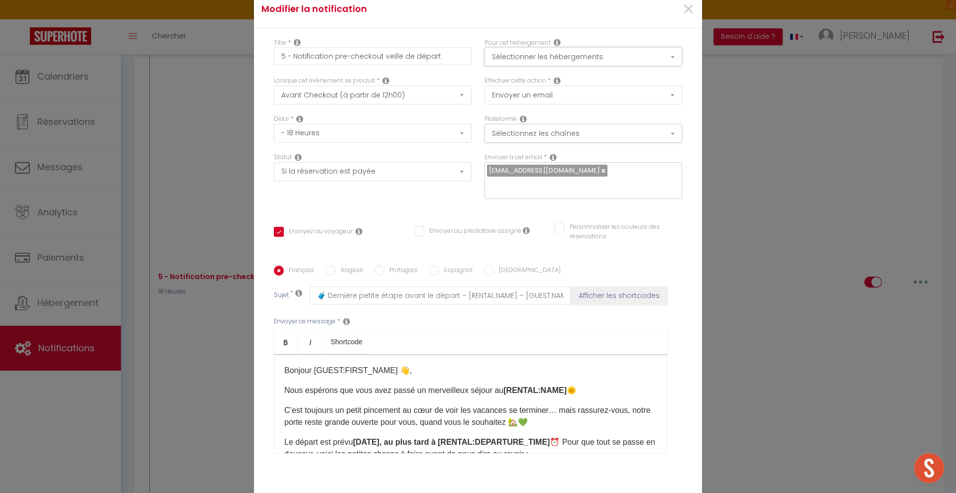
click at [622, 60] on button "Sélectionner les hébergements" at bounding box center [583, 56] width 198 height 19
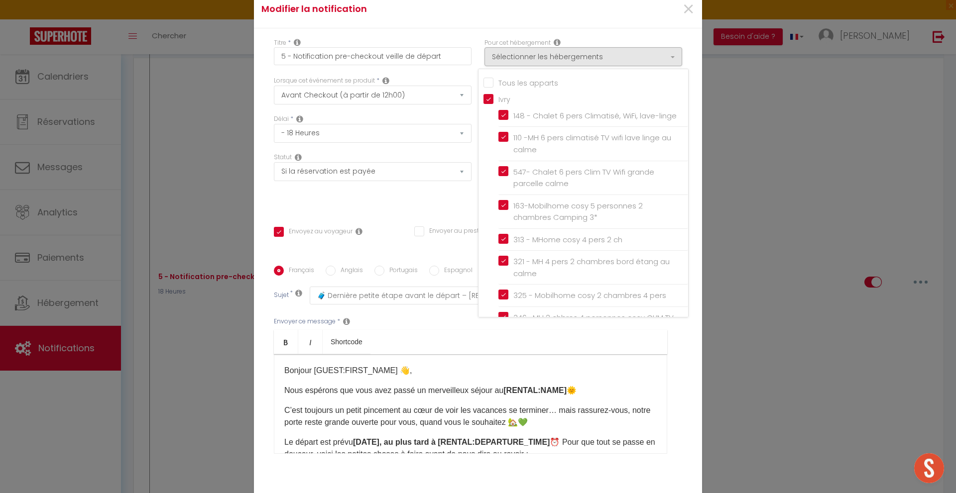
click at [538, 83] on input "Tous les apparts" at bounding box center [585, 82] width 205 height 10
click at [409, 205] on div "Statut Aucun Si la réservation est payée Si réservation non payée Si la caution…" at bounding box center [372, 181] width 211 height 56
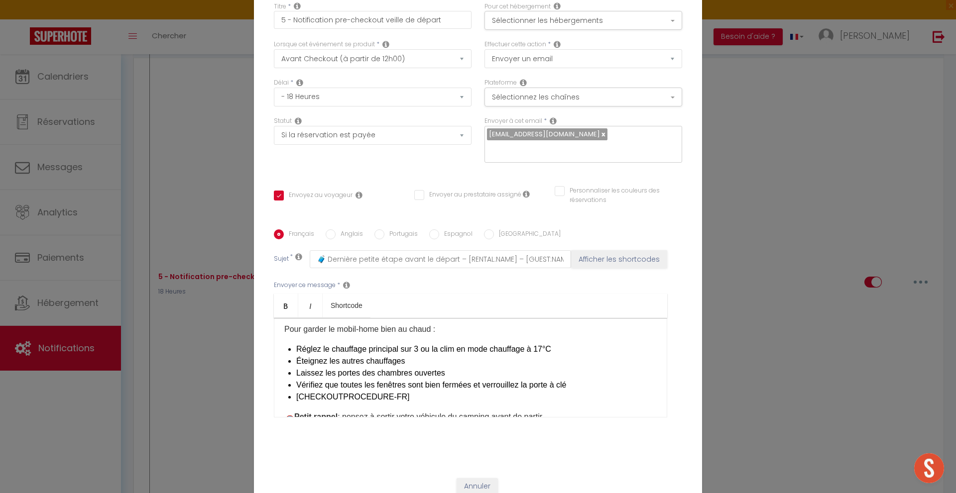
scroll to position [66, 0]
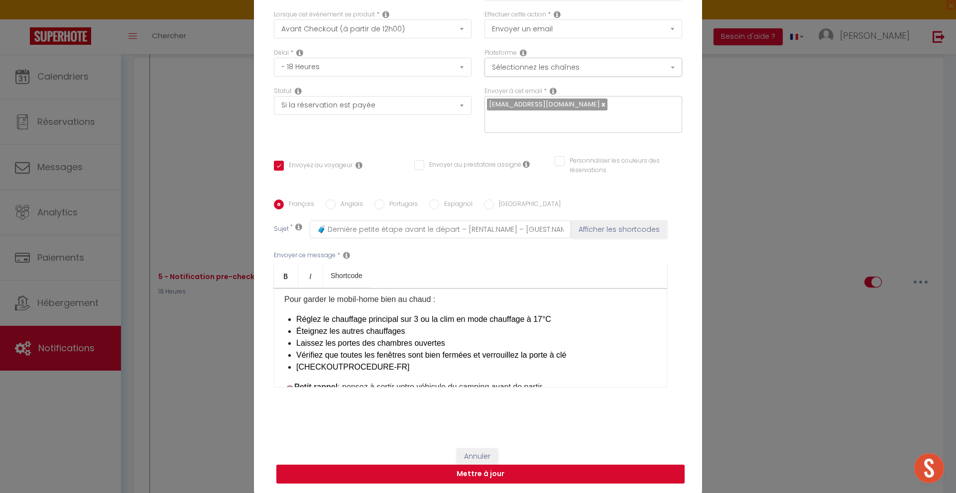
click at [469, 474] on button "Mettre à jour" at bounding box center [480, 474] width 408 height 19
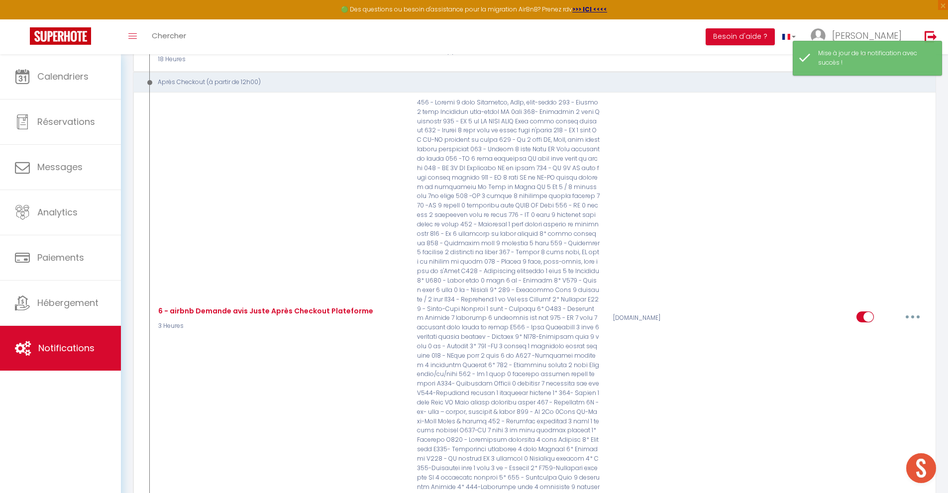
scroll to position [3284, 0]
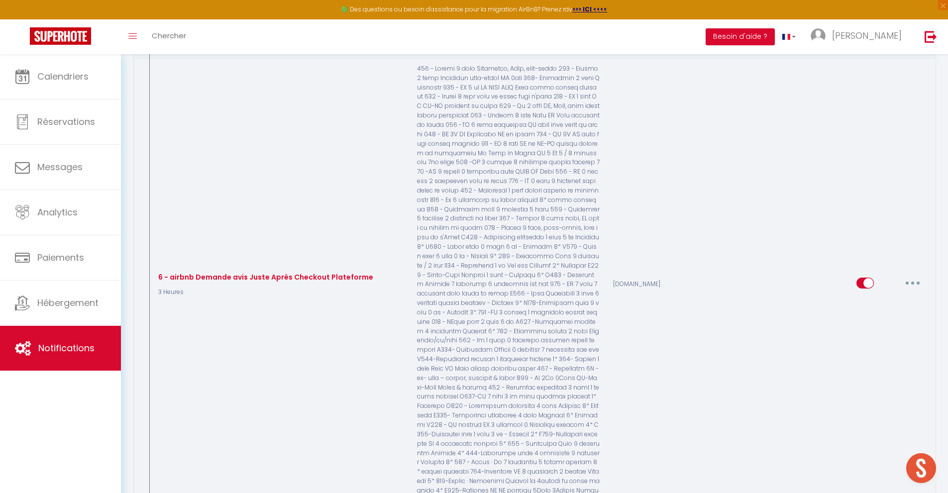
click at [916, 278] on button "button" at bounding box center [913, 283] width 28 height 16
click at [892, 297] on link "Editer" at bounding box center [887, 305] width 74 height 17
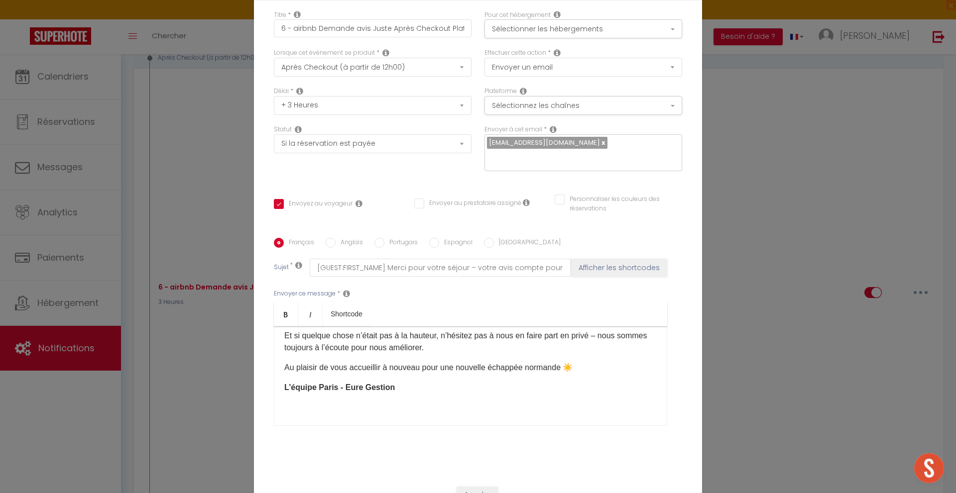
scroll to position [0, 0]
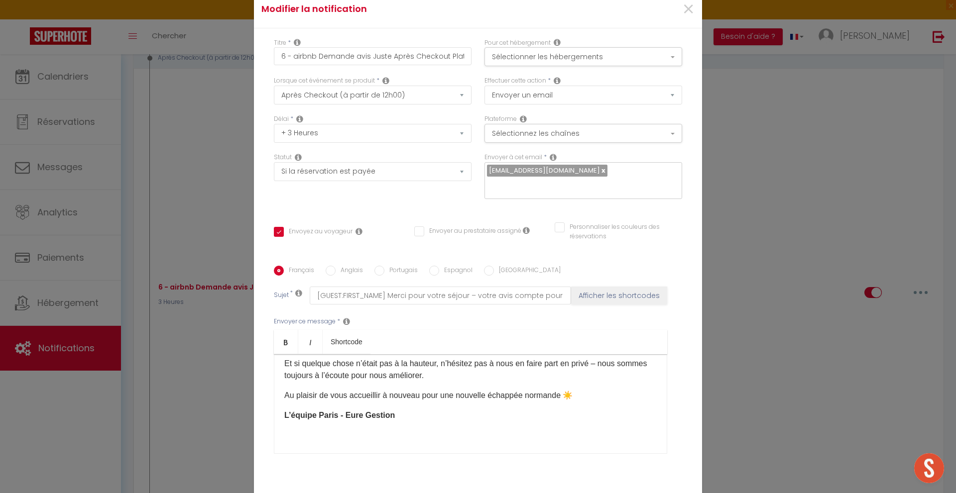
click at [537, 67] on div "Pour cet hébergement Sélectionner les hébergements Tous les apparts Ivry 148 - …" at bounding box center [583, 57] width 211 height 38
click at [537, 62] on button "Sélectionner les hébergements" at bounding box center [583, 56] width 198 height 19
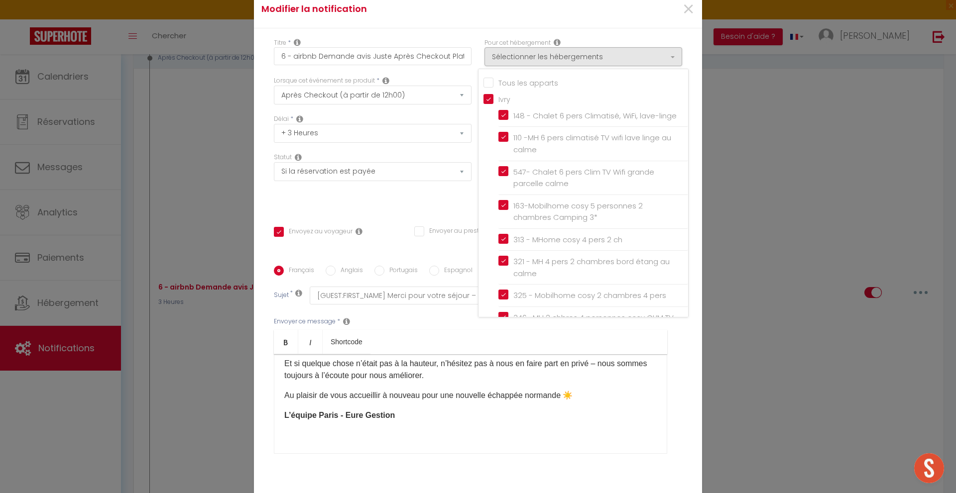
click at [483, 80] on input "Tous les apparts" at bounding box center [585, 82] width 205 height 10
click at [423, 203] on div "Statut Aucun Si la réservation est payée Si réservation non payée Si la caution…" at bounding box center [372, 181] width 211 height 56
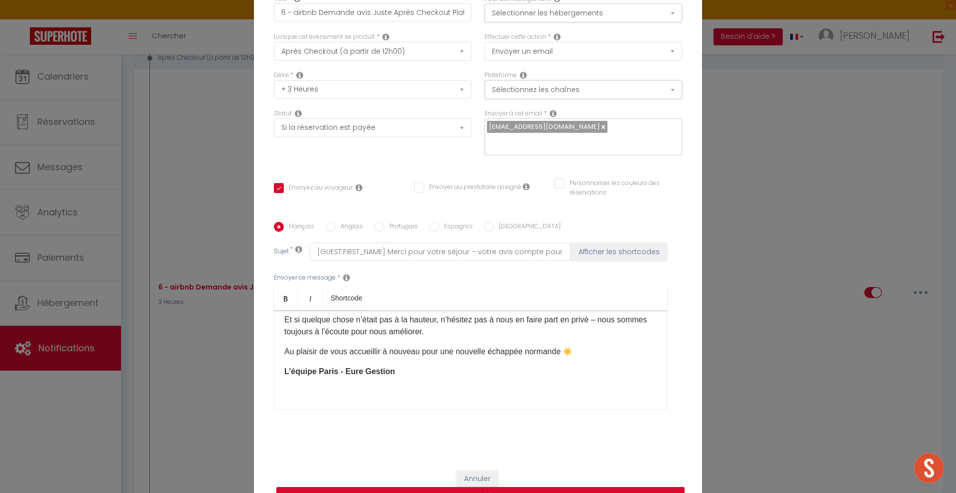
scroll to position [66, 0]
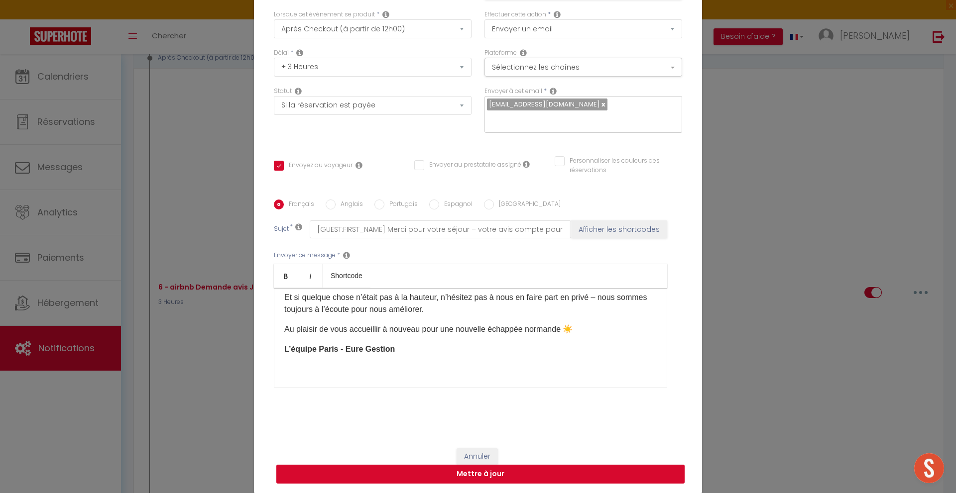
click at [497, 474] on button "Mettre à jour" at bounding box center [480, 474] width 408 height 19
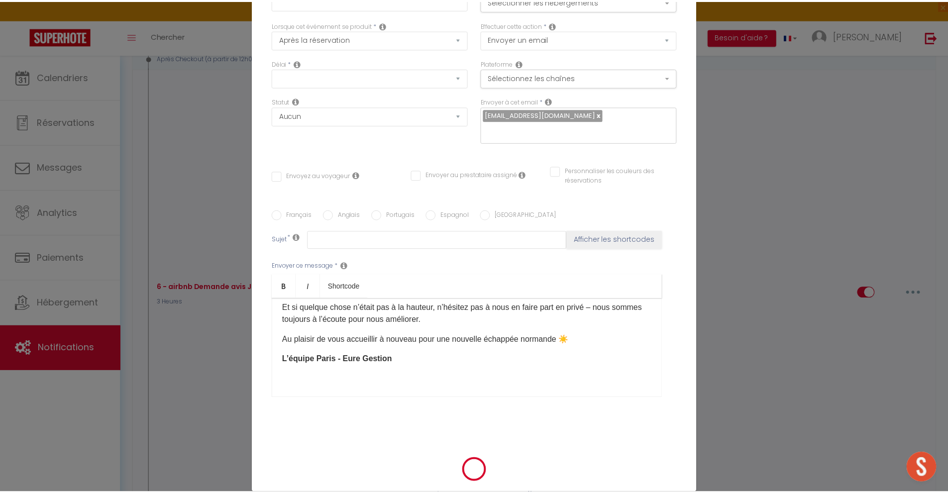
scroll to position [3284, 0]
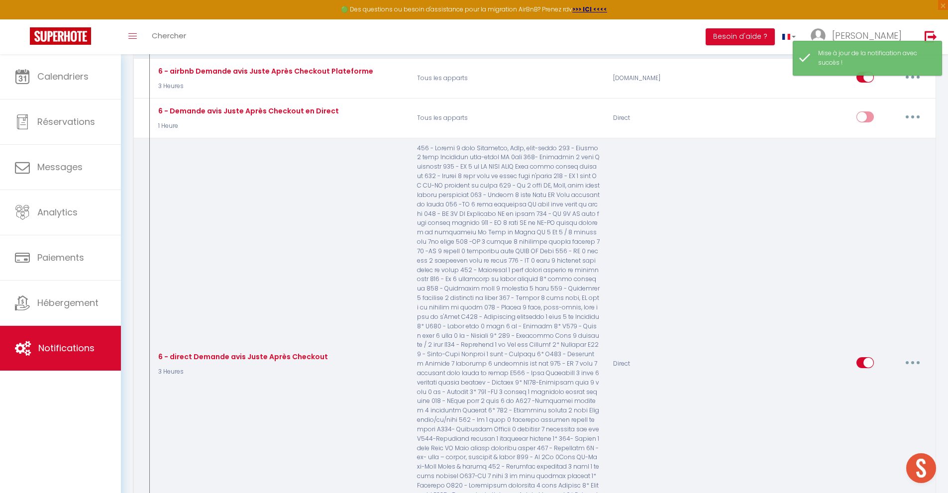
click at [917, 356] on button "button" at bounding box center [913, 363] width 28 height 16
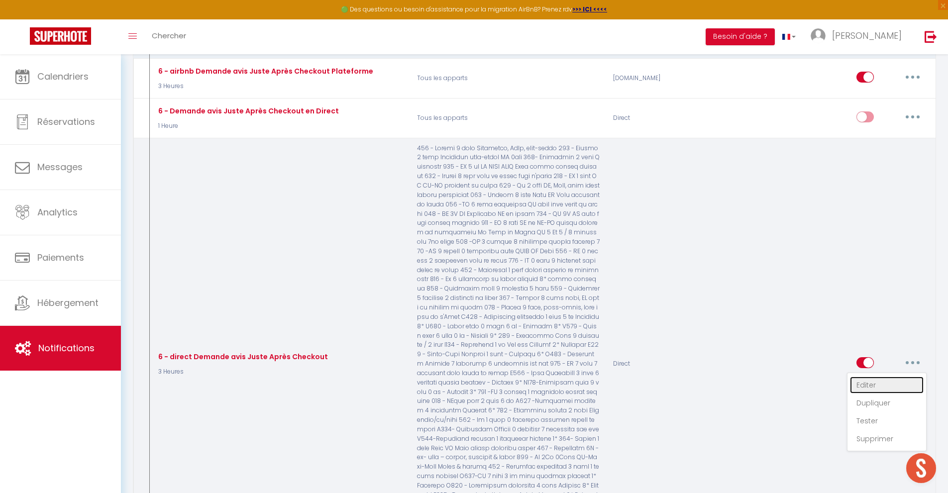
click at [874, 381] on link "Editer" at bounding box center [887, 385] width 74 height 17
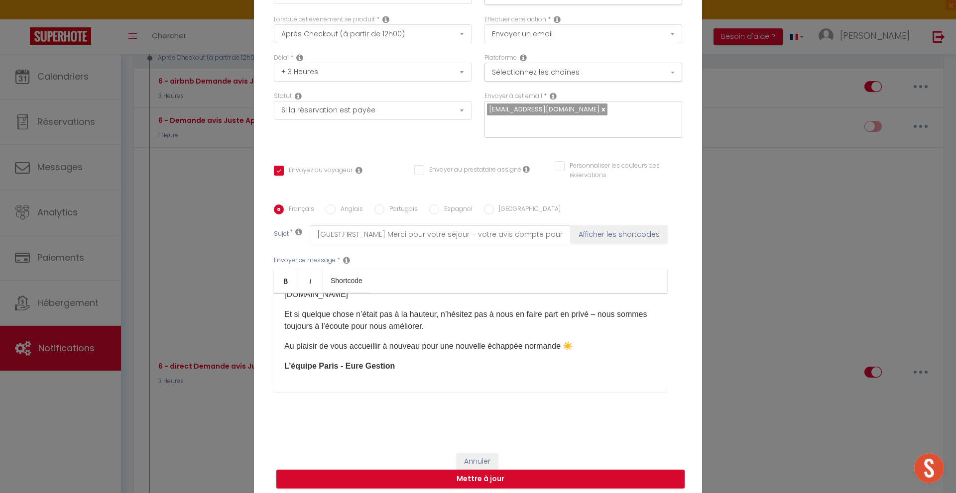
scroll to position [0, 0]
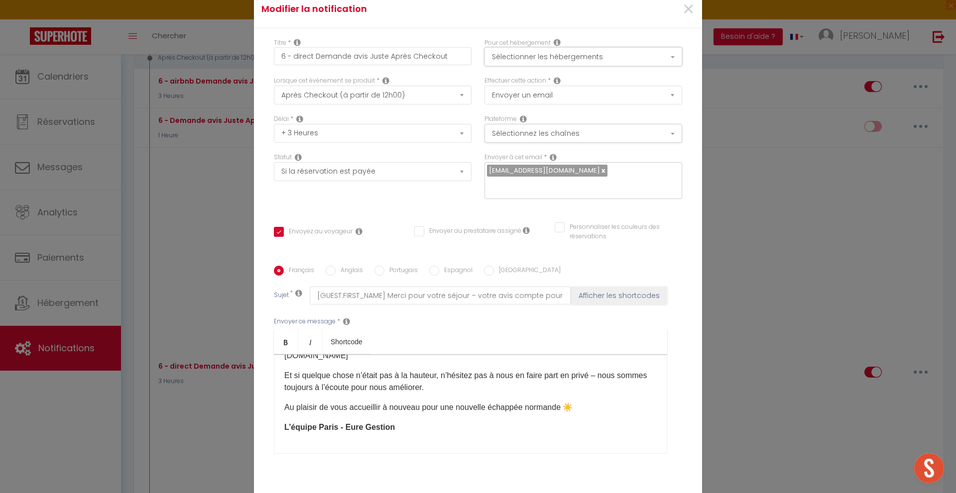
click at [600, 58] on button "Sélectionner les hébergements" at bounding box center [583, 56] width 198 height 19
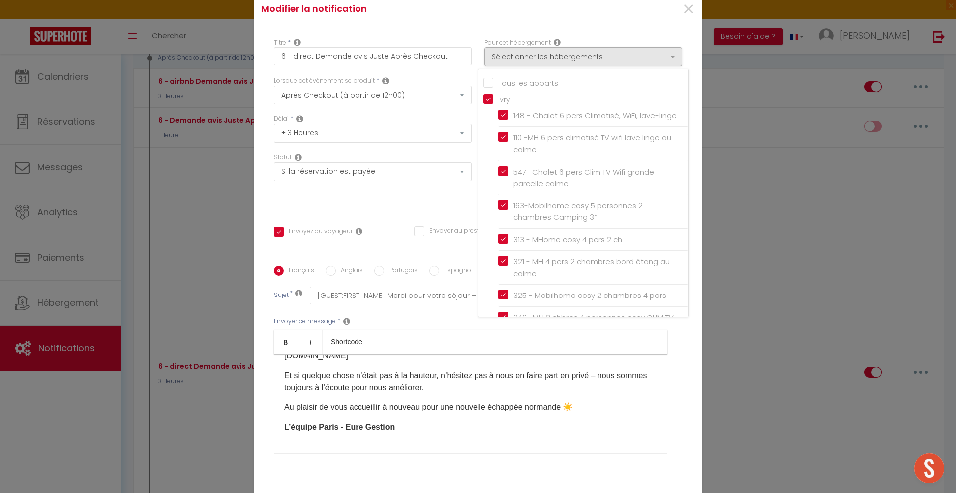
click at [486, 83] on input "Tous les apparts" at bounding box center [585, 82] width 205 height 10
click at [440, 209] on div "Statut Aucun Si la réservation est payée Si réservation non payée Si la caution…" at bounding box center [372, 181] width 211 height 56
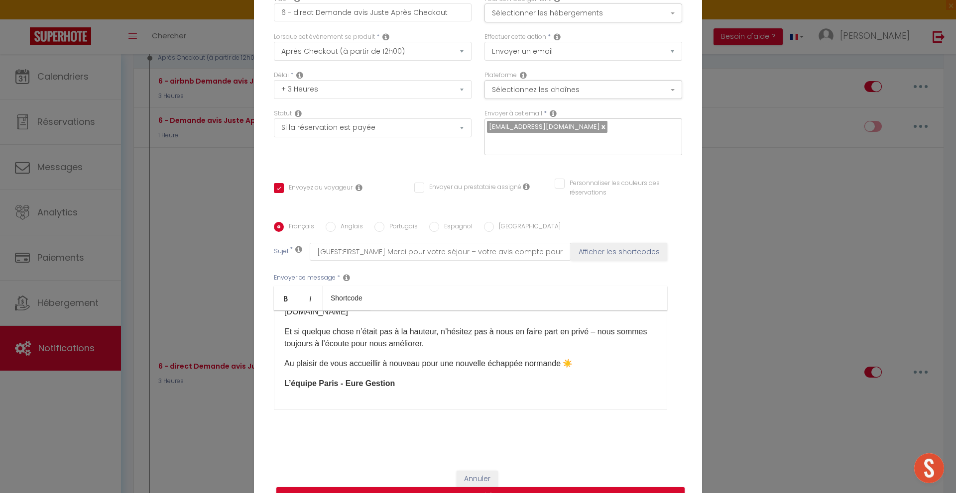
scroll to position [66, 0]
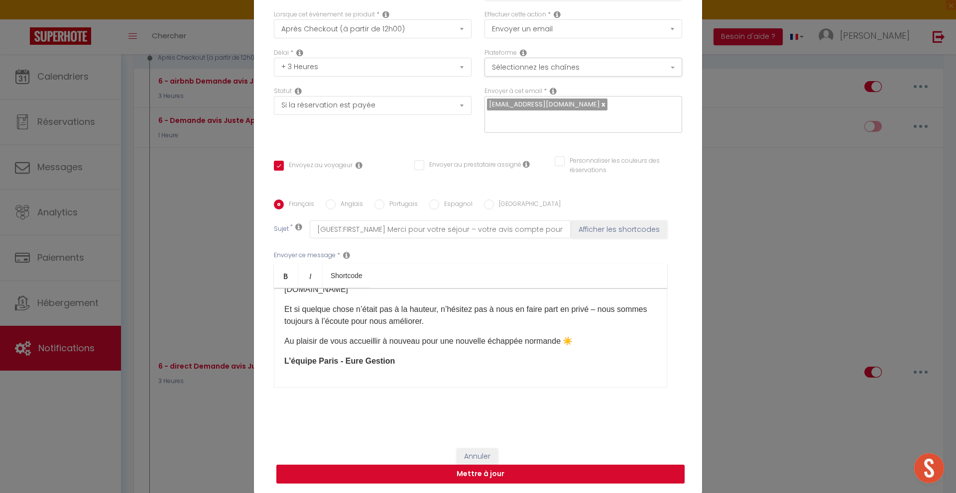
click at [510, 471] on button "Mettre à jour" at bounding box center [480, 474] width 408 height 19
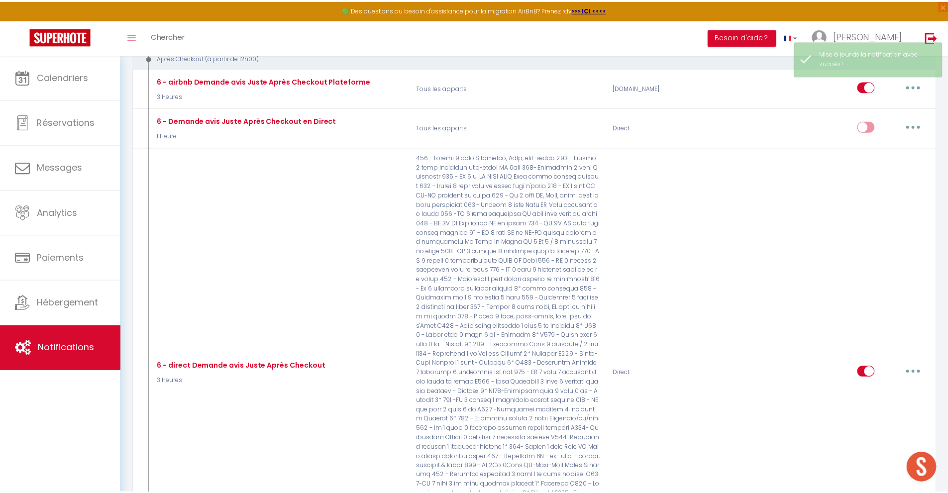
scroll to position [3284, 0]
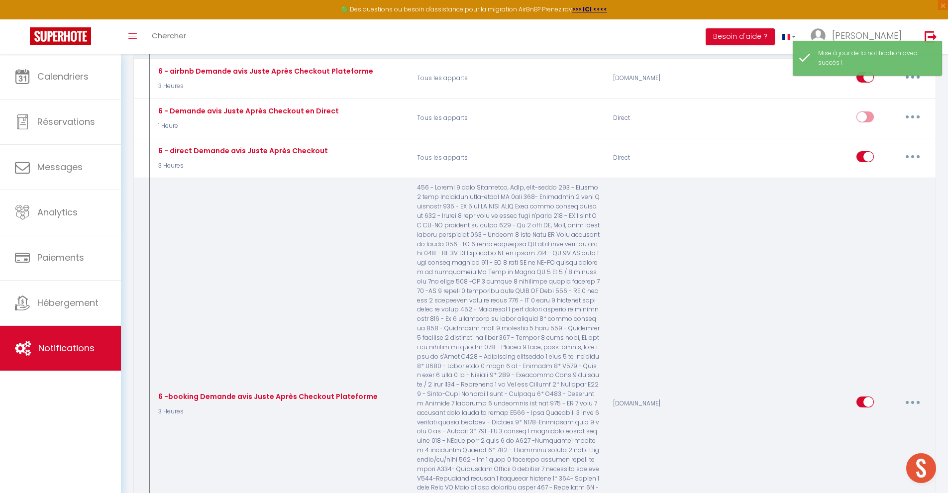
click at [919, 398] on button "button" at bounding box center [913, 402] width 28 height 16
click at [870, 420] on link "Editer" at bounding box center [887, 425] width 74 height 17
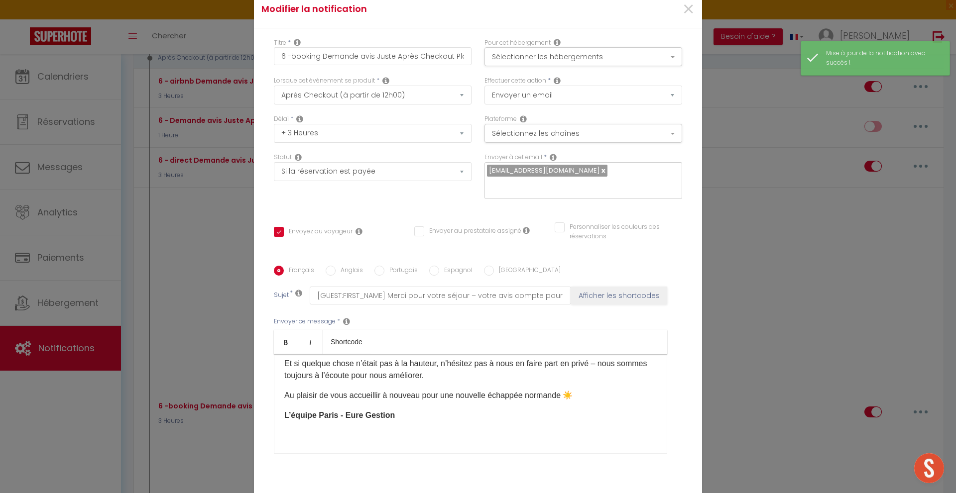
scroll to position [0, 0]
click at [587, 54] on button "Sélectionner les hébergements" at bounding box center [583, 56] width 198 height 19
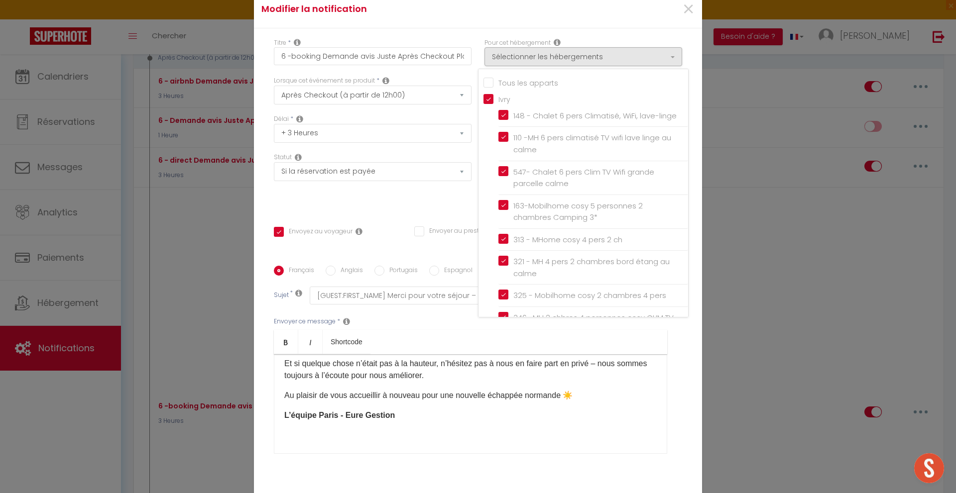
click at [530, 78] on input "Tous les apparts" at bounding box center [585, 82] width 205 height 10
click at [416, 210] on div "Titre * 6 -booking Demande avis Juste Après Checkout Plateforme Pour cet héberg…" at bounding box center [478, 266] width 448 height 476
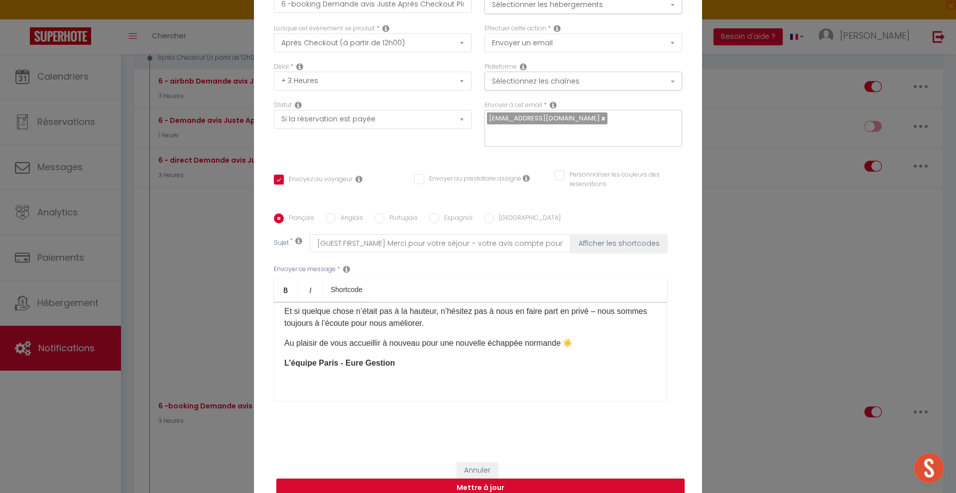
scroll to position [66, 0]
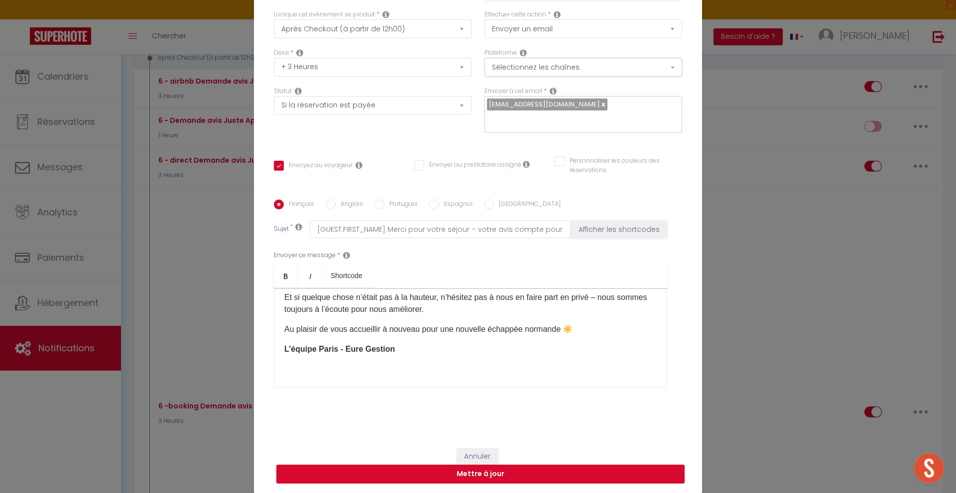
click at [519, 474] on button "Mettre à jour" at bounding box center [480, 474] width 408 height 19
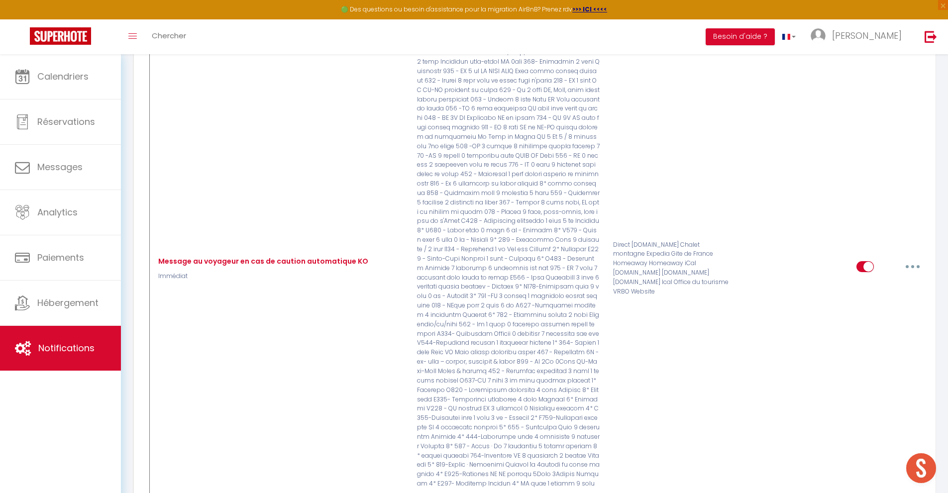
scroll to position [3816, 0]
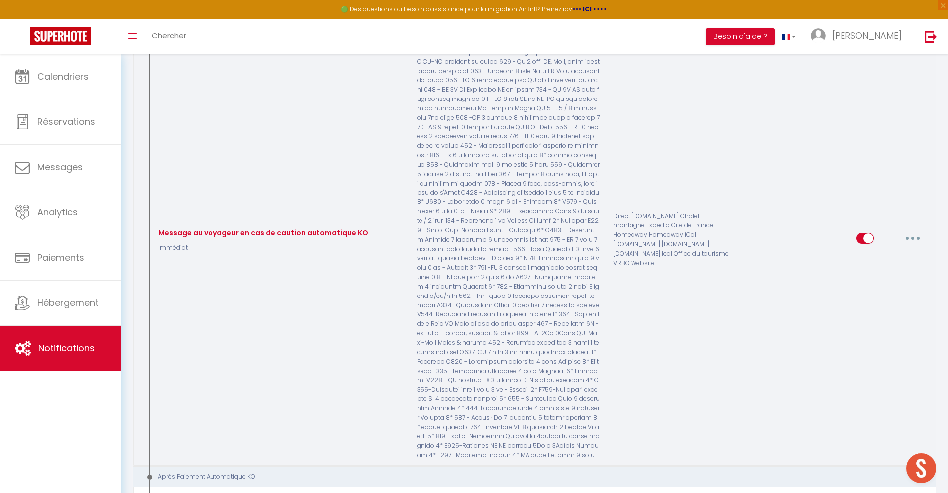
click at [913, 237] on icon "button" at bounding box center [913, 238] width 3 height 3
click at [874, 257] on link "Editer" at bounding box center [887, 261] width 74 height 17
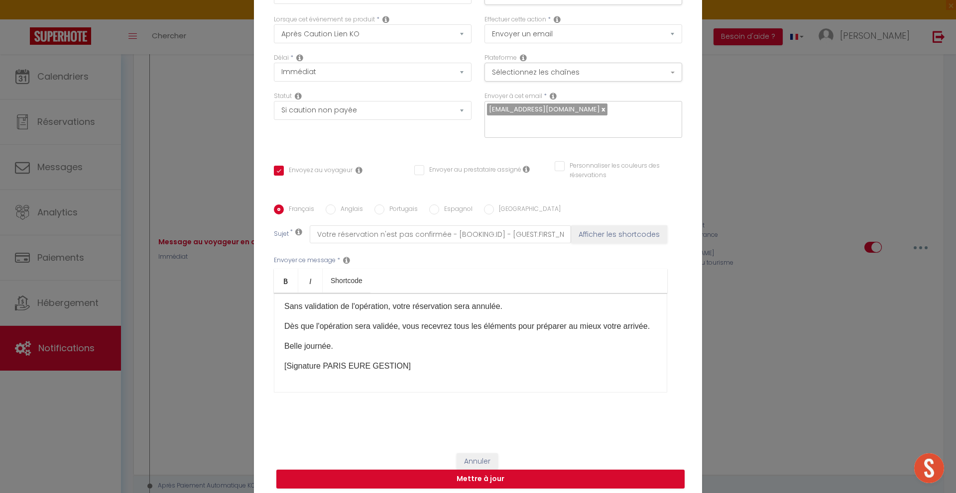
scroll to position [0, 0]
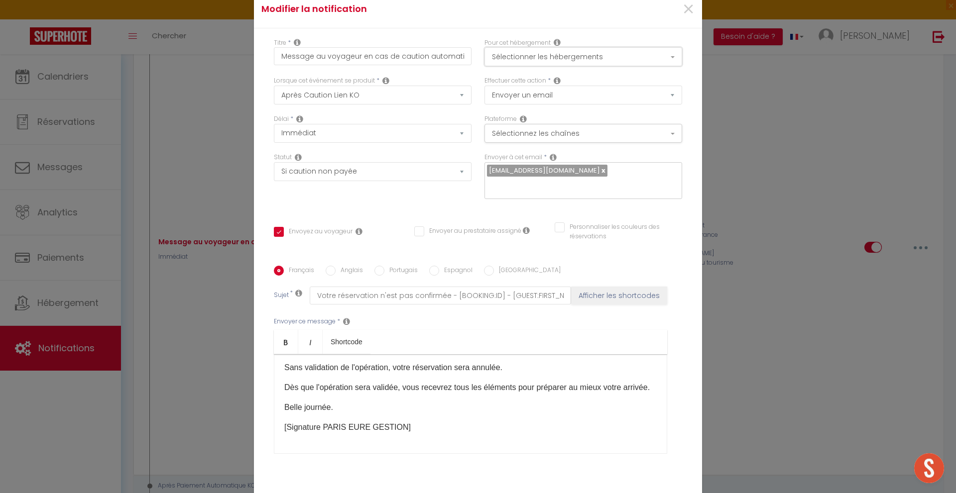
click at [575, 57] on button "Sélectionner les hébergements" at bounding box center [583, 56] width 198 height 19
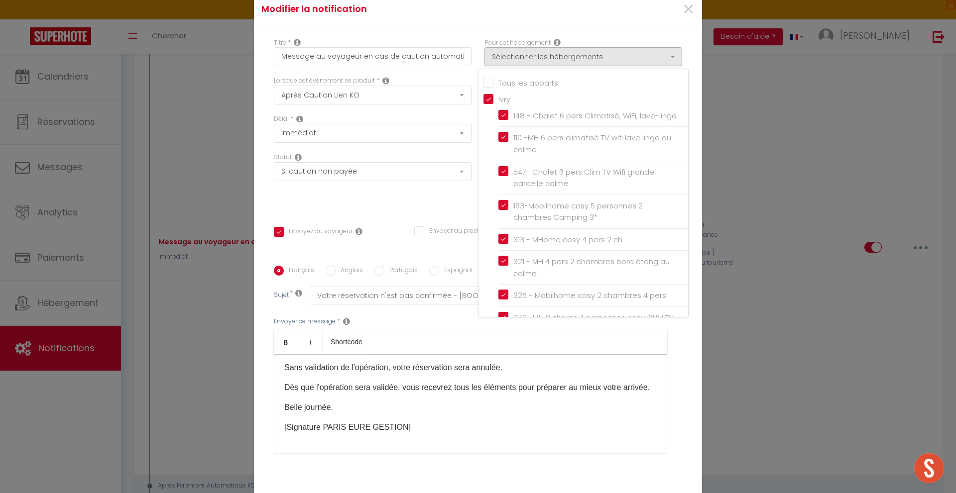
click at [536, 85] on input "Tous les apparts" at bounding box center [585, 82] width 205 height 10
click at [433, 195] on div "Statut Aucun Si la réservation est payée Si réservation non payée Si la caution…" at bounding box center [372, 181] width 211 height 56
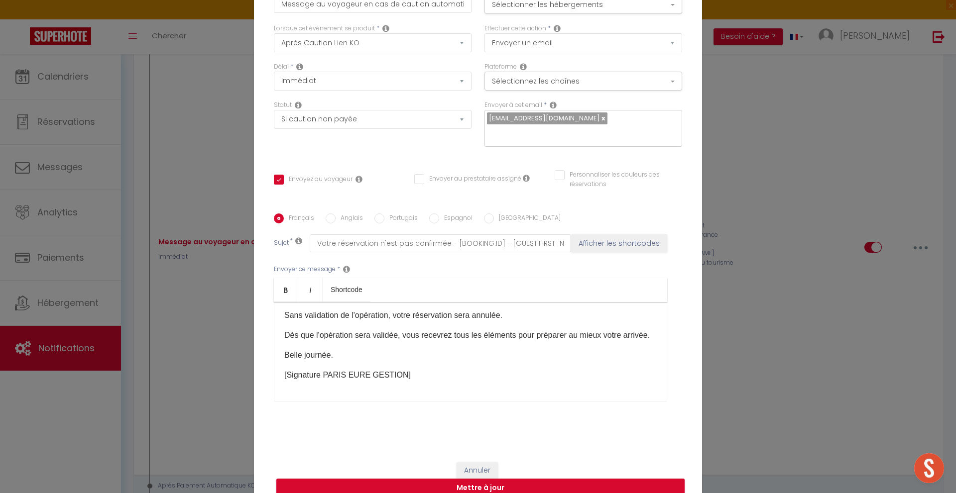
scroll to position [66, 0]
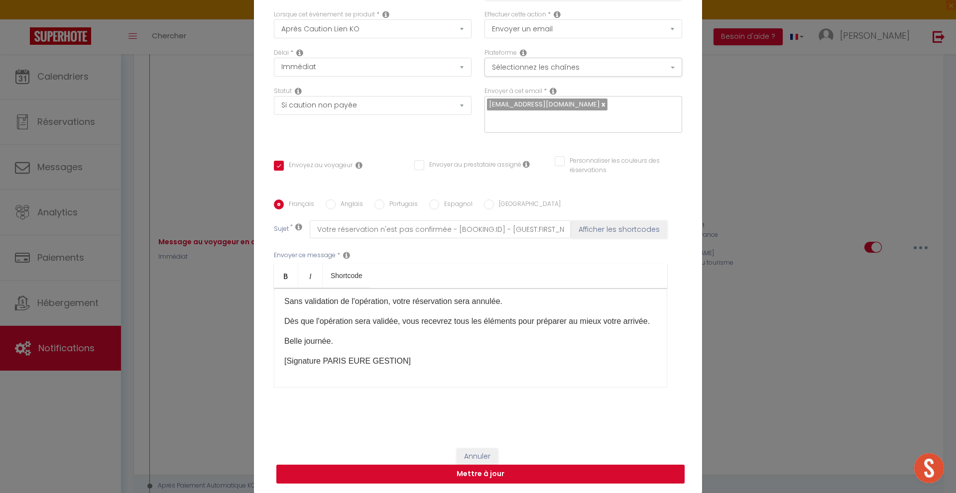
click at [485, 476] on button "Mettre à jour" at bounding box center [480, 474] width 408 height 19
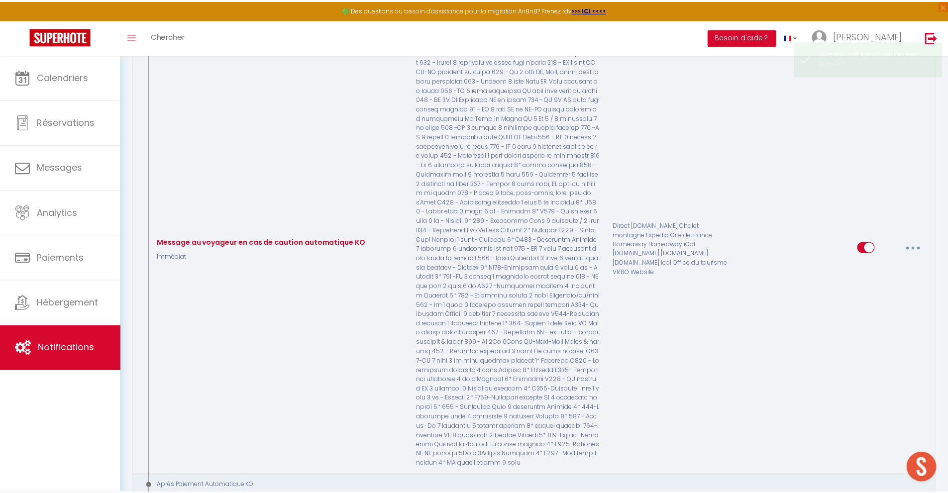
scroll to position [0, 0]
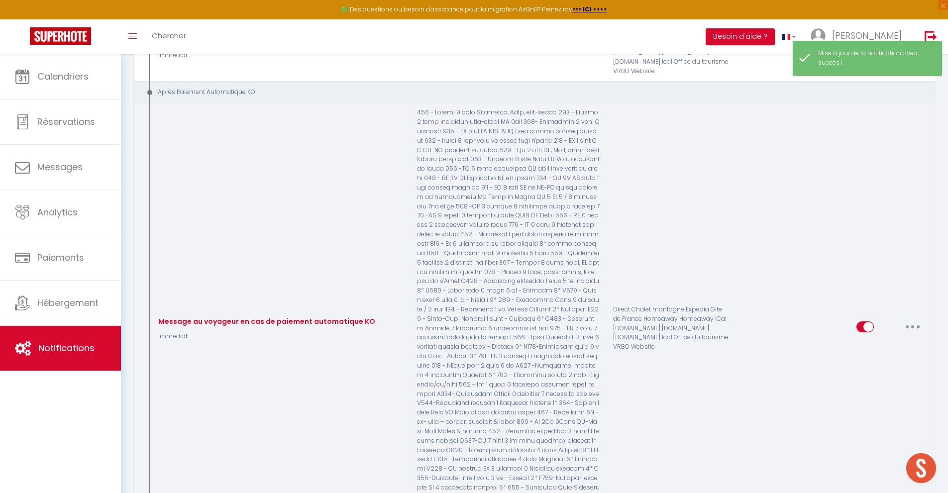
click at [915, 326] on icon "button" at bounding box center [913, 327] width 3 height 3
click at [879, 342] on link "Editer" at bounding box center [887, 350] width 74 height 17
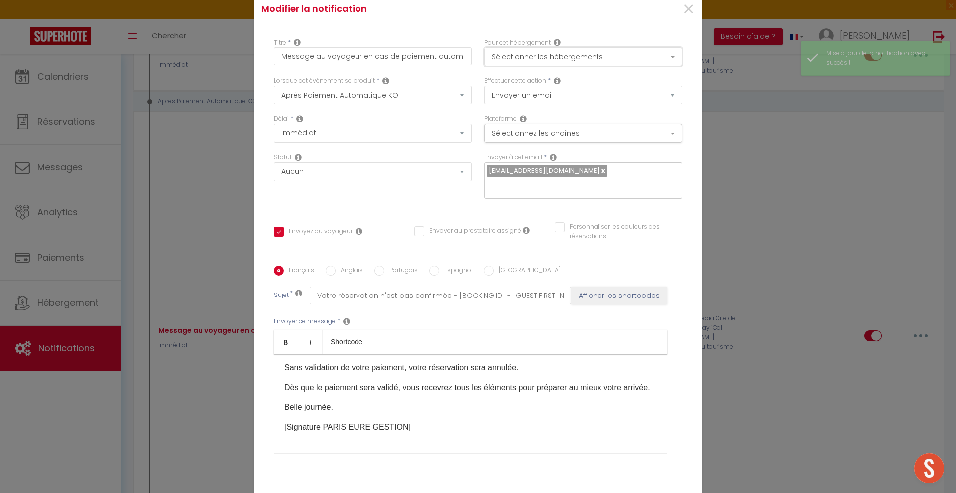
click at [643, 53] on button "Sélectionner les hébergements" at bounding box center [583, 56] width 198 height 19
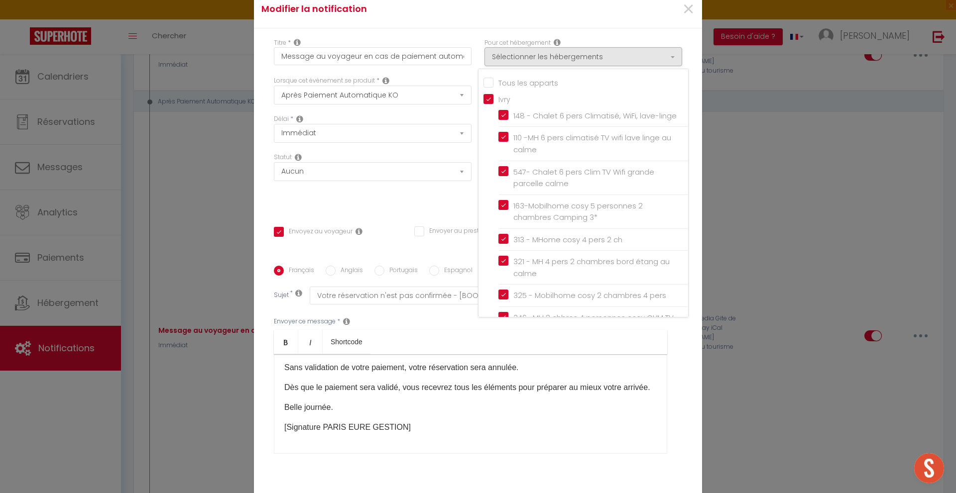
click at [541, 83] on input "Tous les apparts" at bounding box center [585, 82] width 205 height 10
click at [458, 199] on div "Statut Aucun Si la réservation est payée Si réservation non payée Si la caution…" at bounding box center [372, 181] width 211 height 56
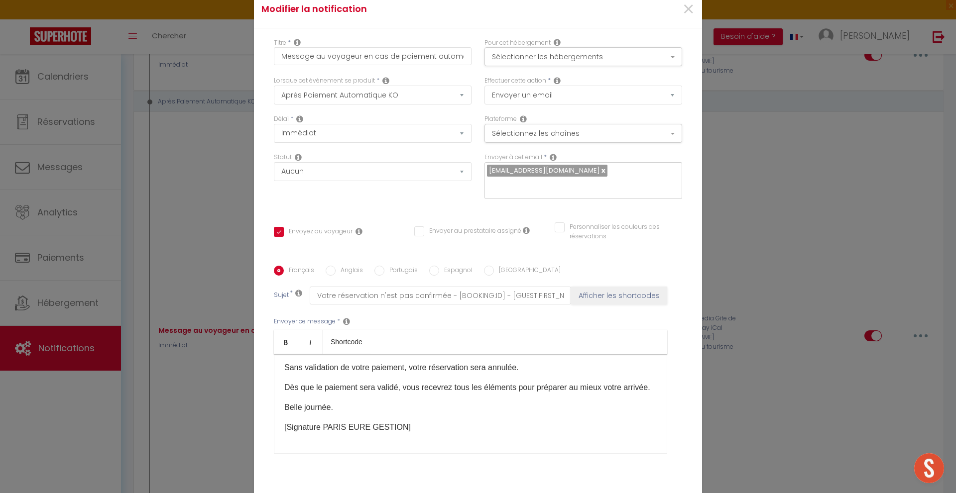
scroll to position [66, 0]
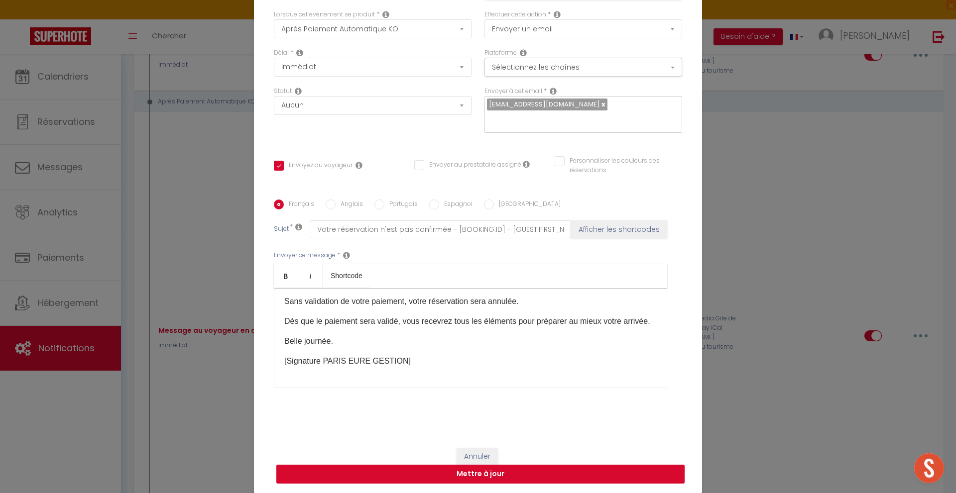
click at [510, 479] on button "Mettre à jour" at bounding box center [480, 474] width 408 height 19
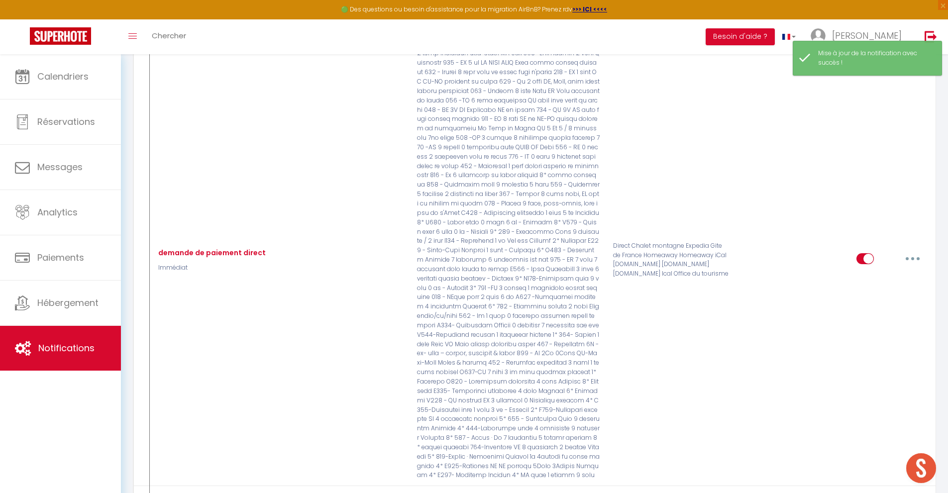
scroll to position [4072, 0]
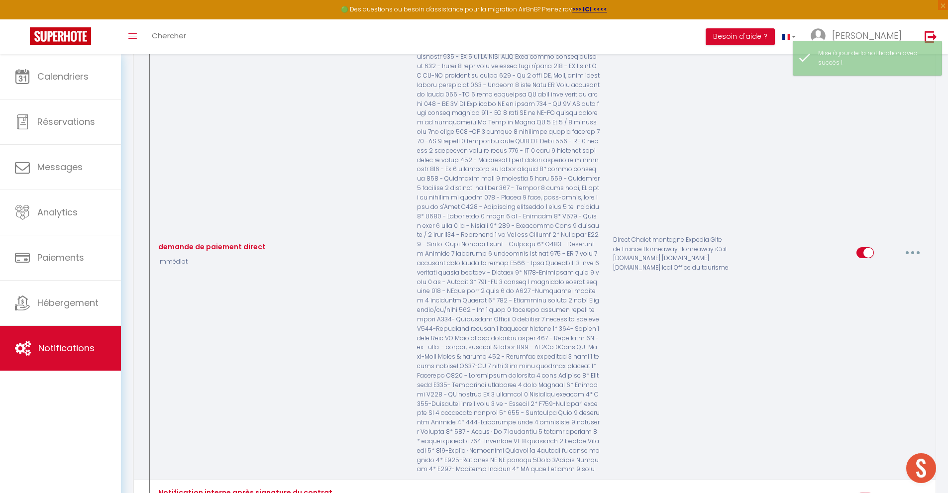
click at [918, 245] on button "button" at bounding box center [913, 253] width 28 height 16
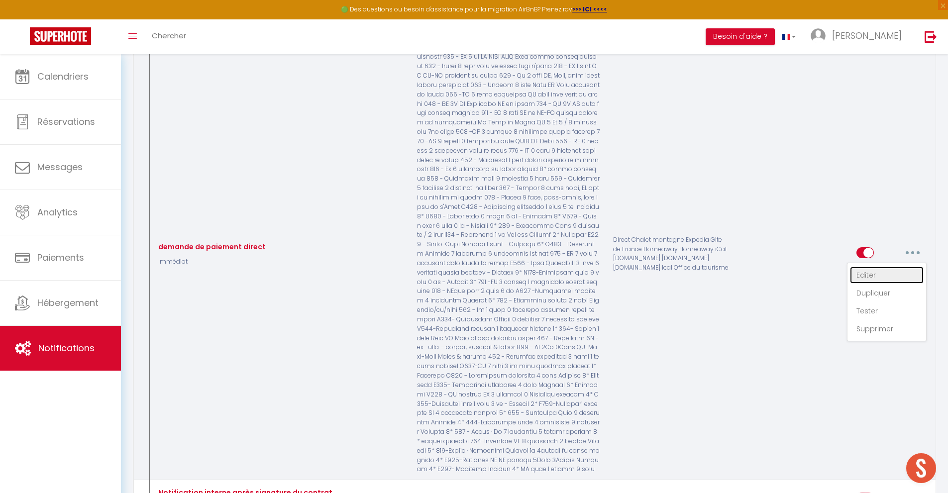
click at [871, 267] on link "Editer" at bounding box center [887, 275] width 74 height 17
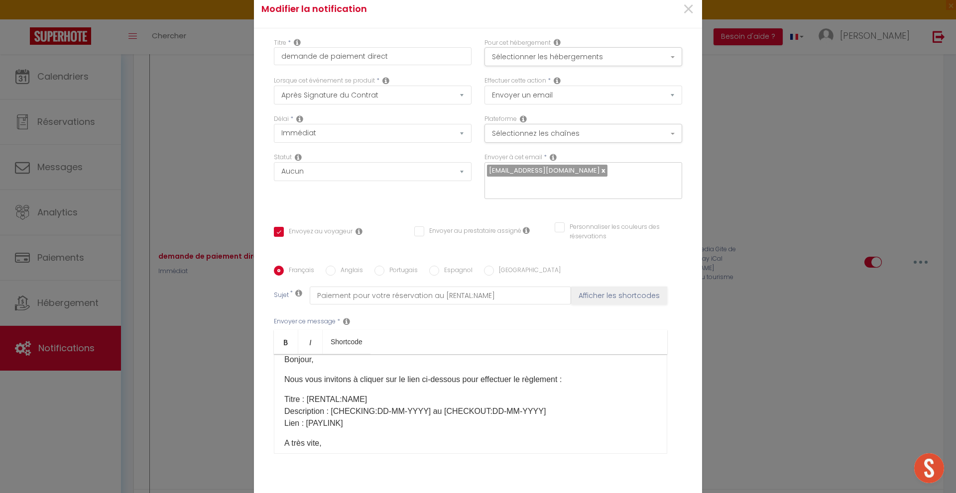
scroll to position [0, 0]
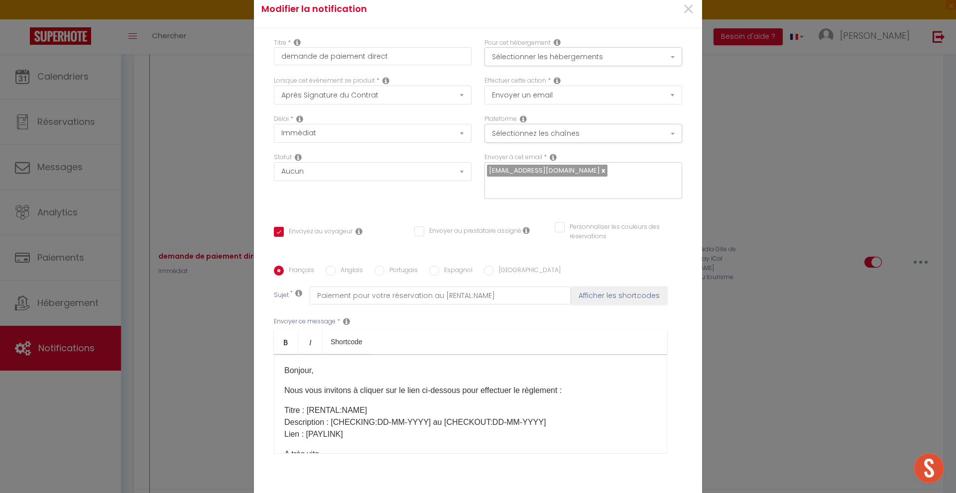
click at [329, 266] on input "Anglais" at bounding box center [331, 271] width 10 height 10
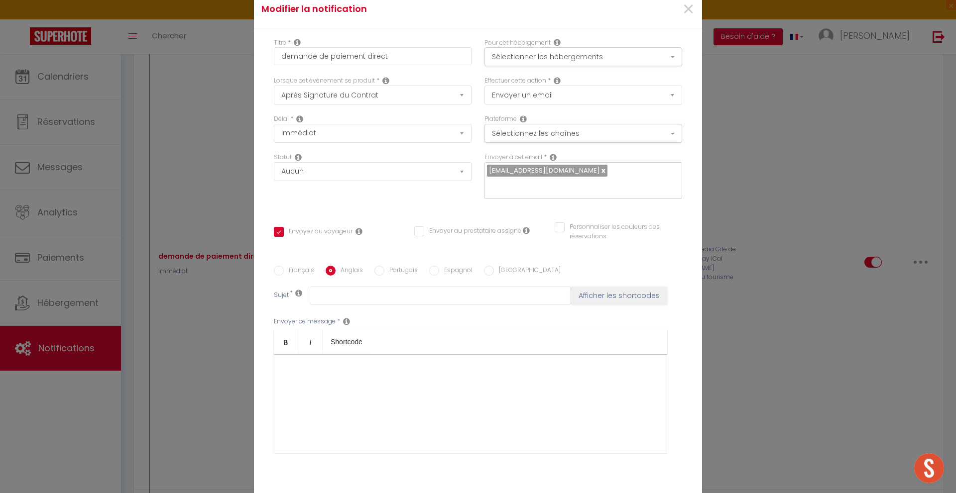
click at [277, 266] on input "Français" at bounding box center [279, 271] width 10 height 10
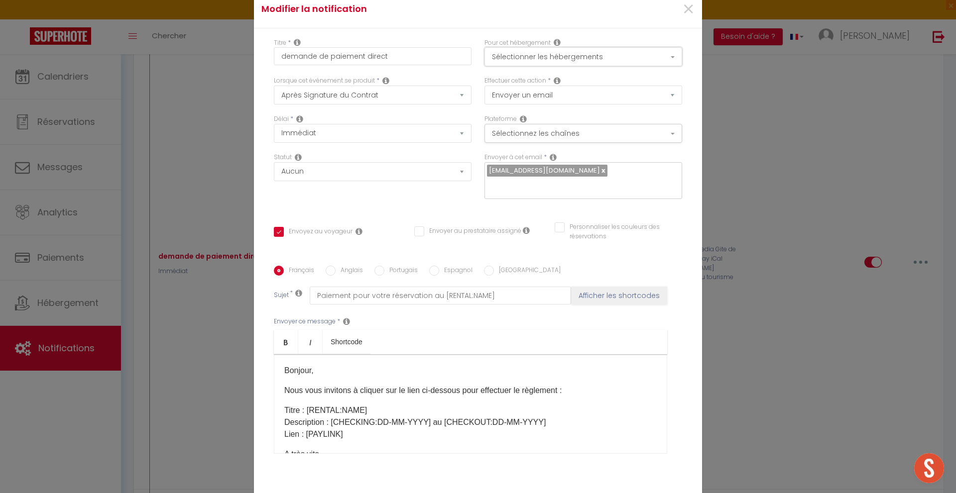
click at [590, 61] on button "Sélectionner les hébergements" at bounding box center [583, 56] width 198 height 19
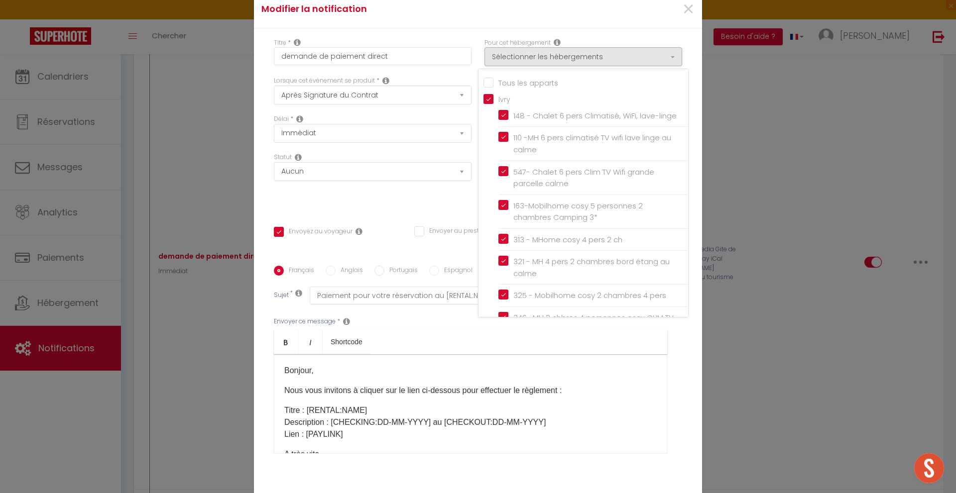
click at [487, 82] on input "Tous les apparts" at bounding box center [585, 82] width 205 height 10
click at [427, 201] on div "Statut Aucun Si la réservation est payée Si réservation non payée Si la caution…" at bounding box center [372, 181] width 211 height 56
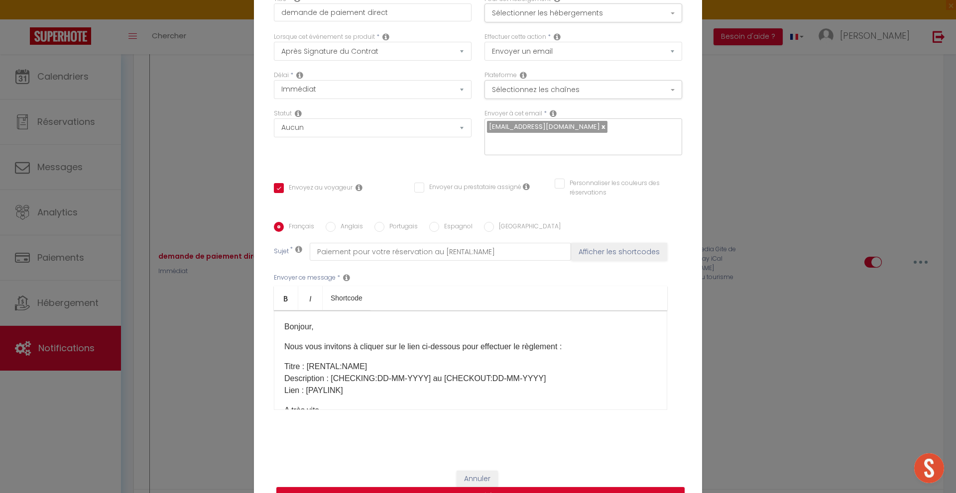
scroll to position [66, 0]
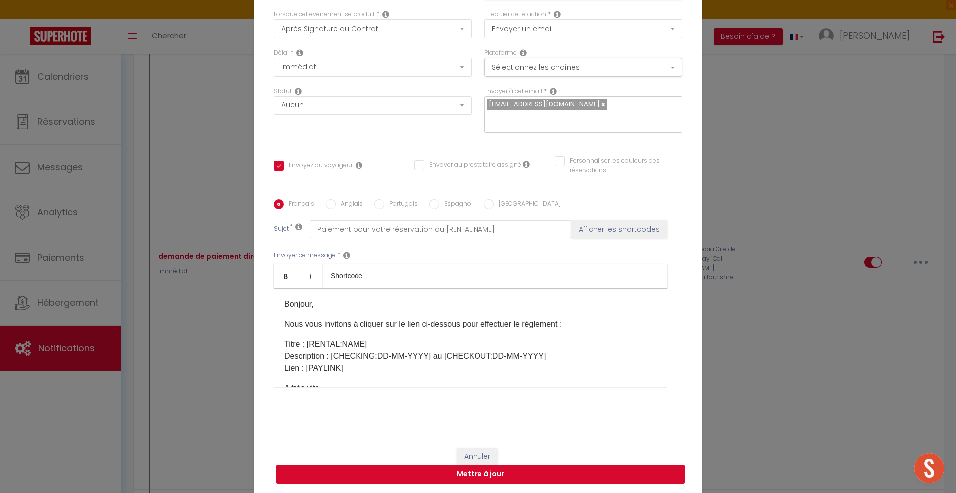
click at [564, 468] on button "Mettre à jour" at bounding box center [480, 474] width 408 height 19
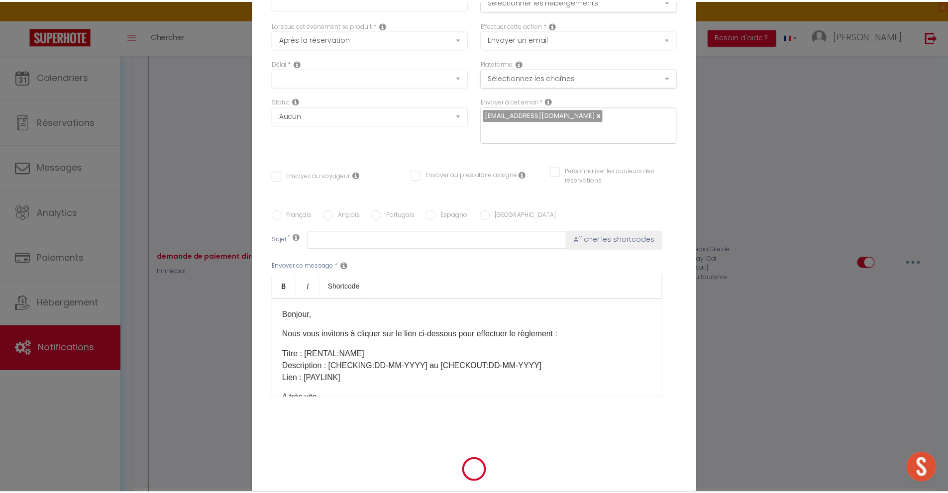
scroll to position [4072, 0]
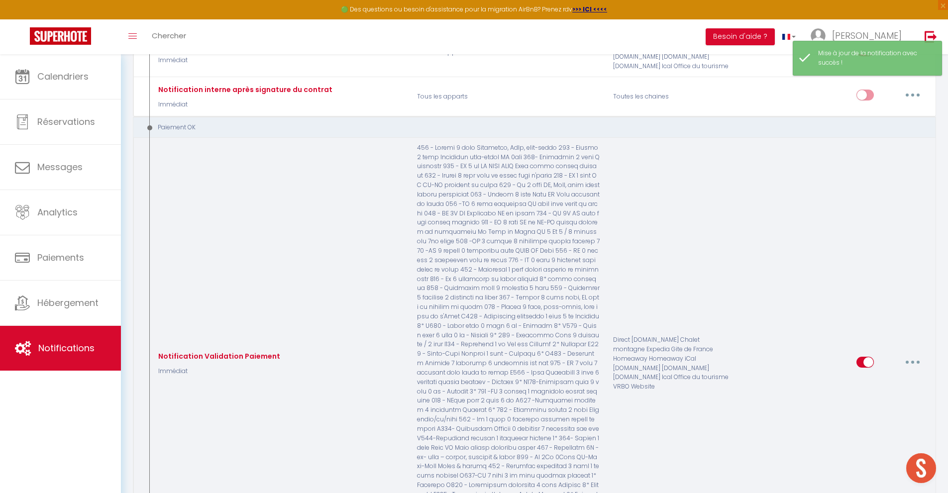
click at [916, 354] on button "button" at bounding box center [913, 362] width 28 height 16
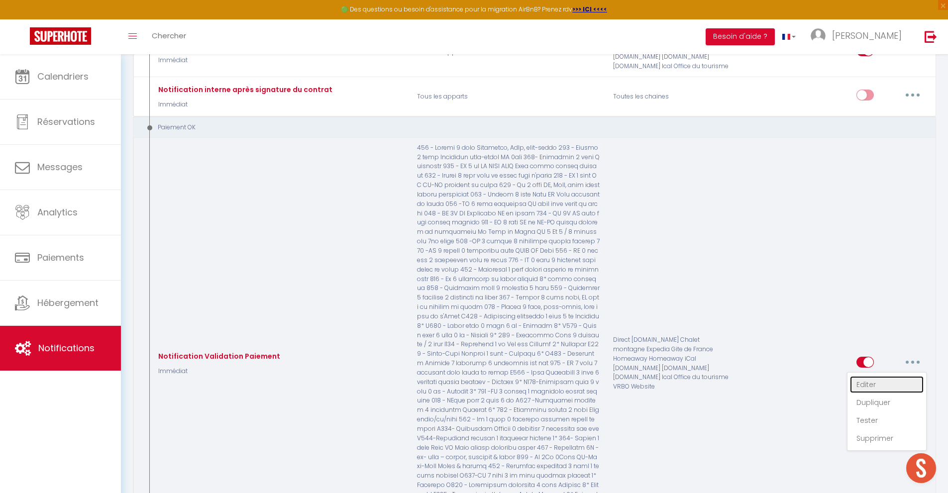
click at [883, 376] on link "Editer" at bounding box center [887, 384] width 74 height 17
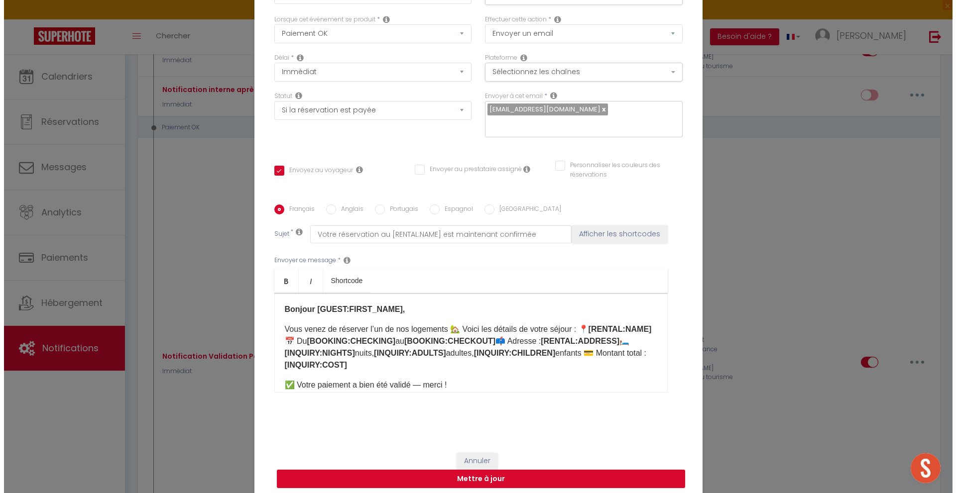
scroll to position [4053, 0]
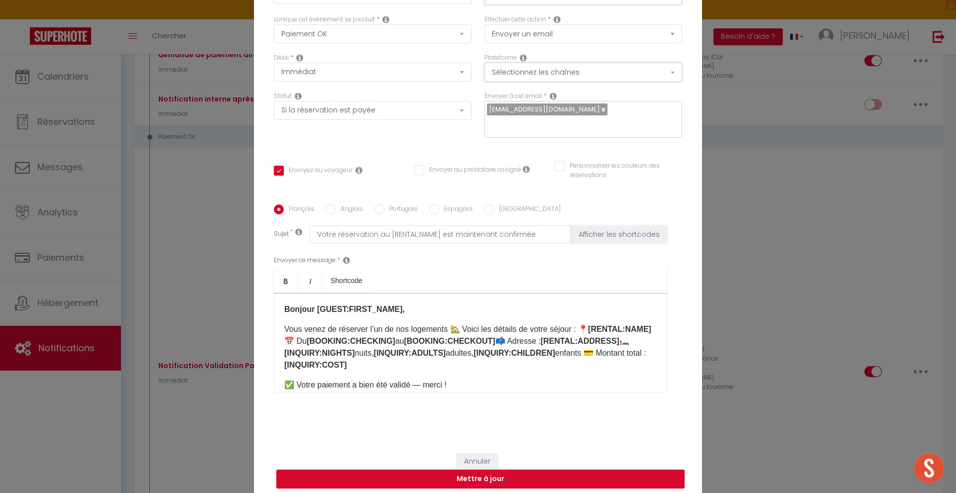
click at [577, 71] on button "Sélectionnez les chaînes" at bounding box center [583, 72] width 198 height 19
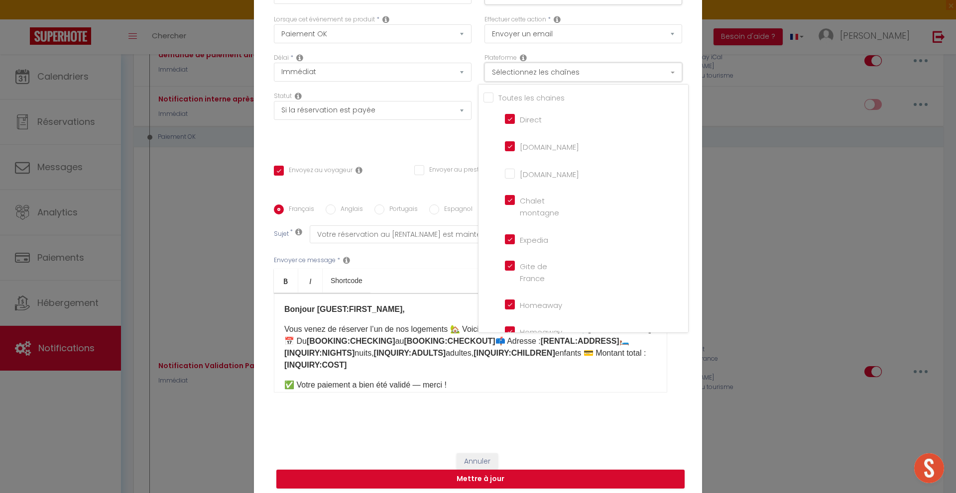
click at [576, 73] on button "Sélectionnez les chaînes" at bounding box center [583, 72] width 198 height 19
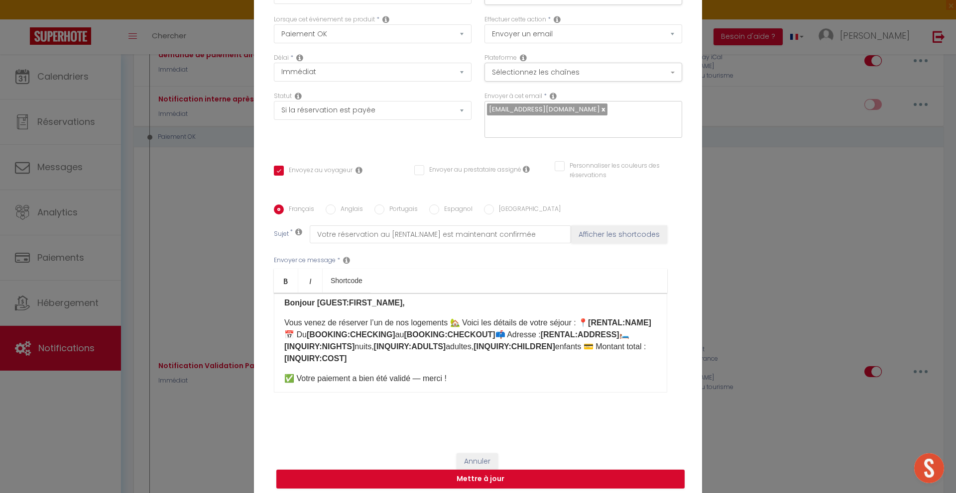
scroll to position [0, 0]
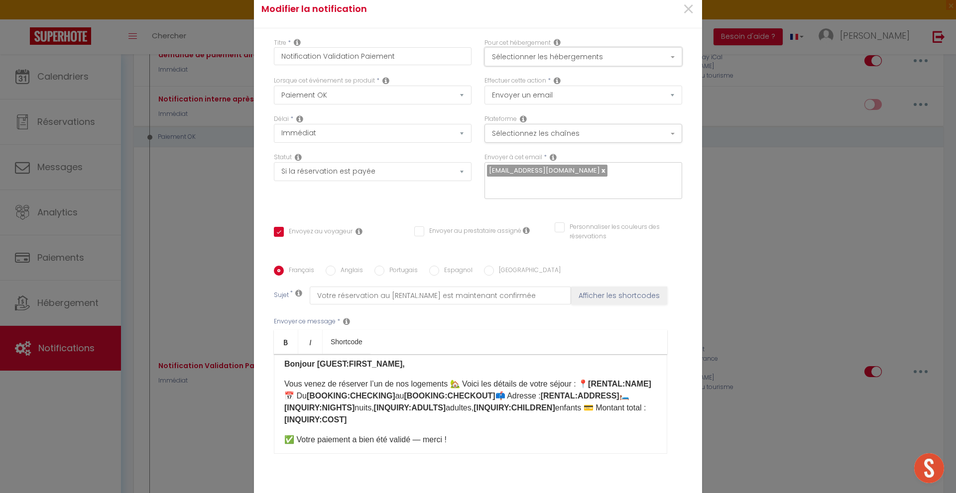
click at [618, 58] on button "Sélectionner les hébergements" at bounding box center [583, 56] width 198 height 19
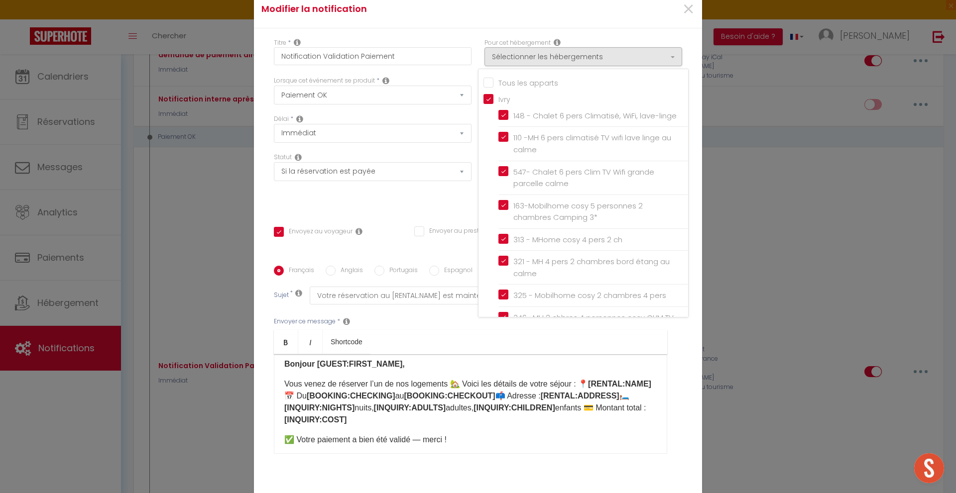
click at [485, 82] on input "Tous les apparts" at bounding box center [585, 82] width 205 height 10
click at [435, 202] on div "Statut Aucun Si la réservation est payée Si réservation non payée Si la caution…" at bounding box center [372, 181] width 211 height 56
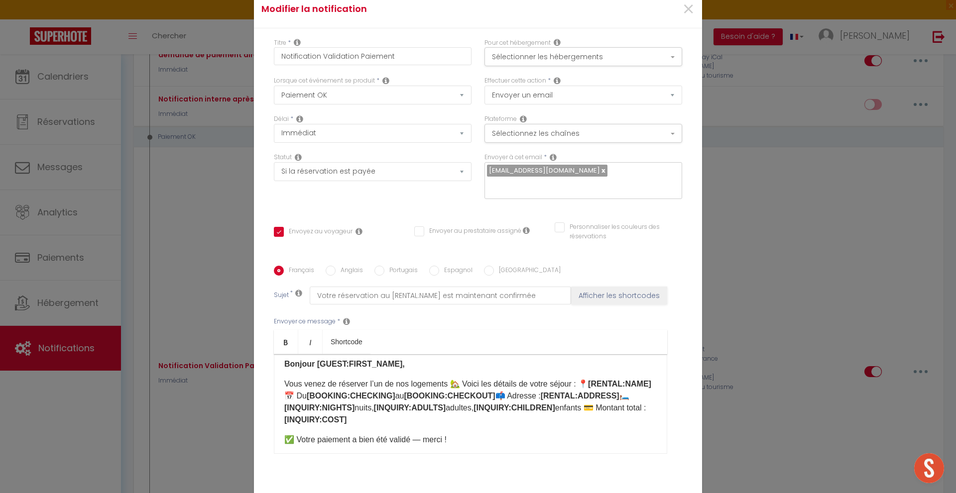
scroll to position [66, 0]
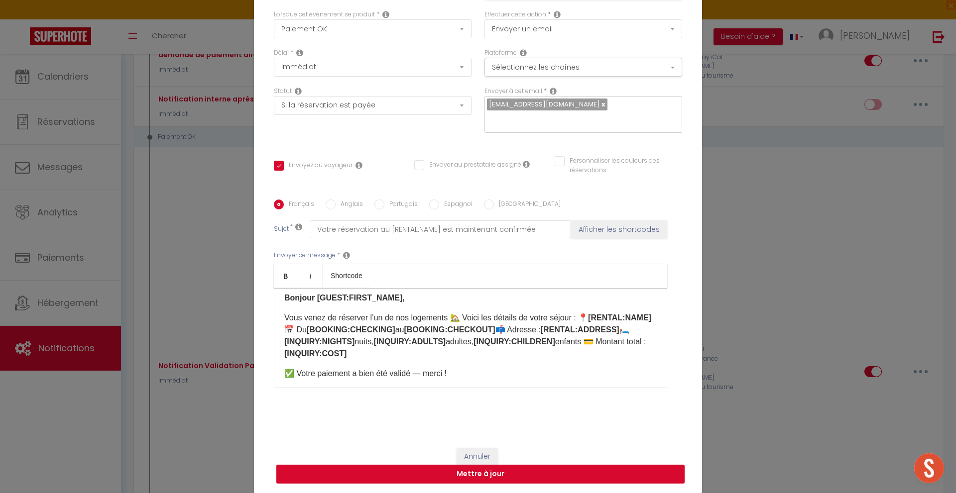
click at [517, 474] on button "Mettre à jour" at bounding box center [480, 474] width 408 height 19
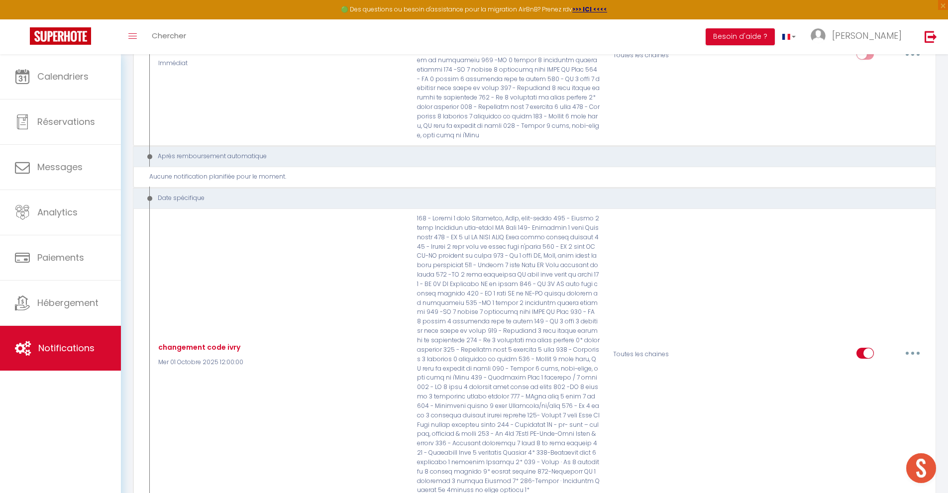
scroll to position [4472, 0]
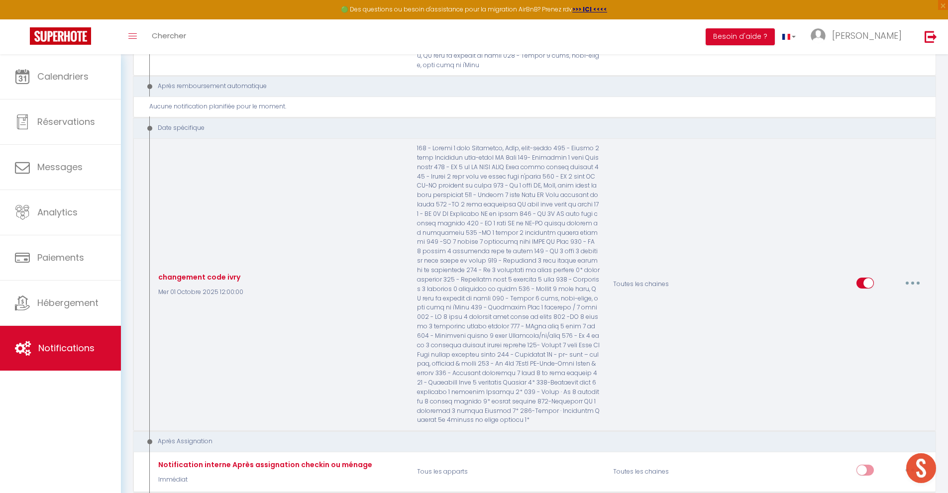
click at [861, 278] on input "checkbox" at bounding box center [865, 285] width 17 height 15
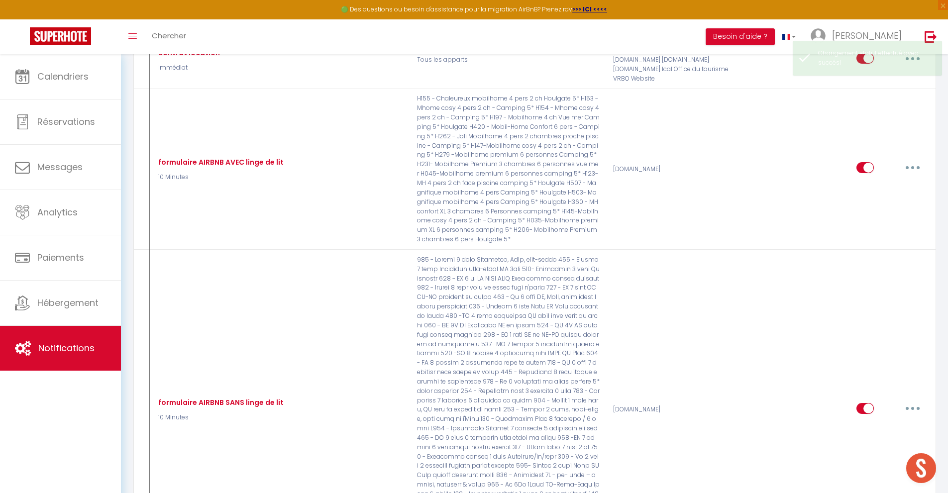
scroll to position [0, 0]
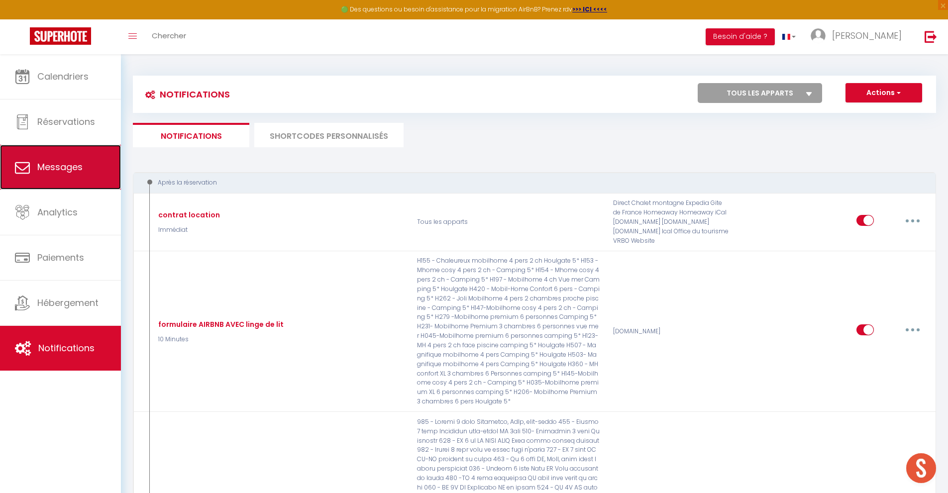
click at [80, 171] on span "Messages" at bounding box center [59, 167] width 45 height 12
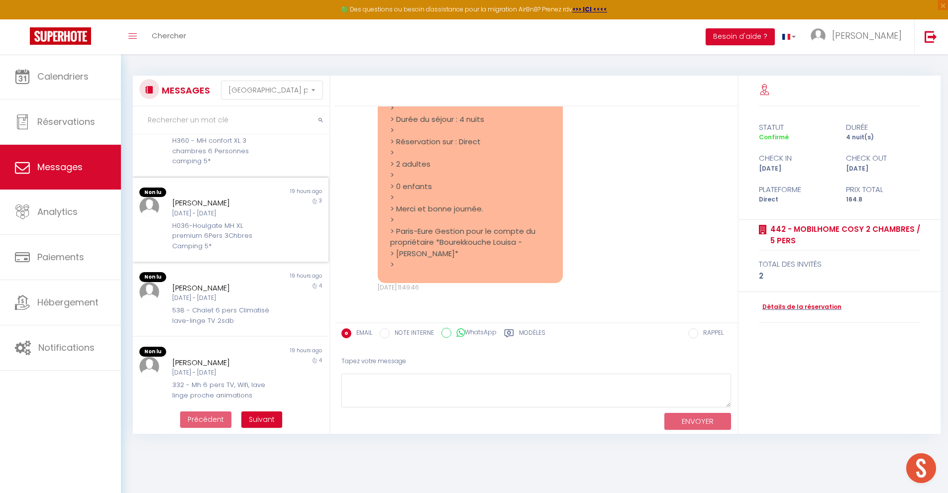
scroll to position [338, 0]
click at [232, 220] on div "H036-Houlgate MH XL premium 6Pers 3Chbres Camping 5*" at bounding box center [222, 235] width 101 height 30
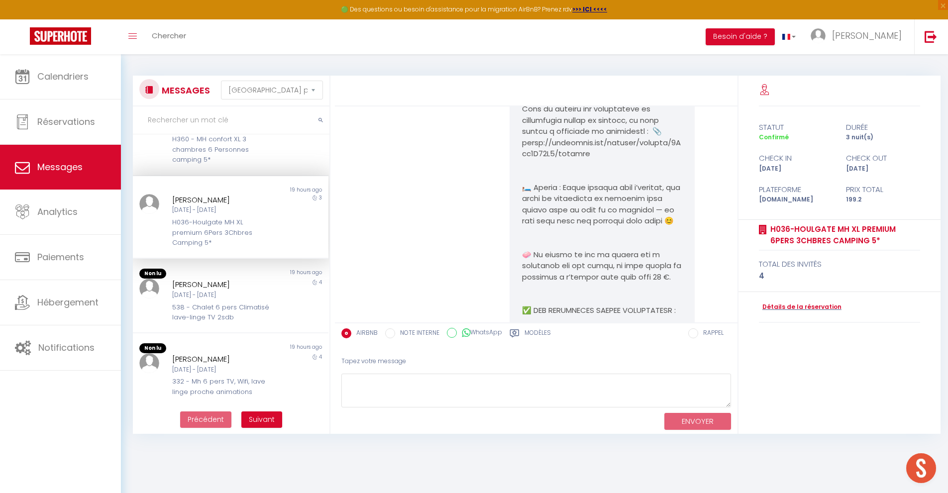
scroll to position [148, 0]
click at [774, 307] on link "Détails de la réservation" at bounding box center [800, 307] width 83 height 9
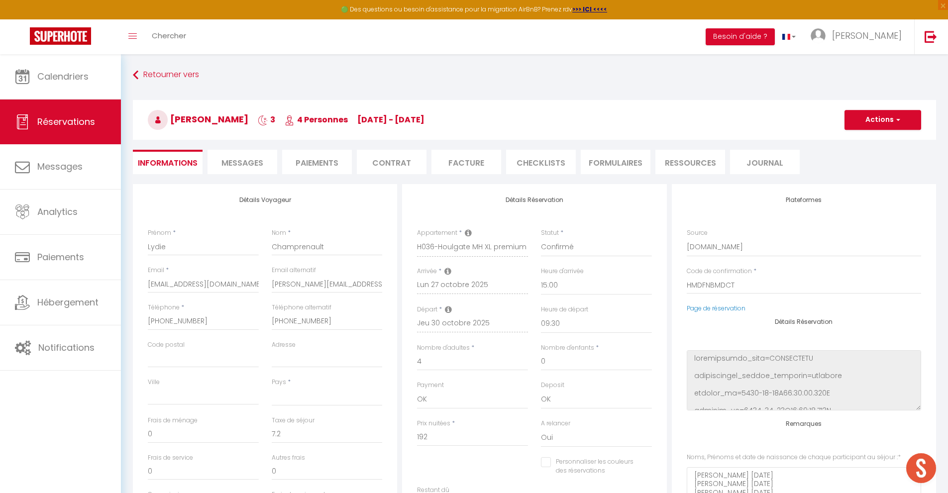
click at [257, 159] on span "Messages" at bounding box center [243, 162] width 42 height 11
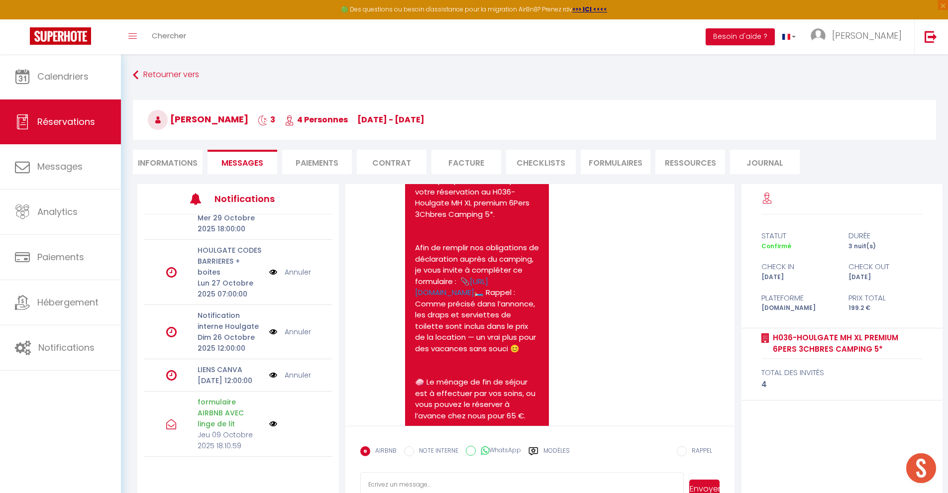
scroll to position [117, 0]
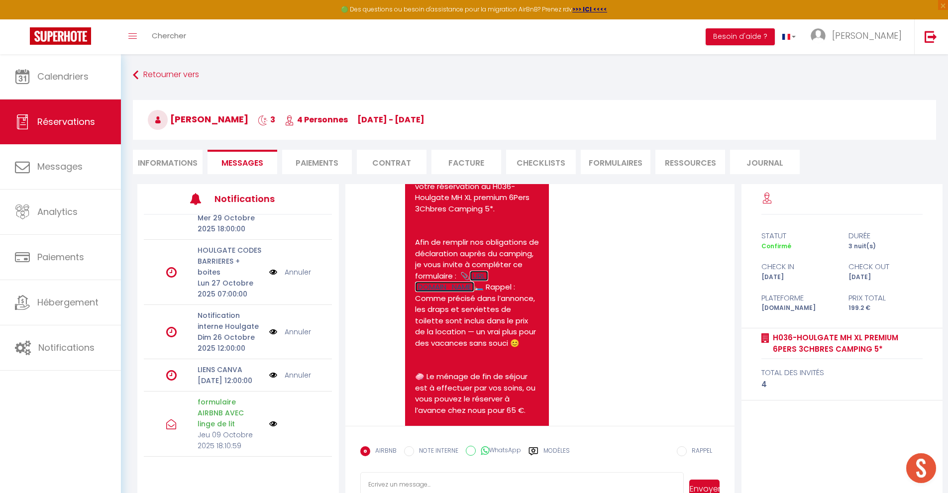
click at [488, 293] on link "https://superhote.com/applink/booking/1Cum8W55Z6/welcome" at bounding box center [451, 282] width 73 height 22
click at [473, 481] on textarea at bounding box center [522, 489] width 324 height 35
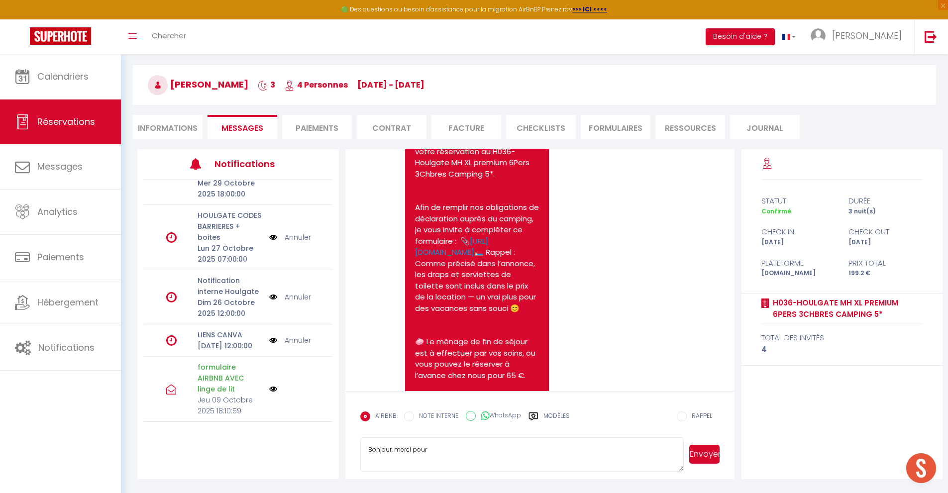
scroll to position [54, 0]
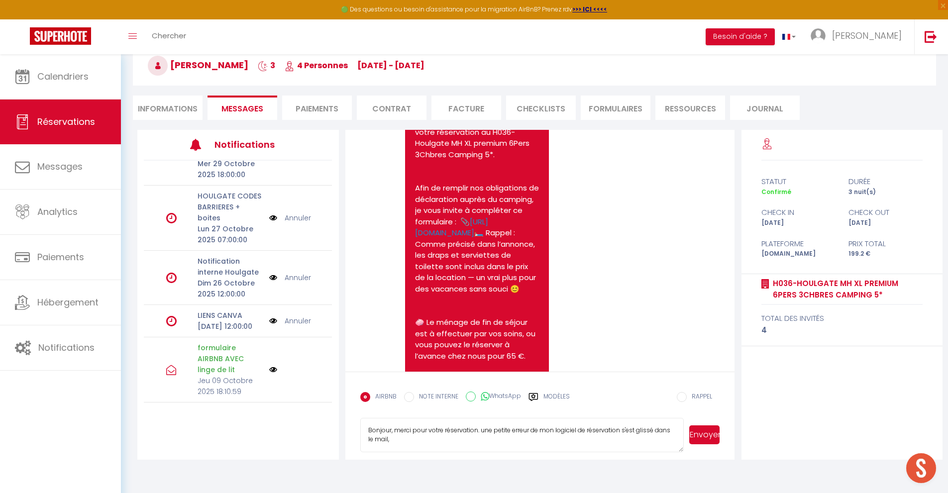
click at [398, 443] on textarea "Bonjour, merci pour votre réservation. une petite erreur de mon logiciel de rés…" at bounding box center [522, 435] width 324 height 35
click at [389, 440] on textarea "Bonjour, merci pour votre réservation. une petite erreur de mon logiciel de rés…" at bounding box center [522, 435] width 324 height 35
click at [418, 449] on textarea "Bonjour, merci pour votre réservation. une petite erreur de mon logiciel de rés…" at bounding box center [522, 435] width 324 height 35
click at [700, 435] on button "Envoyer" at bounding box center [705, 435] width 30 height 19
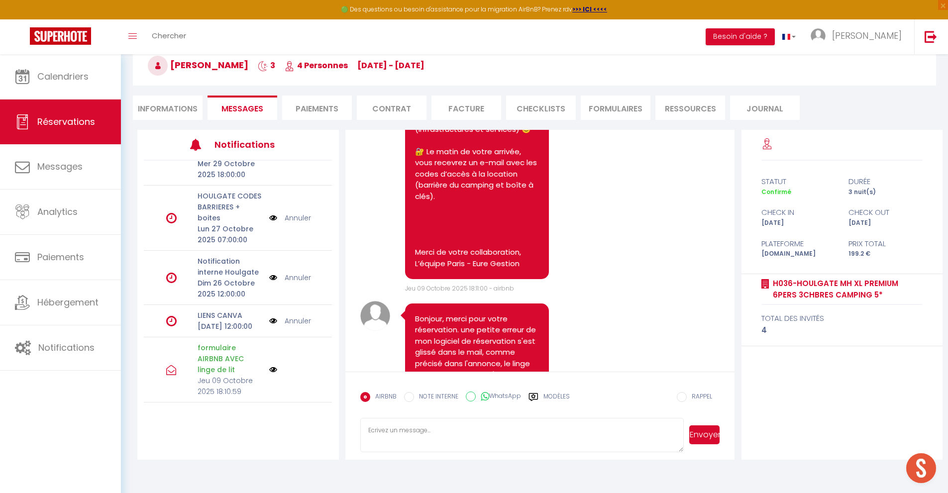
scroll to position [669, 0]
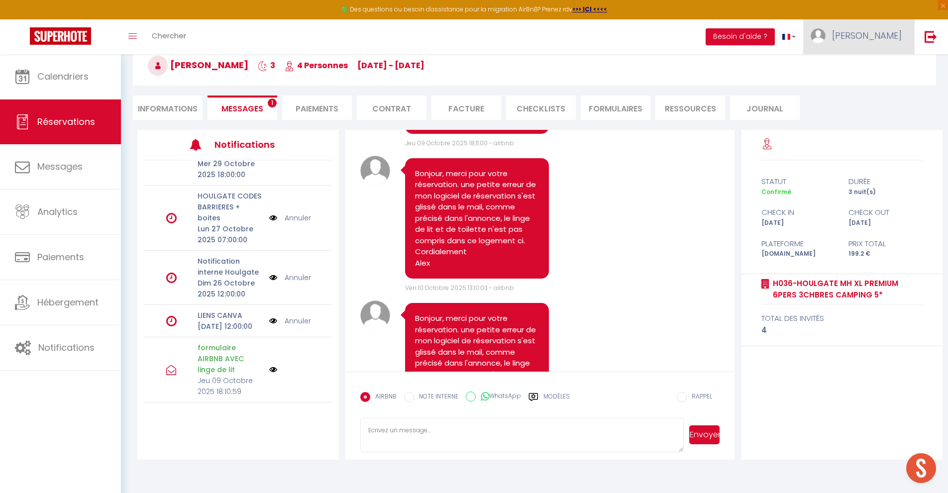
click at [889, 38] on span "Alexandre" at bounding box center [867, 35] width 70 height 12
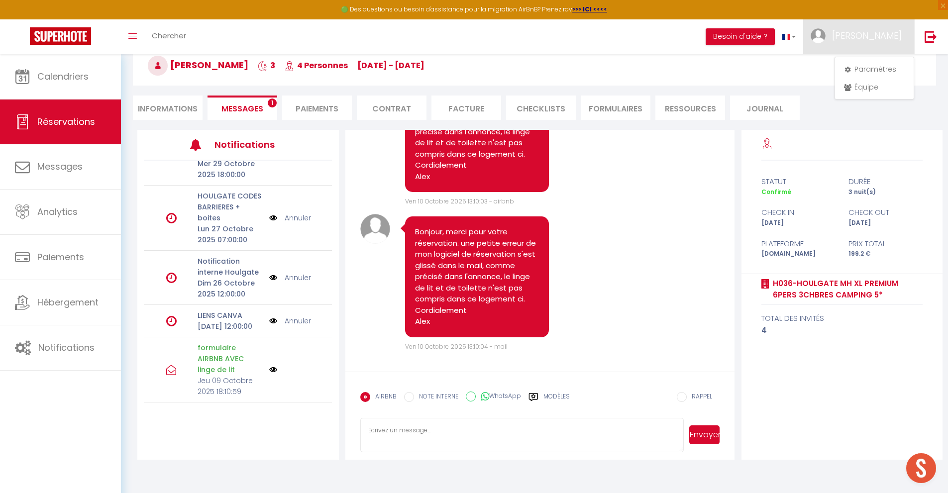
scroll to position [814, 0]
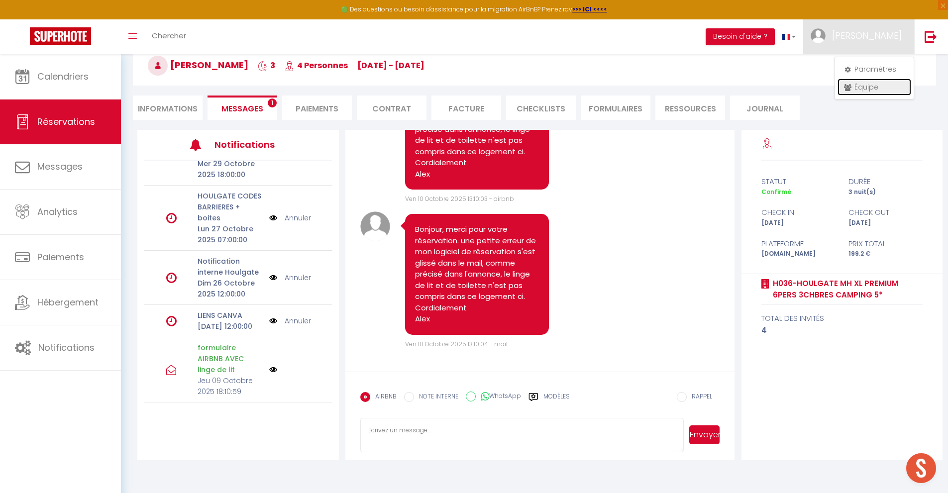
click at [860, 88] on link "Équipe" at bounding box center [875, 87] width 74 height 17
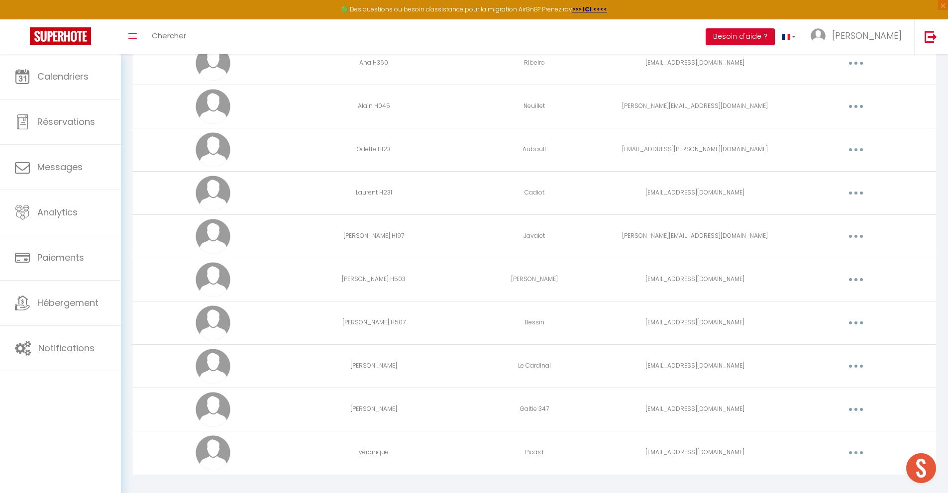
scroll to position [1366, 0]
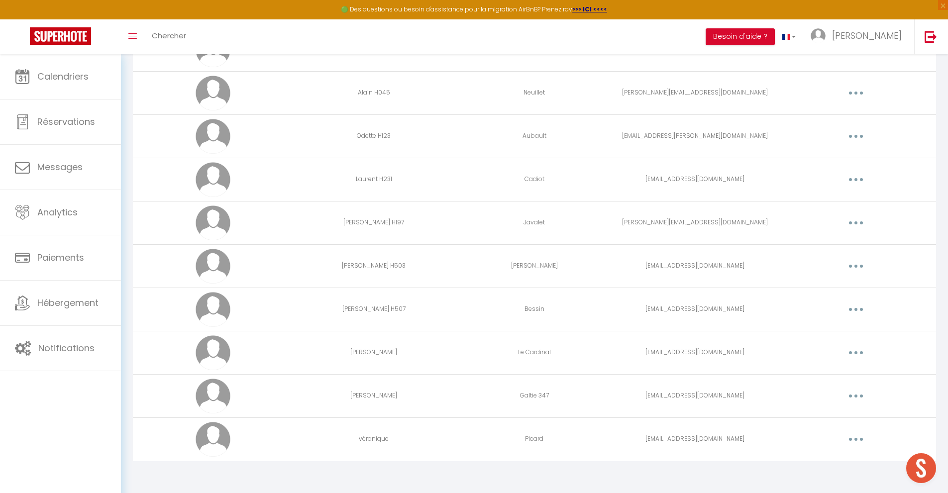
click at [854, 442] on button "button" at bounding box center [856, 440] width 28 height 16
click at [811, 459] on link "Editer" at bounding box center [831, 462] width 74 height 17
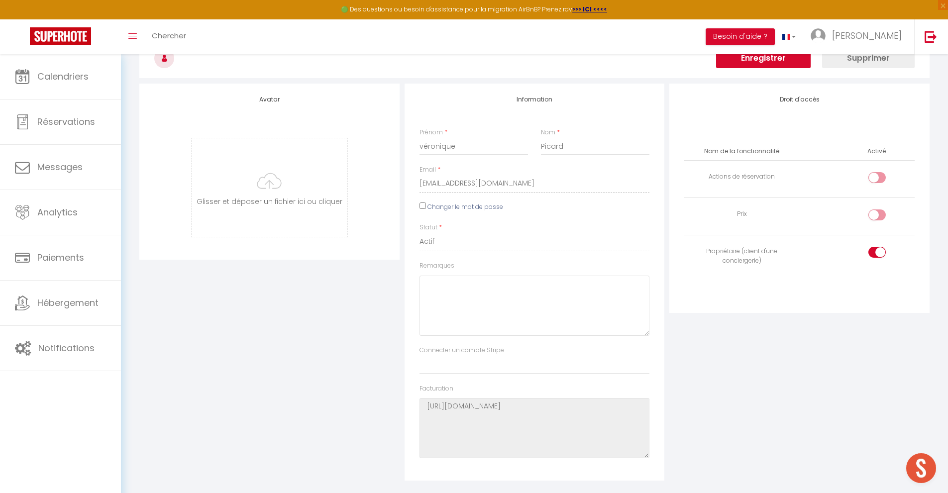
scroll to position [2343, 0]
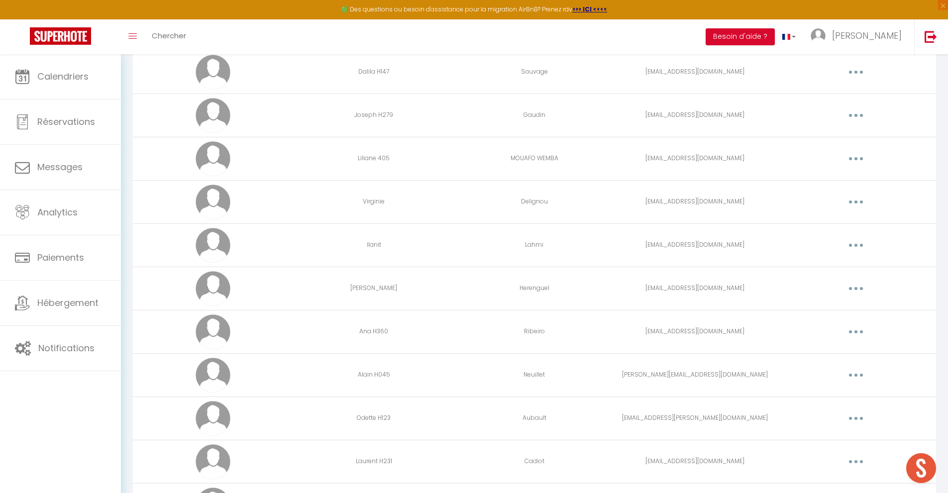
scroll to position [1081, 0]
click at [851, 204] on button "button" at bounding box center [856, 204] width 28 height 16
click at [810, 224] on link "Editer" at bounding box center [831, 227] width 74 height 17
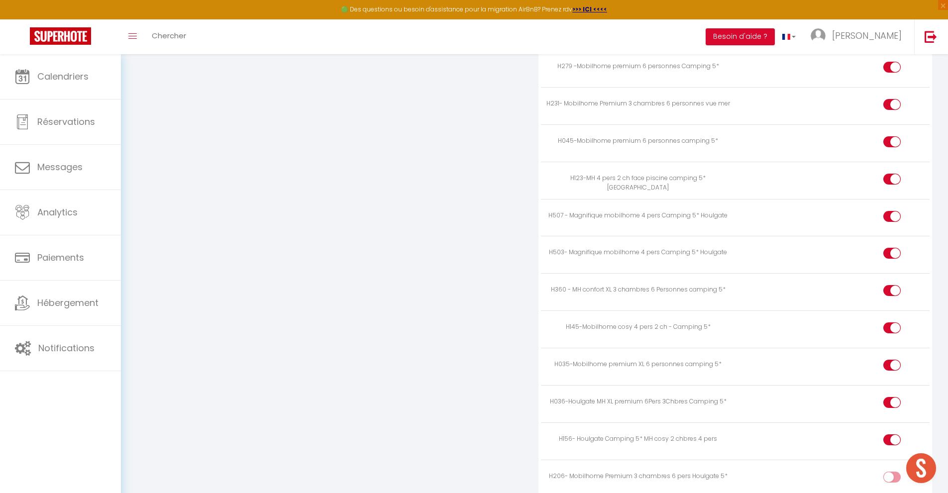
scroll to position [2343, 0]
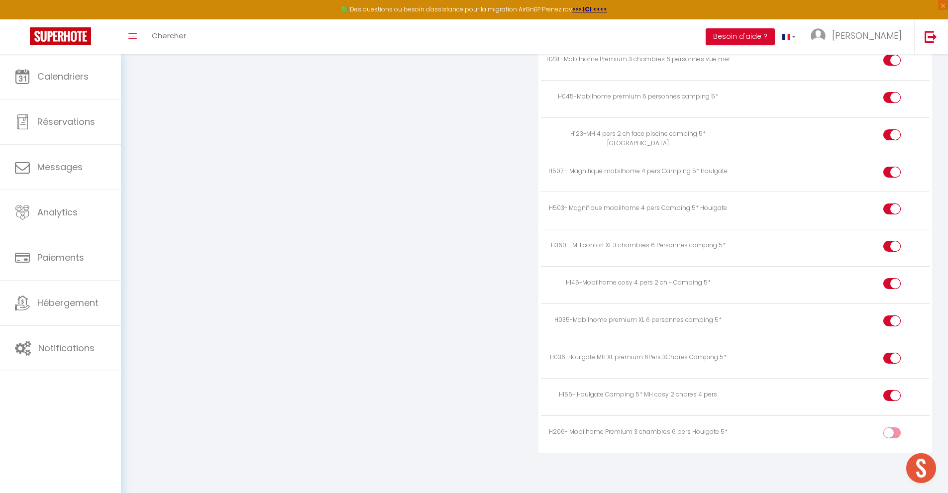
click at [895, 432] on input "checkbox" at bounding box center [900, 435] width 17 height 15
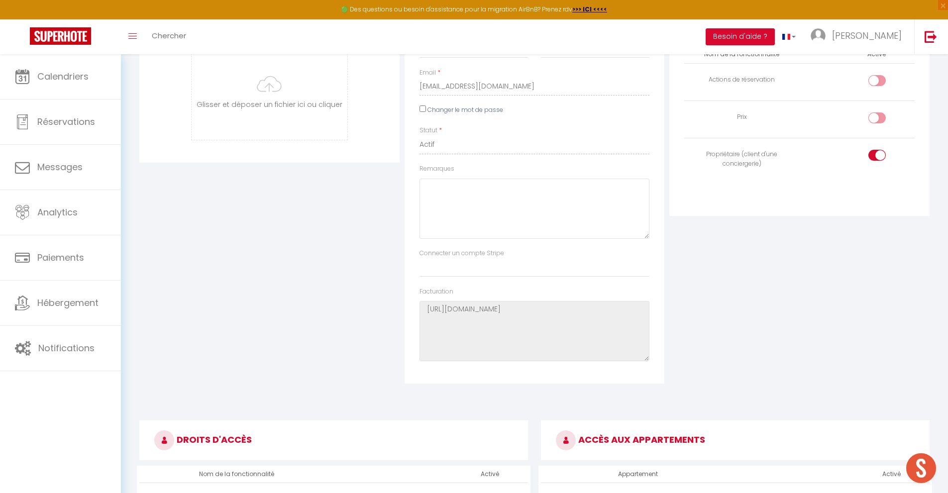
scroll to position [0, 0]
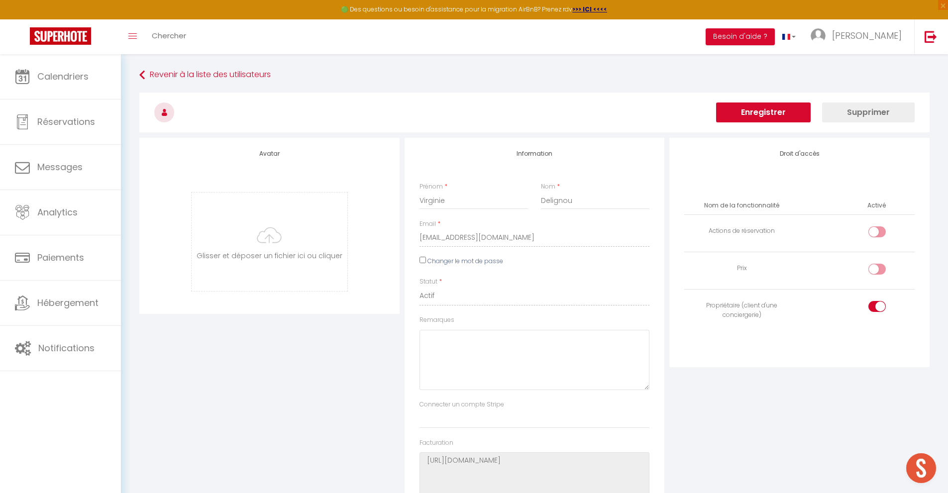
click at [771, 116] on button "Enregistrer" at bounding box center [763, 113] width 95 height 20
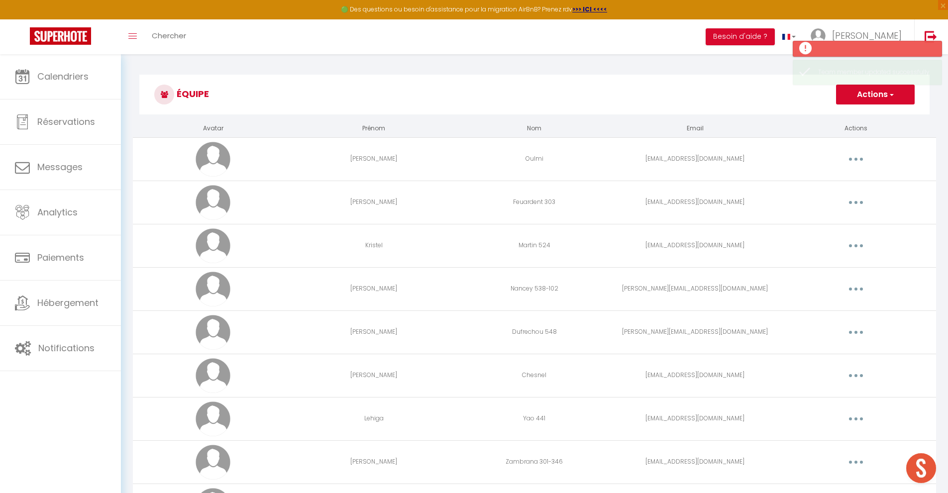
click at [900, 99] on button "Actions" at bounding box center [875, 95] width 79 height 20
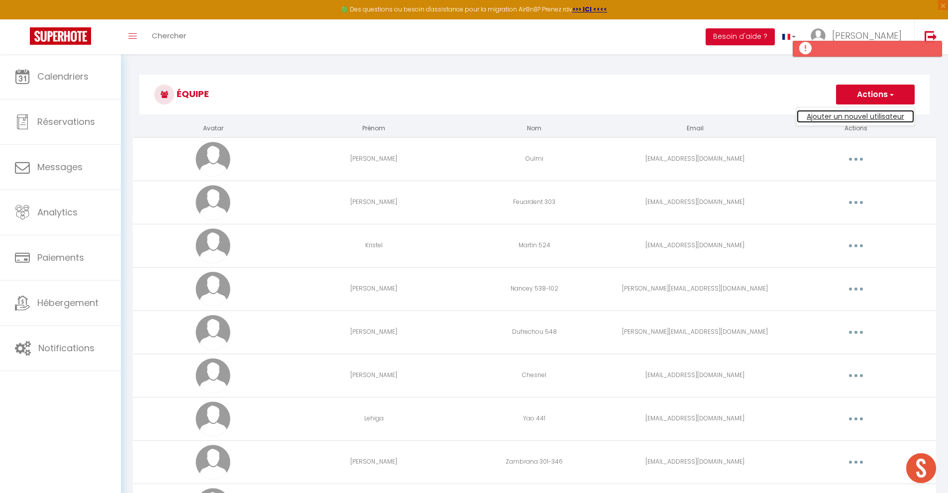
click at [854, 117] on link "Ajouter un nouvel utilisateur" at bounding box center [855, 116] width 117 height 13
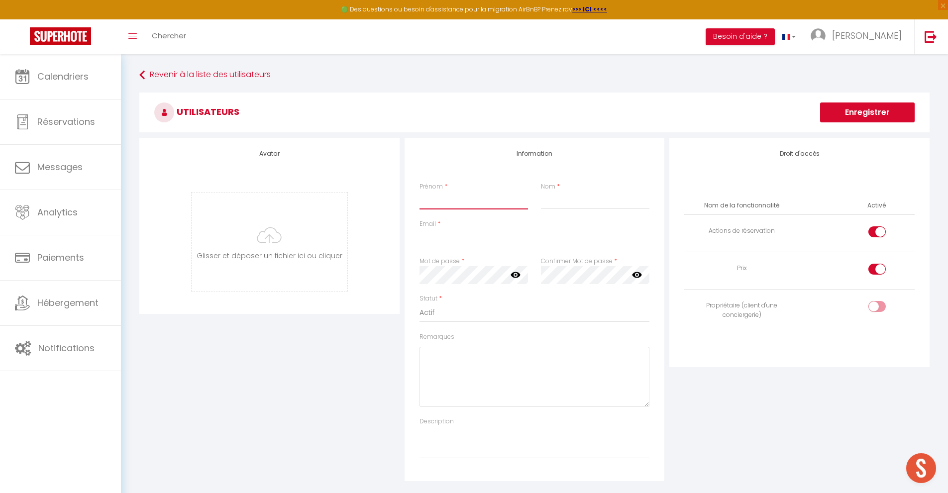
click at [471, 203] on input "Prénom" at bounding box center [474, 201] width 109 height 18
click at [469, 199] on input "Prénom" at bounding box center [474, 201] width 109 height 18
click at [561, 201] on input "Nom" at bounding box center [595, 201] width 109 height 18
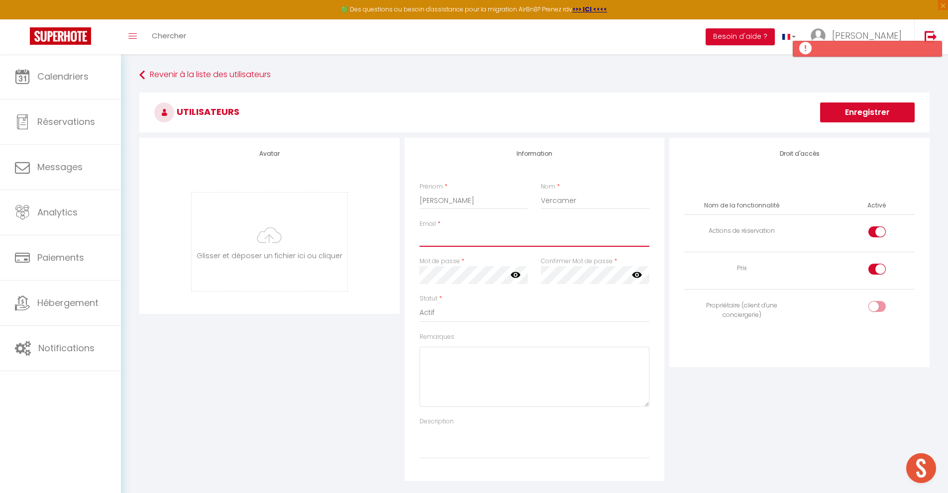
click at [451, 242] on input "Email" at bounding box center [535, 238] width 230 height 18
click at [441, 236] on input "Email" at bounding box center [535, 238] width 230 height 18
paste input "lafamillevercamer@gmail.com"
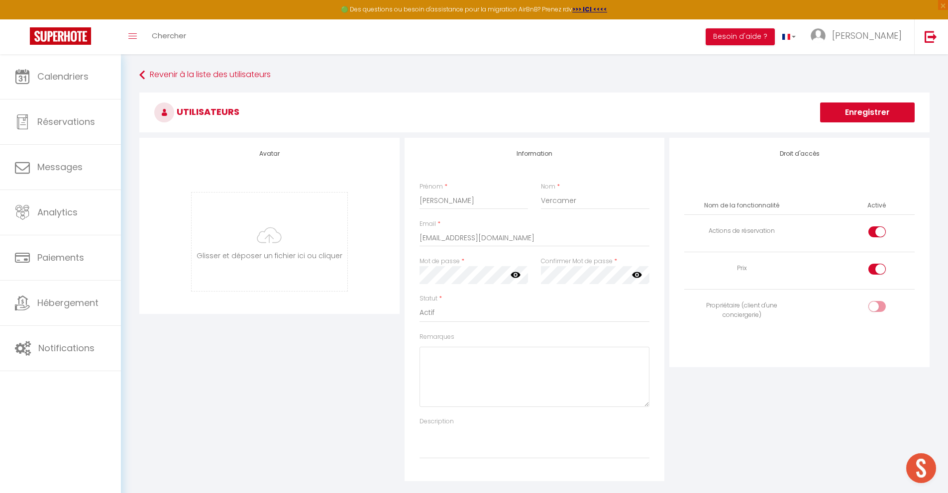
click at [849, 430] on div "Droit d'accès Nom de la fonctionnalité Activé Actions de réservation Prix Propr…" at bounding box center [799, 310] width 265 height 344
drag, startPoint x: 872, startPoint y: 272, endPoint x: 879, endPoint y: 257, distance: 16.5
click at [872, 272] on div at bounding box center [877, 269] width 17 height 11
click at [877, 272] on input "checkbox" at bounding box center [885, 271] width 17 height 15
click at [874, 228] on div at bounding box center [877, 232] width 17 height 11
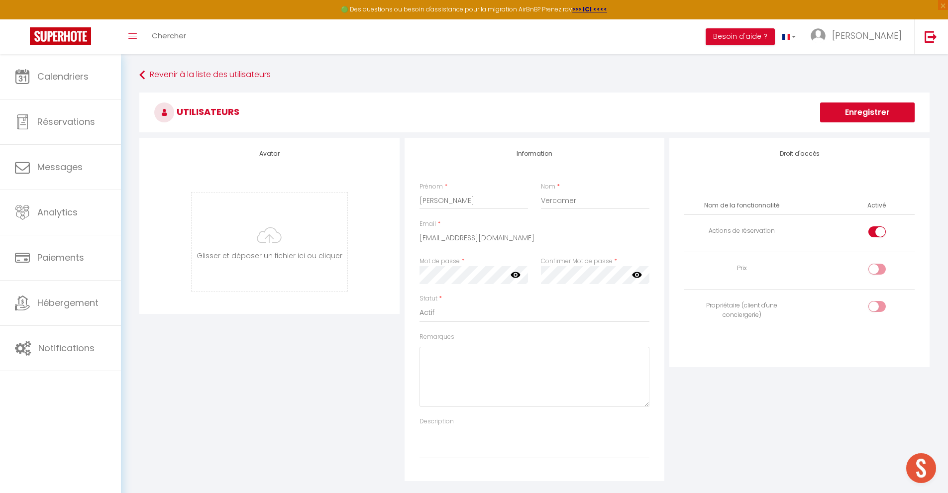
click at [877, 228] on input "checkbox" at bounding box center [885, 234] width 17 height 15
click at [883, 310] on input "checkbox" at bounding box center [885, 308] width 17 height 15
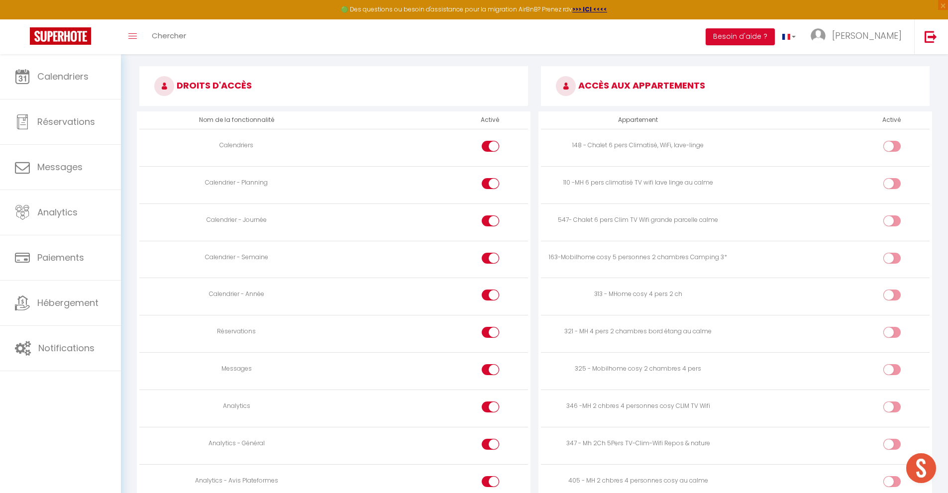
scroll to position [471, 0]
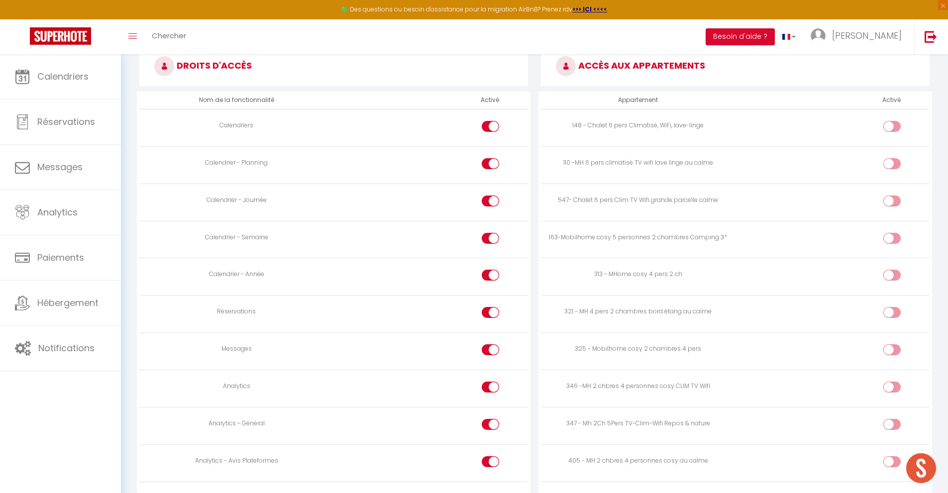
click at [488, 162] on div at bounding box center [490, 163] width 17 height 11
click at [490, 162] on input "checkbox" at bounding box center [498, 165] width 17 height 15
click at [489, 199] on div at bounding box center [490, 201] width 17 height 11
click at [490, 199] on input "checkbox" at bounding box center [498, 203] width 17 height 15
click at [489, 312] on div at bounding box center [490, 312] width 17 height 11
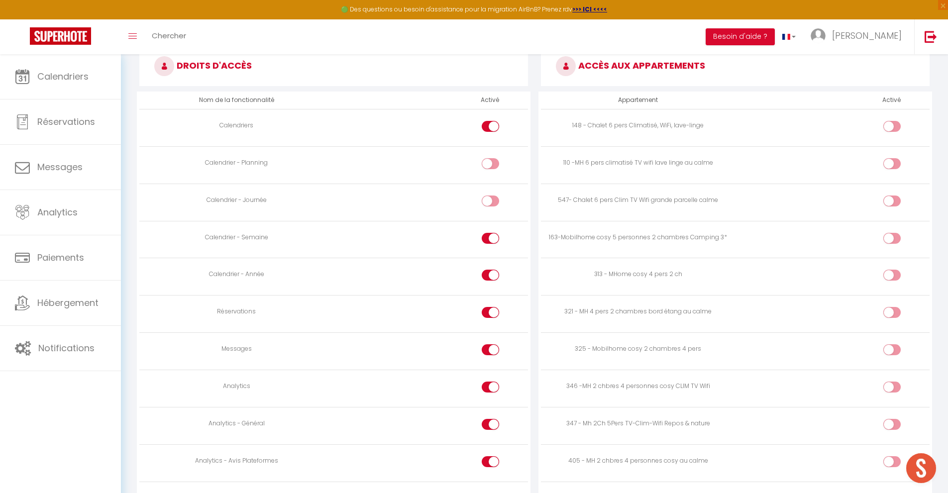
click at [490, 312] on input "checkbox" at bounding box center [498, 314] width 17 height 15
click at [488, 352] on div at bounding box center [490, 350] width 17 height 11
click at [490, 352] on input "checkbox" at bounding box center [498, 352] width 17 height 15
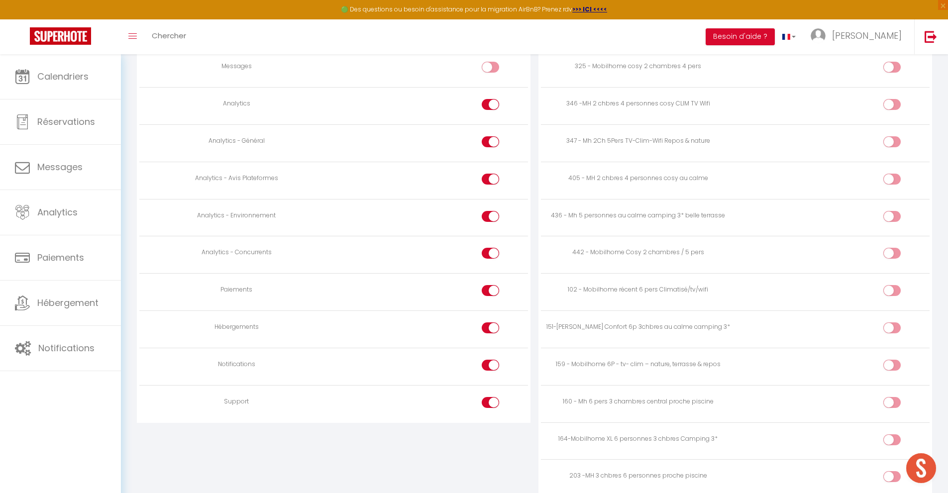
scroll to position [757, 0]
click at [492, 403] on input "checkbox" at bounding box center [498, 401] width 17 height 15
click at [494, 364] on input "checkbox" at bounding box center [498, 364] width 17 height 15
click at [488, 323] on div at bounding box center [490, 325] width 17 height 11
click at [490, 323] on input "checkbox" at bounding box center [498, 327] width 17 height 15
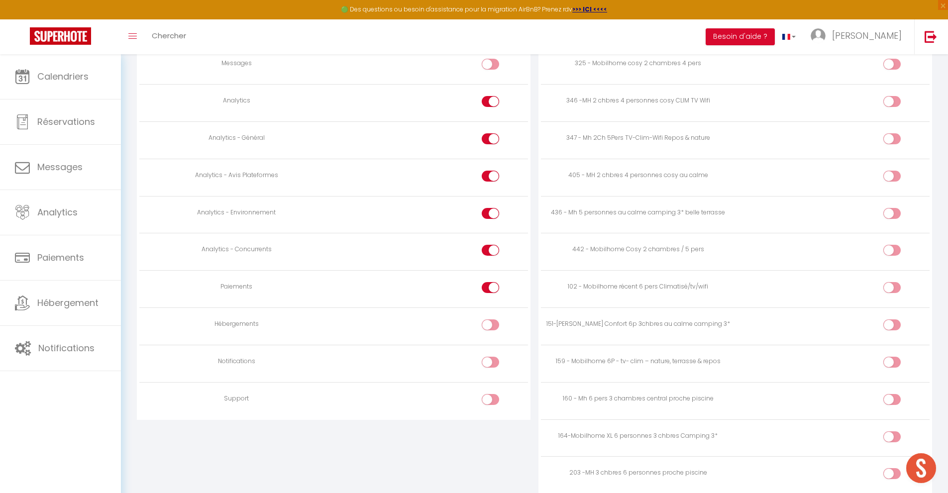
click at [489, 290] on div at bounding box center [490, 287] width 17 height 11
click at [490, 290] on input "checkbox" at bounding box center [498, 289] width 17 height 15
drag, startPoint x: 492, startPoint y: 250, endPoint x: 485, endPoint y: 235, distance: 15.8
click at [492, 250] on input "checkbox" at bounding box center [498, 252] width 17 height 15
click at [490, 210] on div at bounding box center [490, 213] width 17 height 11
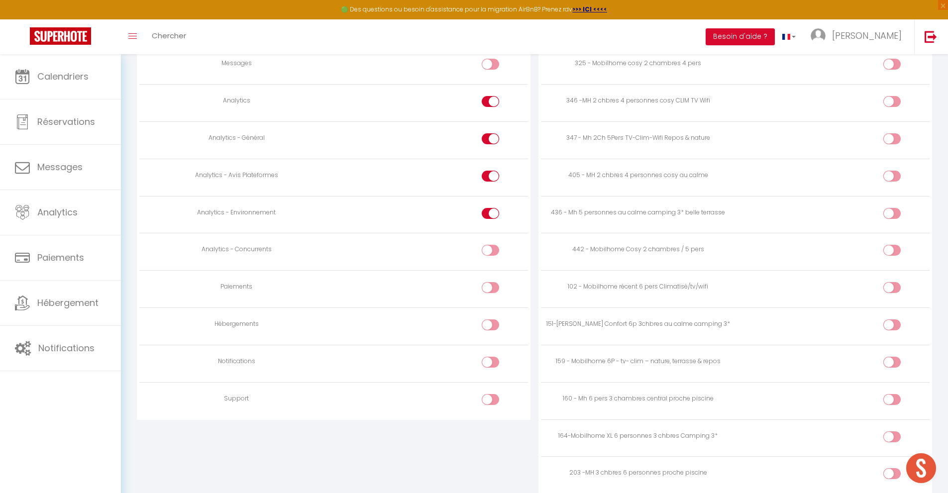
click at [490, 210] on input "checkbox" at bounding box center [498, 215] width 17 height 15
click at [491, 174] on input "checkbox" at bounding box center [498, 178] width 17 height 15
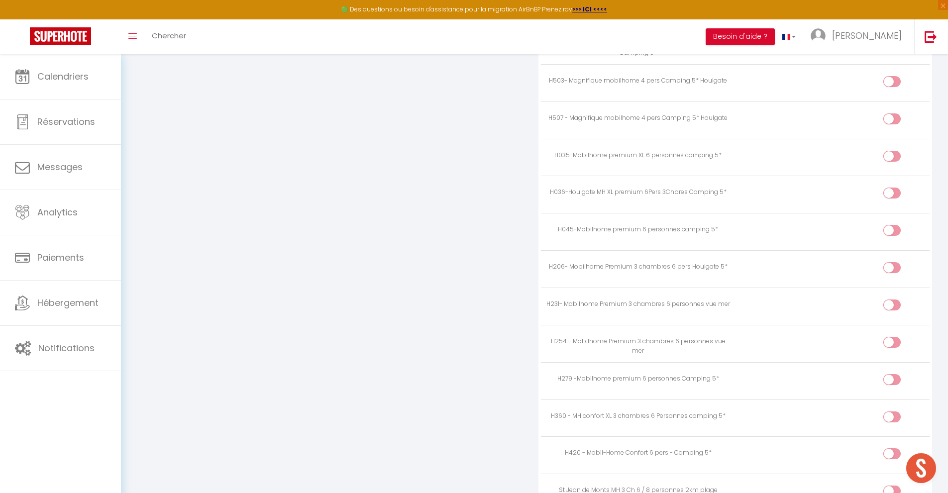
scroll to position [2227, 0]
click at [897, 197] on input "checkbox" at bounding box center [900, 198] width 17 height 15
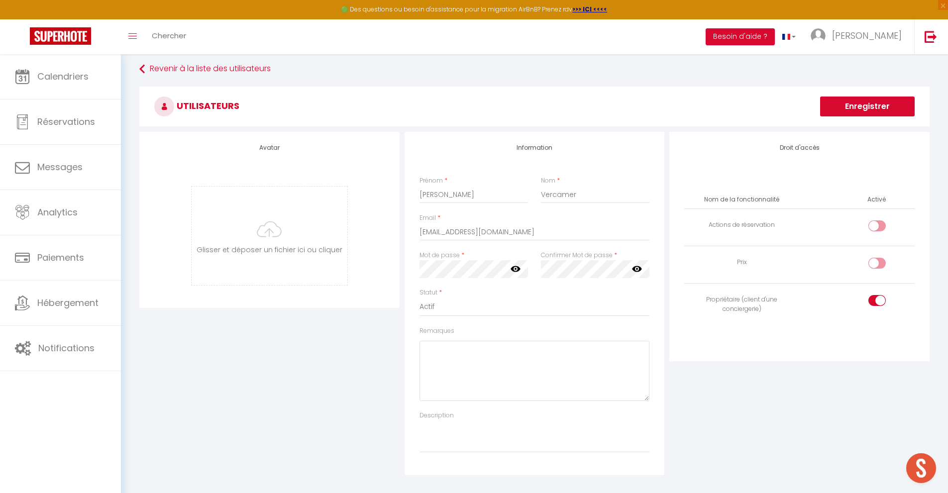
scroll to position [0, 0]
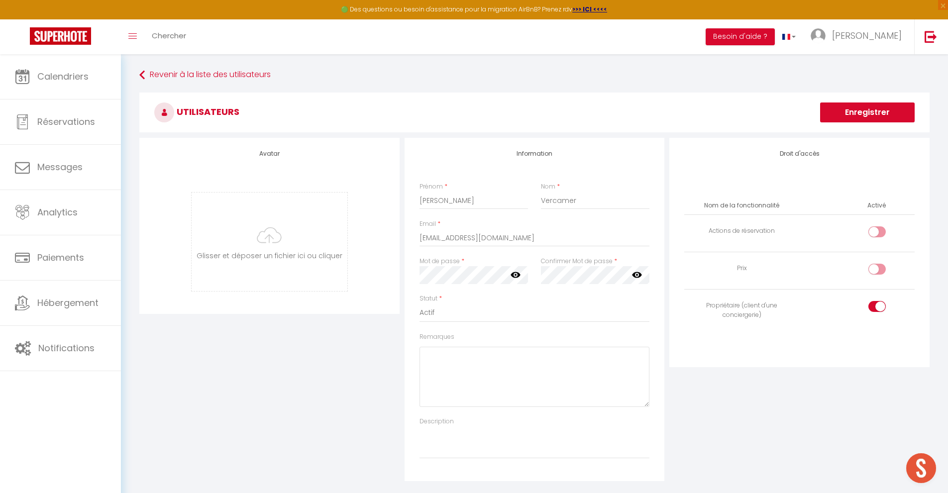
click at [875, 114] on button "Enregistrer" at bounding box center [867, 113] width 95 height 20
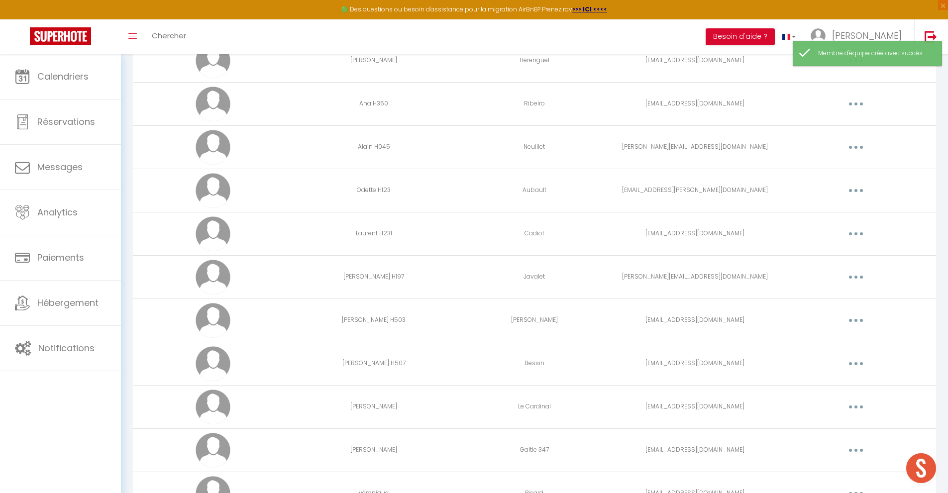
scroll to position [1409, 0]
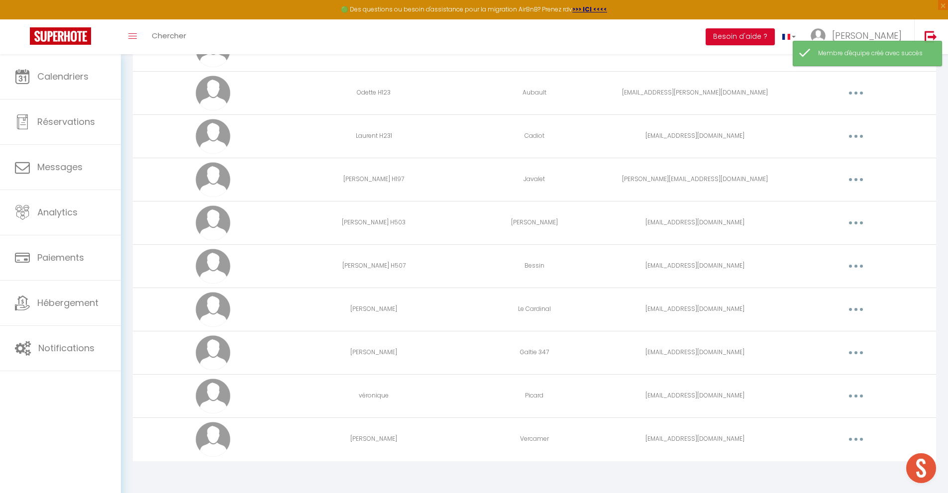
click at [854, 442] on button "button" at bounding box center [856, 440] width 28 height 16
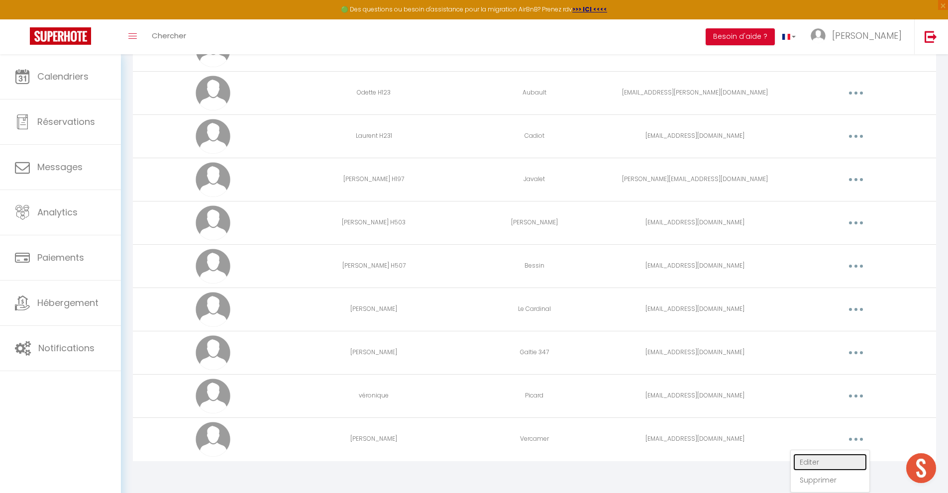
click at [820, 463] on link "Editer" at bounding box center [831, 462] width 74 height 17
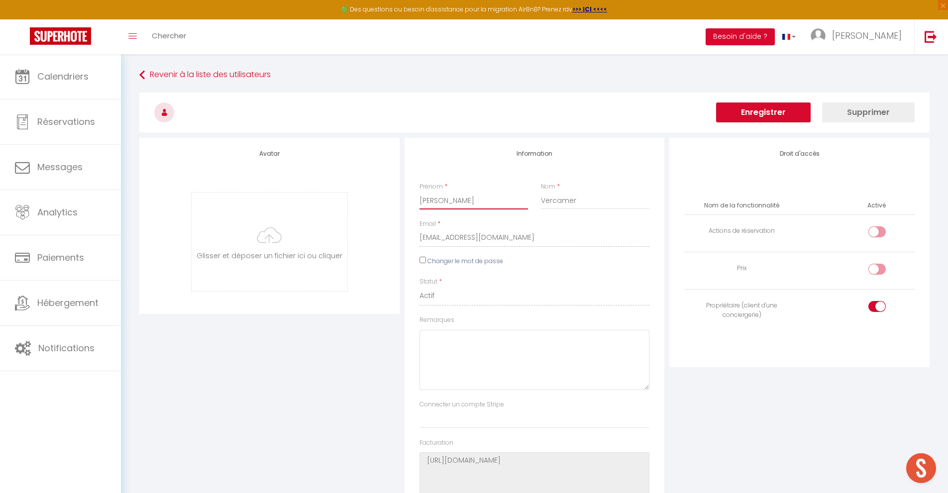
click at [466, 203] on input "Anne Sophie" at bounding box center [474, 201] width 109 height 18
click at [754, 113] on button "Enregistrer" at bounding box center [763, 113] width 95 height 20
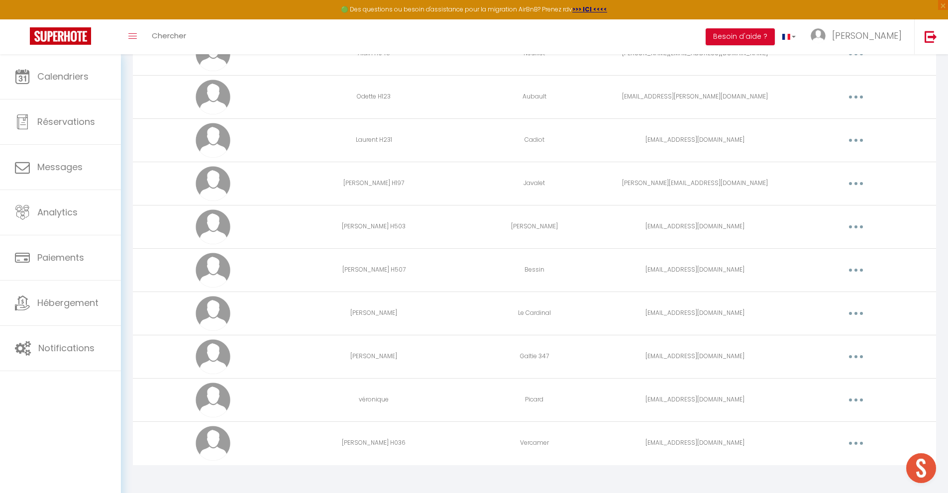
scroll to position [1409, 0]
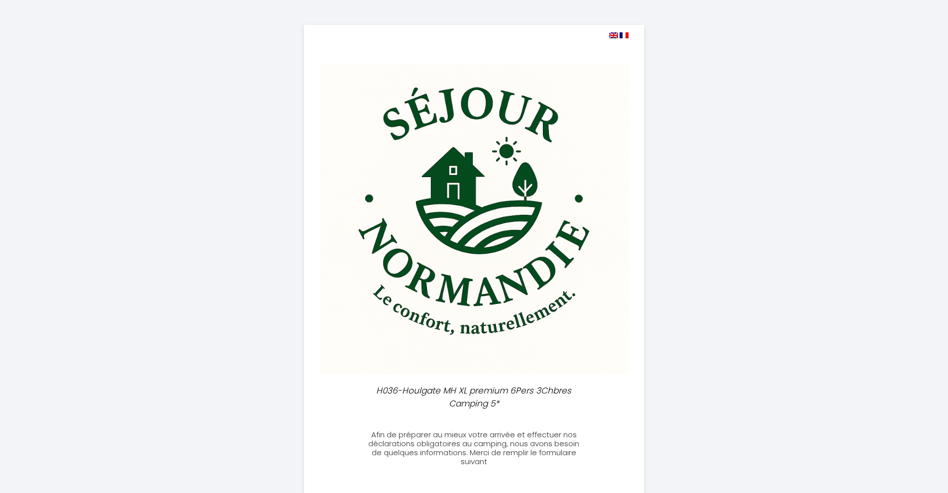
select select
